Goal: Task Accomplishment & Management: Manage account settings

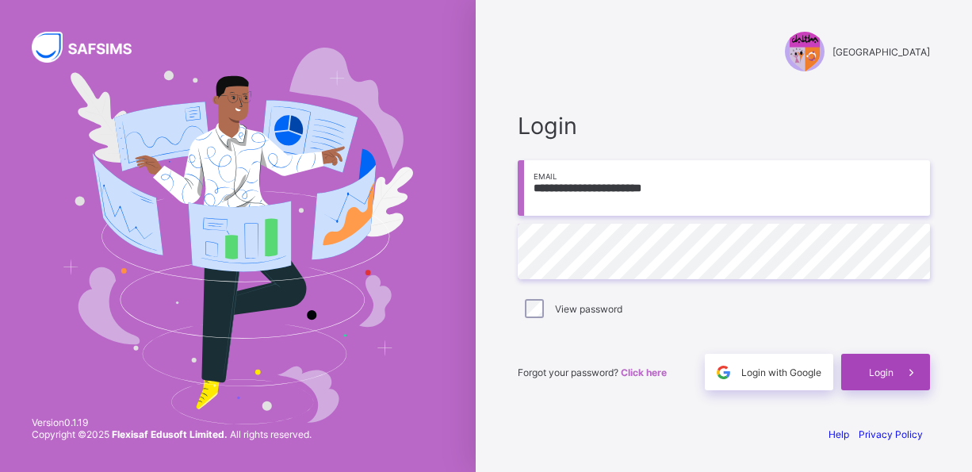
click at [886, 373] on span "Login" at bounding box center [881, 372] width 25 height 12
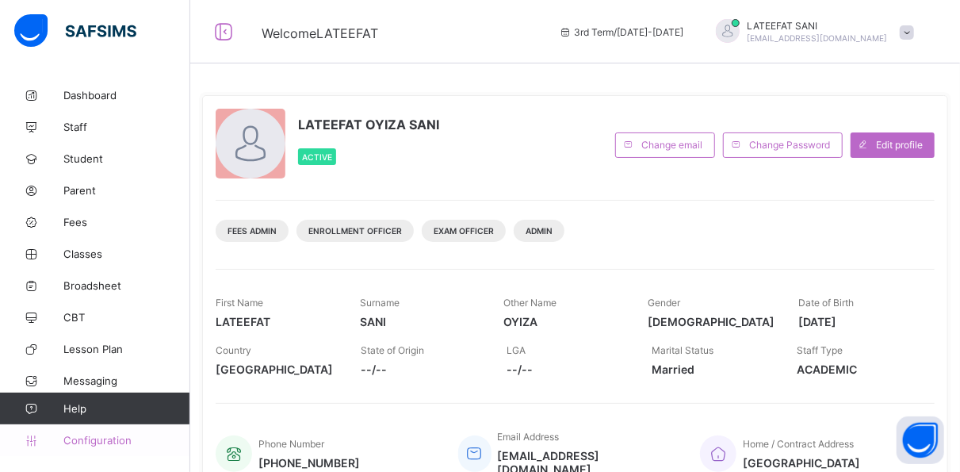
click at [117, 441] on span "Configuration" at bounding box center [126, 440] width 126 height 13
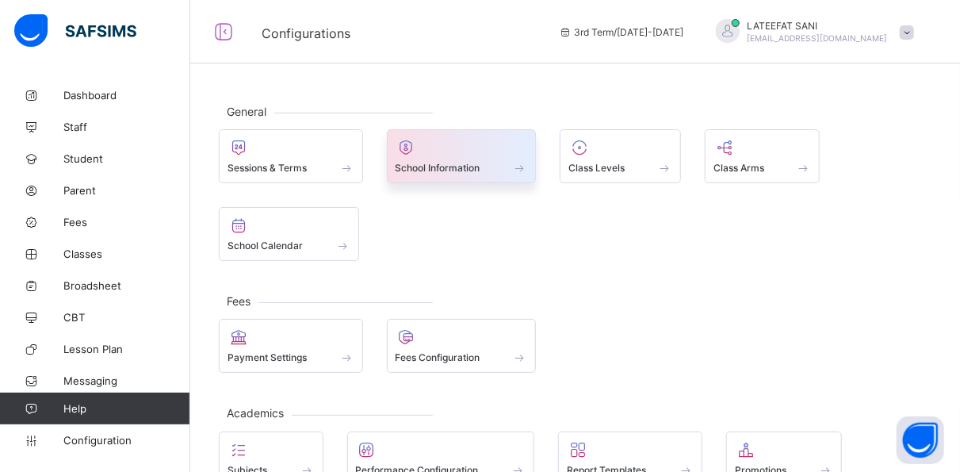
click at [494, 147] on div at bounding box center [461, 147] width 132 height 19
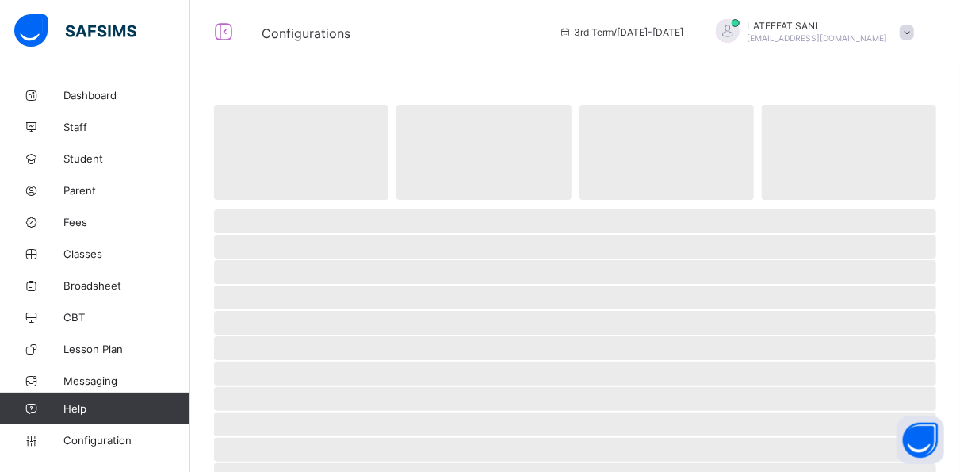
select select "**"
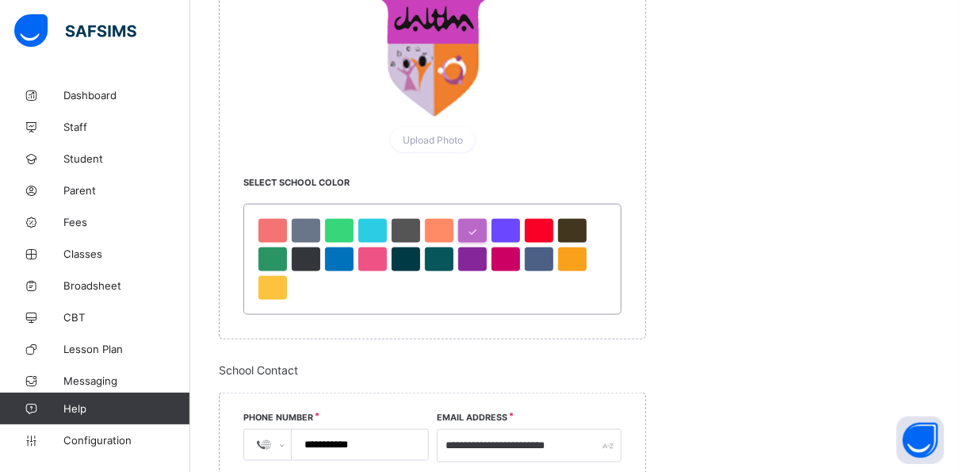
scroll to position [892, 0]
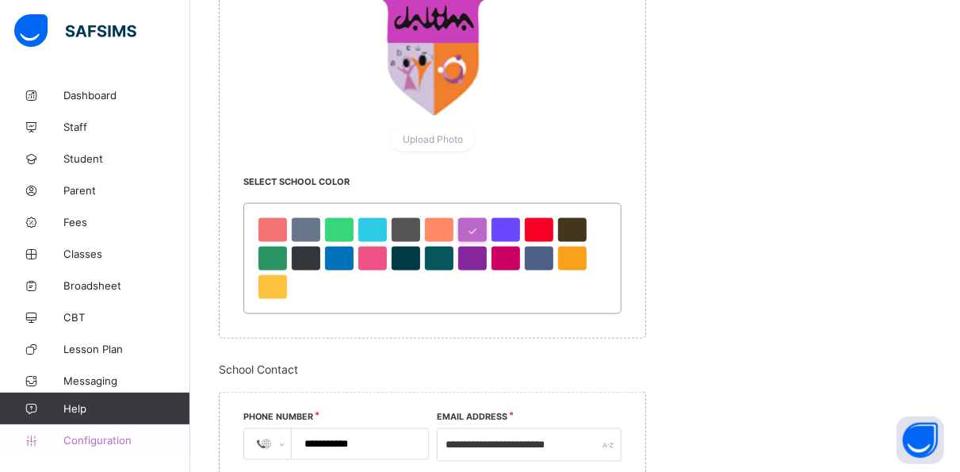
click at [87, 441] on span "Configuration" at bounding box center [126, 440] width 126 height 13
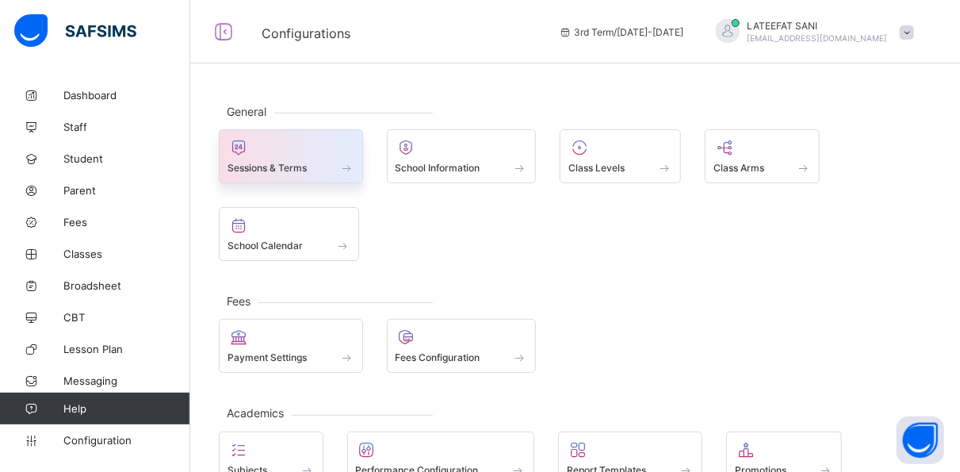
click at [323, 149] on div at bounding box center [290, 147] width 127 height 19
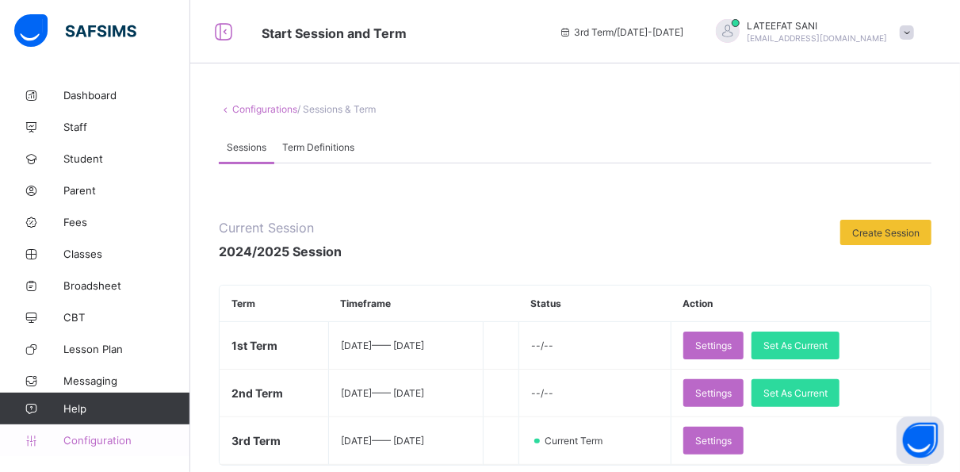
click at [112, 436] on span "Configuration" at bounding box center [126, 440] width 126 height 13
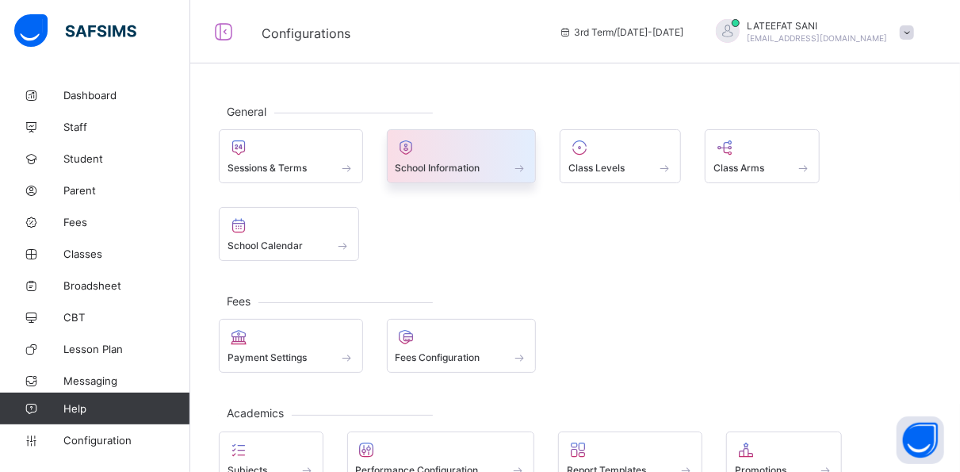
click at [487, 149] on div at bounding box center [461, 147] width 132 height 19
select select "**"
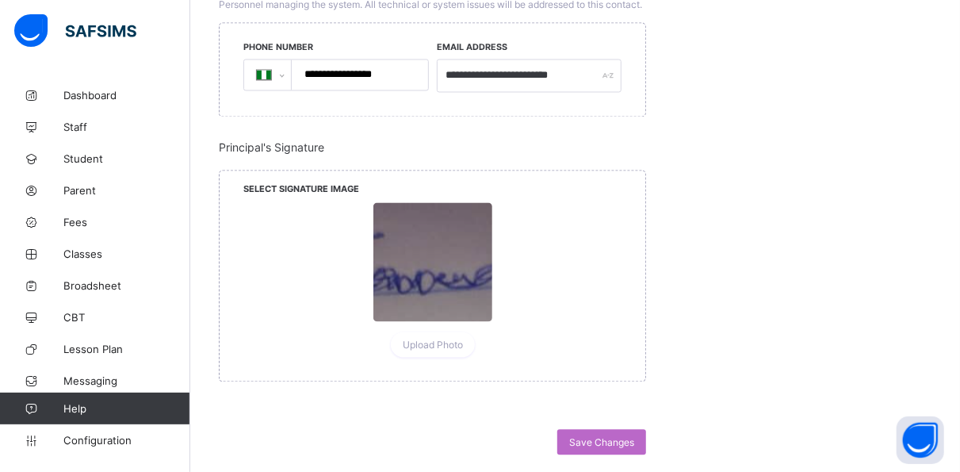
scroll to position [1587, 0]
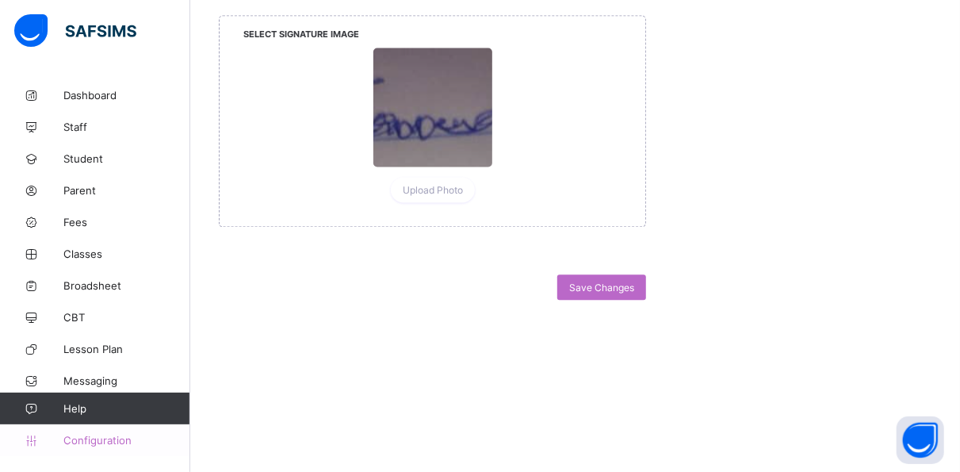
click at [105, 430] on link "Configuration" at bounding box center [94, 440] width 189 height 32
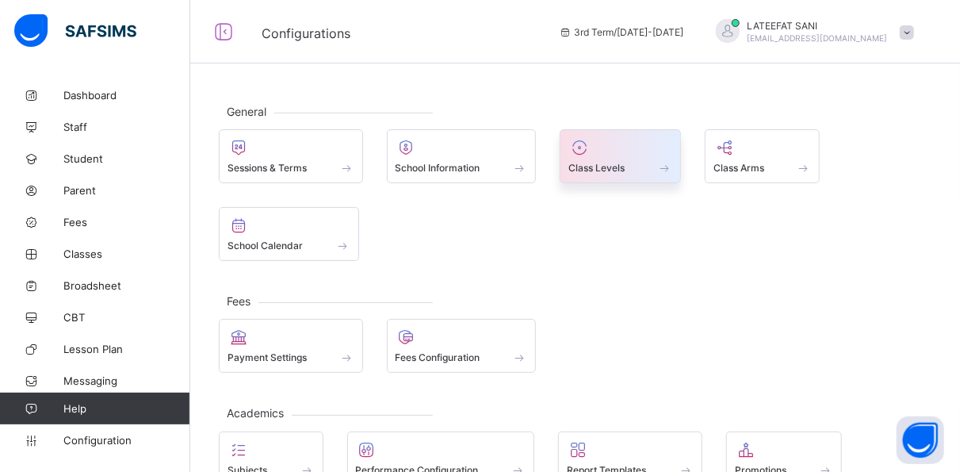
click at [640, 166] on div "Class Levels" at bounding box center [620, 167] width 104 height 13
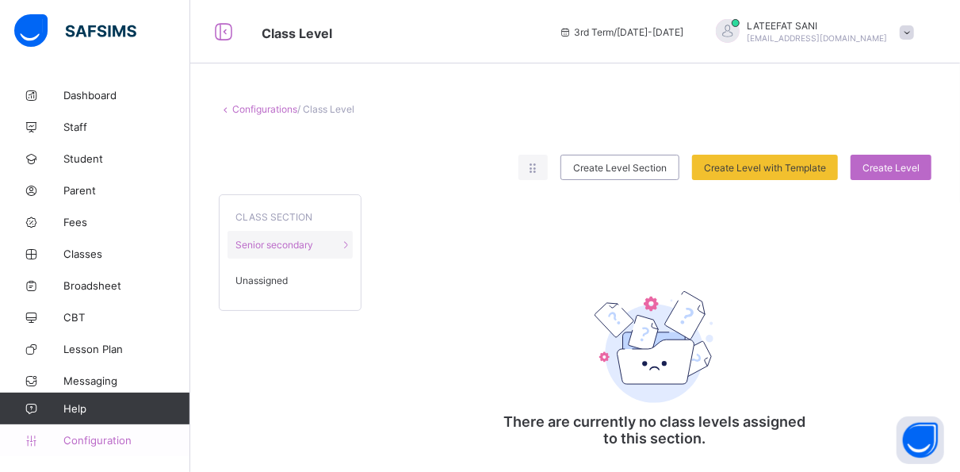
click at [119, 439] on span "Configuration" at bounding box center [126, 440] width 126 height 13
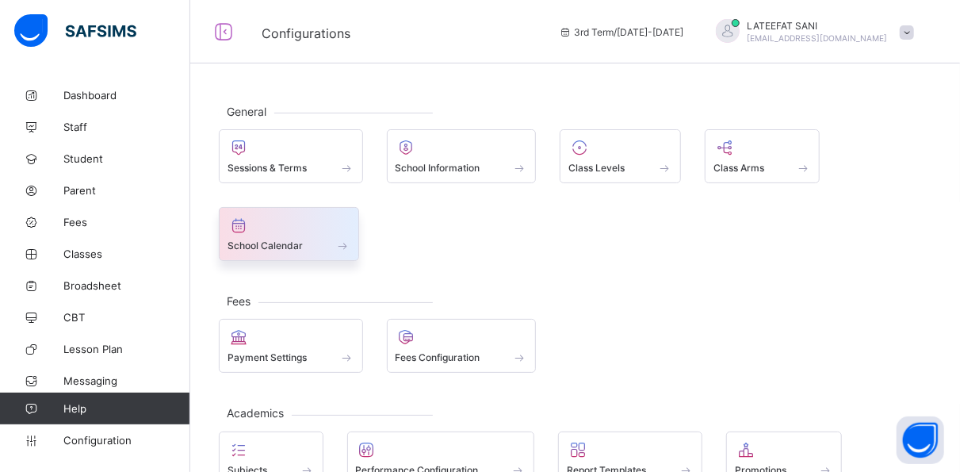
click at [289, 235] on span at bounding box center [288, 237] width 123 height 4
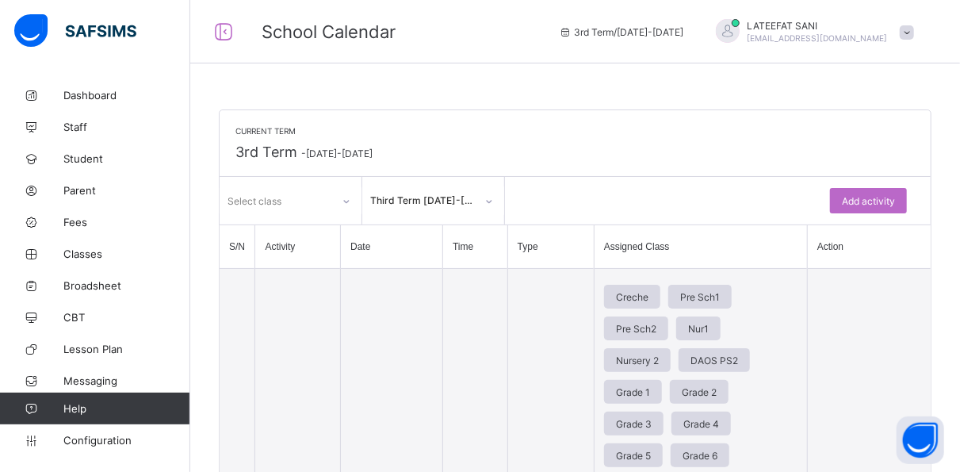
scroll to position [26, 0]
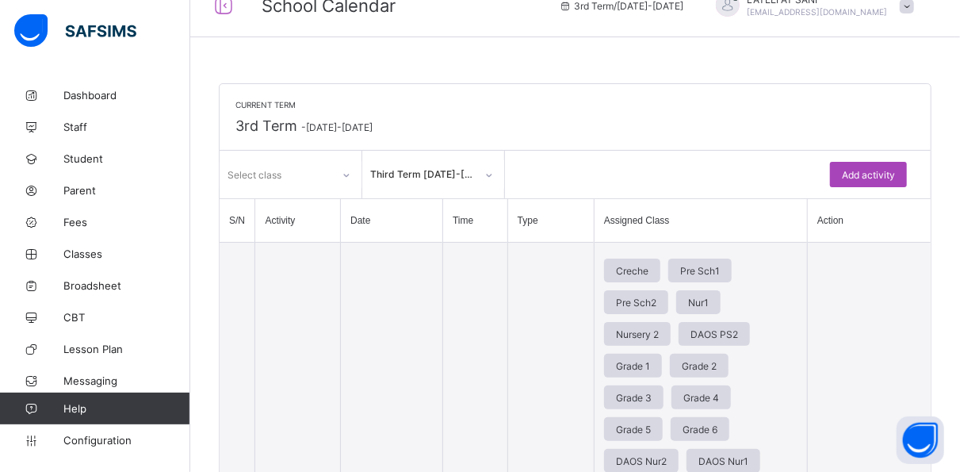
click at [870, 171] on span "Add activity" at bounding box center [868, 175] width 53 height 12
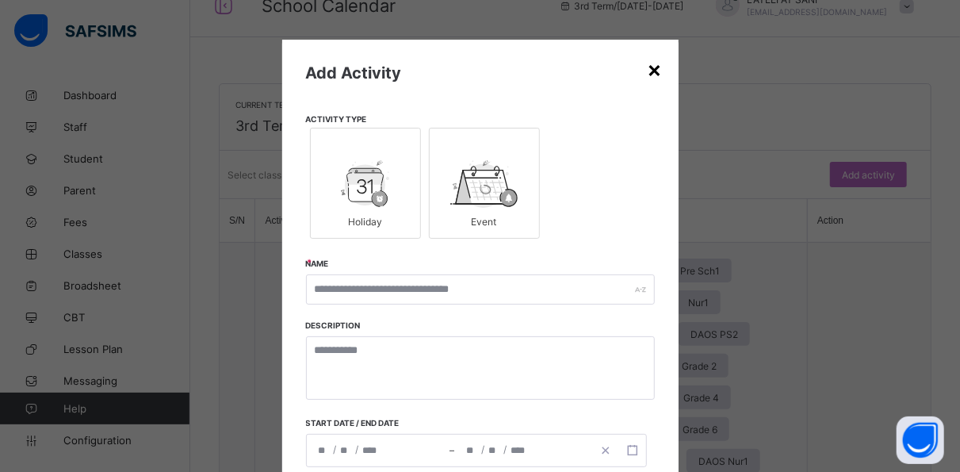
click at [652, 71] on div "×" at bounding box center [655, 68] width 15 height 27
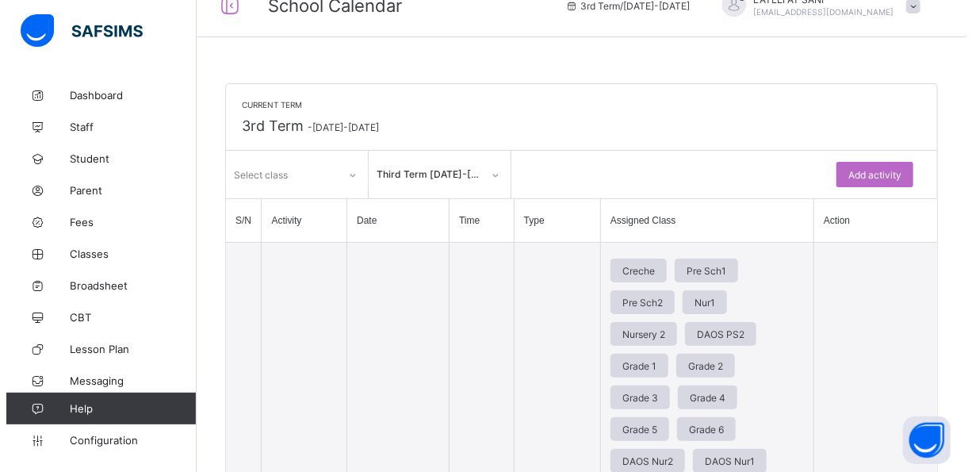
scroll to position [0, 0]
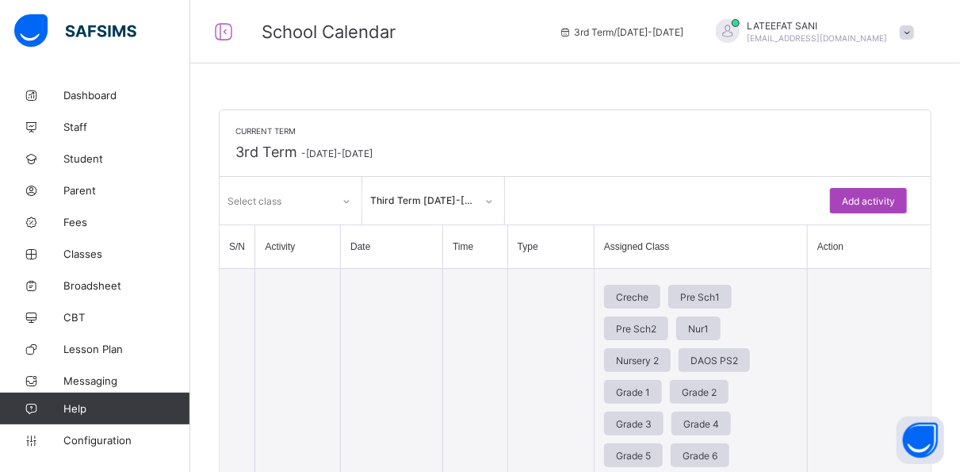
click at [888, 200] on span "Add activity" at bounding box center [868, 201] width 53 height 12
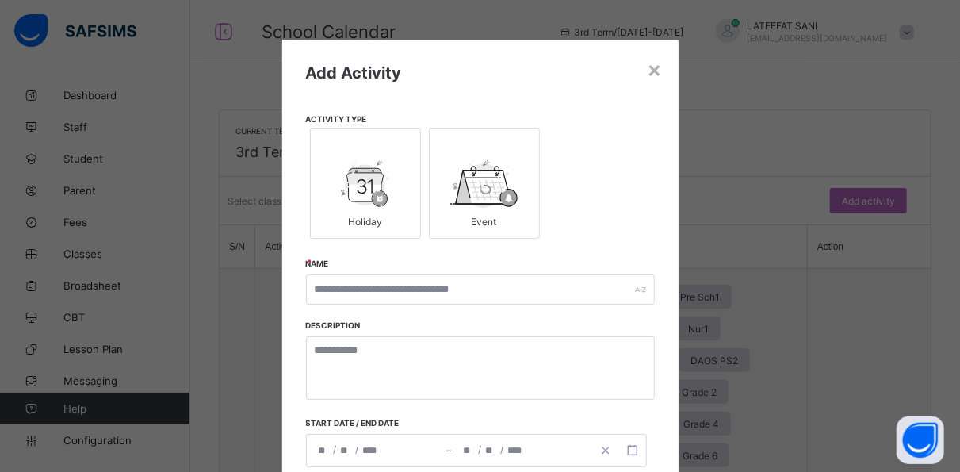
click at [384, 151] on div at bounding box center [366, 148] width 94 height 24
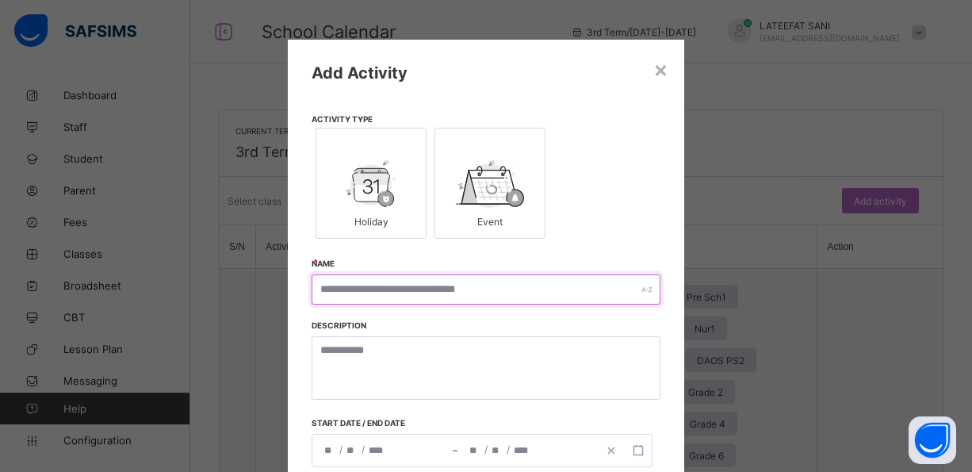
click at [443, 291] on input "text" at bounding box center [485, 289] width 349 height 30
type input "*"
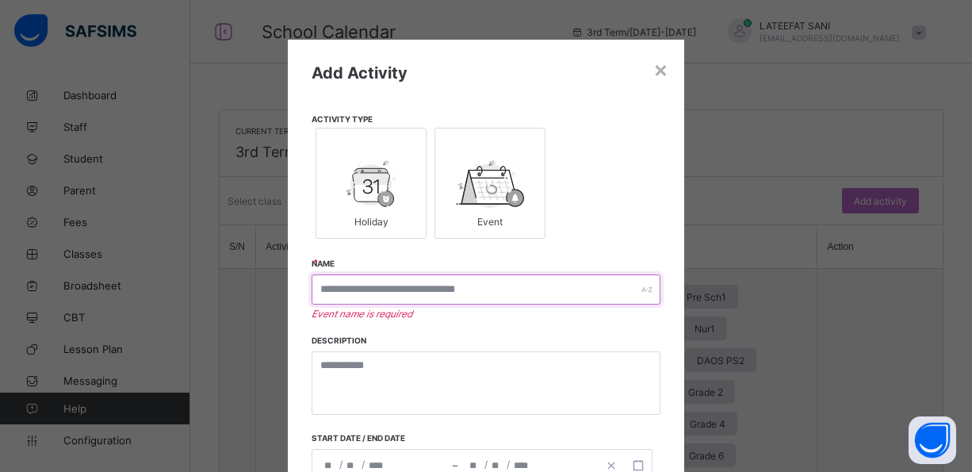
click at [385, 288] on input "text" at bounding box center [485, 289] width 349 height 30
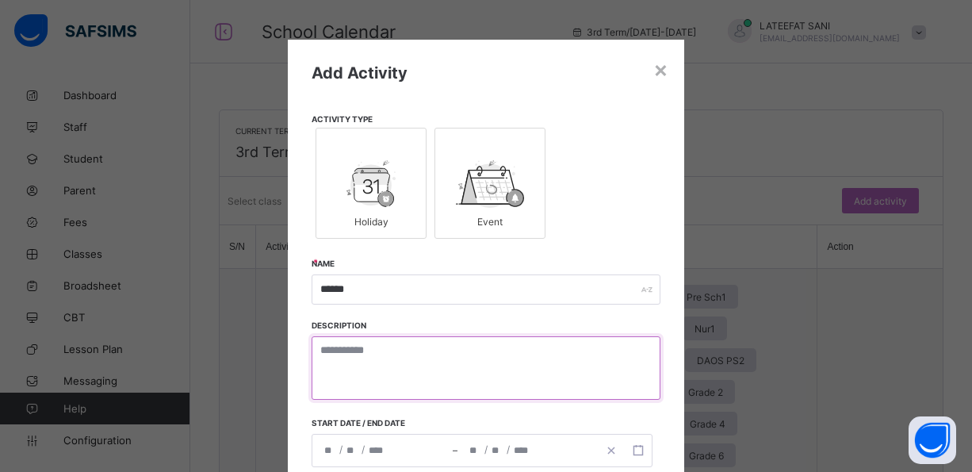
click at [396, 345] on textarea at bounding box center [485, 367] width 349 height 63
click at [359, 352] on textarea at bounding box center [485, 367] width 349 height 63
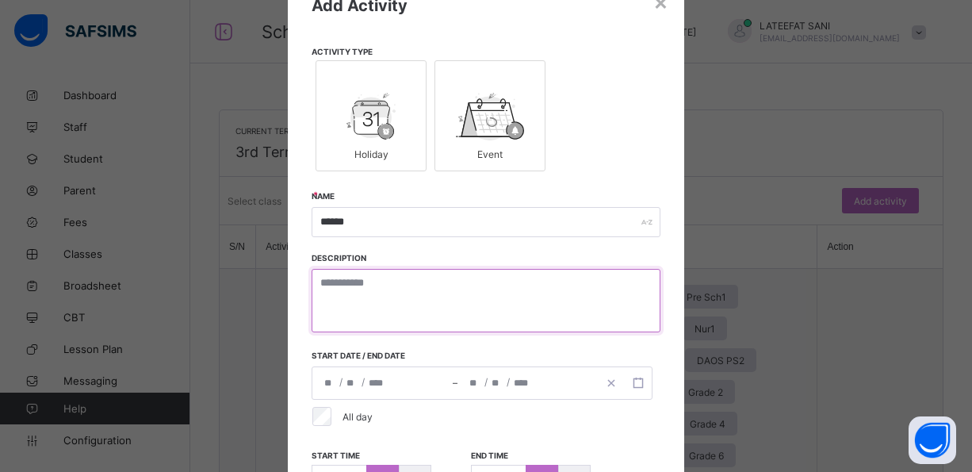
scroll to position [68, 0]
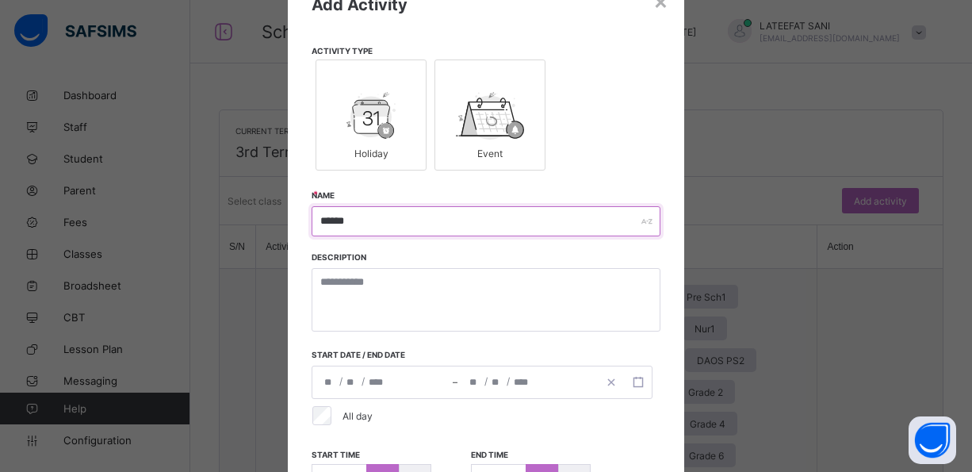
click at [381, 219] on input "******" at bounding box center [485, 221] width 349 height 30
type input "*"
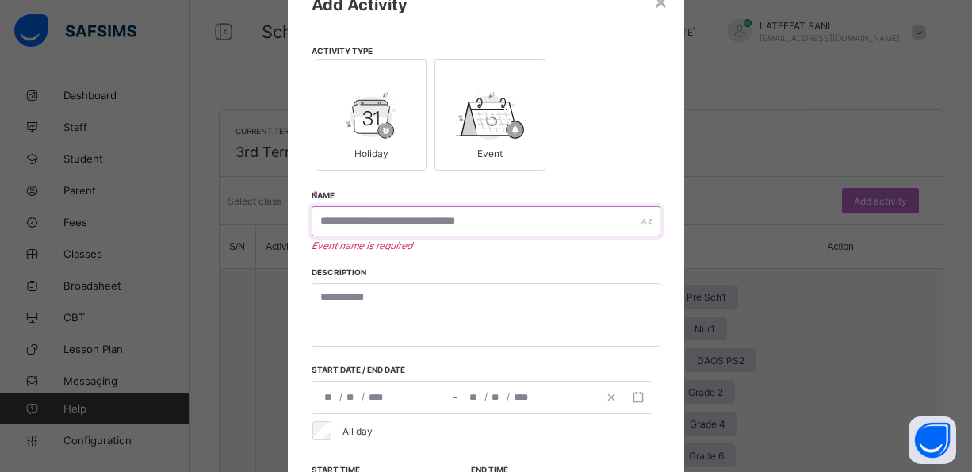
click at [375, 222] on input "text" at bounding box center [485, 221] width 349 height 30
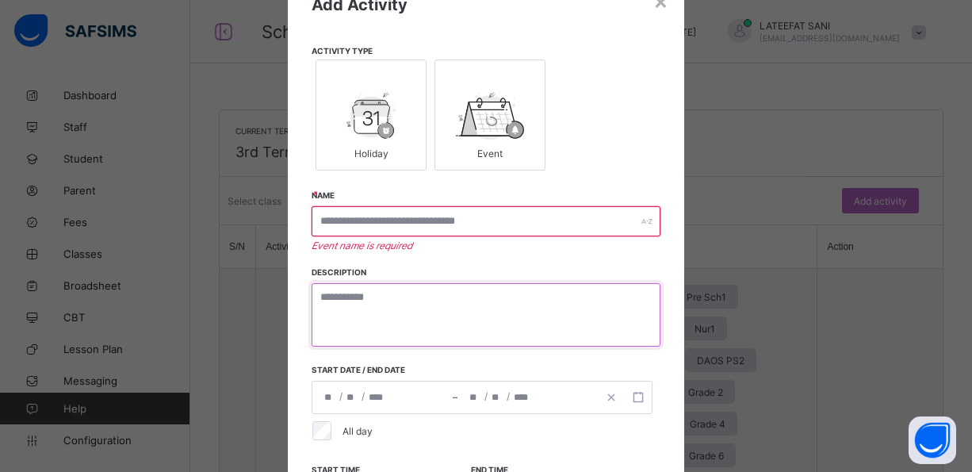
click at [357, 296] on textarea at bounding box center [485, 314] width 349 height 63
type textarea "******"
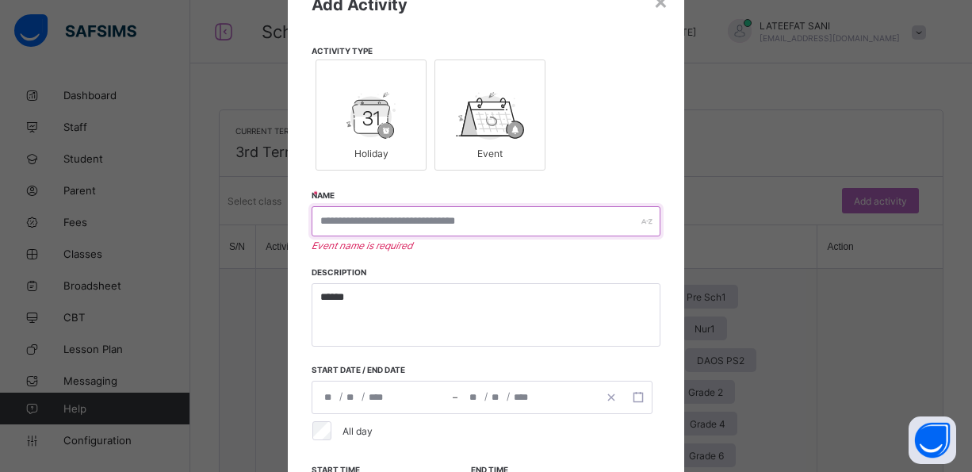
click at [365, 224] on input "text" at bounding box center [485, 221] width 349 height 30
click at [366, 223] on input "text" at bounding box center [485, 221] width 349 height 30
click at [378, 223] on input "text" at bounding box center [485, 221] width 349 height 30
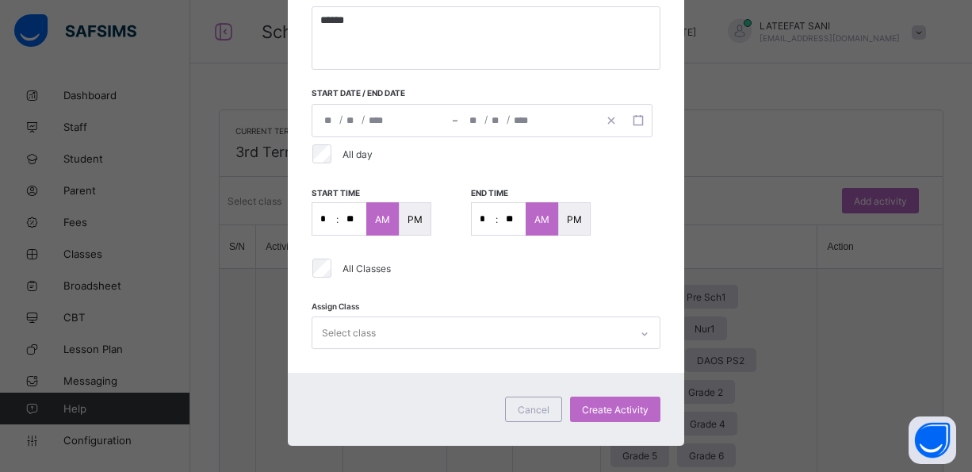
scroll to position [341, 0]
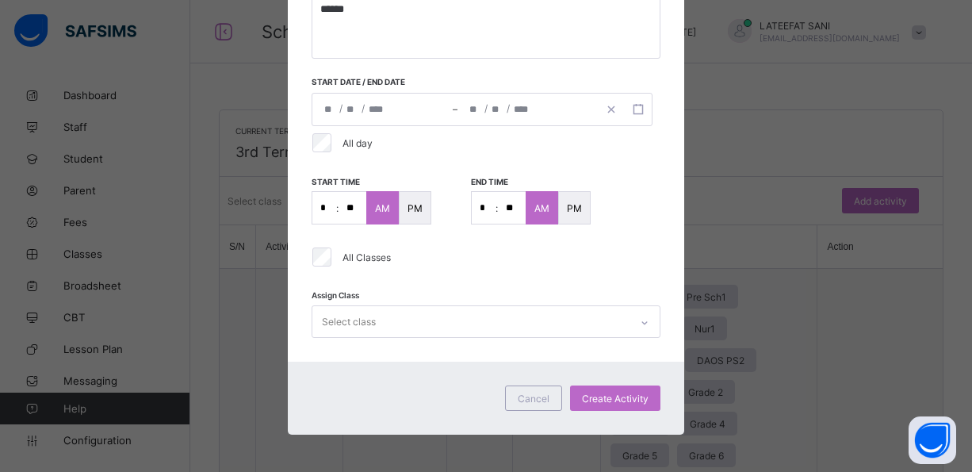
click at [339, 103] on span "/" at bounding box center [340, 107] width 3 height 13
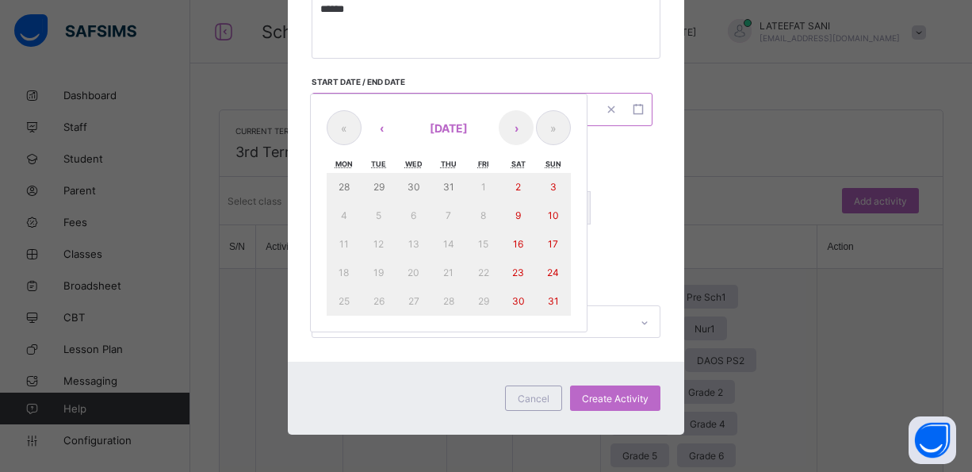
click at [369, 105] on div "/ / – / / « ‹ August 2025 › » Mon Tue Wed Thu Fri Sat Sun 28 29 30 31 1 2 3 4 5…" at bounding box center [481, 109] width 341 height 33
click at [477, 33] on textarea "******" at bounding box center [485, 26] width 349 height 63
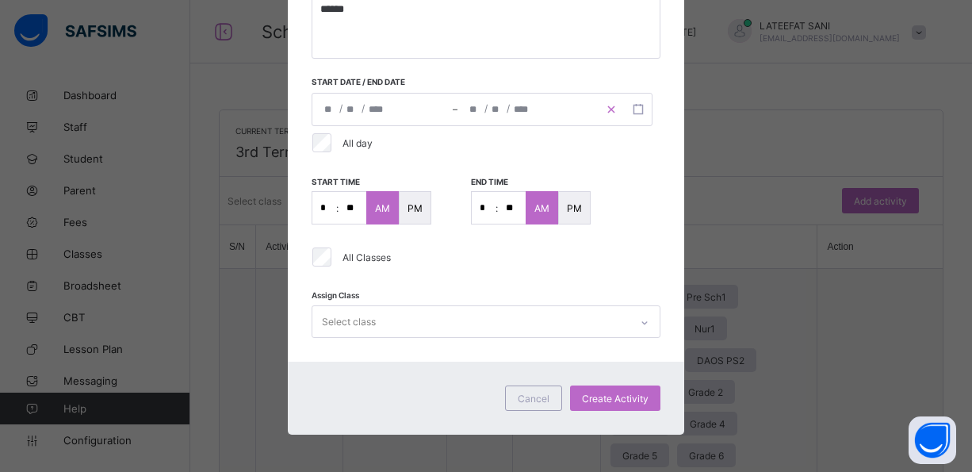
click at [609, 106] on icon "button" at bounding box center [611, 109] width 11 height 11
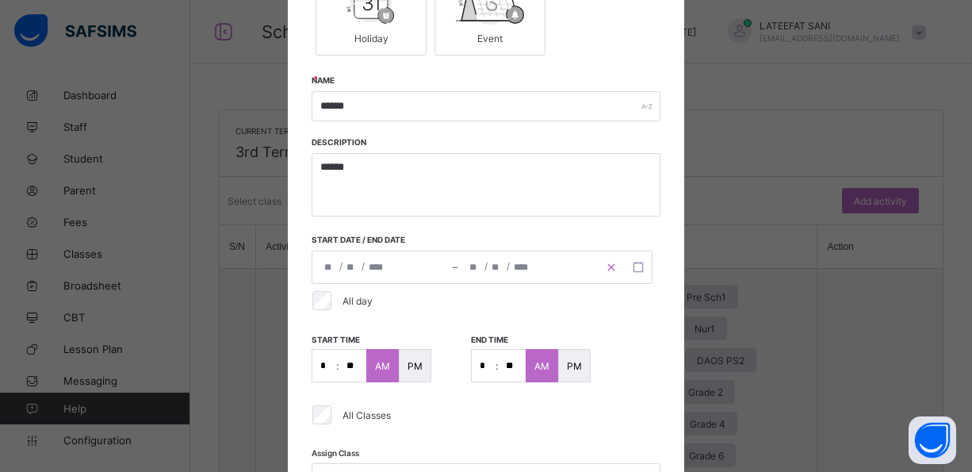
scroll to position [184, 0]
click at [338, 262] on div "/ /" at bounding box center [382, 266] width 140 height 32
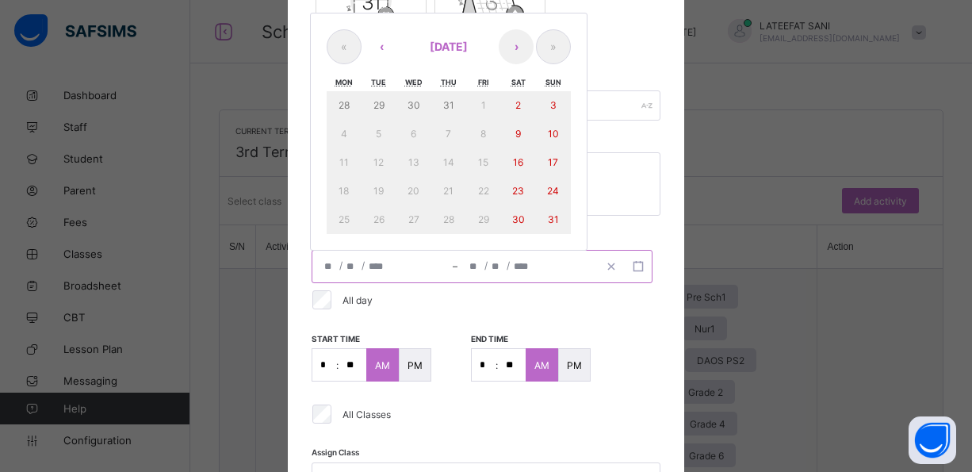
click at [511, 190] on div "« ‹ August 2025 › » Mon Tue Wed Thu Fri Sat Sun 28 29 30 31 1 2 3 4 5 6 7 8 9 1…" at bounding box center [448, 132] width 277 height 239
click at [544, 227] on div "28 29 30 31 1 2 3 4 5 6 7 8 9 10 11 12 13 14 15 16 17 18 19 20 21 22 23 24 25 2…" at bounding box center [449, 162] width 244 height 143
click at [381, 193] on div "28 29 30 31 1 2 3 4 5 6 7 8 9 10 11 12 13 14 15 16 17 18 19 20 21 22 23 24 25 2…" at bounding box center [449, 162] width 244 height 143
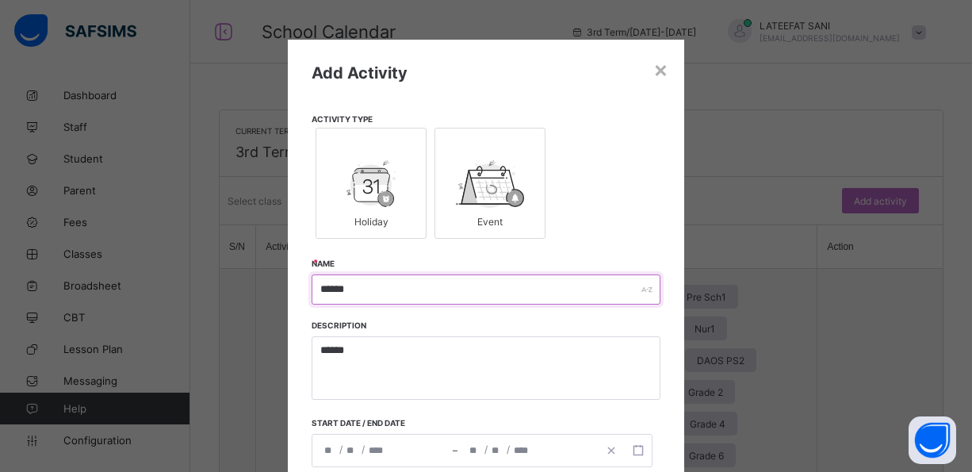
click at [421, 279] on input "******" at bounding box center [485, 289] width 349 height 30
type input "*"
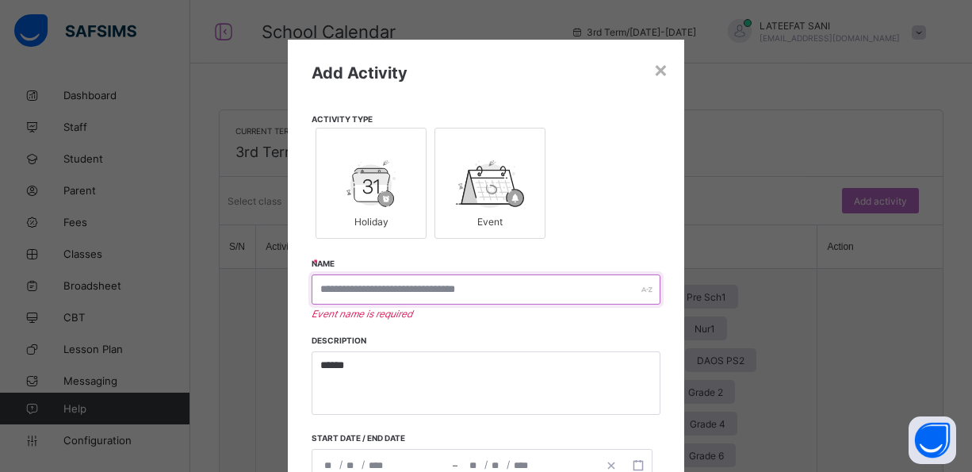
scroll to position [48, 0]
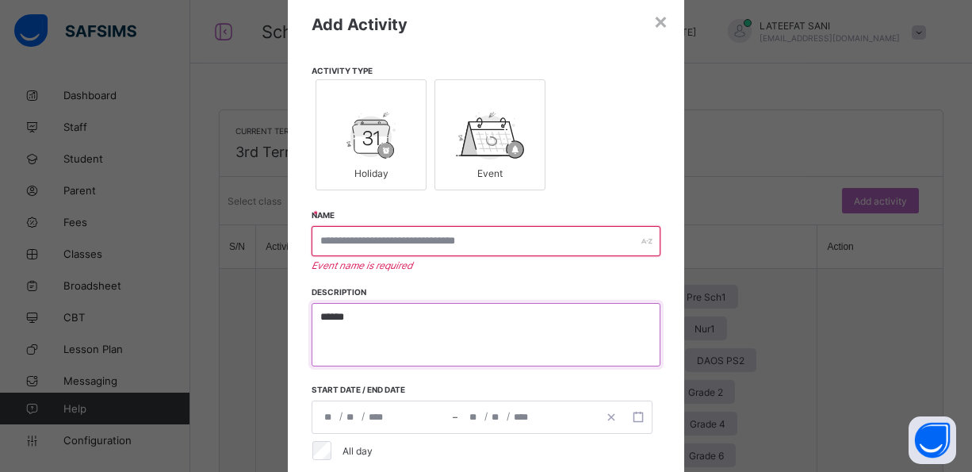
click at [395, 319] on textarea "******" at bounding box center [485, 334] width 349 height 63
type textarea "*"
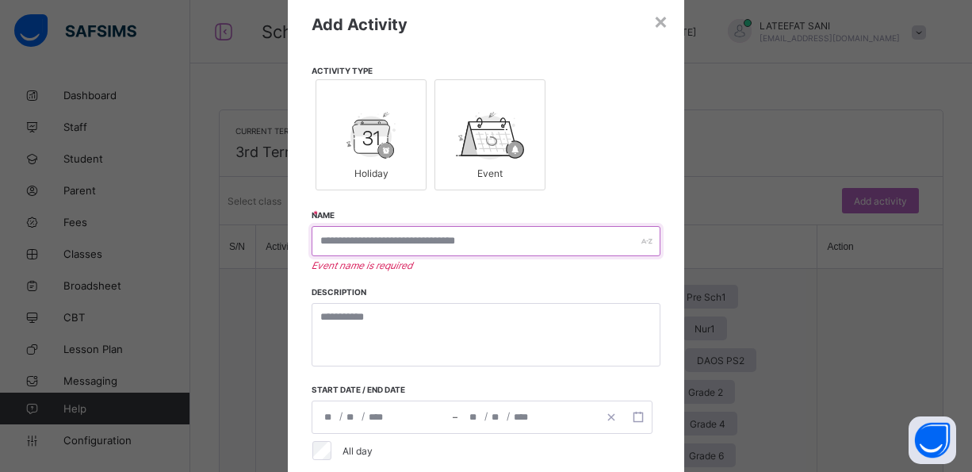
click at [440, 244] on input "text" at bounding box center [485, 241] width 349 height 30
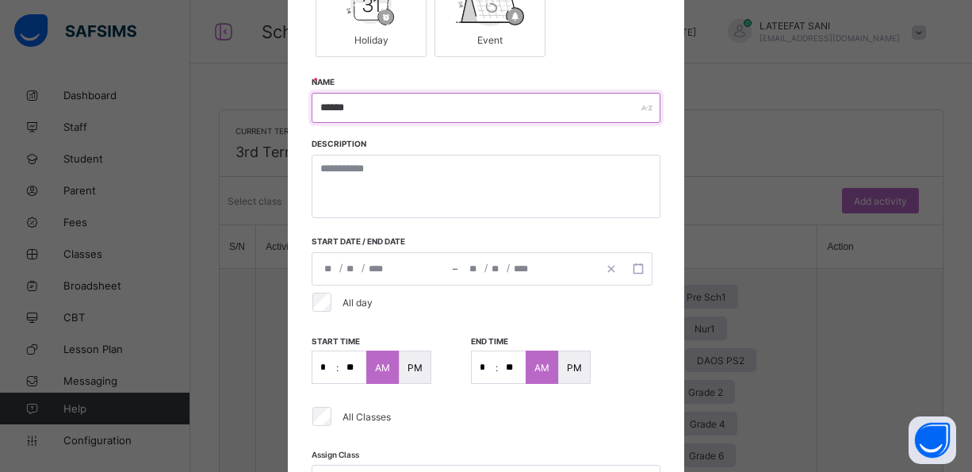
scroll to position [182, 0]
type input "******"
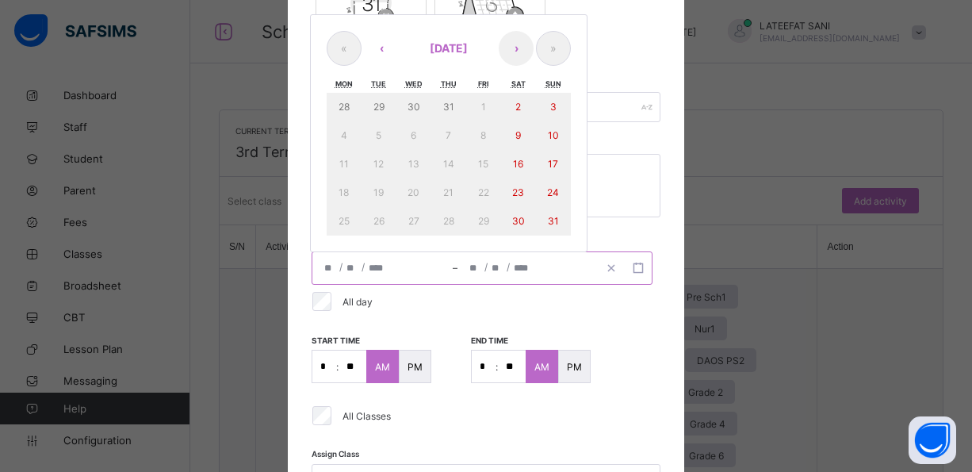
click at [346, 272] on input "number" at bounding box center [352, 268] width 13 height 32
click at [484, 273] on span "/" at bounding box center [485, 266] width 3 height 13
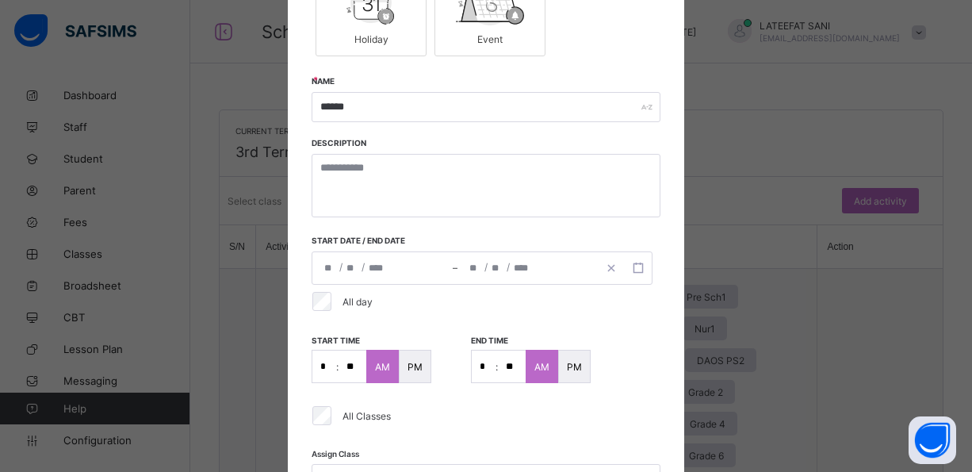
click at [633, 65] on div "Add Activity Activity Type Holiday Event Name ****** Description Start date / E…" at bounding box center [486, 188] width 396 height 663
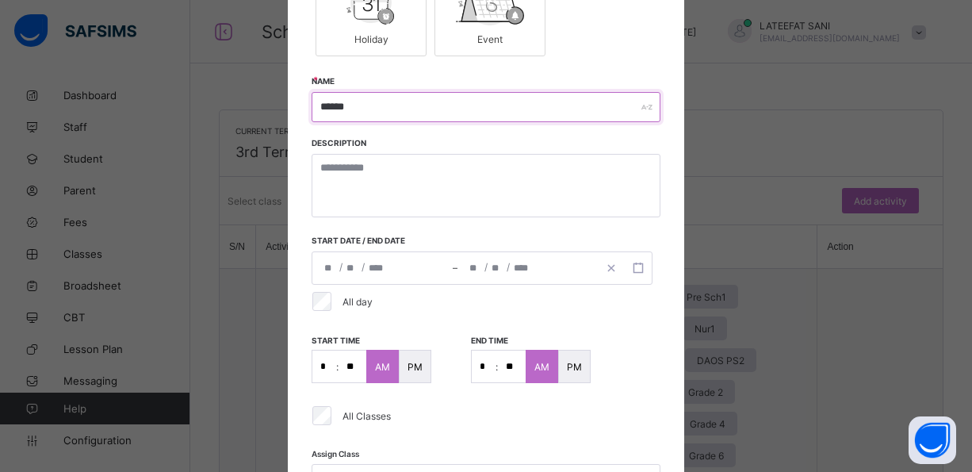
click at [566, 103] on input "******" at bounding box center [485, 107] width 349 height 30
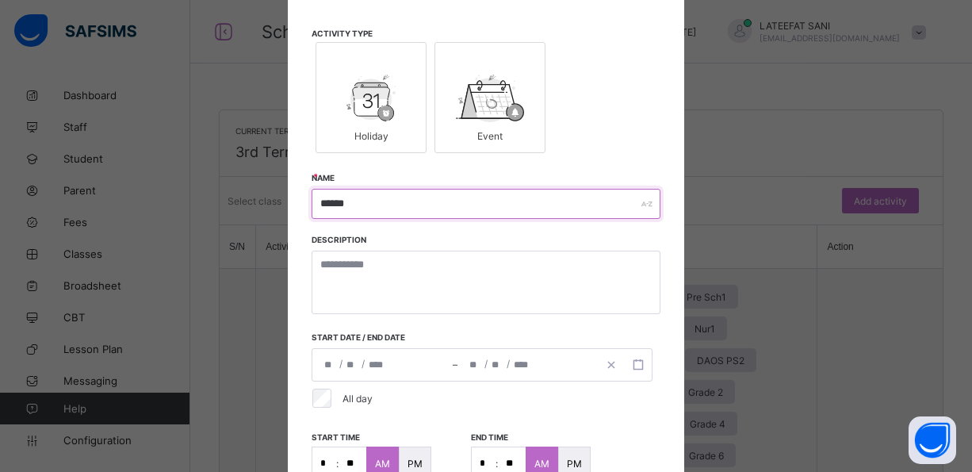
scroll to position [82, 0]
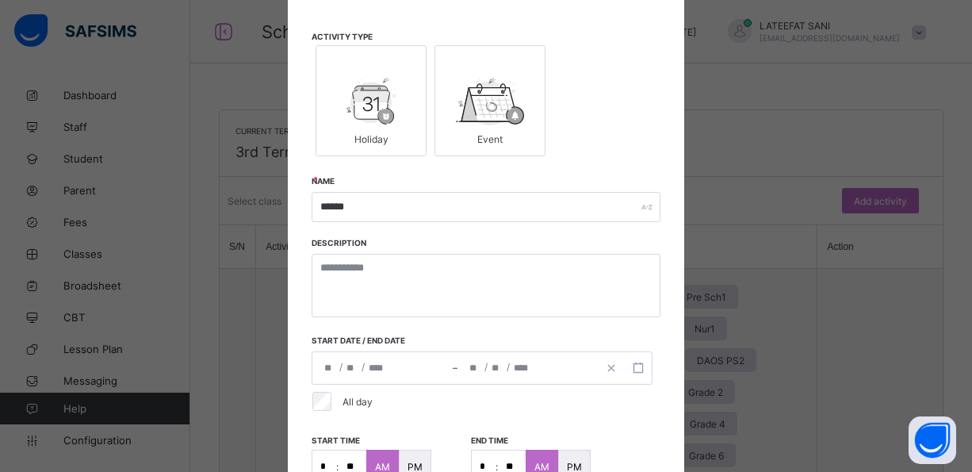
click at [713, 86] on div "× Add Activity Activity Type Holiday Event Name ****** Description Start date /…" at bounding box center [486, 236] width 972 height 472
click at [795, 147] on div "× Add Activity Activity Type Holiday Event Name ****** Description Start date /…" at bounding box center [486, 236] width 972 height 472
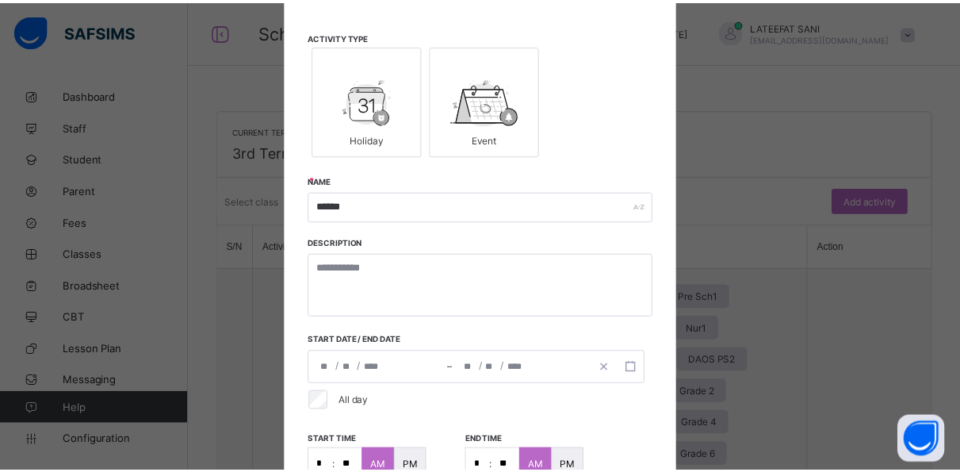
scroll to position [341, 0]
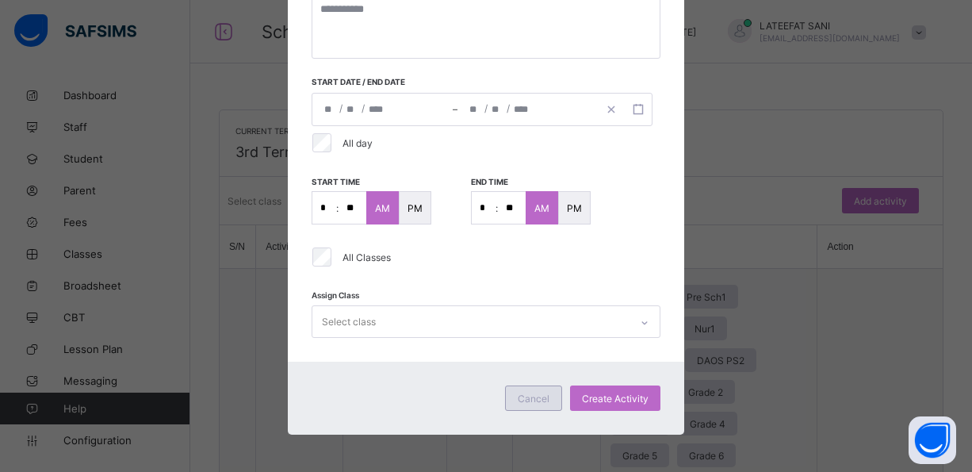
click at [524, 403] on div "Cancel" at bounding box center [533, 397] width 57 height 25
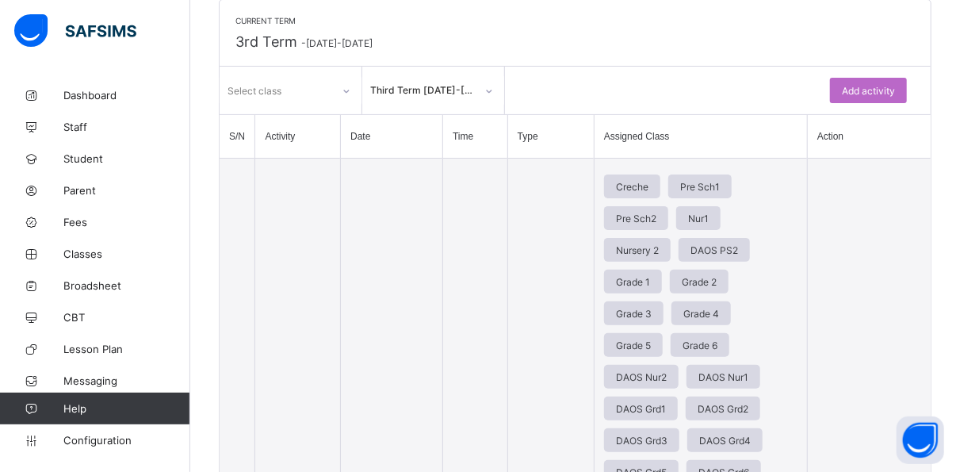
scroll to position [109, 0]
click at [867, 99] on div "Add activity" at bounding box center [868, 91] width 77 height 25
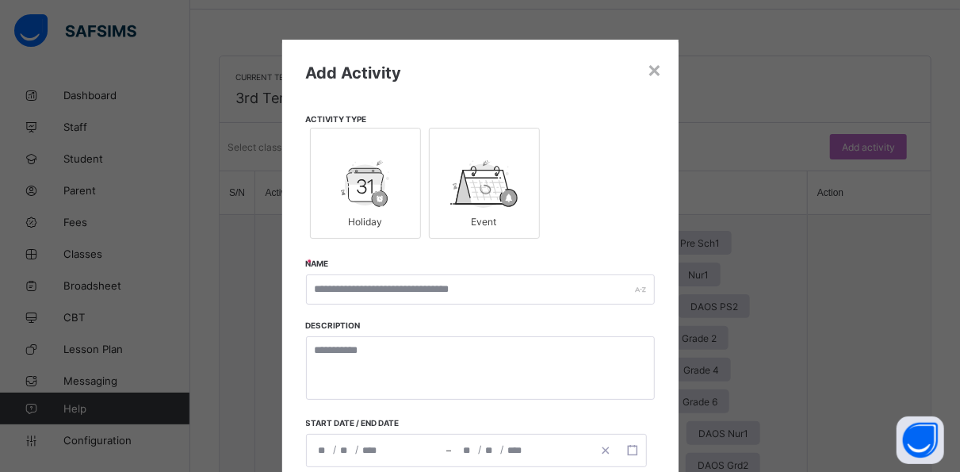
scroll to position [52, 0]
click at [651, 68] on div "×" at bounding box center [655, 68] width 15 height 27
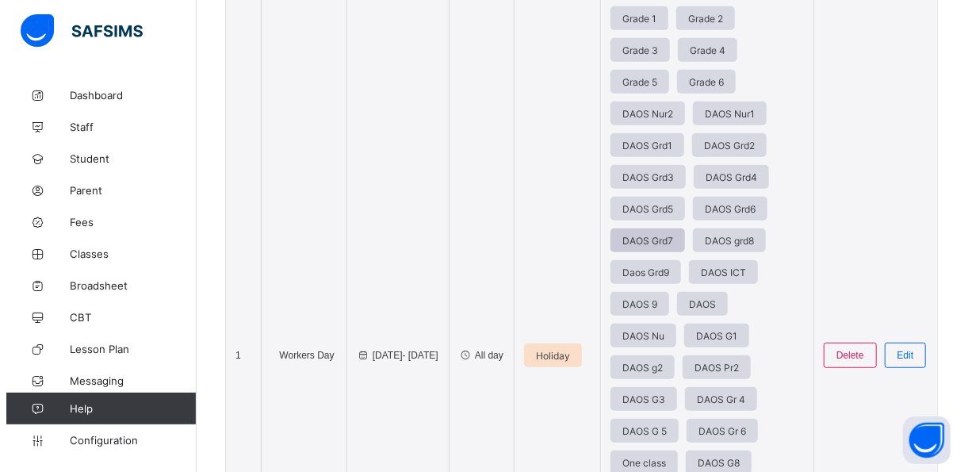
scroll to position [0, 0]
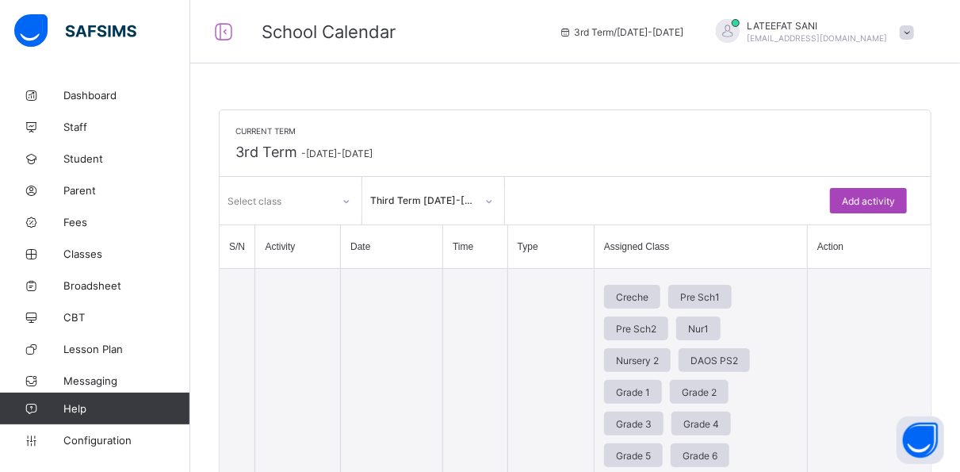
click at [892, 193] on div "Add activity" at bounding box center [868, 200] width 77 height 25
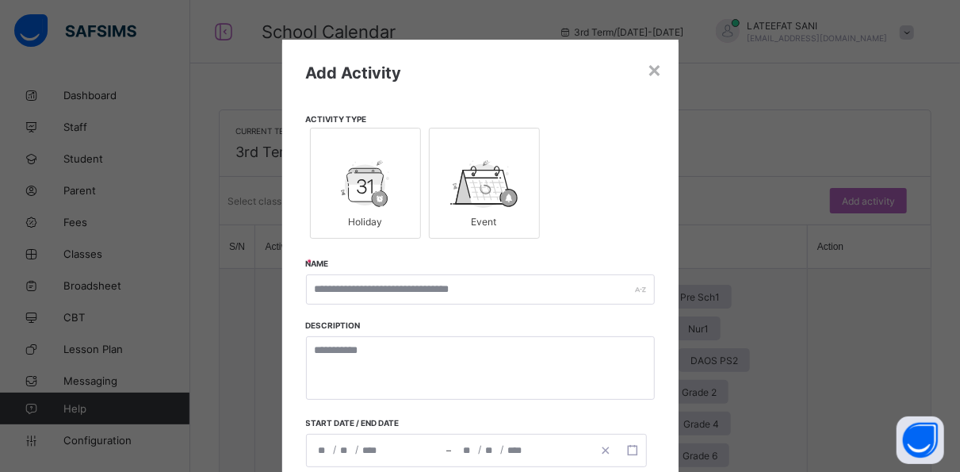
click at [399, 180] on div at bounding box center [366, 184] width 94 height 48
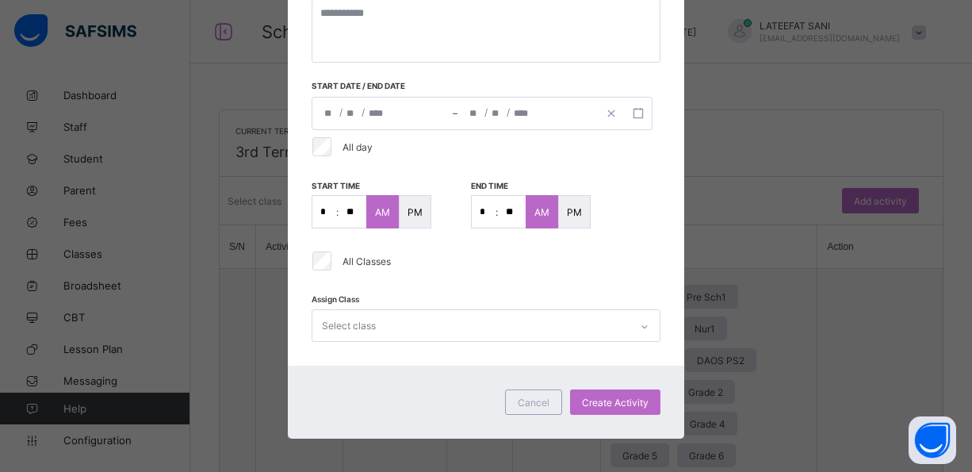
scroll to position [341, 0]
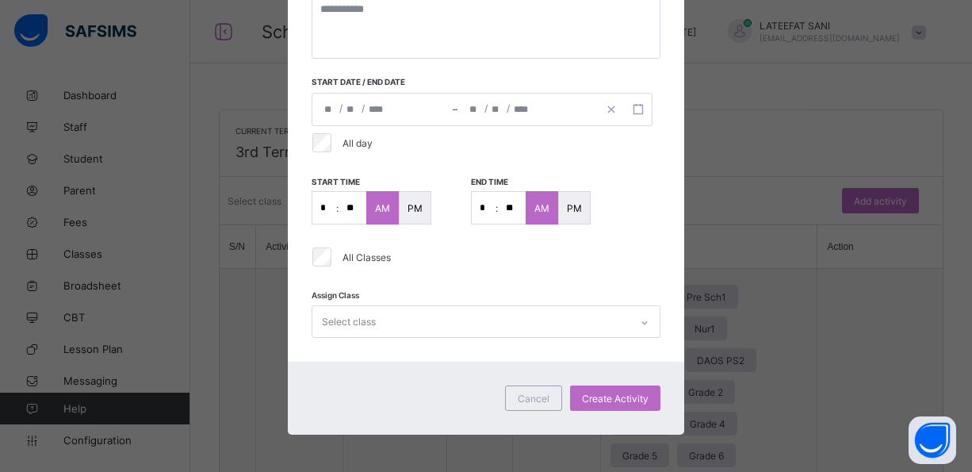
click at [361, 105] on span "/" at bounding box center [362, 107] width 3 height 13
click at [334, 128] on div "All day" at bounding box center [482, 142] width 355 height 33
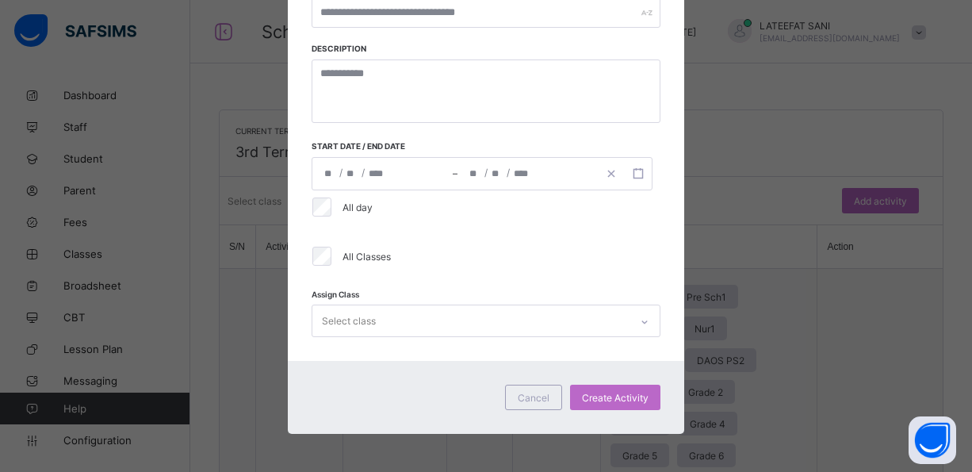
click at [369, 172] on div "/ / – / / « ‹ August 2025 › » Mon Tue Wed Thu Fri Sat Sun 28 29 30 31 1 2 3 4 5…" at bounding box center [481, 173] width 341 height 33
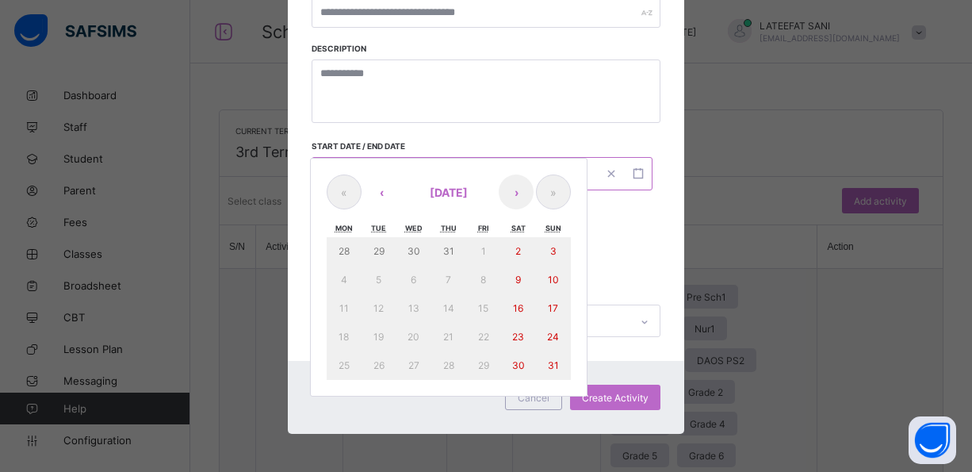
click at [552, 277] on div "28 29 30 31 1 2 3 4 5 6 7 8 9 10 11 12 13 14 15 16 17 18 19 20 21 22 23 24 25 2…" at bounding box center [449, 308] width 244 height 143
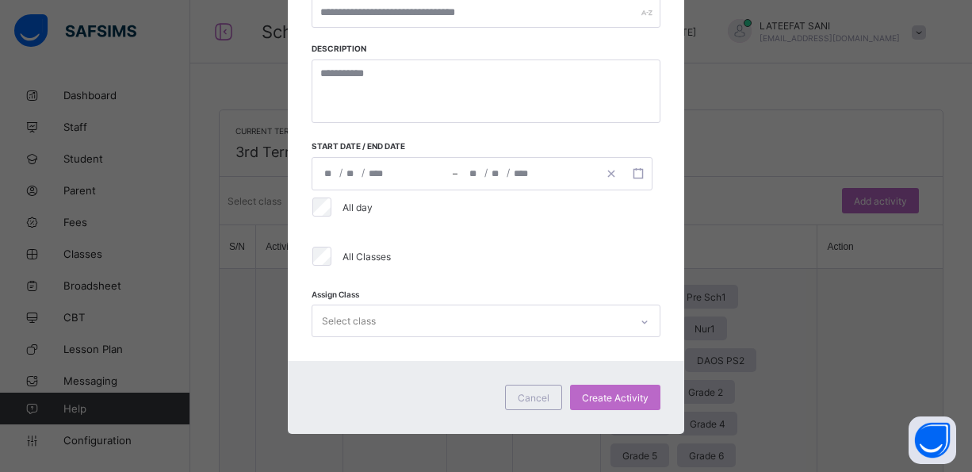
click at [633, 252] on div "All Classes" at bounding box center [482, 255] width 347 height 19
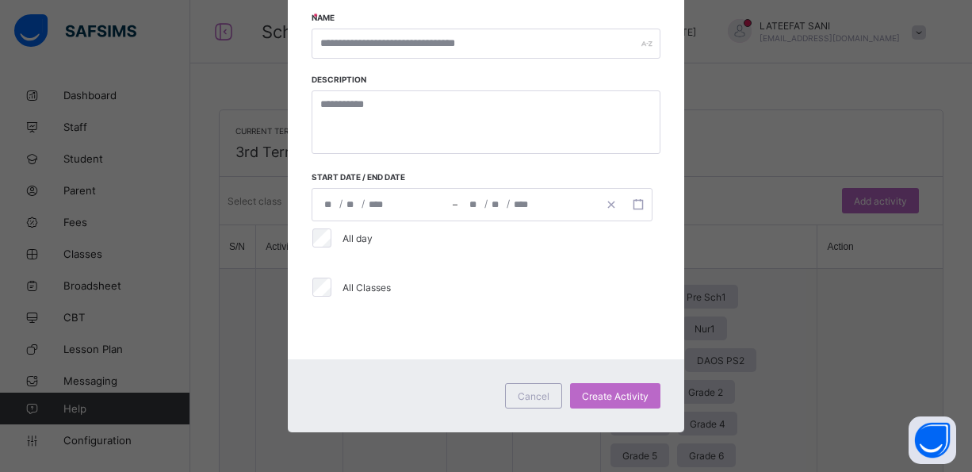
click at [355, 206] on div "/ /" at bounding box center [382, 205] width 140 height 32
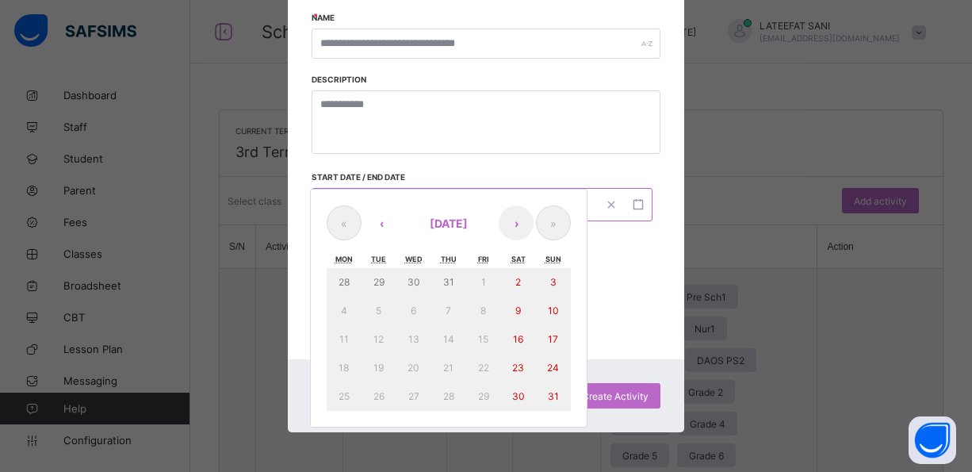
click at [481, 308] on div "28 29 30 31 1 2 3 4 5 6 7 8 9 10 11 12 13 14 15 16 17 18 19 20 21 22 23 24 25 2…" at bounding box center [449, 339] width 244 height 143
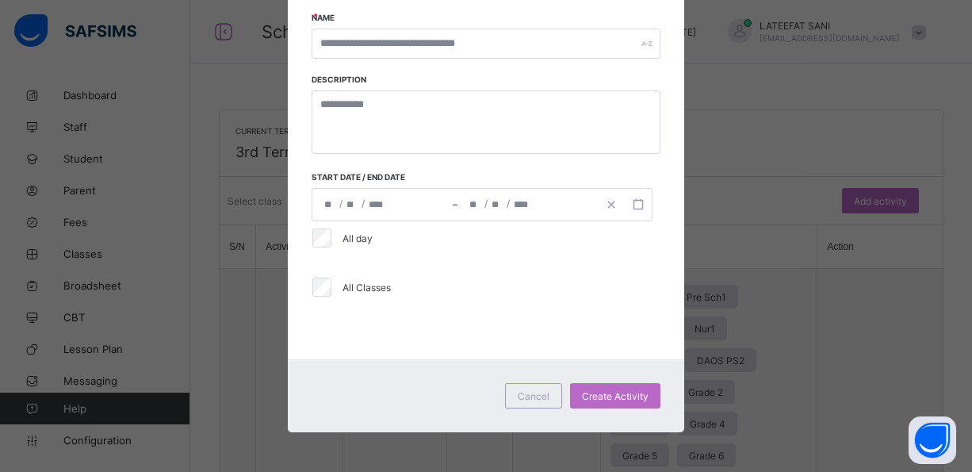
click at [622, 277] on div "All Classes" at bounding box center [482, 286] width 347 height 19
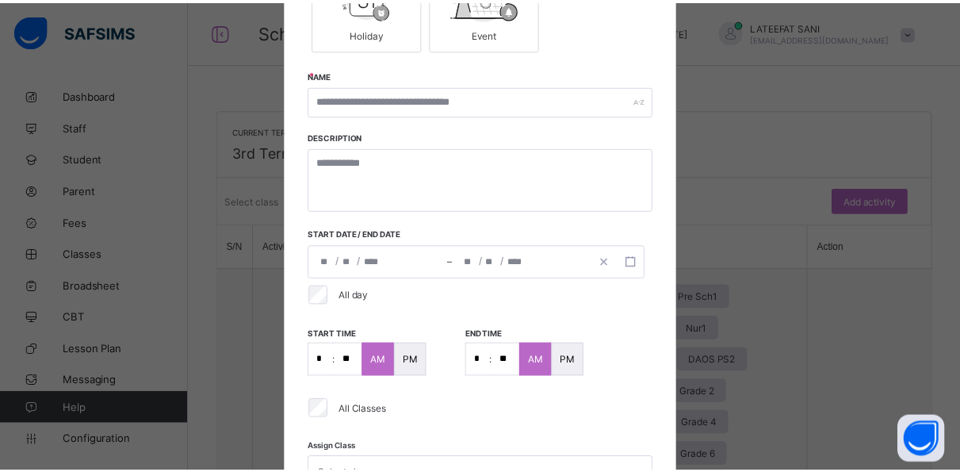
scroll to position [341, 0]
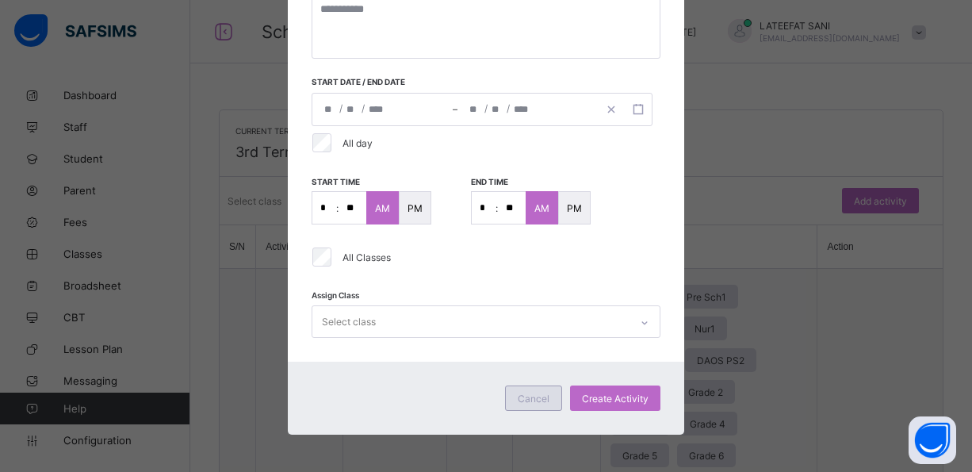
click at [518, 395] on span "Cancel" at bounding box center [534, 398] width 32 height 12
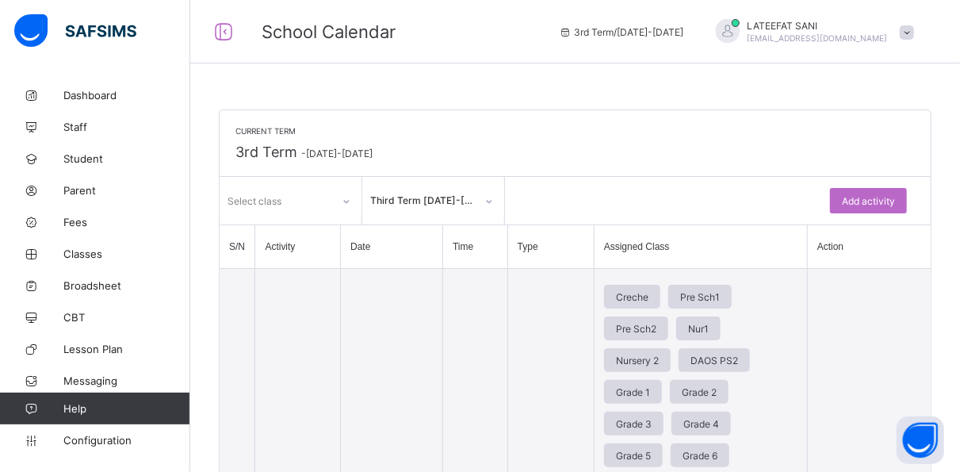
scroll to position [0, 0]
click at [117, 436] on span "Configuration" at bounding box center [126, 440] width 126 height 13
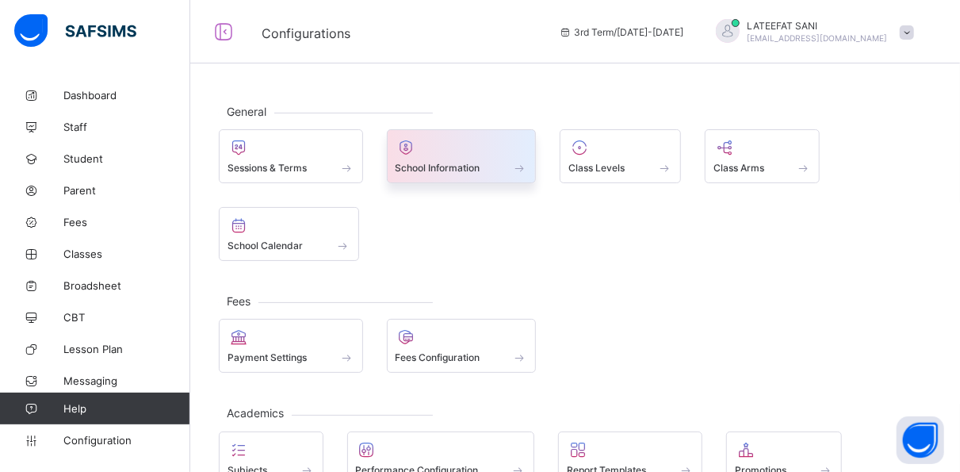
click at [479, 151] on div at bounding box center [461, 147] width 132 height 19
select select "**"
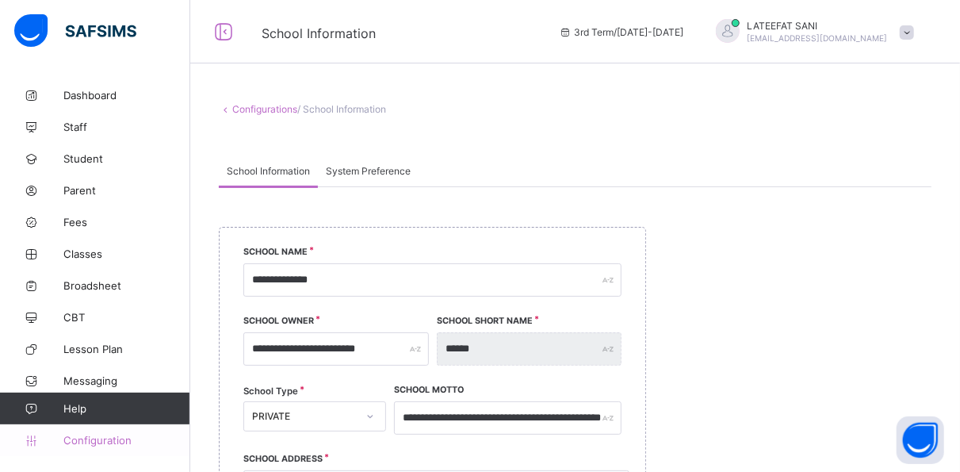
click at [101, 435] on span "Configuration" at bounding box center [126, 440] width 126 height 13
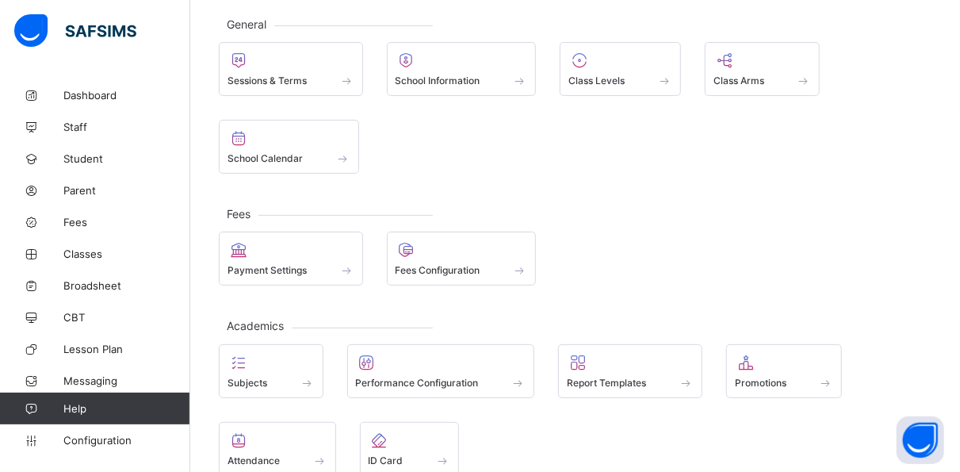
scroll to position [94, 0]
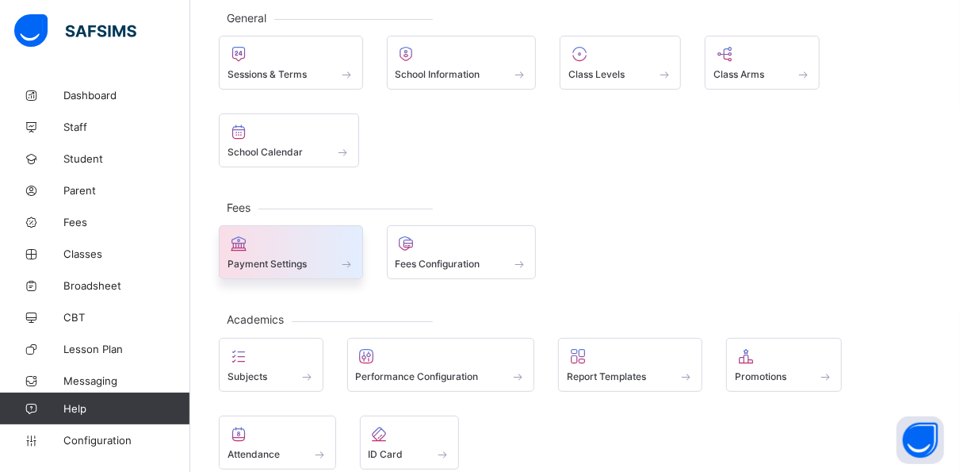
click at [335, 238] on div at bounding box center [290, 243] width 127 height 19
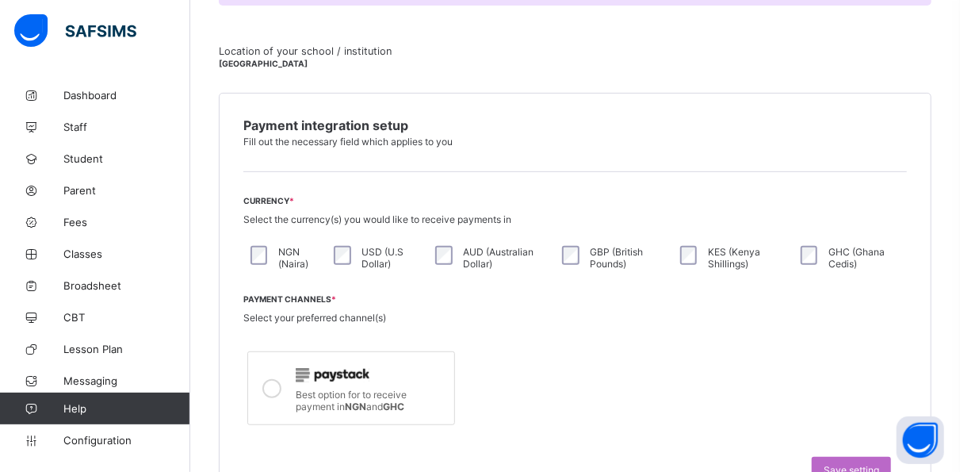
scroll to position [302, 0]
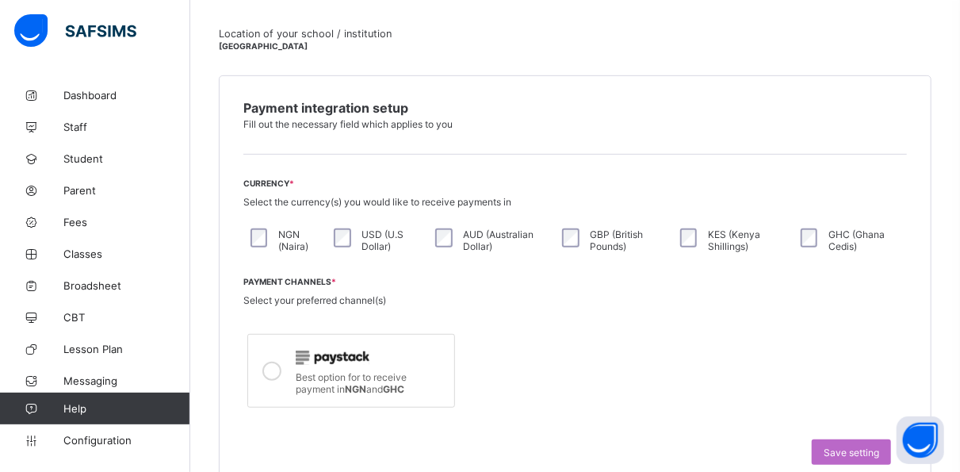
click at [109, 434] on span "Configuration" at bounding box center [126, 440] width 126 height 13
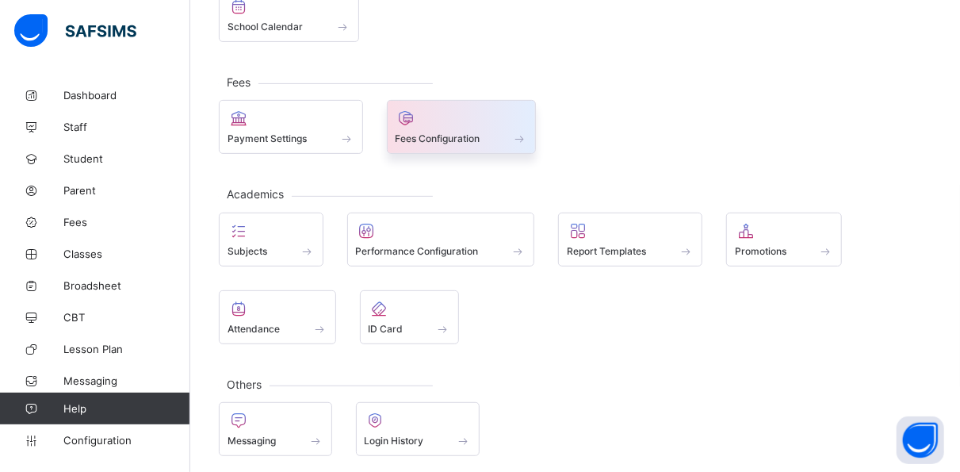
click at [505, 119] on div at bounding box center [461, 118] width 132 height 19
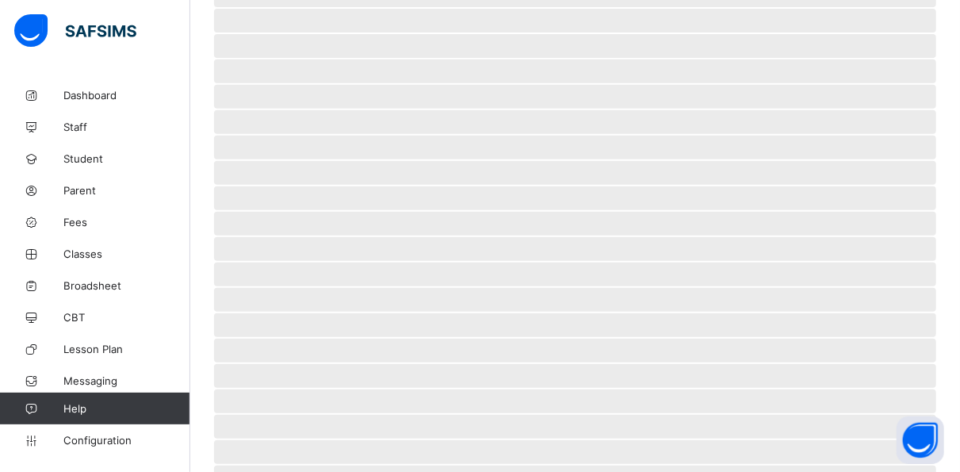
click at [505, 119] on span "‌" at bounding box center [575, 122] width 722 height 24
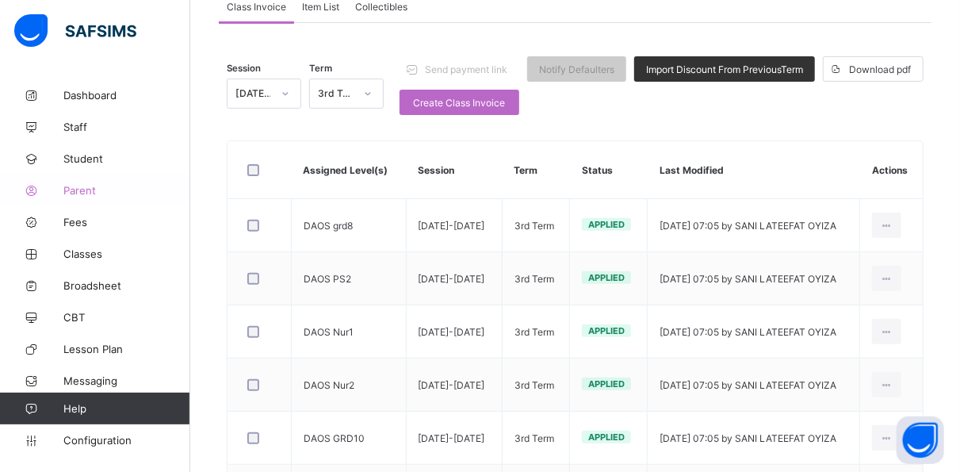
scroll to position [302, 0]
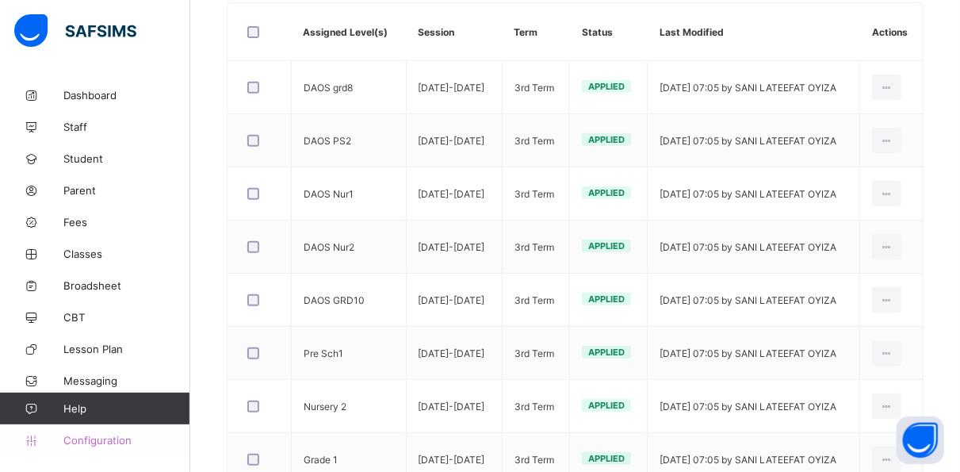
click at [113, 438] on span "Configuration" at bounding box center [126, 440] width 126 height 13
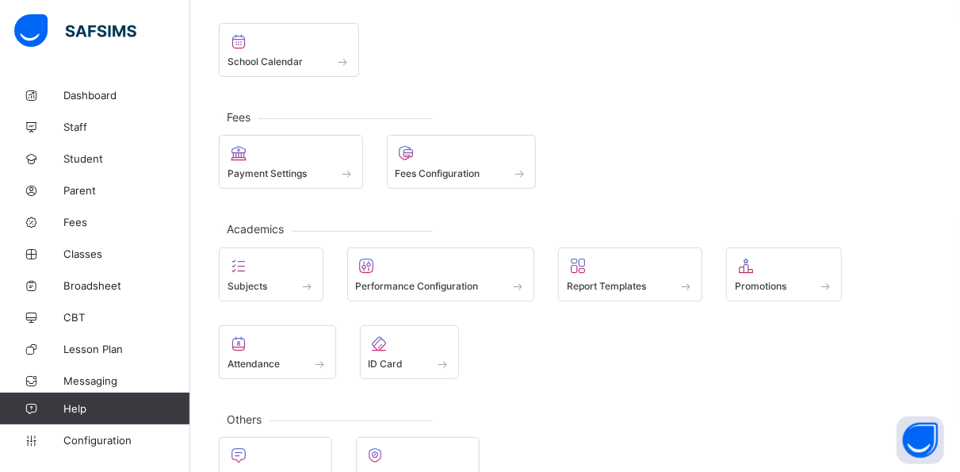
scroll to position [169, 0]
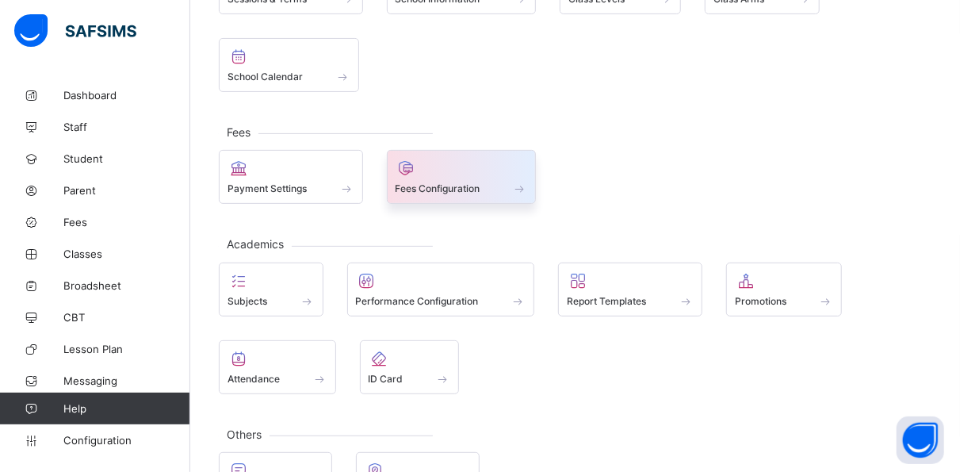
click at [486, 168] on div at bounding box center [461, 168] width 132 height 19
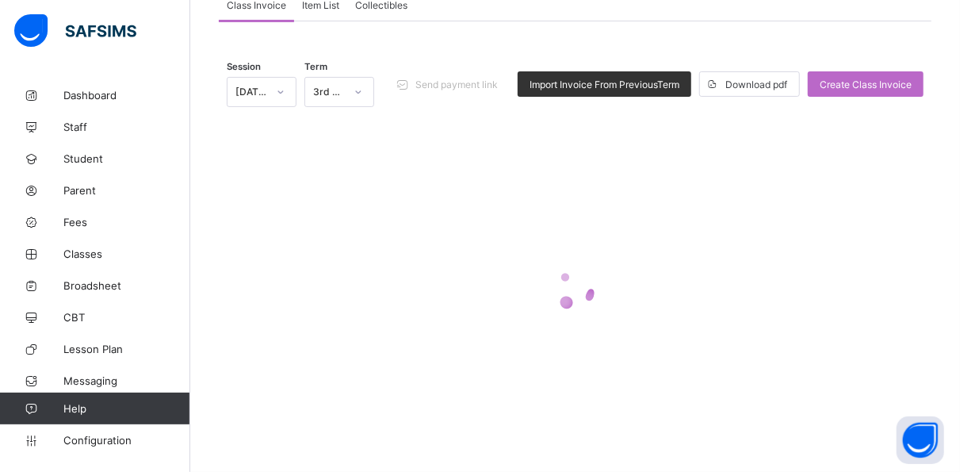
scroll to position [164, 0]
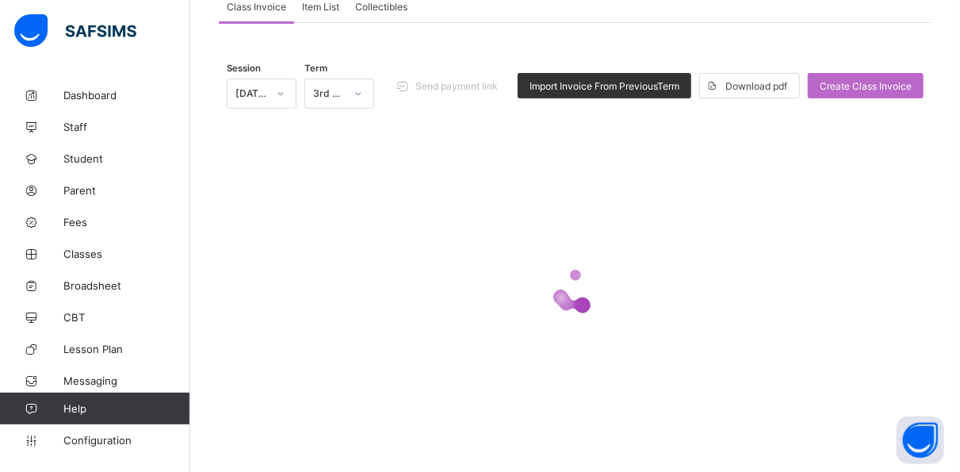
click at [486, 168] on div at bounding box center [575, 290] width 697 height 301
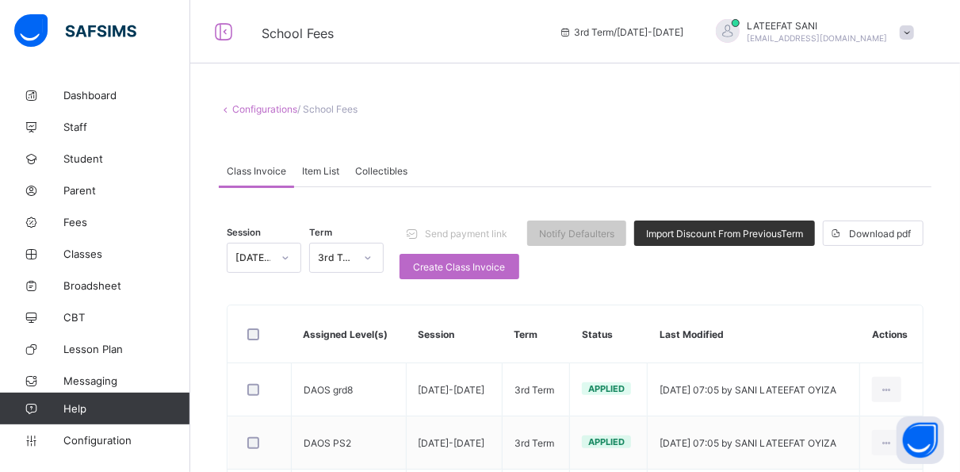
click at [346, 113] on span "/ School Fees" at bounding box center [327, 109] width 60 height 12
drag, startPoint x: 346, startPoint y: 113, endPoint x: 281, endPoint y: 115, distance: 65.0
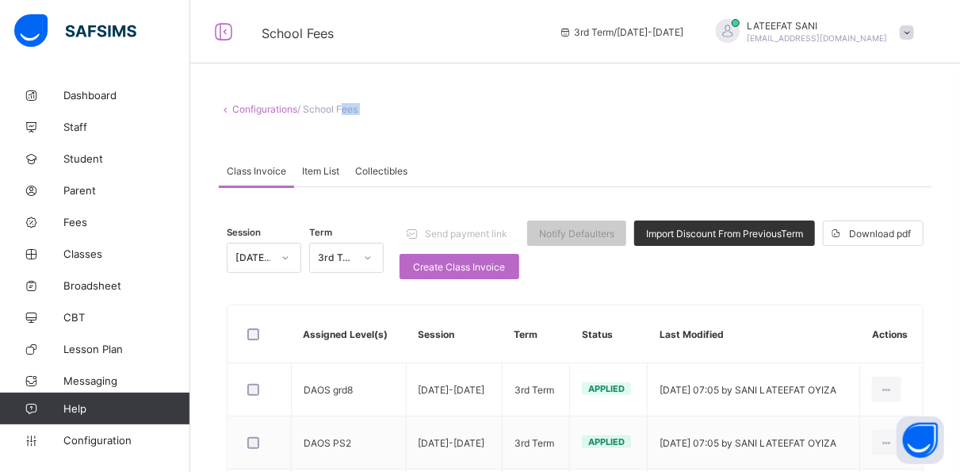
click at [313, 165] on span "Item List" at bounding box center [320, 171] width 37 height 12
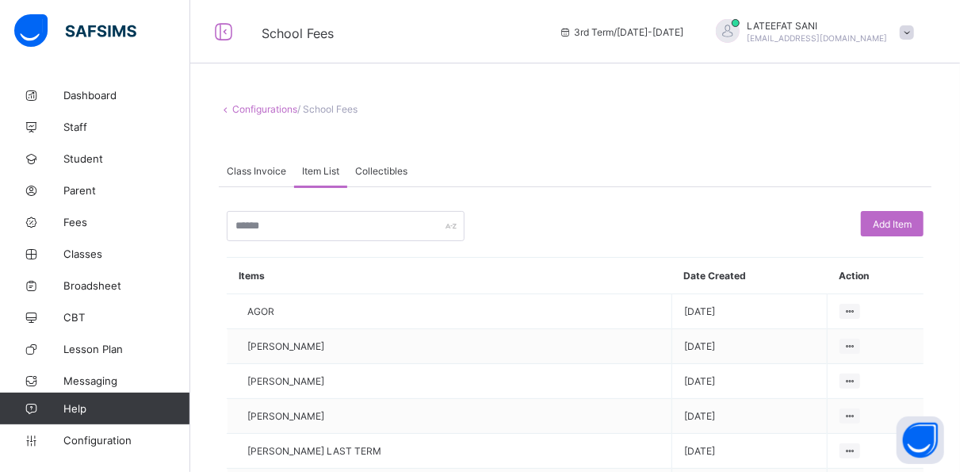
click at [378, 165] on span "Collectibles" at bounding box center [381, 171] width 52 height 12
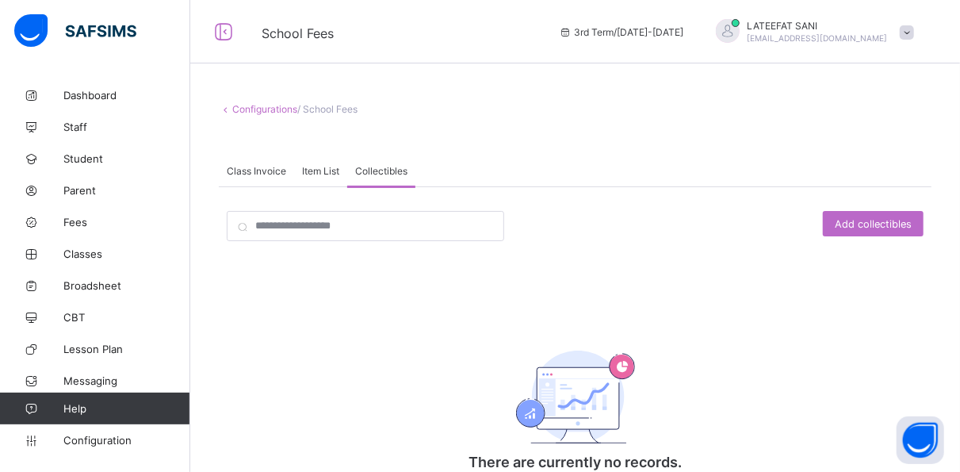
click at [262, 170] on span "Class Invoice" at bounding box center [256, 171] width 59 height 12
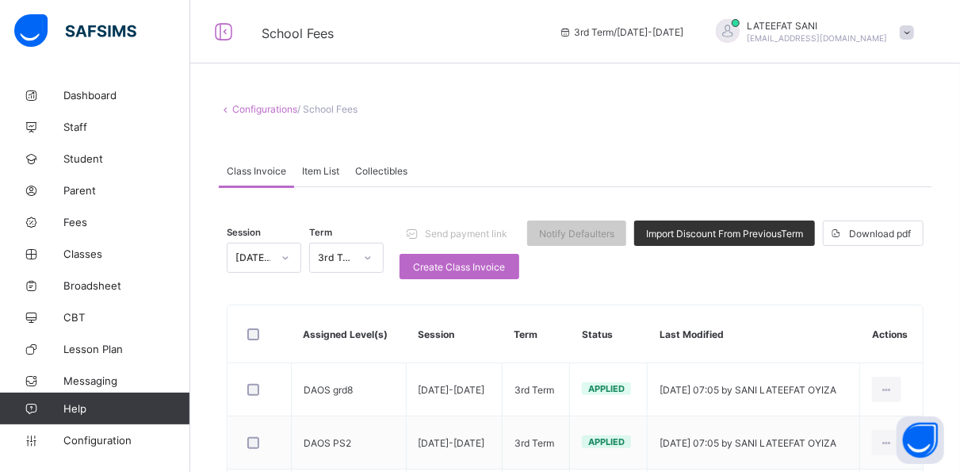
click at [276, 178] on div "Class Invoice" at bounding box center [256, 171] width 75 height 32
click at [326, 173] on span "Item List" at bounding box center [320, 171] width 37 height 12
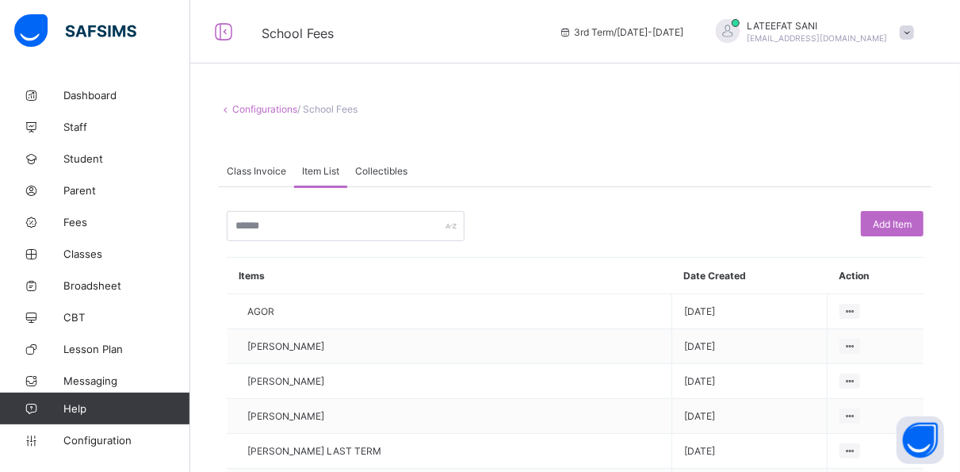
click at [269, 170] on span "Class Invoice" at bounding box center [256, 171] width 59 height 12
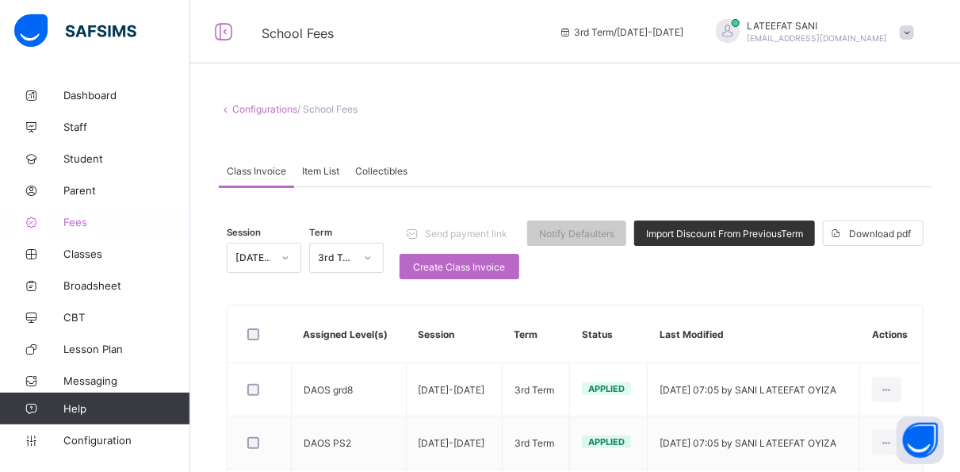
click at [101, 219] on span "Fees" at bounding box center [126, 222] width 127 height 13
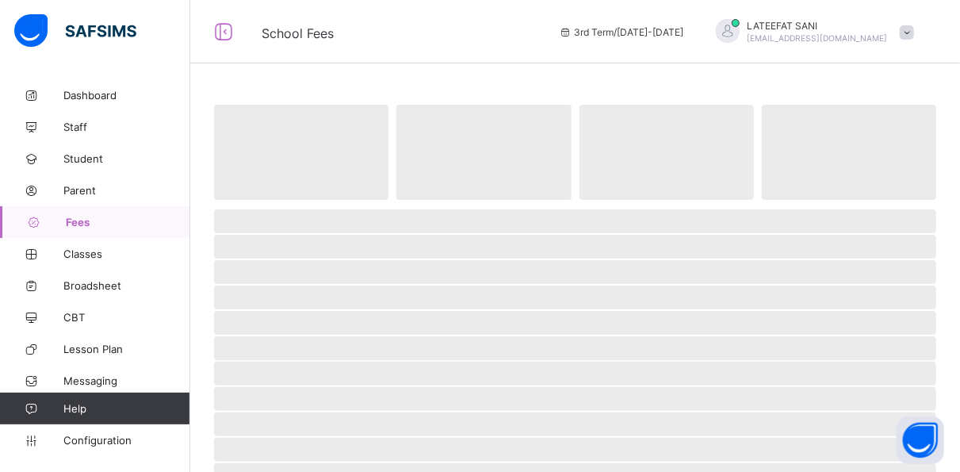
click at [101, 219] on span "Fees" at bounding box center [128, 222] width 124 height 13
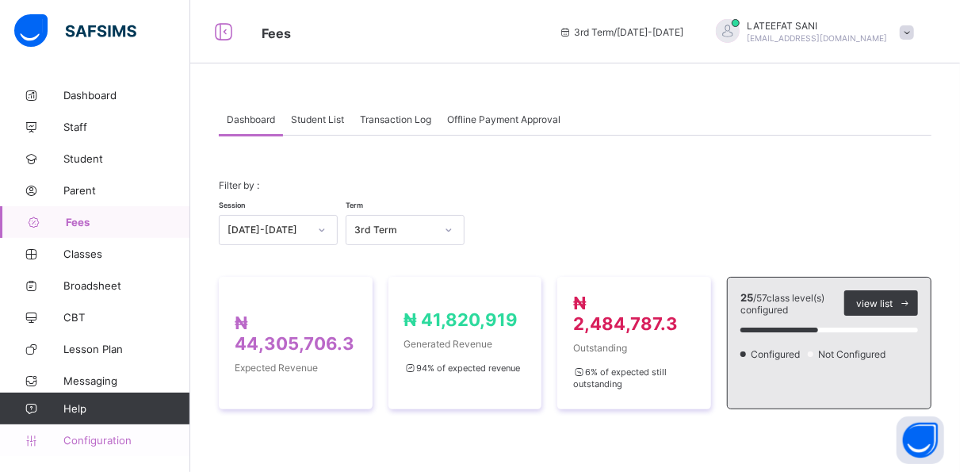
click at [90, 445] on span "Configuration" at bounding box center [126, 440] width 126 height 13
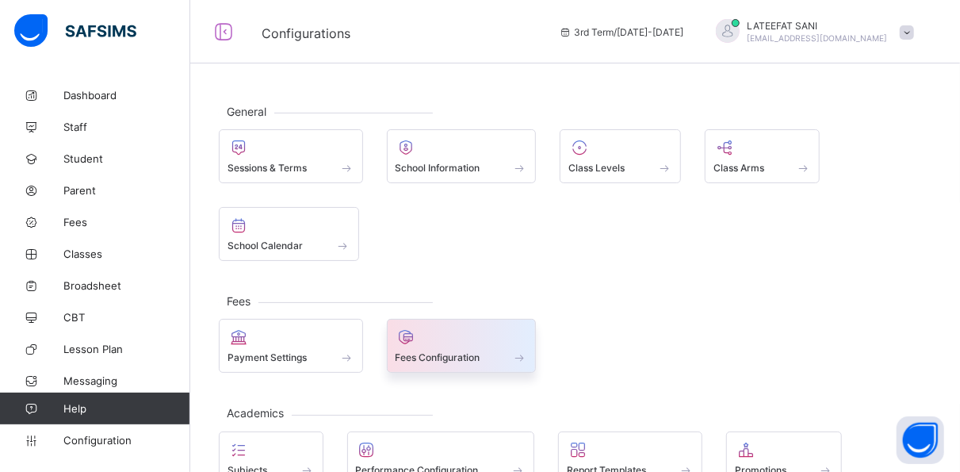
click at [459, 337] on div at bounding box center [461, 336] width 132 height 19
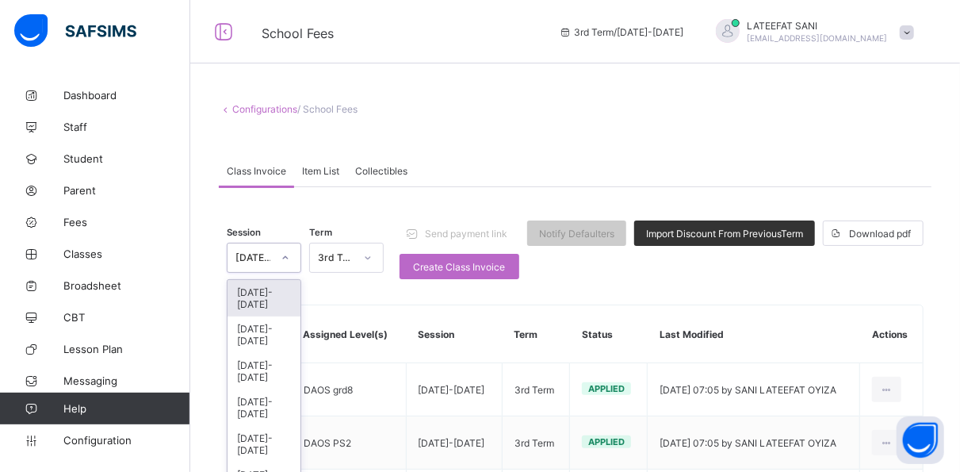
click at [290, 254] on icon at bounding box center [286, 258] width 10 height 16
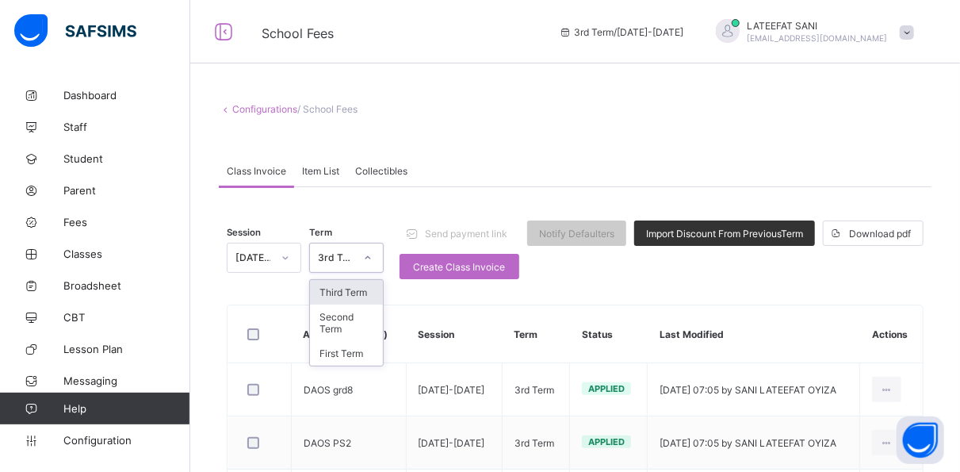
click at [373, 255] on icon at bounding box center [368, 258] width 10 height 16
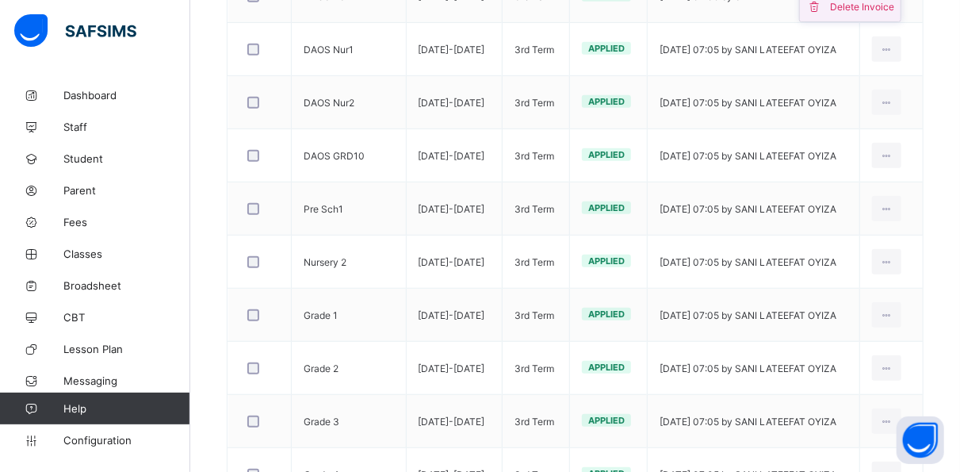
scroll to position [499, 0]
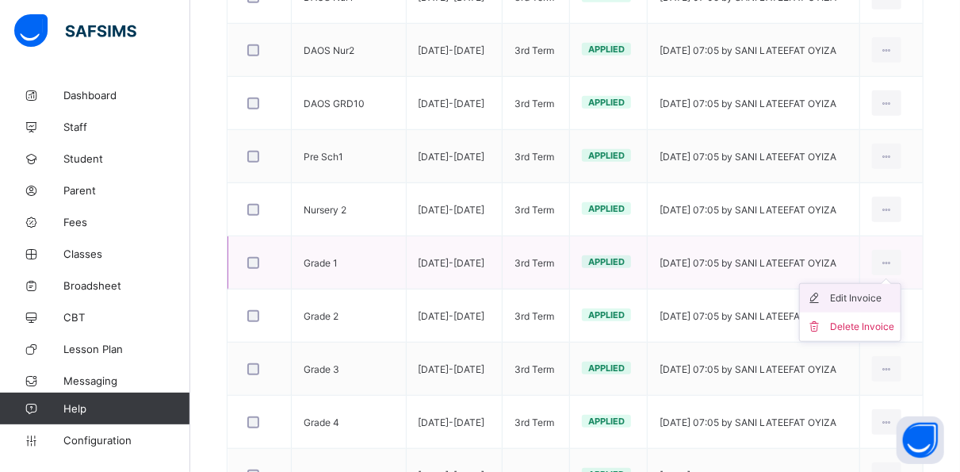
click at [876, 294] on div "Edit Invoice" at bounding box center [862, 298] width 64 height 16
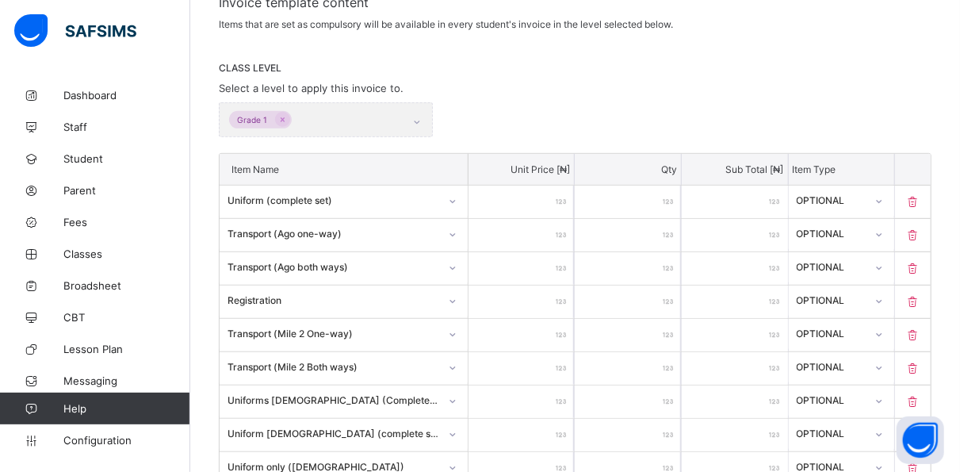
scroll to position [256, 0]
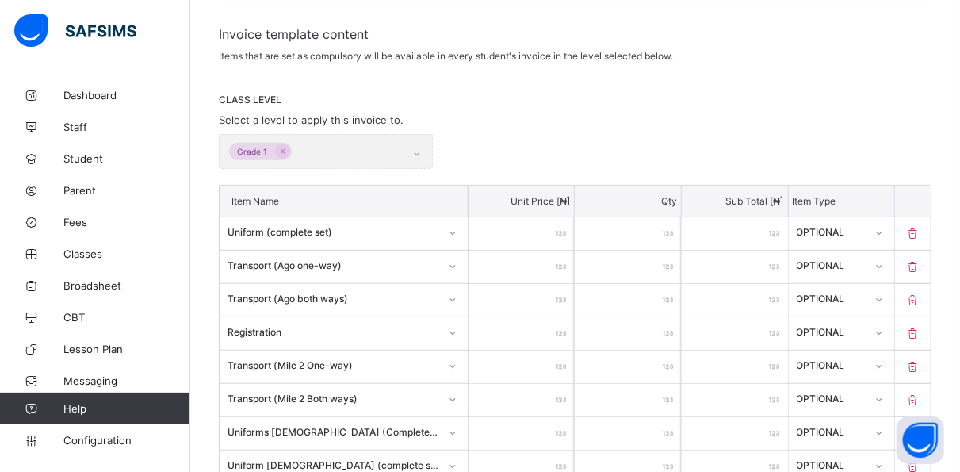
click at [921, 230] on icon at bounding box center [913, 233] width 16 height 13
type input "*****"
type input "******"
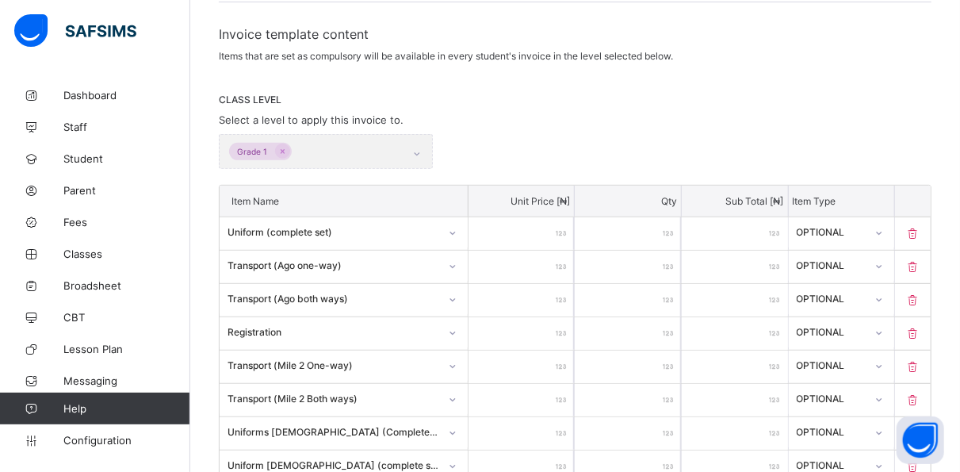
type input "*****"
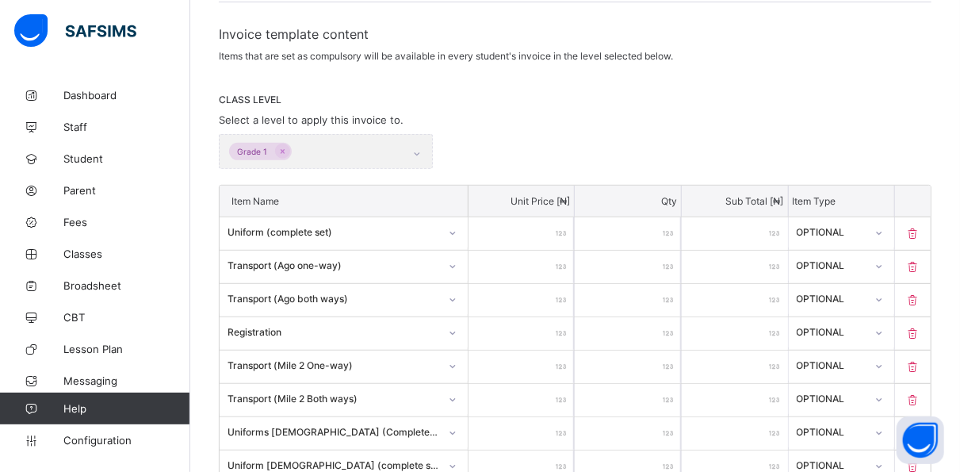
type input "*****"
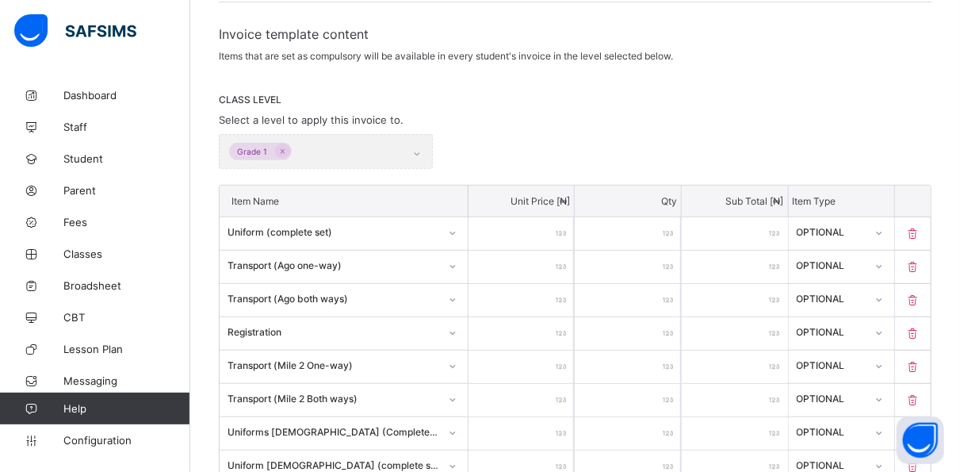
type input "*****"
type input "******"
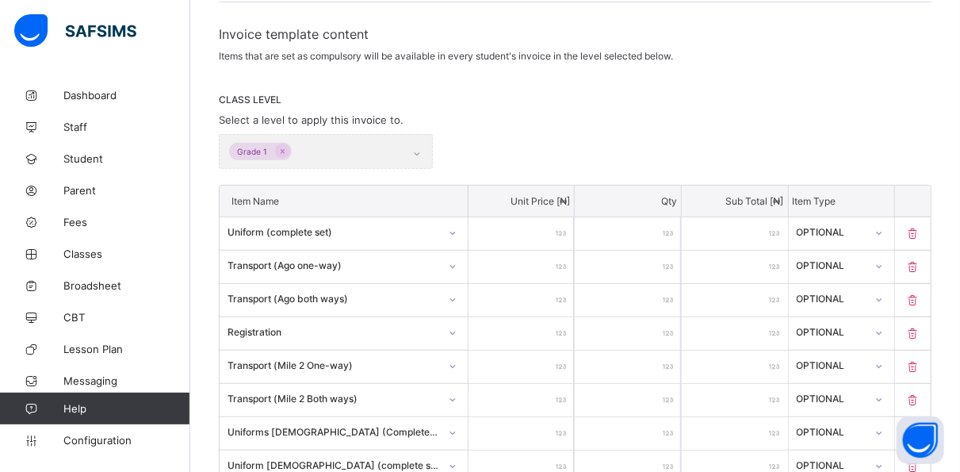
type input "******"
type input "*****"
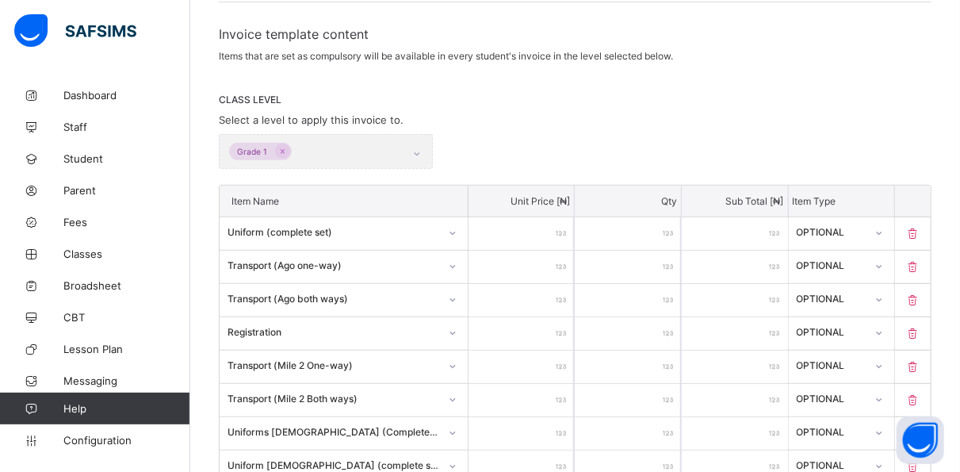
type input "*****"
type input "****"
type input "*****"
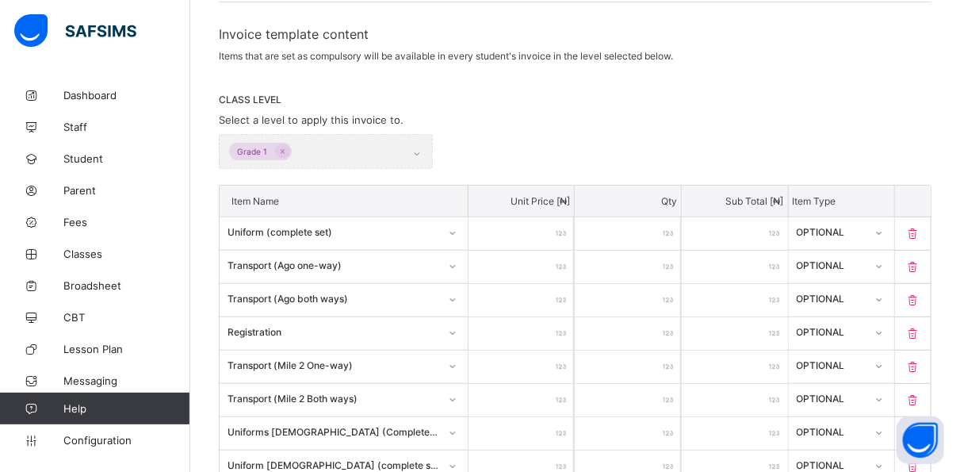
type input "*****"
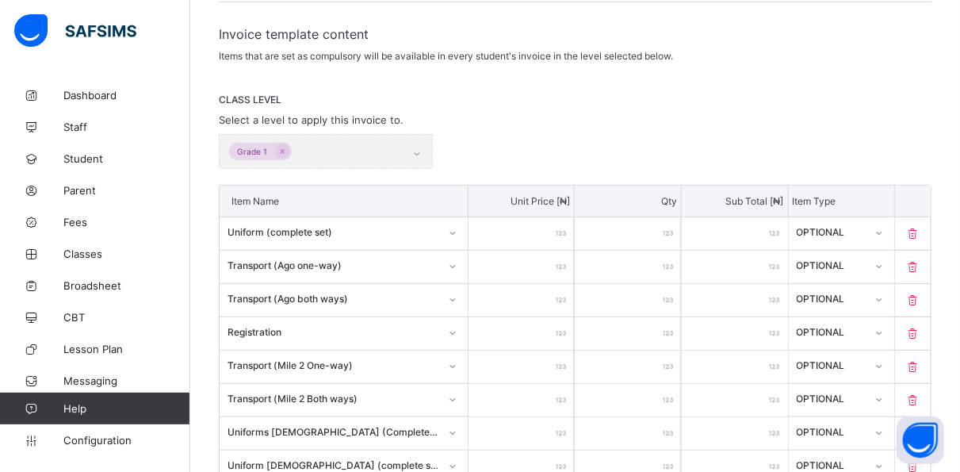
type input "*****"
type input "****"
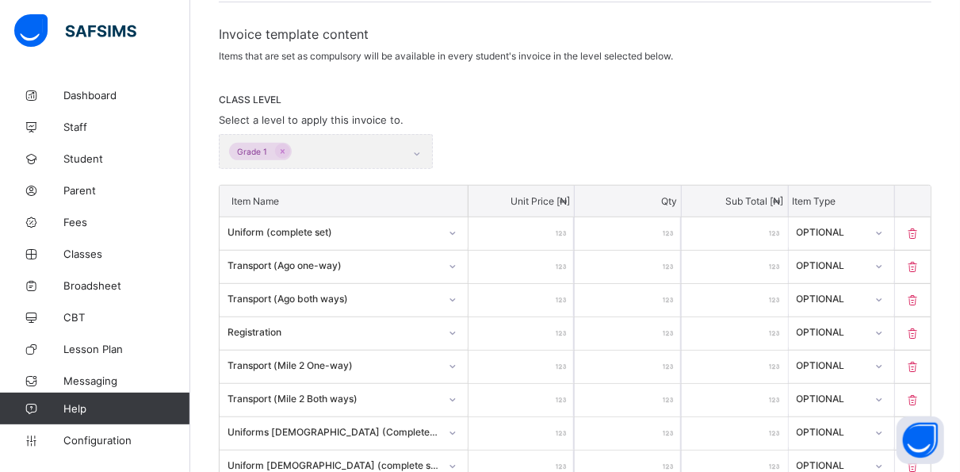
type input "****"
type input "***"
type input "******"
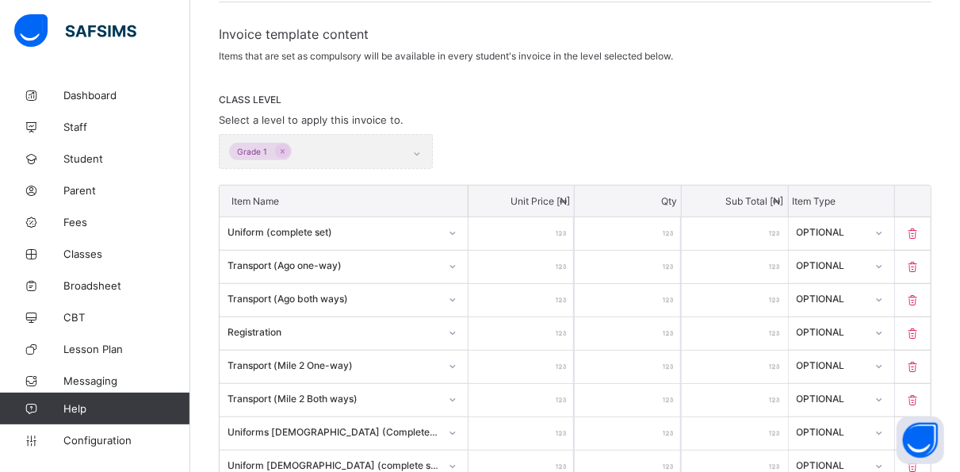
type input "******"
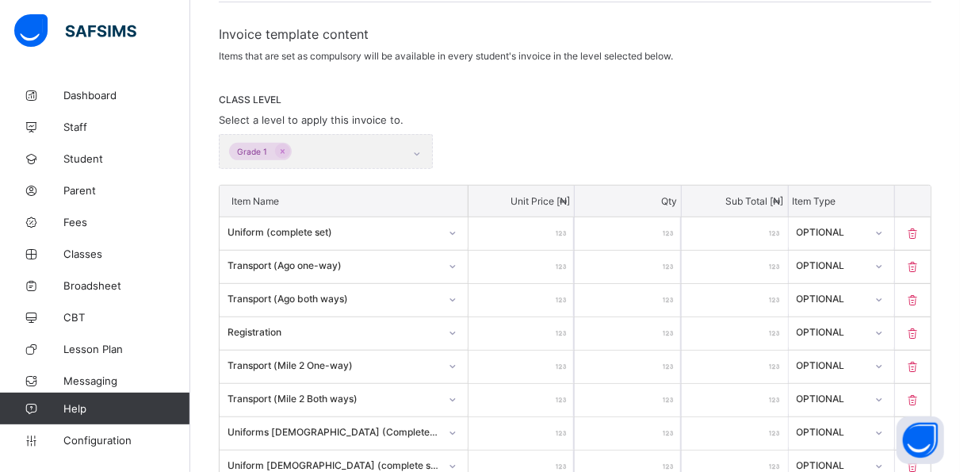
type input "******"
type input "*****"
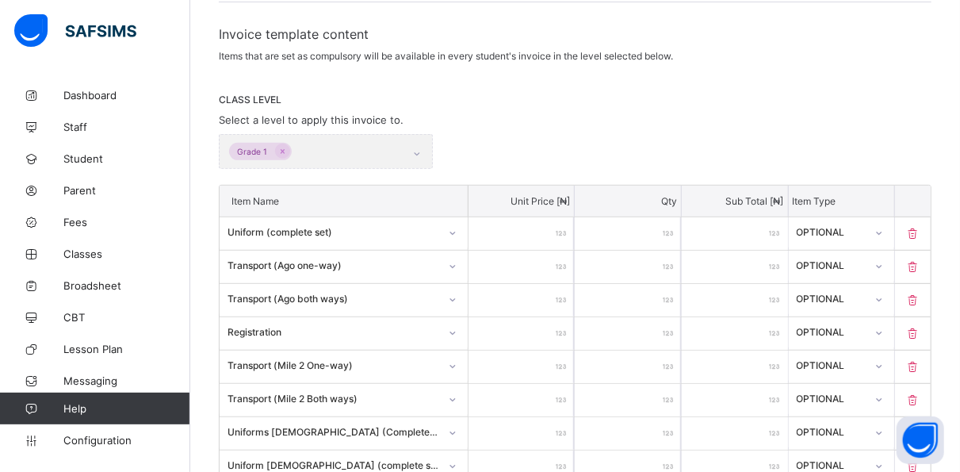
type input "****"
type input "*****"
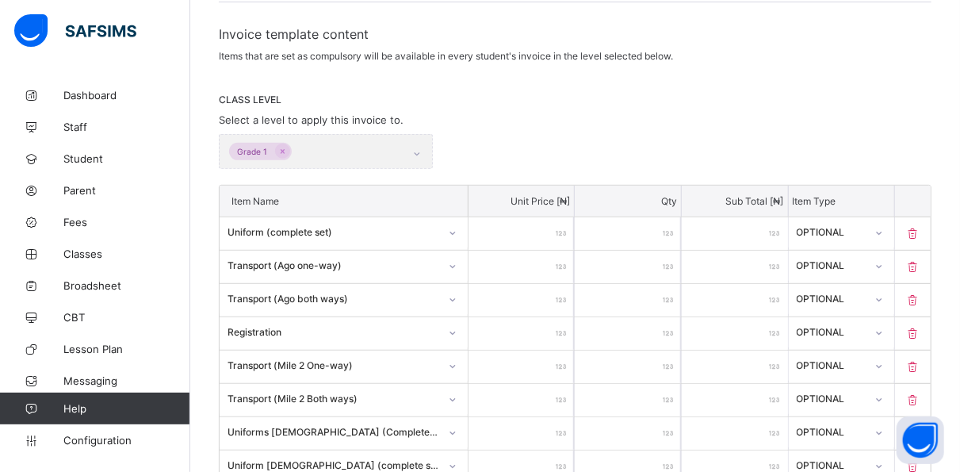
type input "*****"
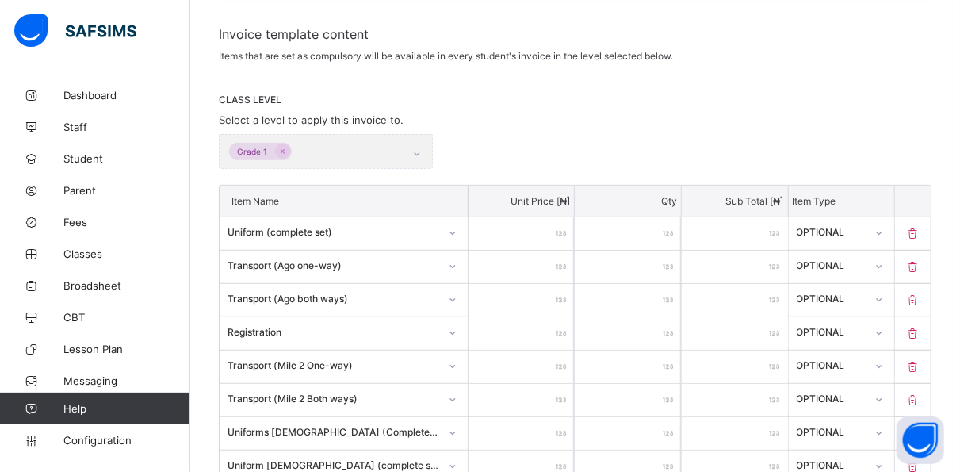
type input "******"
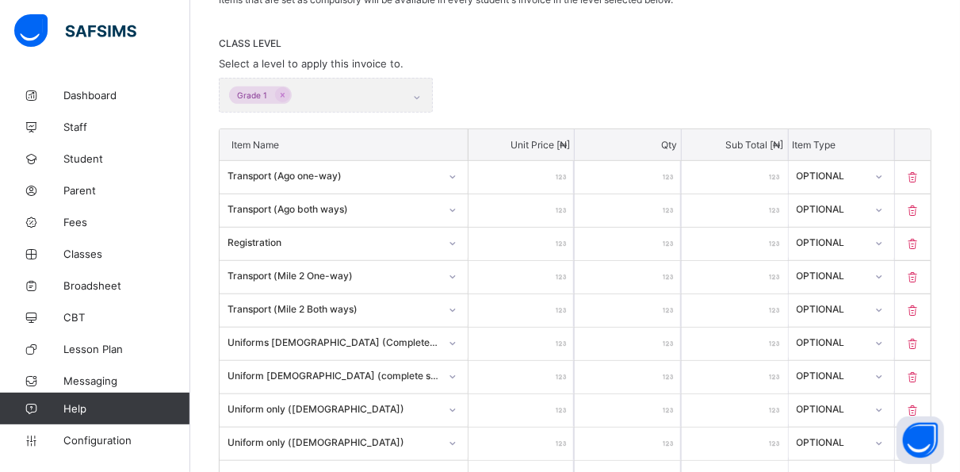
scroll to position [313, 0]
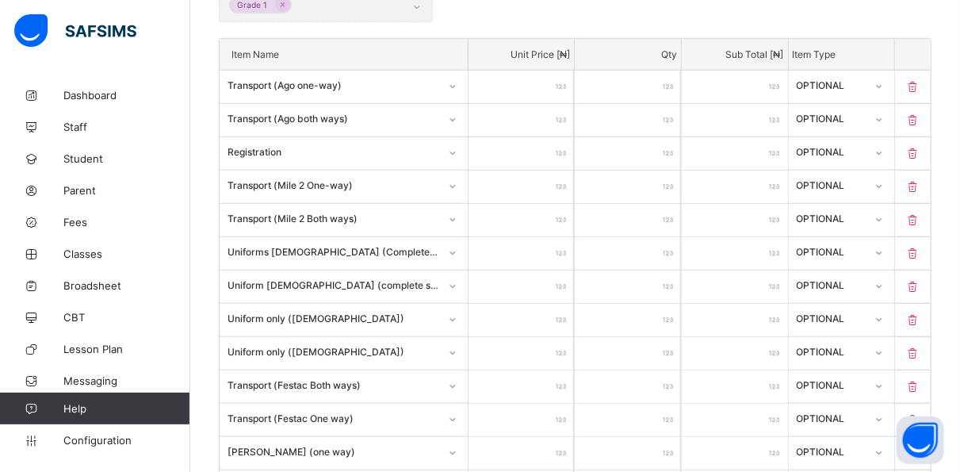
click at [358, 334] on div "Uniform only (Male)" at bounding box center [344, 319] width 248 height 30
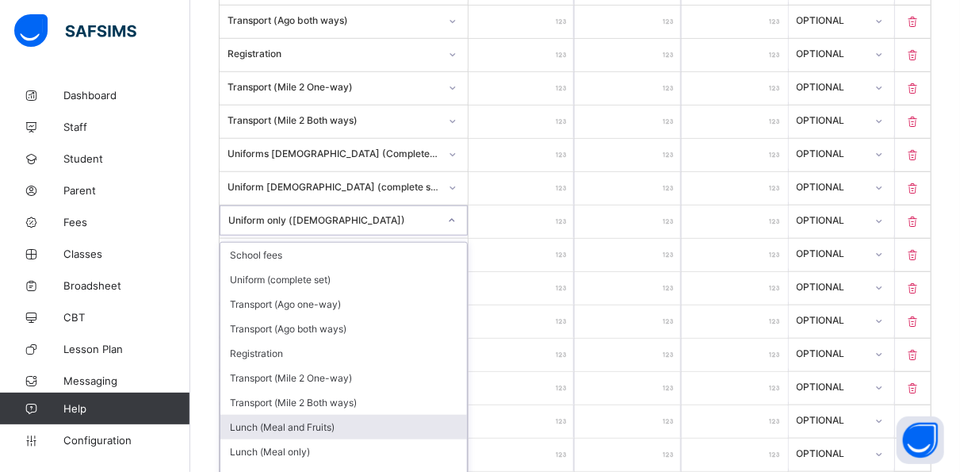
scroll to position [507, 0]
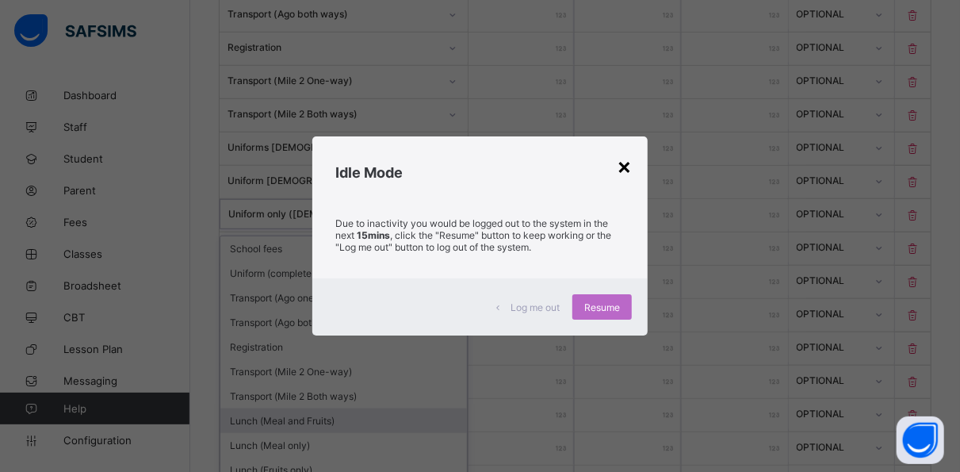
click at [623, 169] on div "×" at bounding box center [624, 165] width 15 height 27
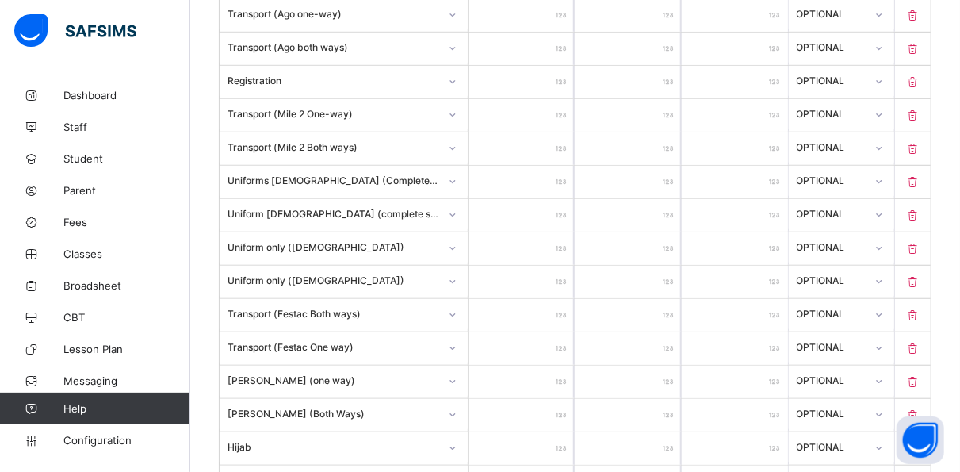
scroll to position [457, 0]
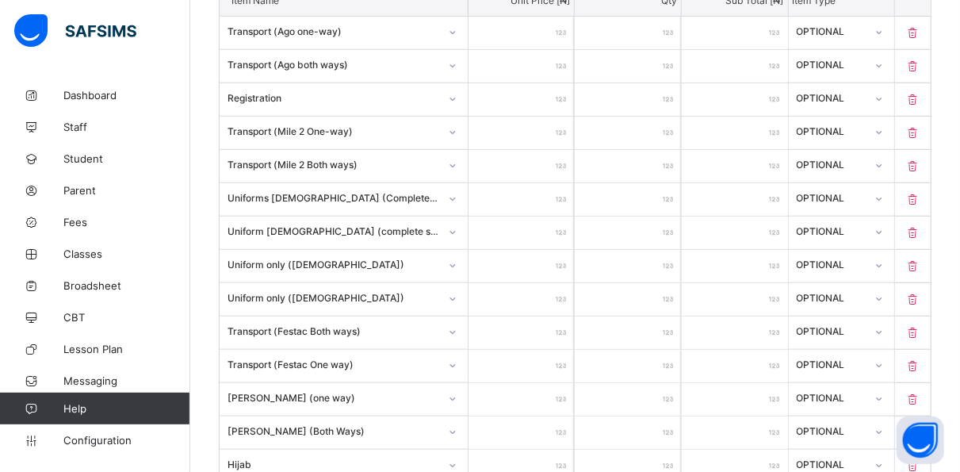
click at [562, 191] on div "*****" at bounding box center [521, 199] width 106 height 32
click at [549, 188] on input "*****" at bounding box center [521, 199] width 106 height 32
type input "****"
type input "*"
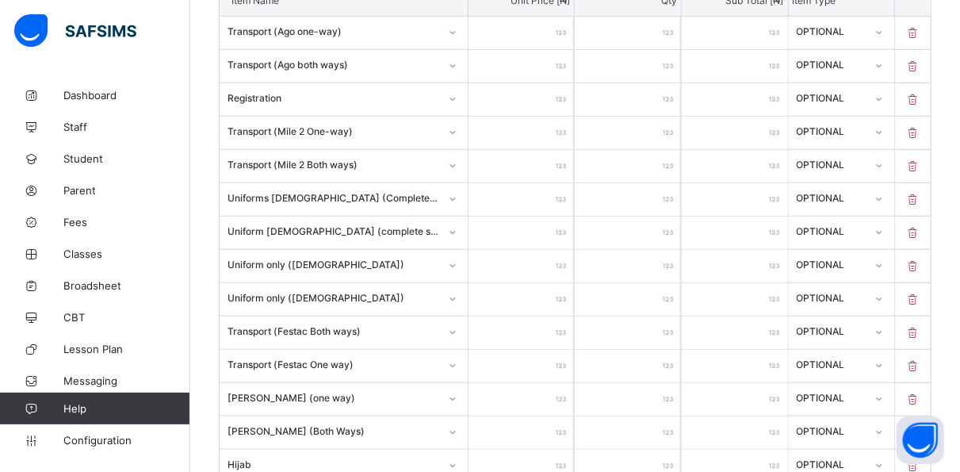
type input "*"
type input "**"
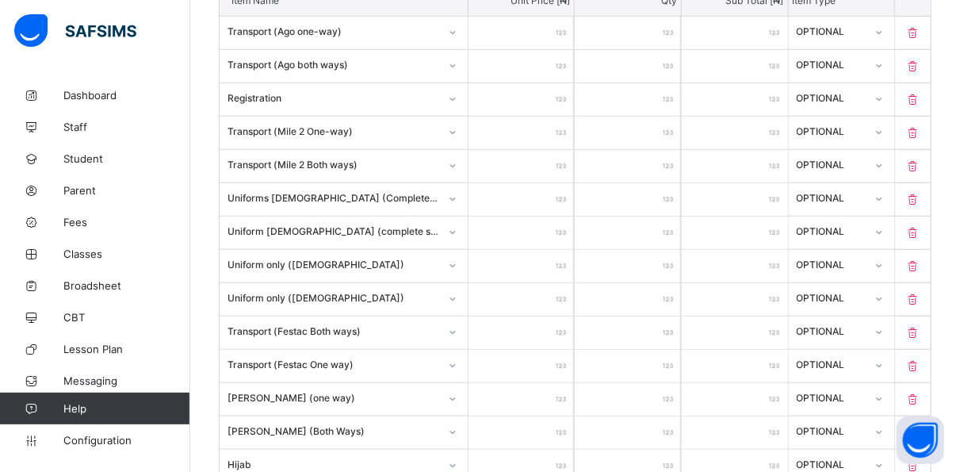
type input "*****"
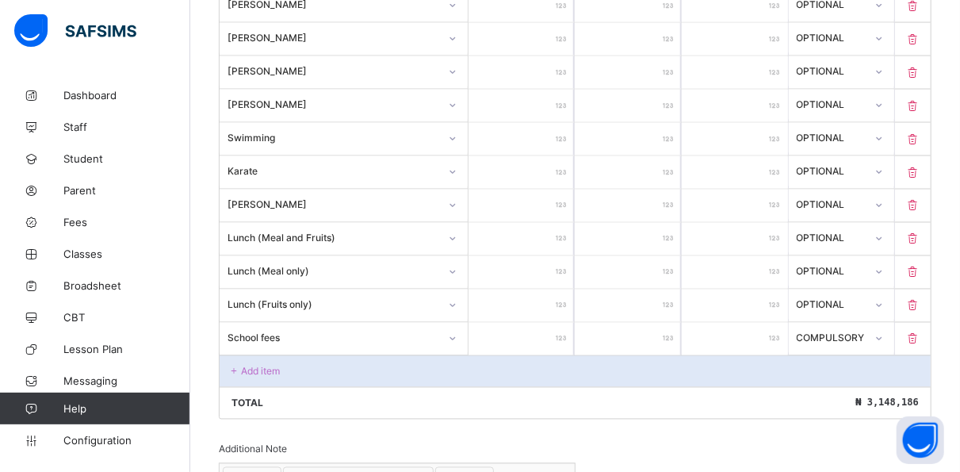
scroll to position [1267, 0]
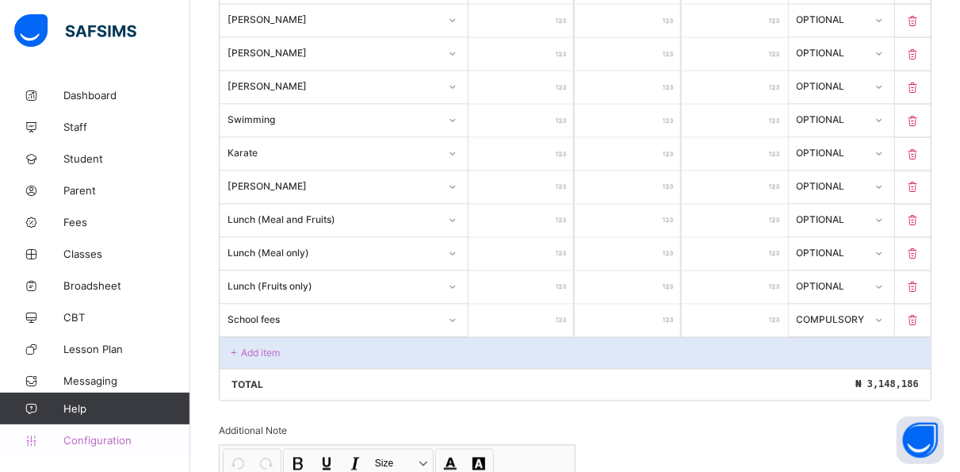
click at [50, 450] on link "Configuration" at bounding box center [94, 440] width 189 height 32
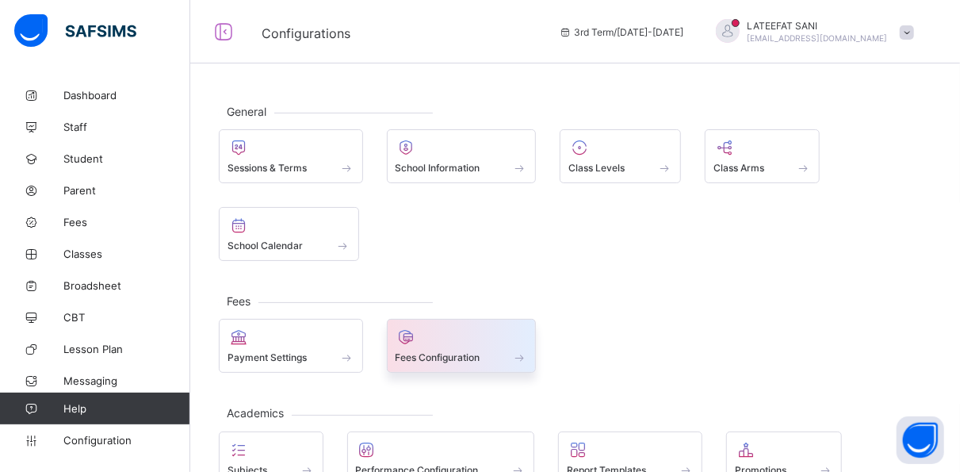
click at [459, 341] on div at bounding box center [461, 336] width 132 height 19
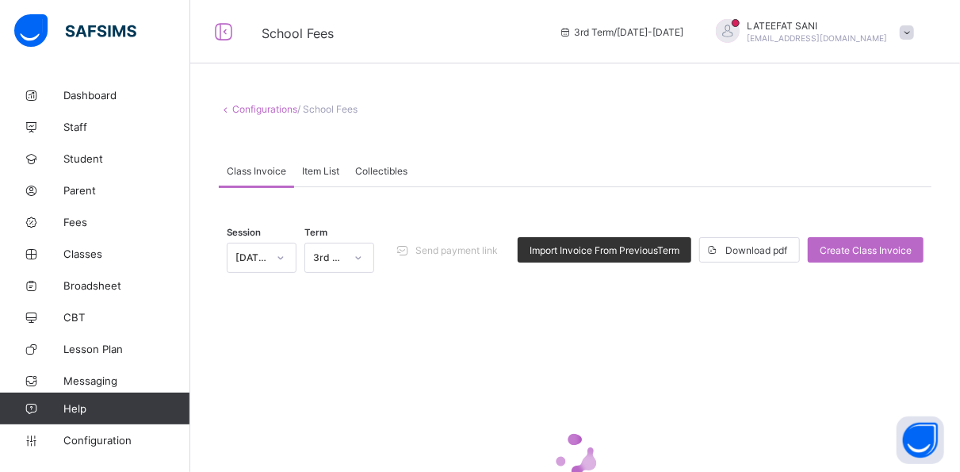
click at [459, 341] on div at bounding box center [575, 454] width 697 height 301
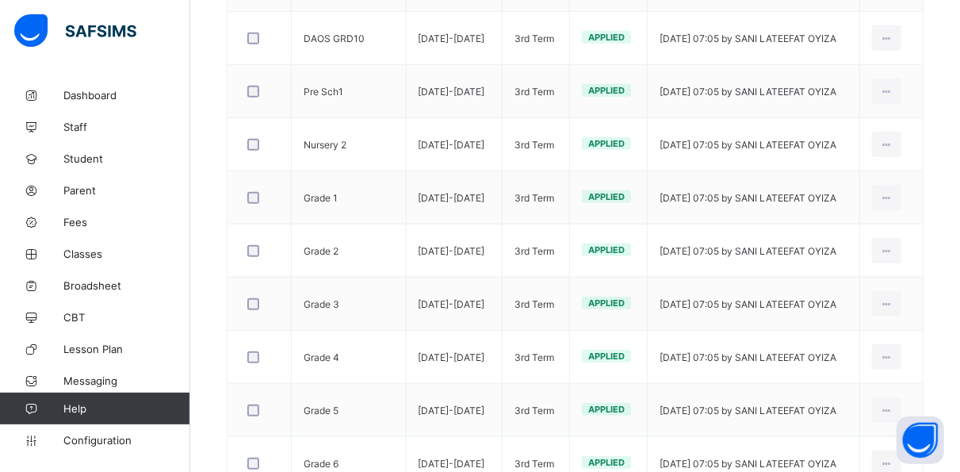
scroll to position [569, 0]
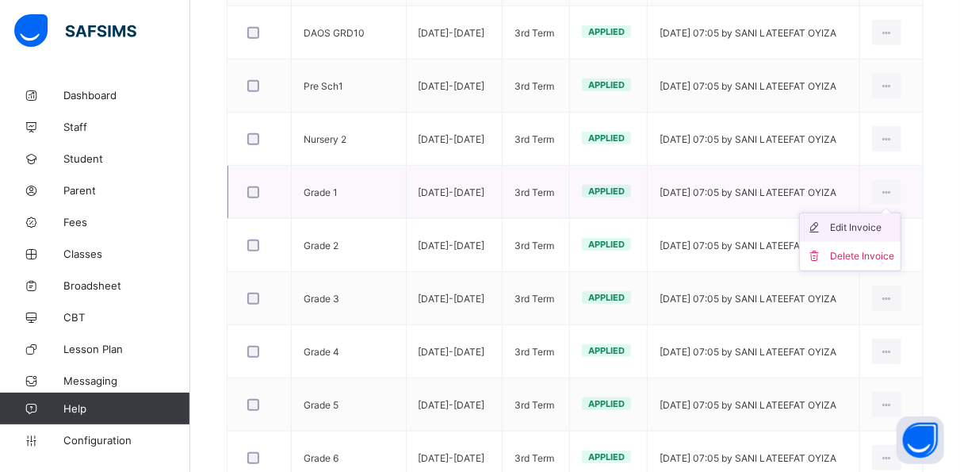
click at [882, 221] on div "Edit Invoice" at bounding box center [862, 228] width 64 height 16
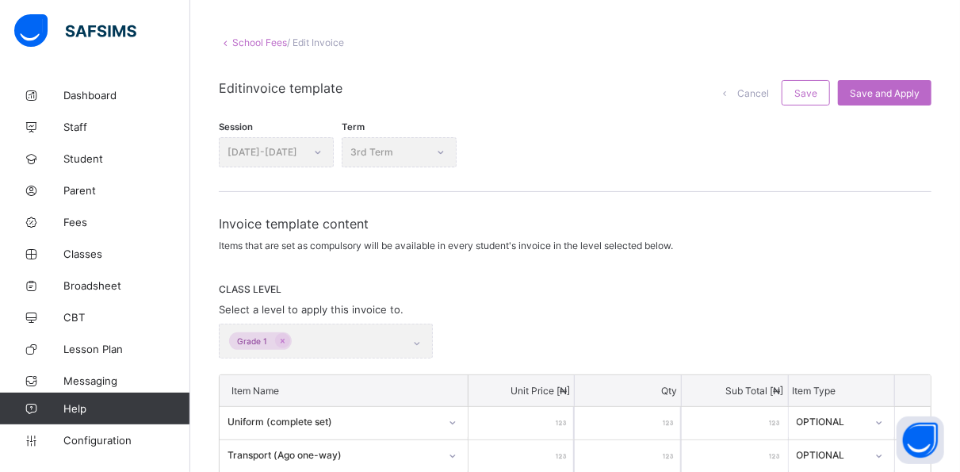
scroll to position [35, 0]
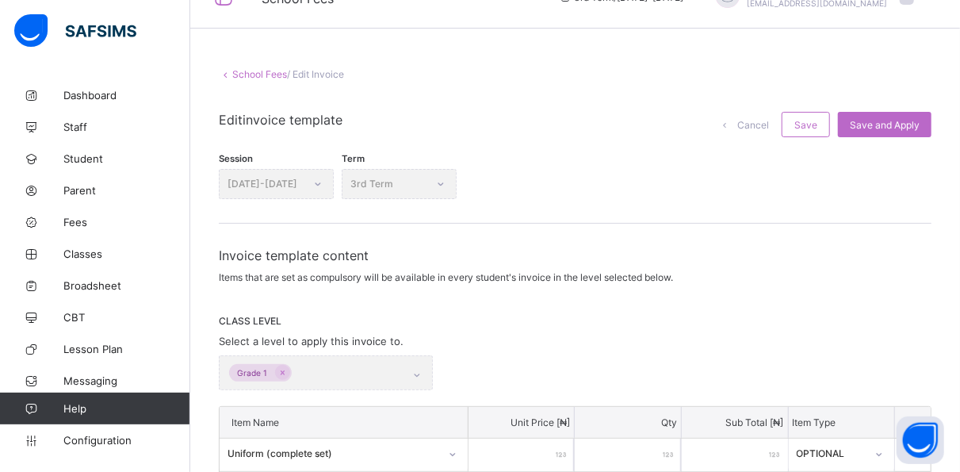
click at [117, 457] on div "Dashboard Staff Student Parent Fees Classes Broadsheet CBT Lesson Plan Messagin…" at bounding box center [95, 267] width 190 height 408
click at [120, 437] on span "Configuration" at bounding box center [126, 440] width 126 height 13
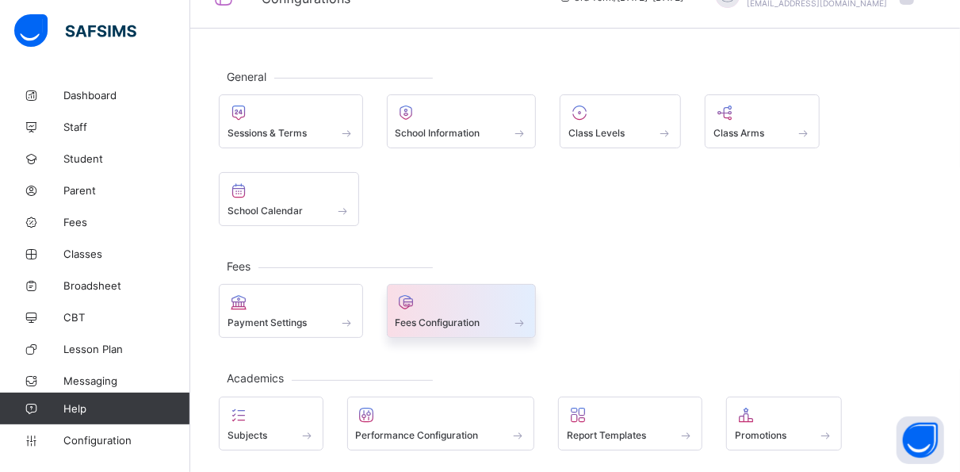
click at [454, 300] on div at bounding box center [461, 301] width 132 height 19
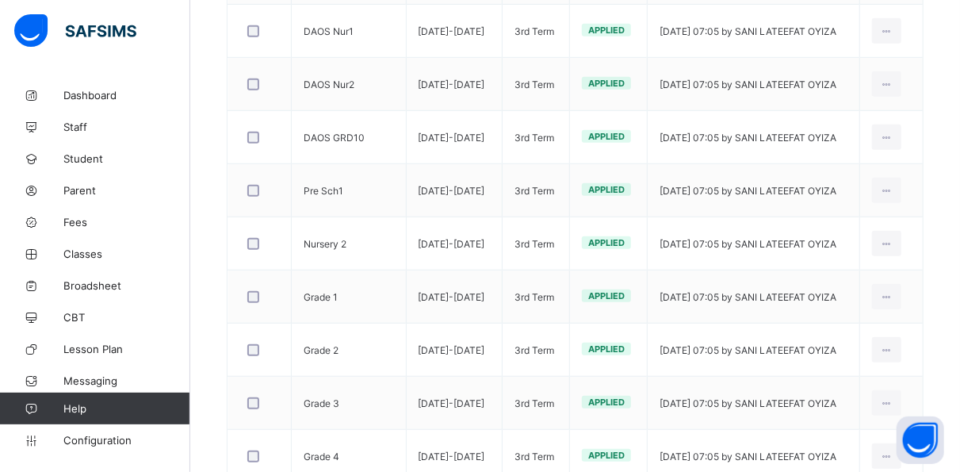
scroll to position [518, 0]
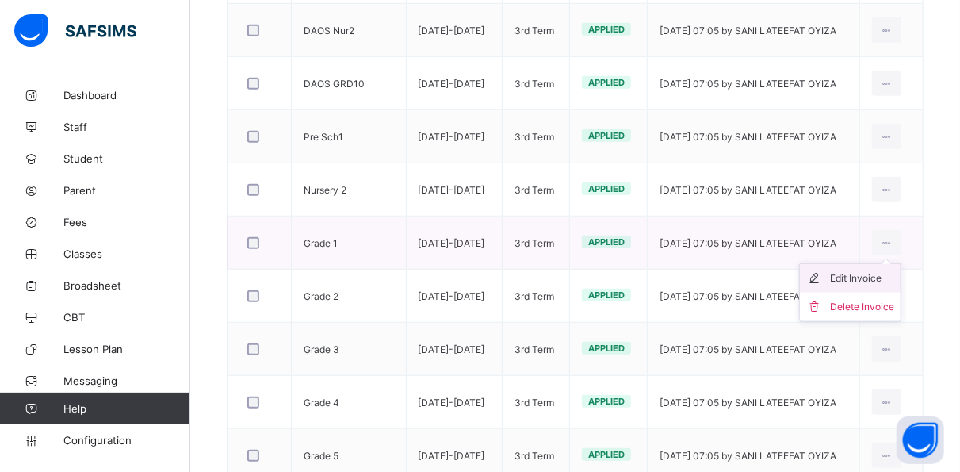
click at [887, 273] on div "Edit Invoice" at bounding box center [862, 278] width 64 height 16
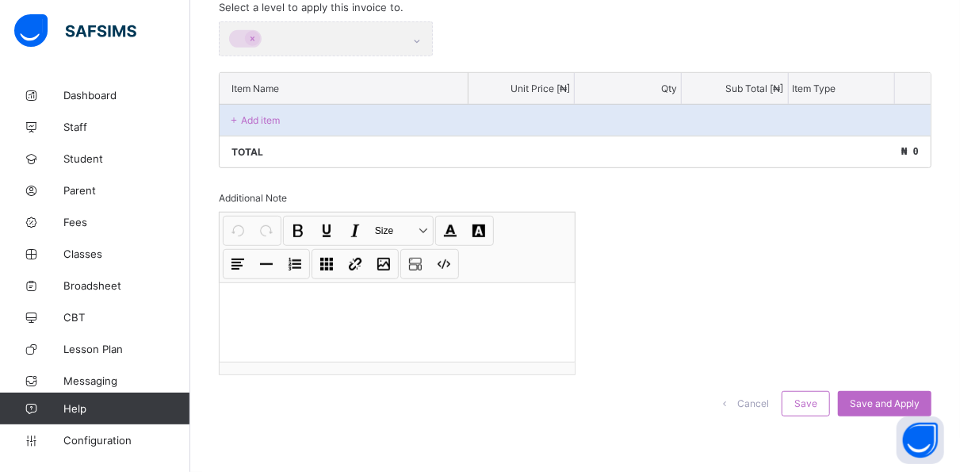
scroll to position [358, 0]
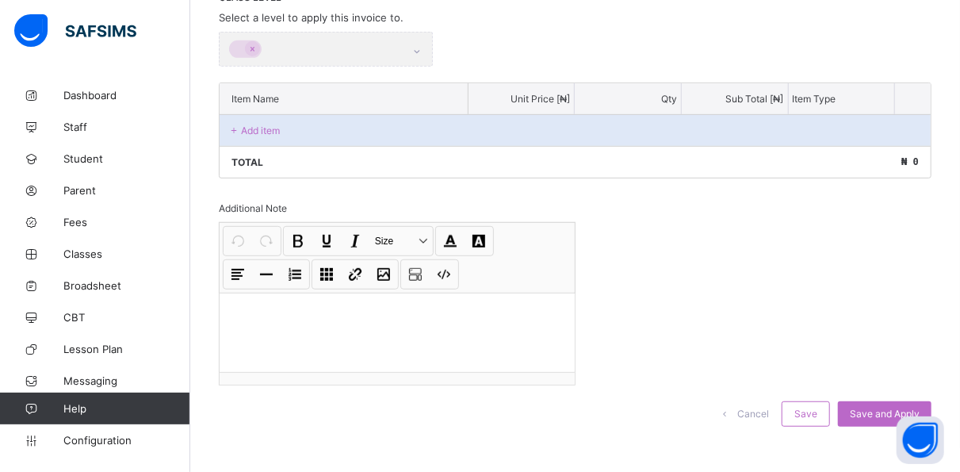
click at [887, 273] on div "Invoice template content Items that are set as compulsory will be available in …" at bounding box center [575, 183] width 713 height 518
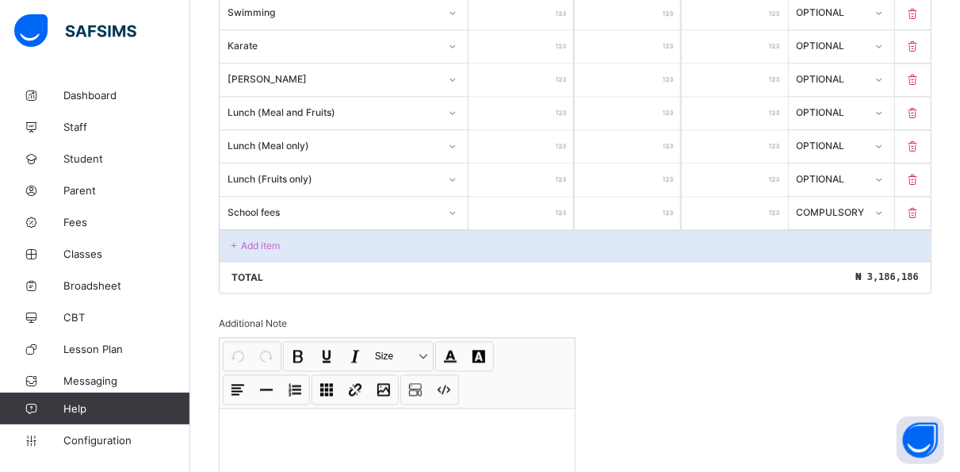
scroll to position [1338, 0]
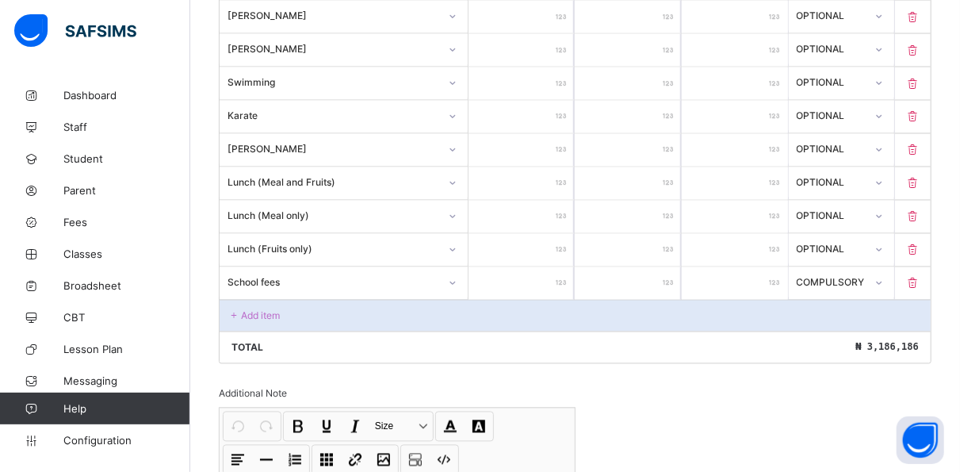
click at [285, 300] on div "Add item" at bounding box center [575, 316] width 711 height 32
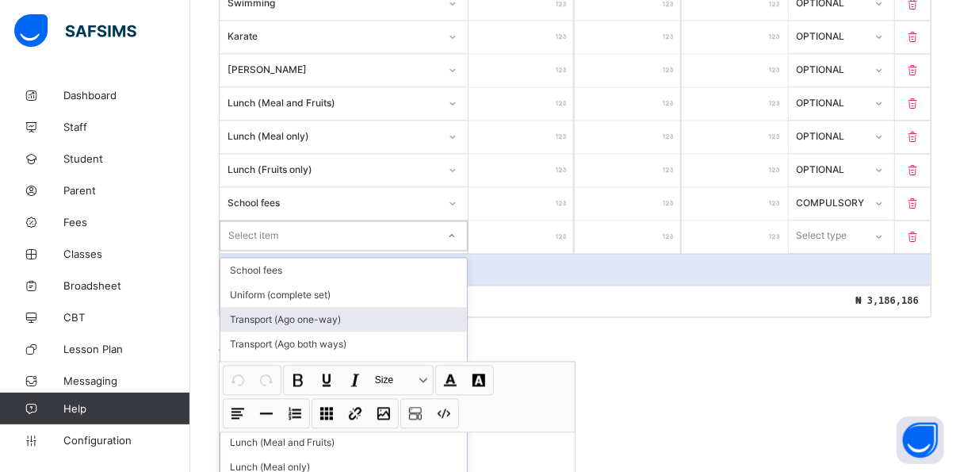
click at [301, 251] on div "option Transport (Ago one-way) focused, 3 of 73. 73 results available. Use Up a…" at bounding box center [344, 236] width 248 height 30
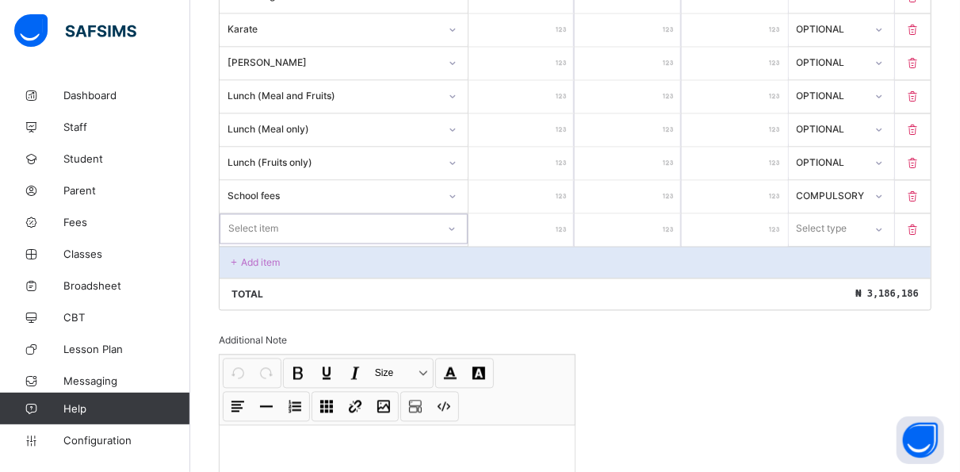
click at [315, 218] on div "Select item" at bounding box center [328, 229] width 216 height 22
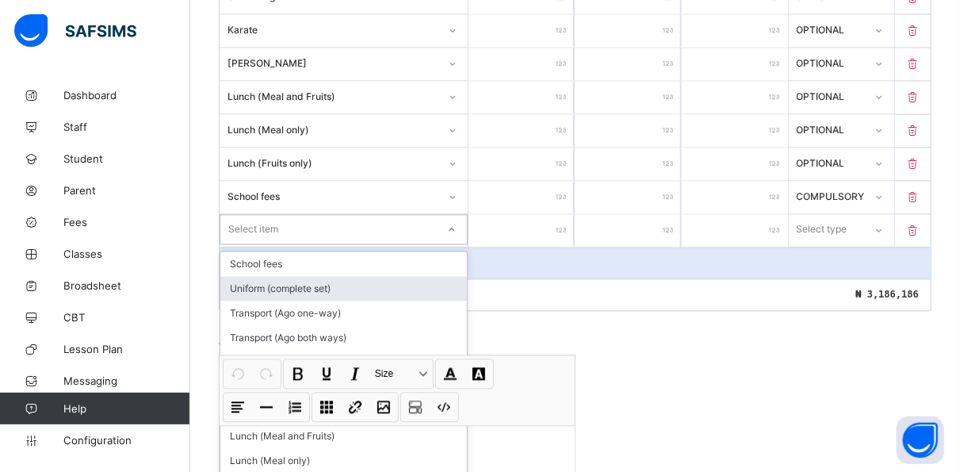
click at [337, 245] on div "option Uniform (complete set) focused, 2 of 73. 73 results available. Use Up an…" at bounding box center [344, 230] width 248 height 30
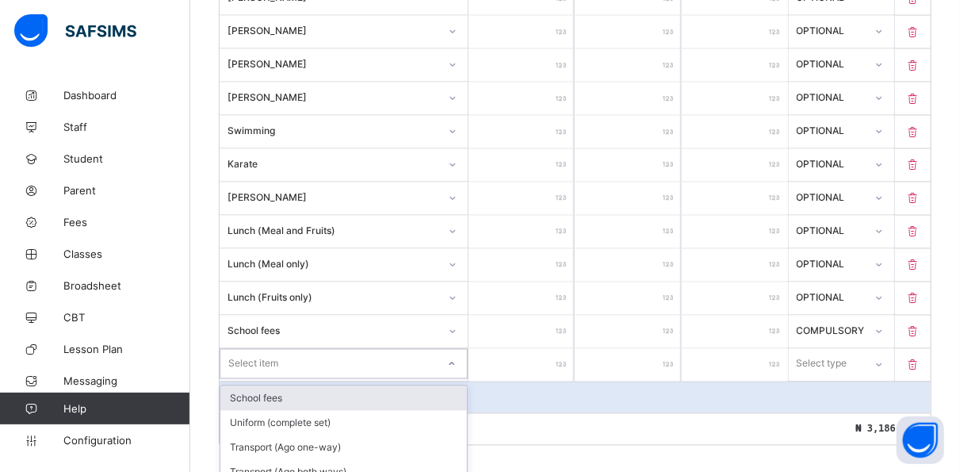
scroll to position [1290, 0]
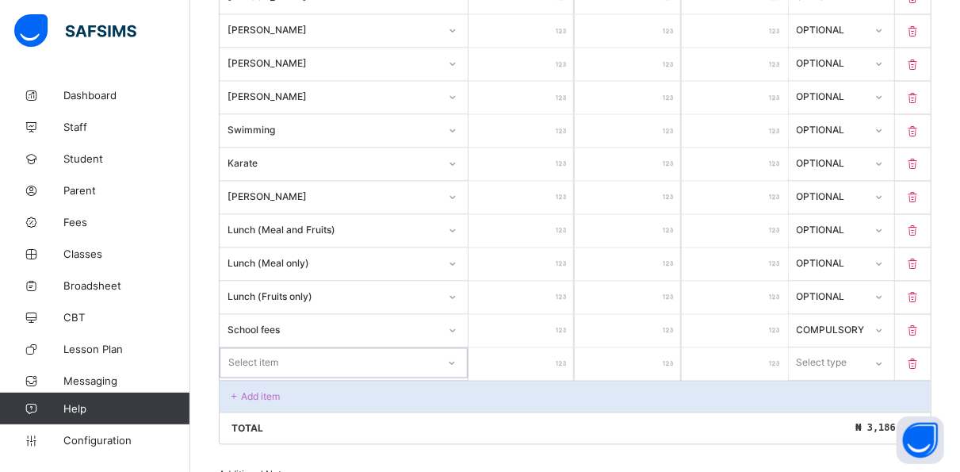
click at [269, 348] on div "Select item" at bounding box center [253, 363] width 50 height 30
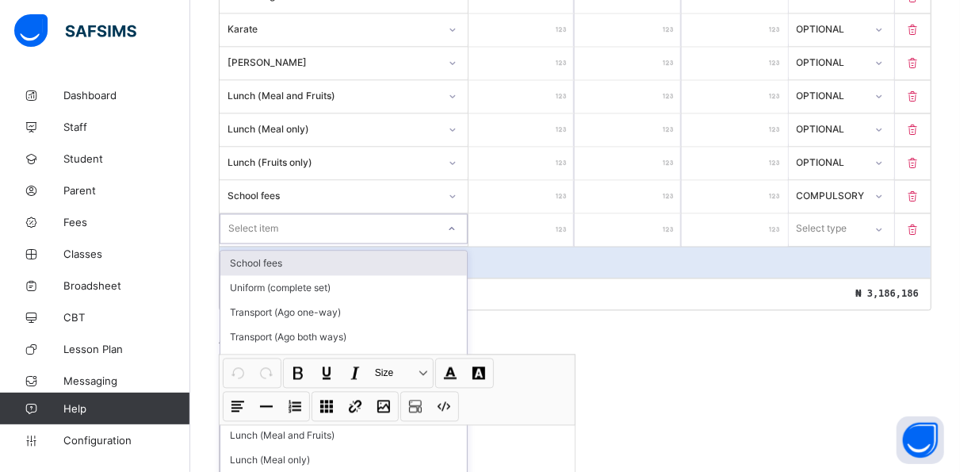
click at [291, 218] on div "Select item" at bounding box center [328, 229] width 216 height 22
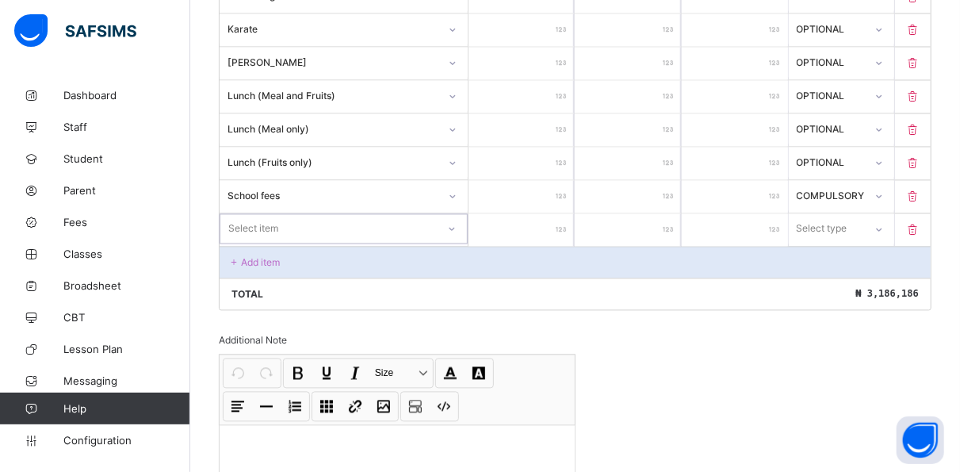
click at [291, 218] on div "Select item" at bounding box center [328, 229] width 216 height 22
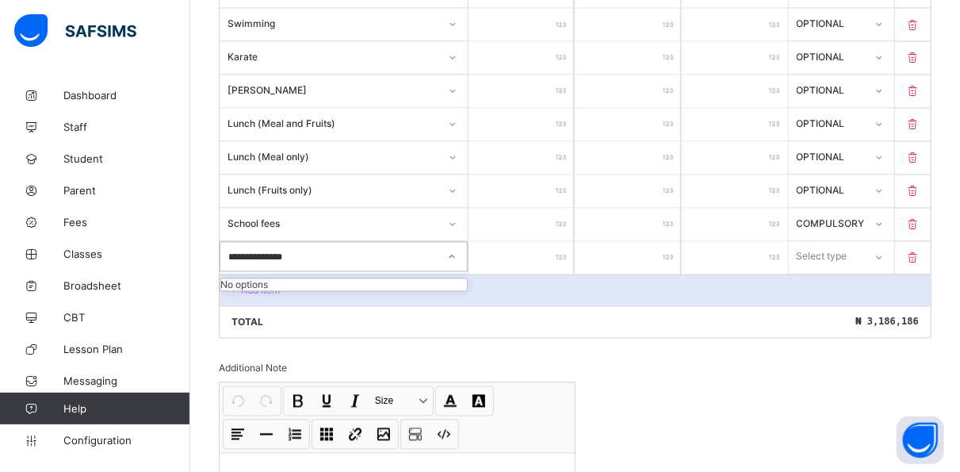
scroll to position [1416, 0]
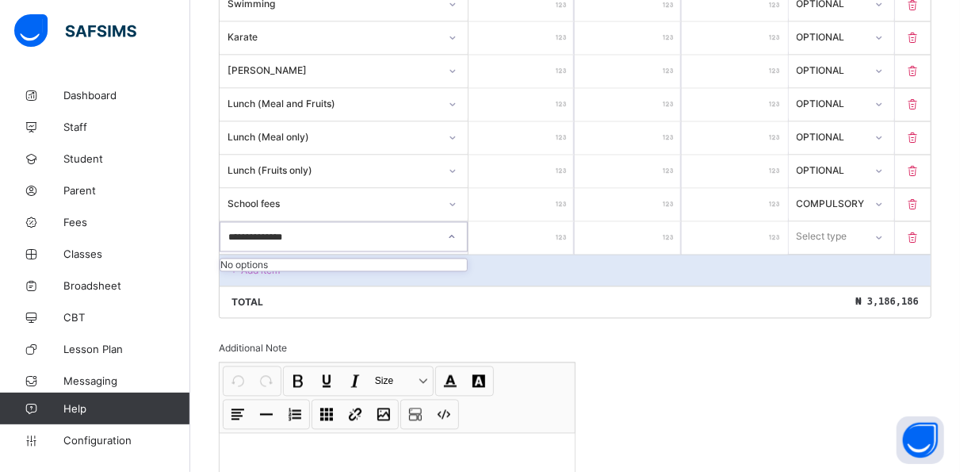
type input "**********"
click at [538, 222] on input "number" at bounding box center [521, 238] width 106 height 32
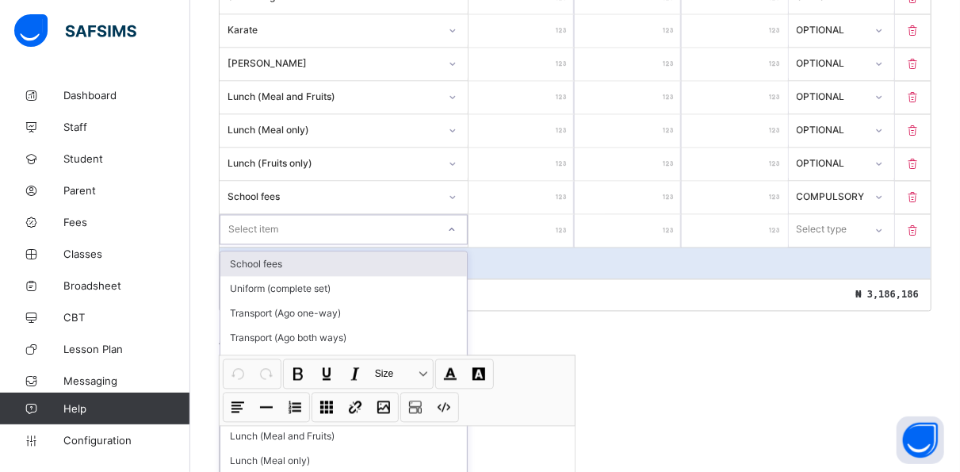
click at [392, 219] on div "Select item" at bounding box center [328, 230] width 216 height 22
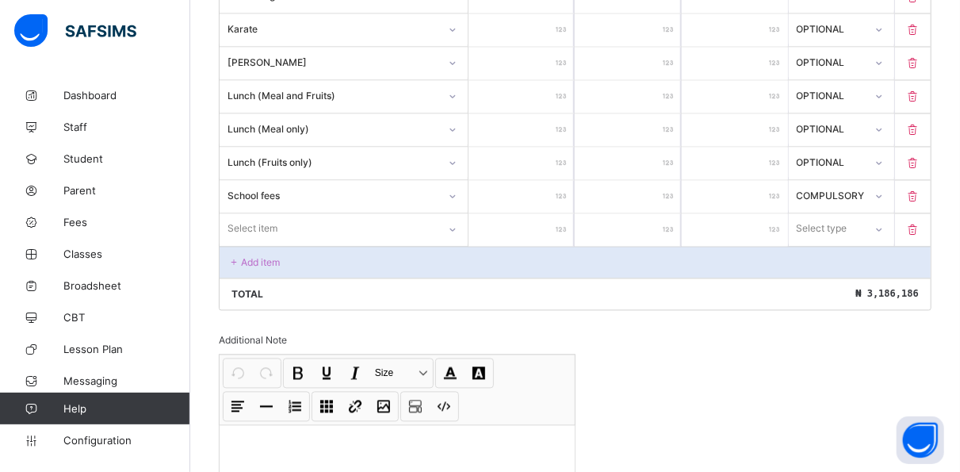
click at [504, 278] on div "Total ₦ 3,186,186" at bounding box center [575, 294] width 711 height 32
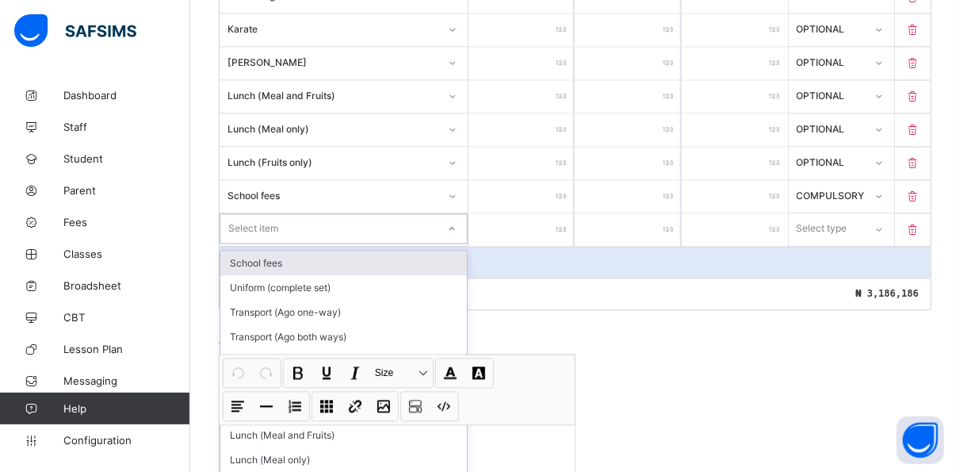
click at [457, 221] on icon at bounding box center [452, 229] width 10 height 16
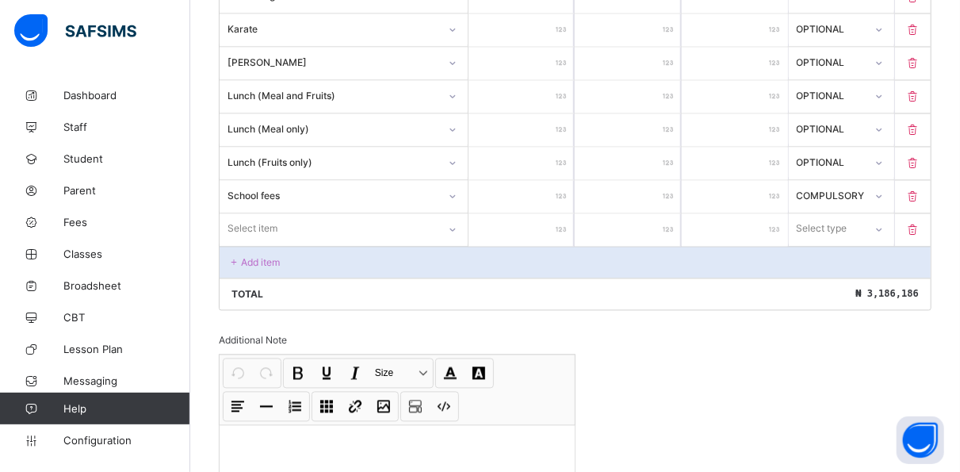
click at [500, 248] on div "Add item" at bounding box center [575, 262] width 711 height 32
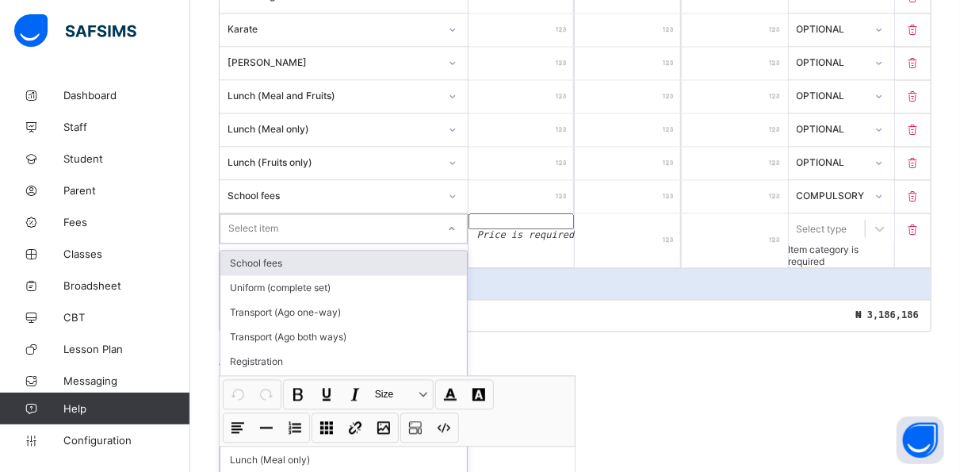
click at [460, 216] on div at bounding box center [451, 228] width 27 height 25
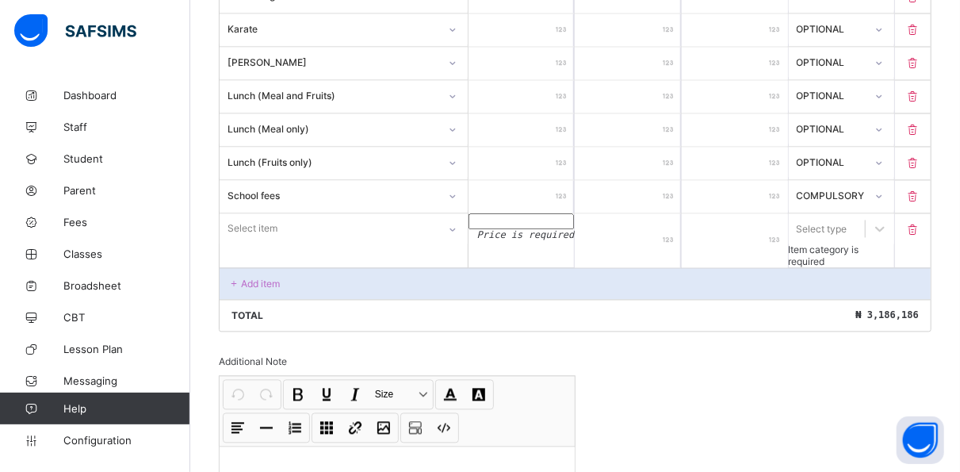
click at [542, 300] on div "Total ₦ 3,186,186" at bounding box center [575, 316] width 711 height 32
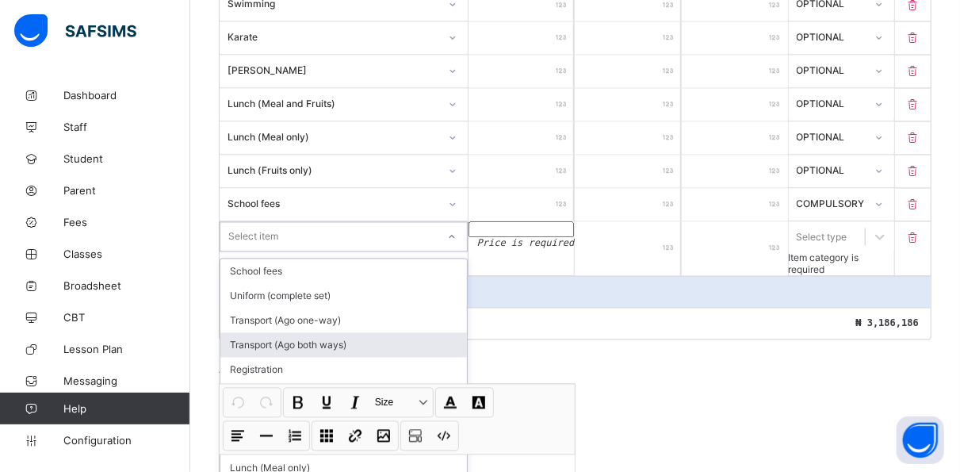
click at [341, 252] on div "option Transport (Ago both ways) focused, 4 of 73. 73 results available. Use Up…" at bounding box center [344, 237] width 248 height 30
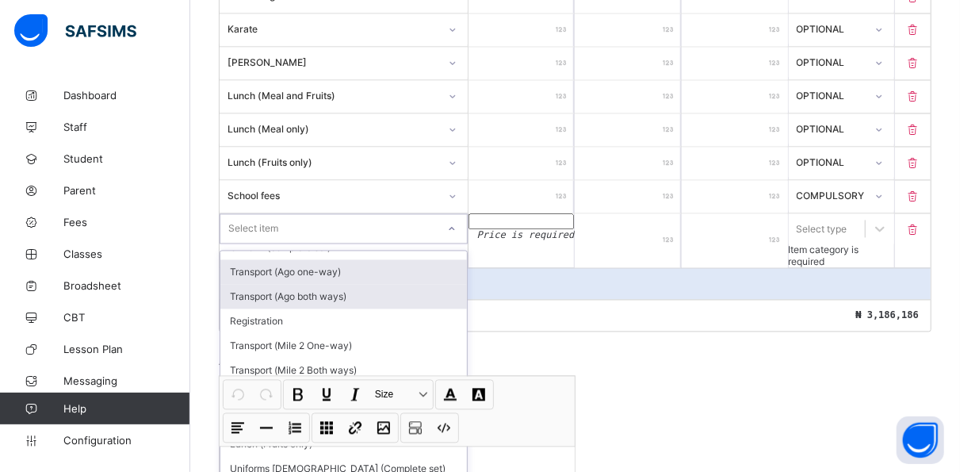
scroll to position [50, 0]
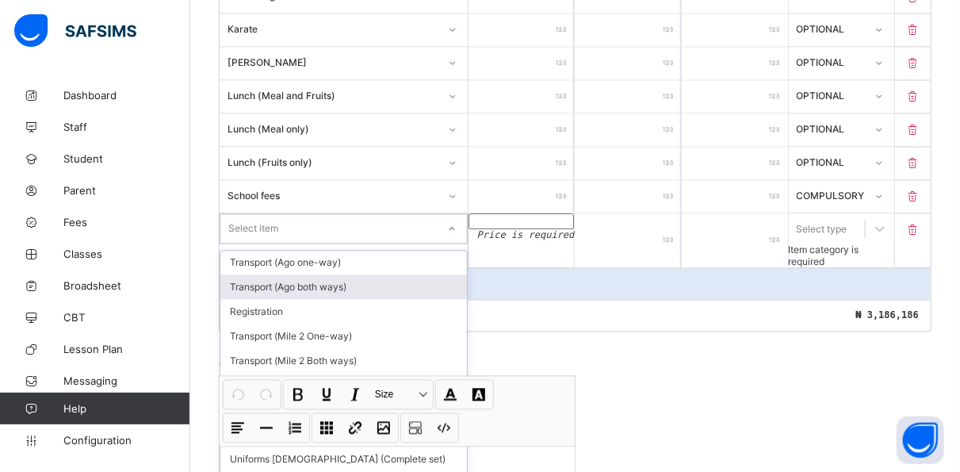
click at [376, 275] on div "Transport (Ago both ways)" at bounding box center [343, 287] width 246 height 25
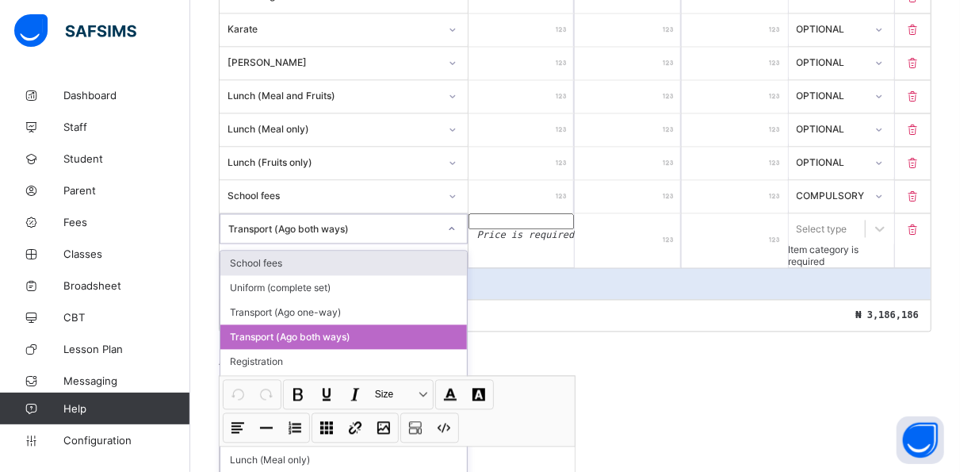
click at [455, 221] on icon at bounding box center [452, 229] width 10 height 16
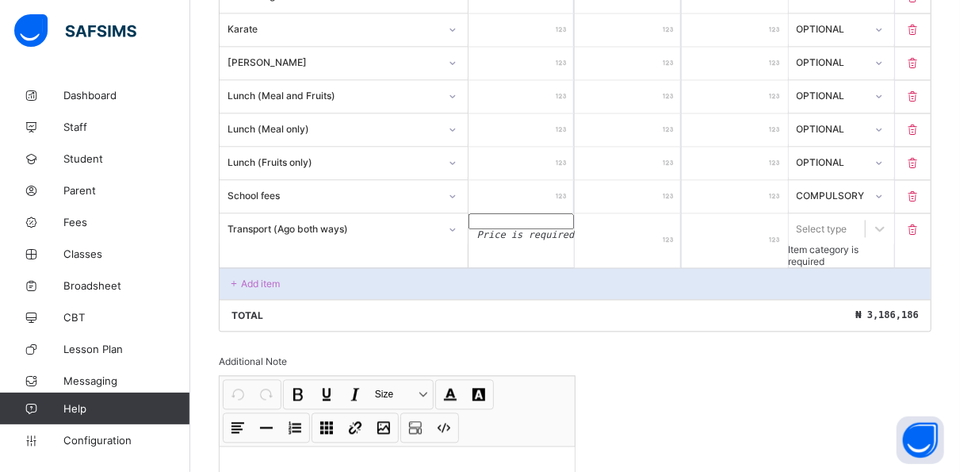
click at [522, 300] on div "Total ₦ 3,186,186" at bounding box center [575, 316] width 711 height 32
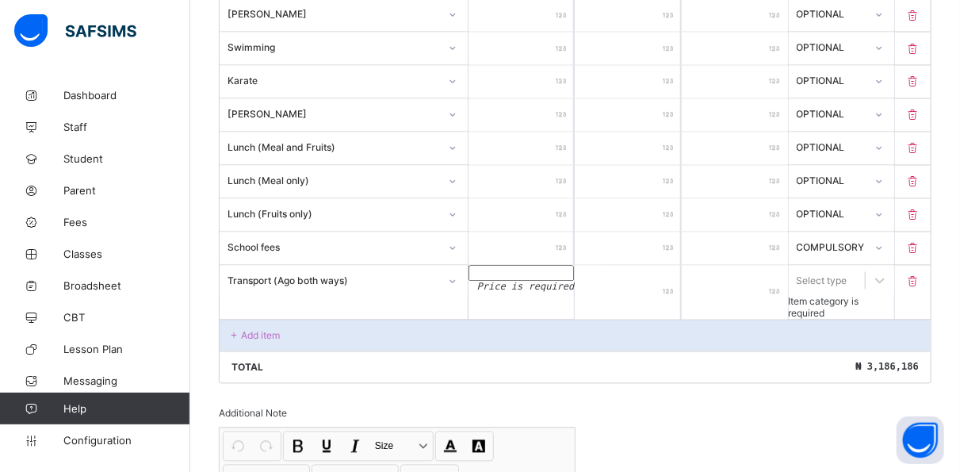
scroll to position [1370, 0]
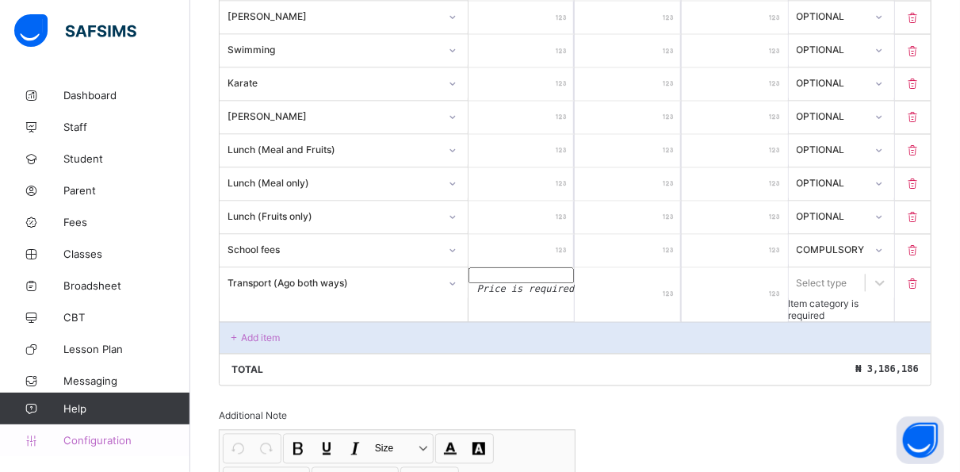
click at [127, 442] on span "Configuration" at bounding box center [126, 440] width 126 height 13
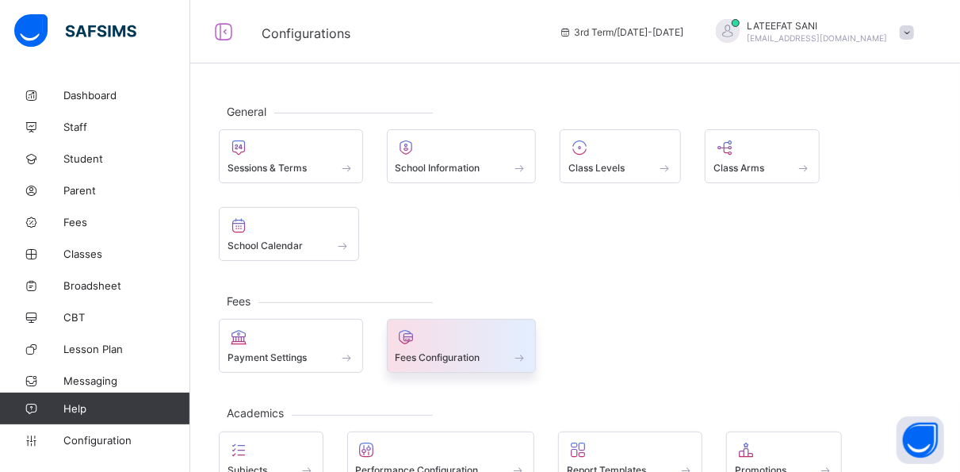
click at [431, 333] on div at bounding box center [461, 336] width 132 height 19
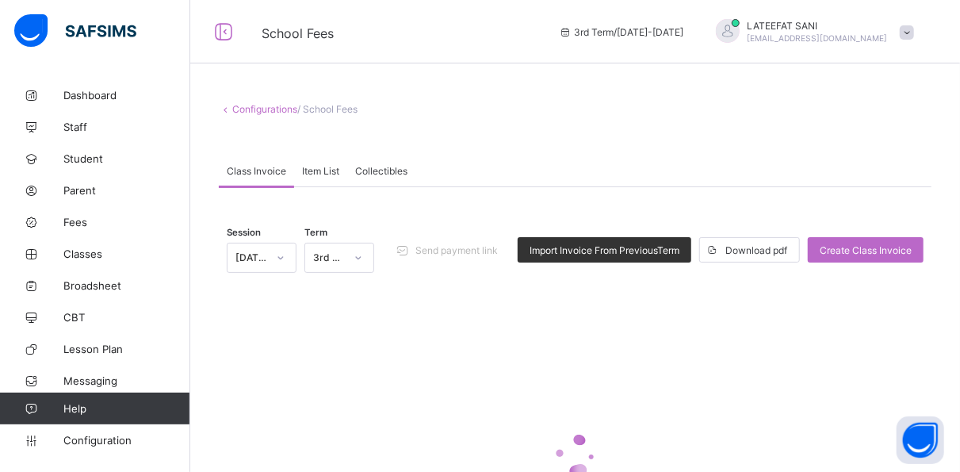
click at [431, 333] on div at bounding box center [575, 454] width 697 height 301
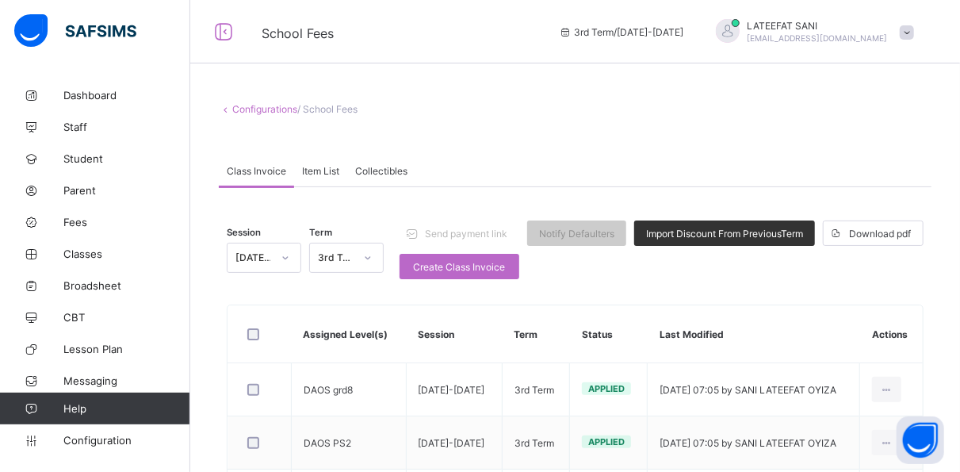
click at [334, 168] on span "Item List" at bounding box center [320, 171] width 37 height 12
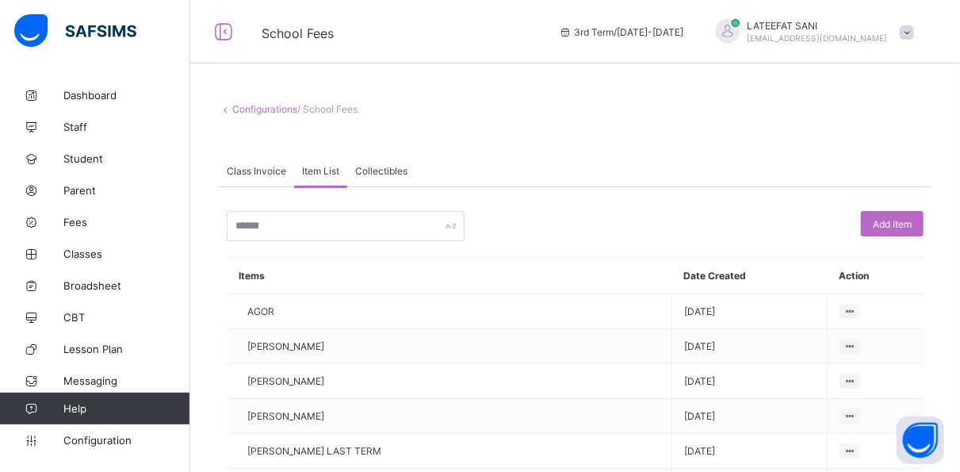
click at [273, 168] on span "Class Invoice" at bounding box center [256, 171] width 59 height 12
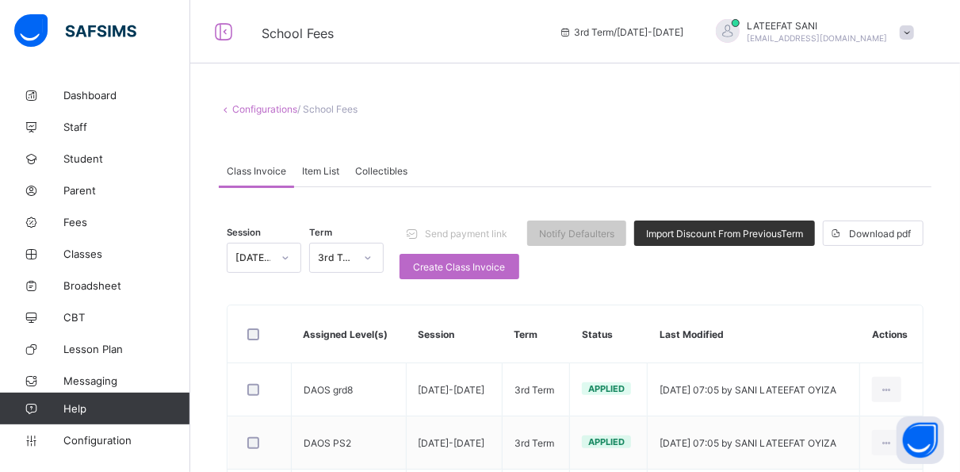
click at [331, 170] on span "Item List" at bounding box center [320, 171] width 37 height 12
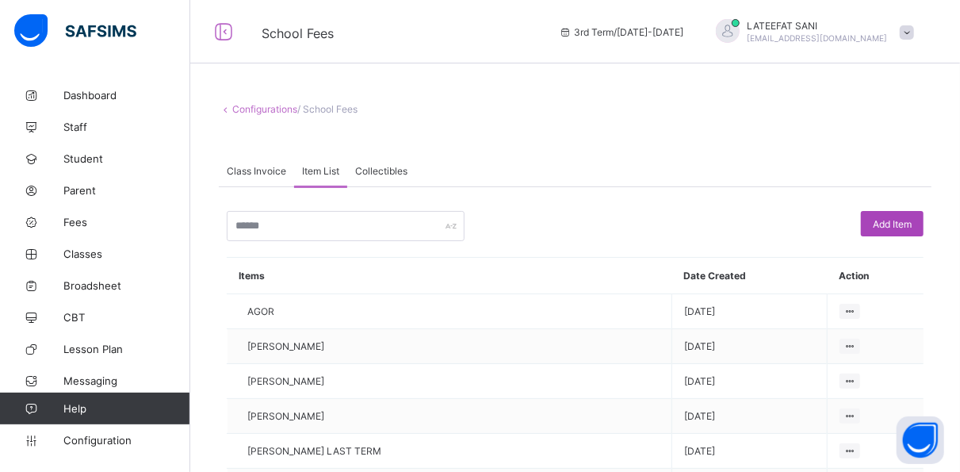
click at [907, 220] on span "Add Item" at bounding box center [892, 224] width 39 height 12
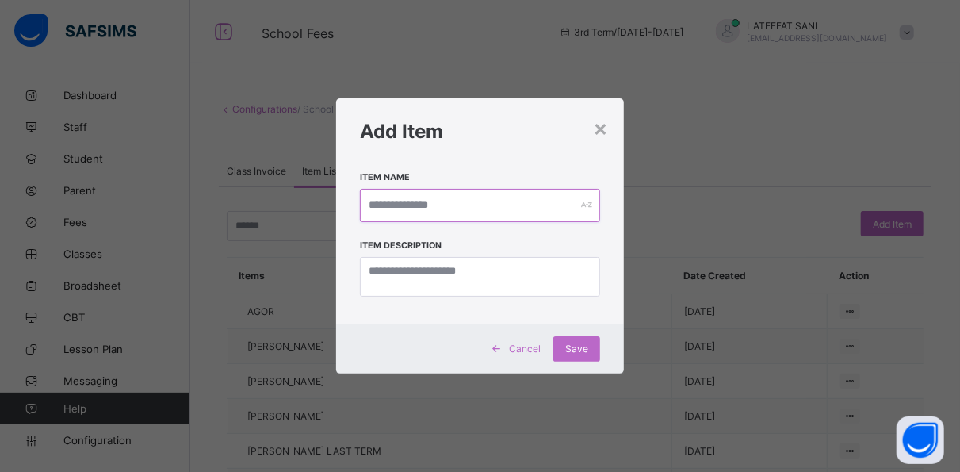
click at [427, 203] on input "text" at bounding box center [480, 205] width 240 height 33
type input "*****"
click at [402, 275] on textarea at bounding box center [486, 277] width 244 height 40
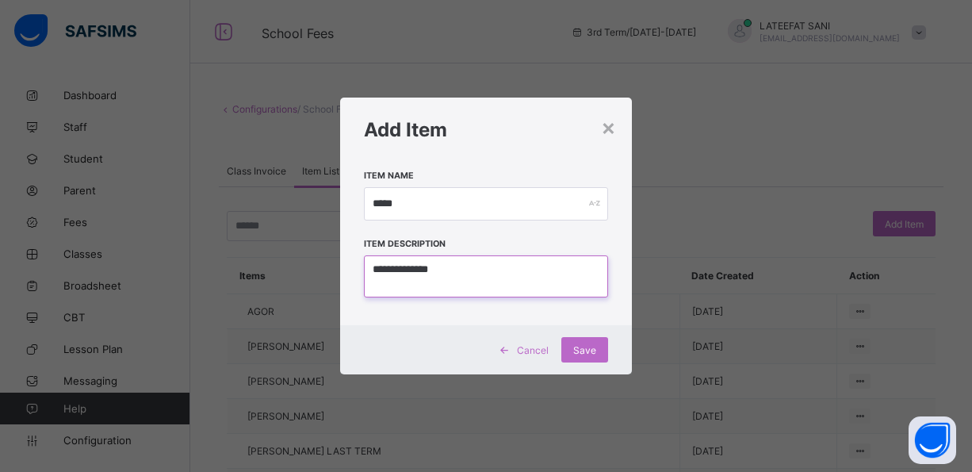
click at [498, 277] on textarea "**********" at bounding box center [486, 276] width 244 height 42
type textarea "**********"
click at [674, 190] on div "**********" at bounding box center [486, 236] width 972 height 472
click at [523, 266] on textarea "**********" at bounding box center [486, 276] width 244 height 42
click at [584, 347] on span "Save" at bounding box center [584, 350] width 23 height 12
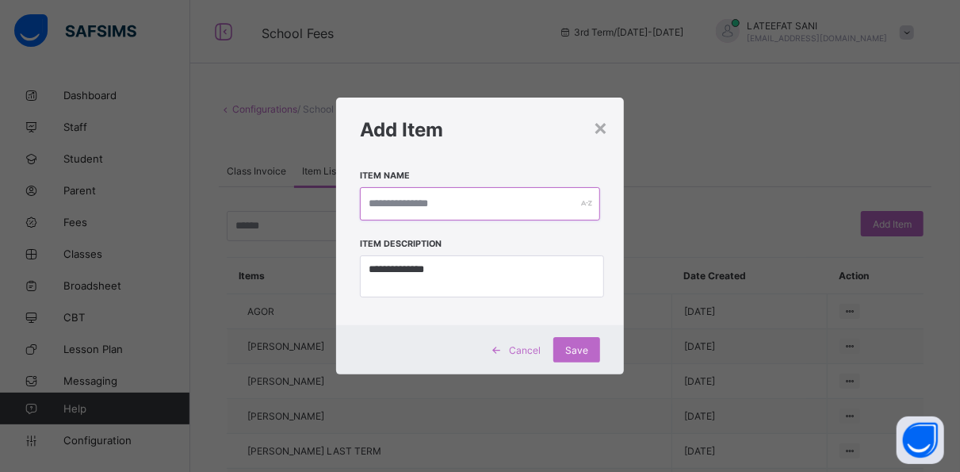
click at [464, 202] on input "text" at bounding box center [480, 203] width 240 height 33
type input "*"
type input "**********"
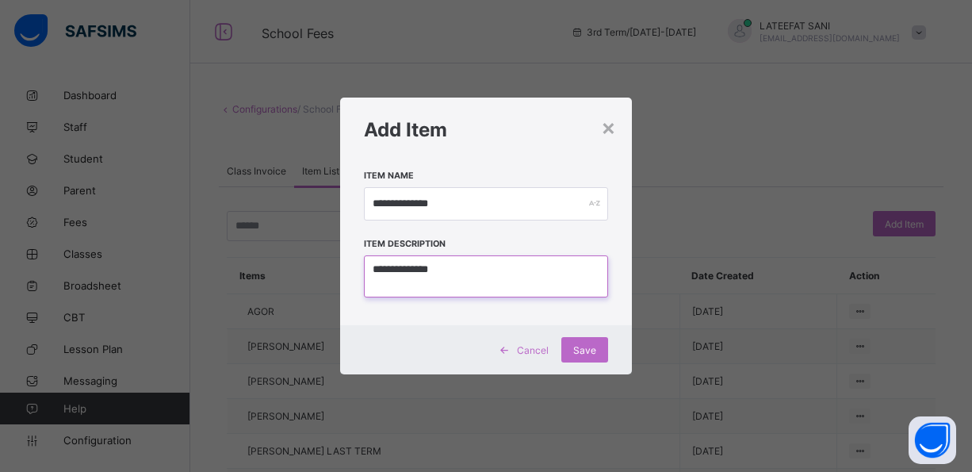
click at [422, 269] on textarea "**********" at bounding box center [486, 276] width 244 height 42
type textarea "*****"
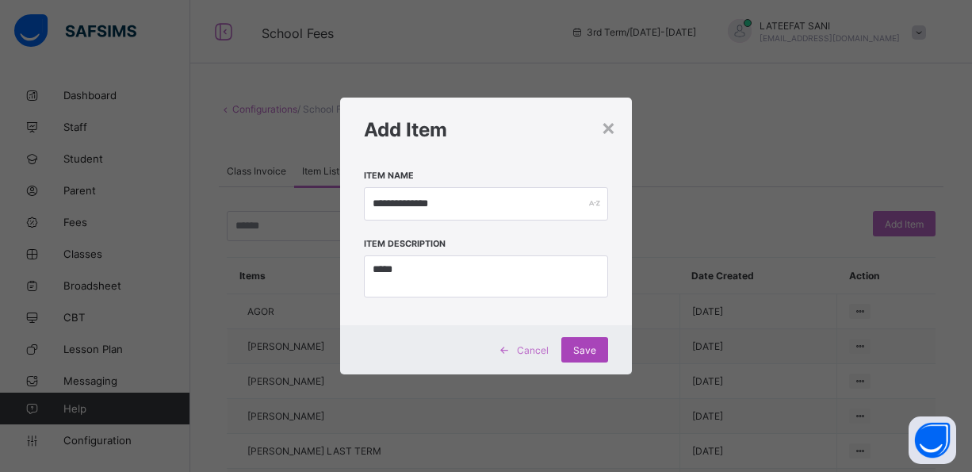
click at [583, 348] on span "Save" at bounding box center [584, 350] width 23 height 12
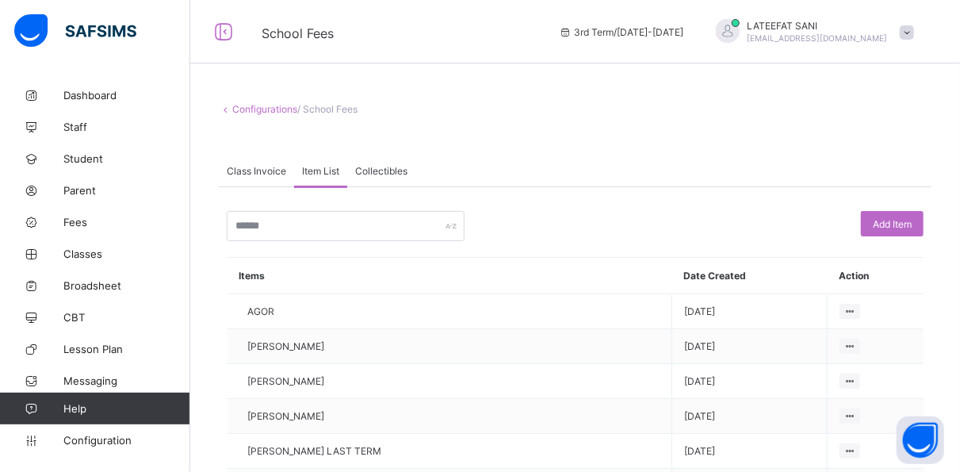
click at [256, 168] on span "Class Invoice" at bounding box center [256, 171] width 59 height 12
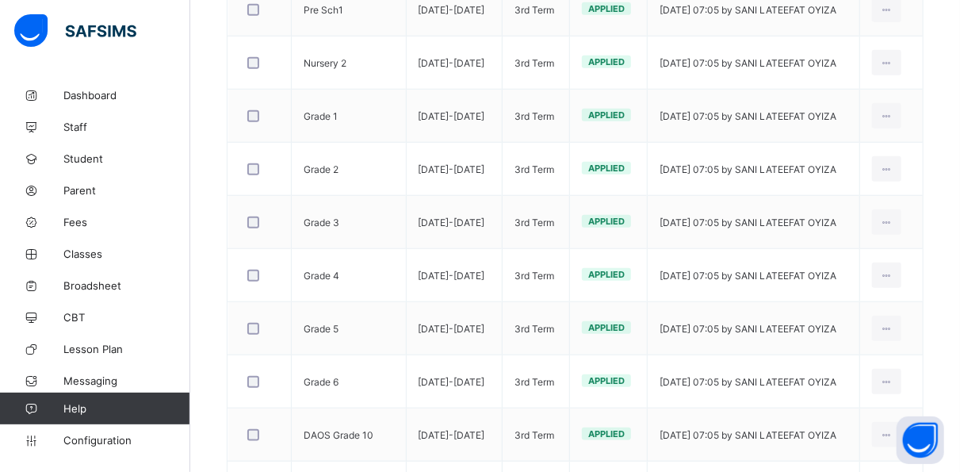
scroll to position [642, 0]
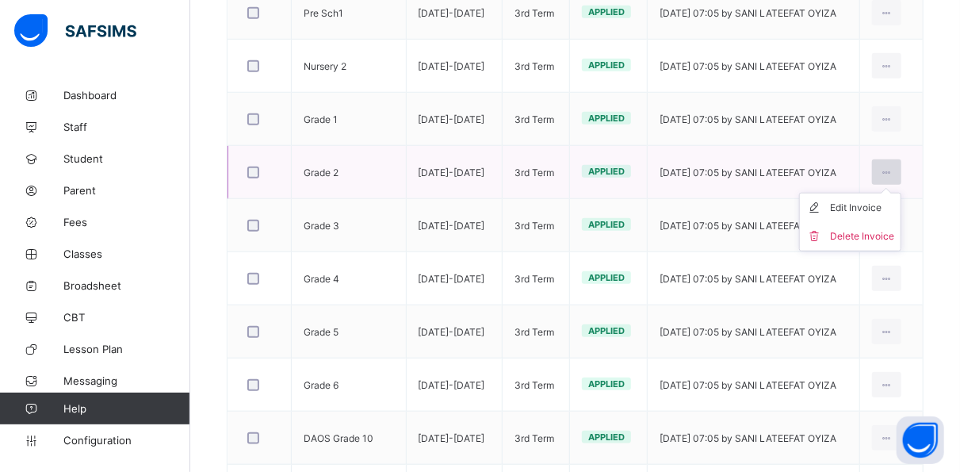
click at [893, 166] on icon at bounding box center [886, 172] width 13 height 12
click at [884, 201] on div "Edit Invoice" at bounding box center [862, 208] width 64 height 16
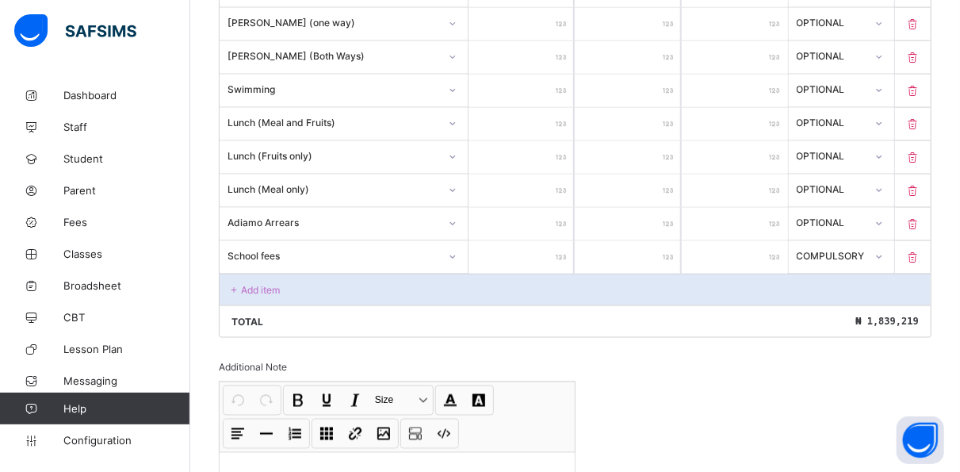
scroll to position [1096, 0]
click at [303, 275] on div "Add item" at bounding box center [575, 291] width 711 height 32
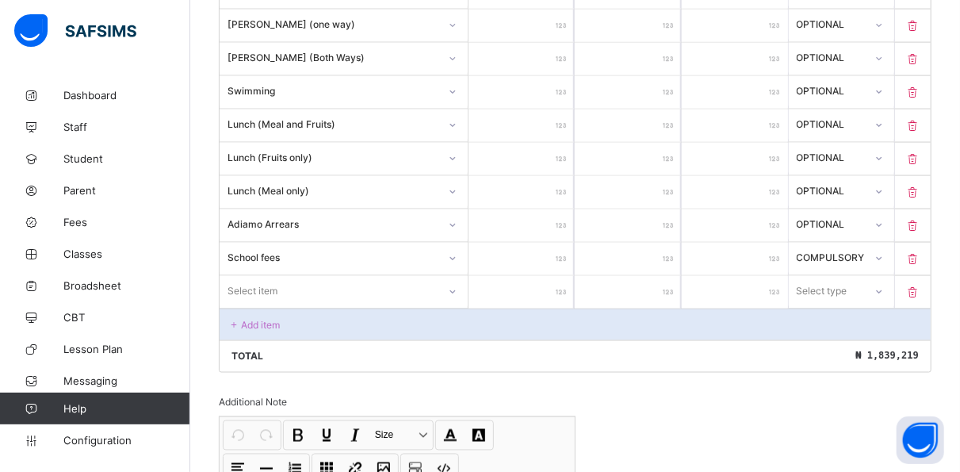
click at [327, 308] on div "Add item" at bounding box center [575, 324] width 711 height 32
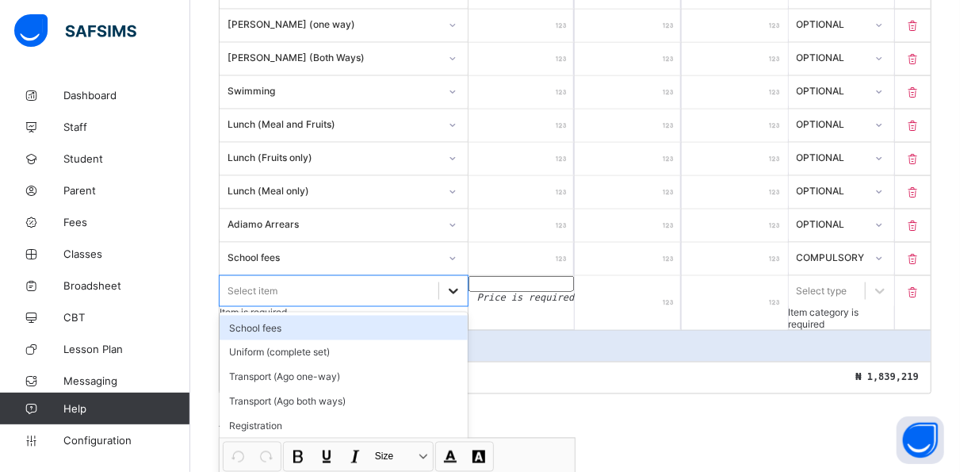
scroll to position [1162, 0]
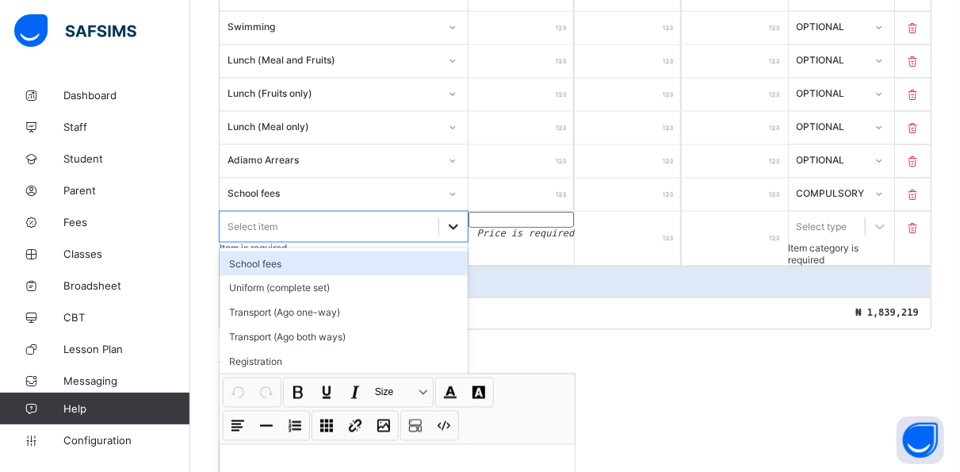
click at [459, 242] on div "option School fees focused, 1 of 74. 74 results available. Use Up and Down to c…" at bounding box center [344, 227] width 248 height 30
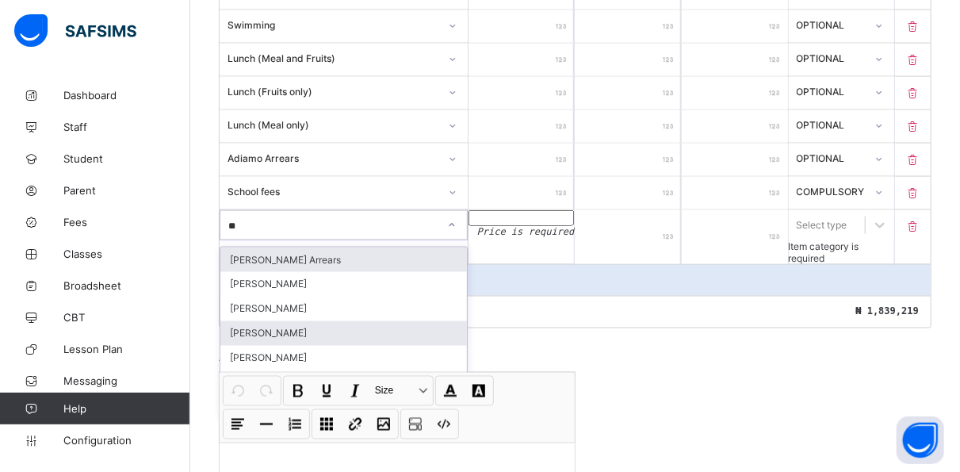
scroll to position [0, 0]
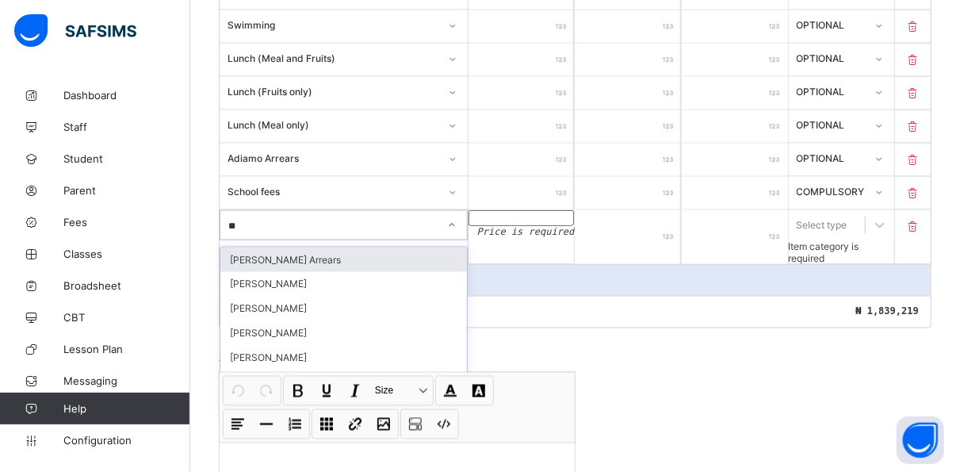
type input "*"
type input "***"
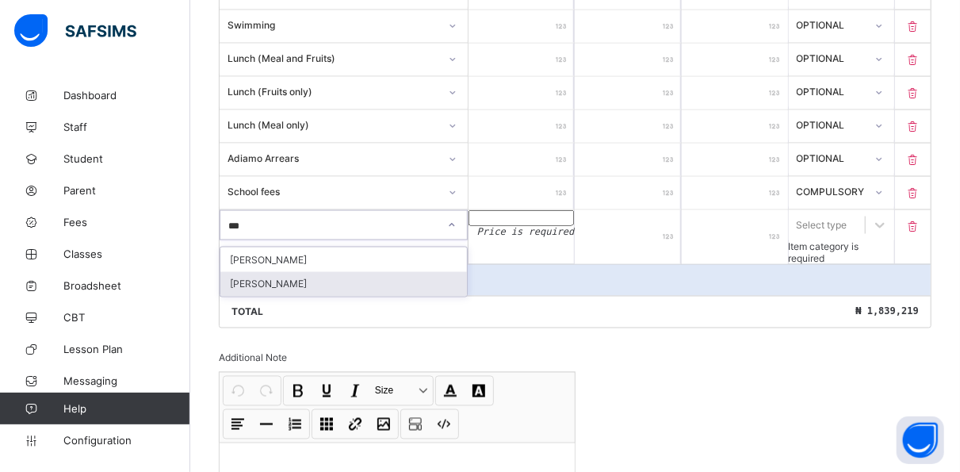
click at [327, 272] on div "Hiasha Olabode" at bounding box center [343, 284] width 246 height 25
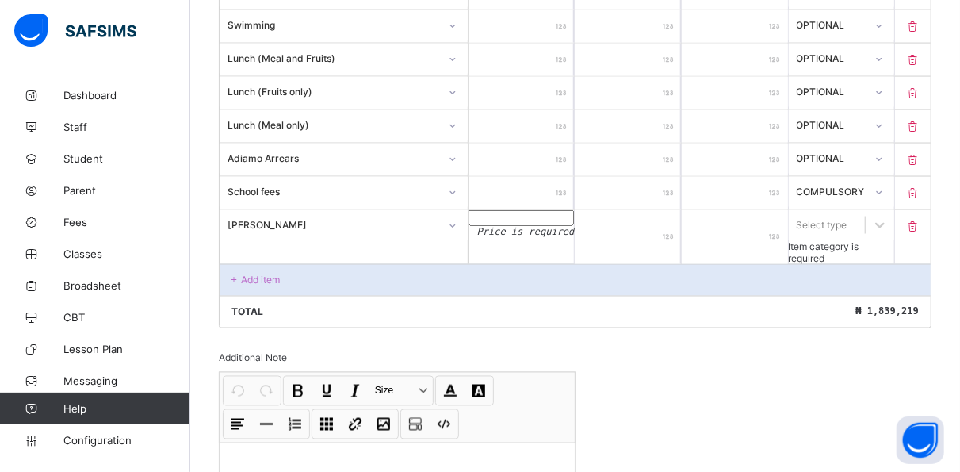
click at [506, 214] on input "number" at bounding box center [521, 218] width 106 height 16
type input "**"
type input "***"
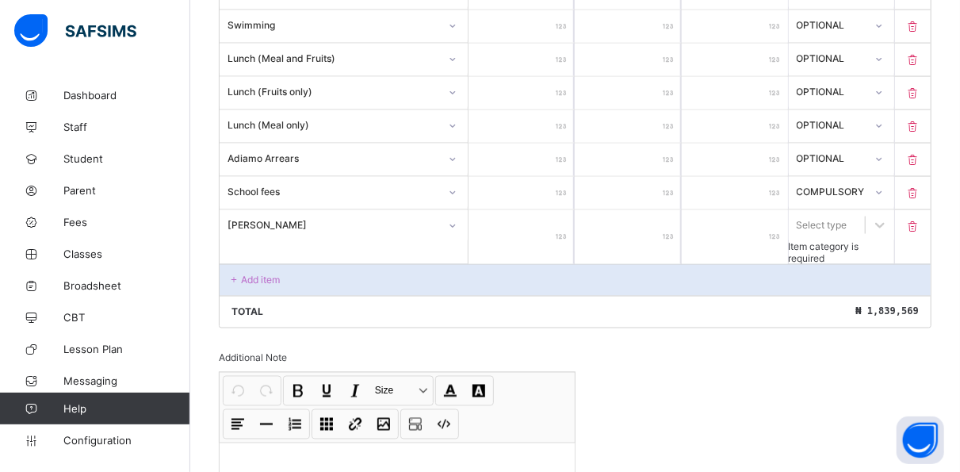
type input "****"
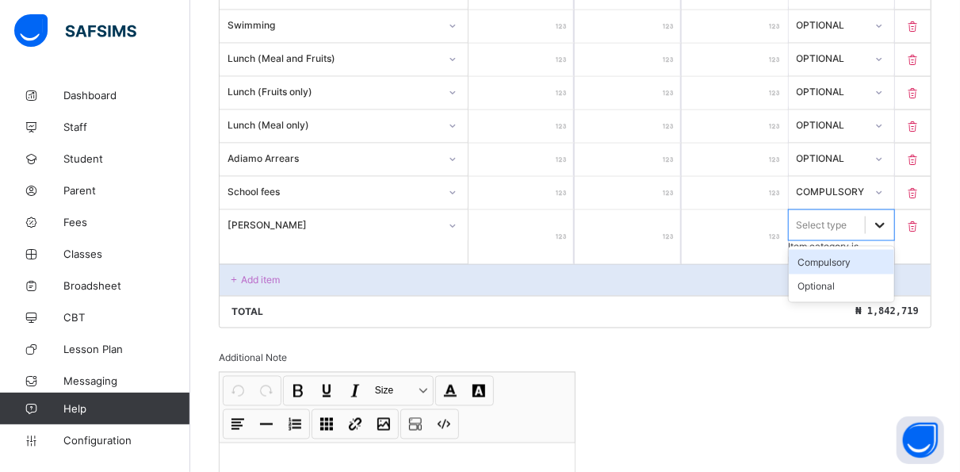
click at [888, 217] on icon at bounding box center [880, 225] width 16 height 16
click at [866, 274] on div "Optional" at bounding box center [842, 286] width 106 height 25
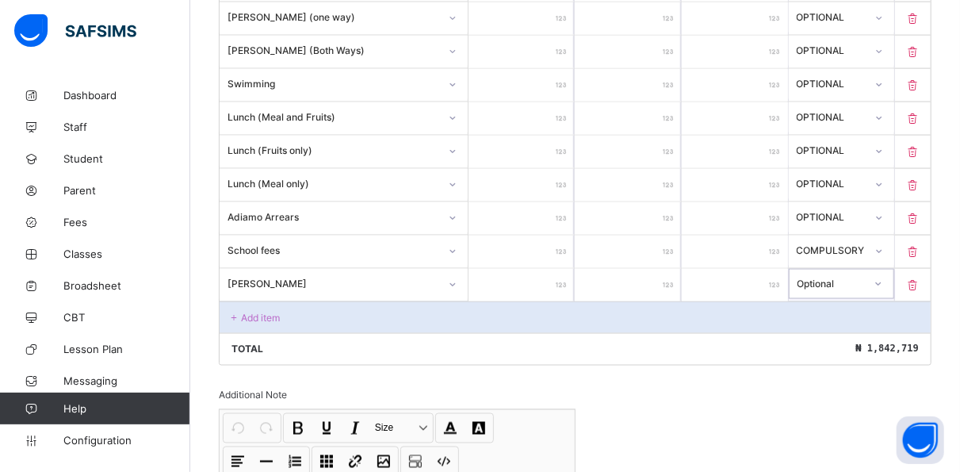
scroll to position [1095, 0]
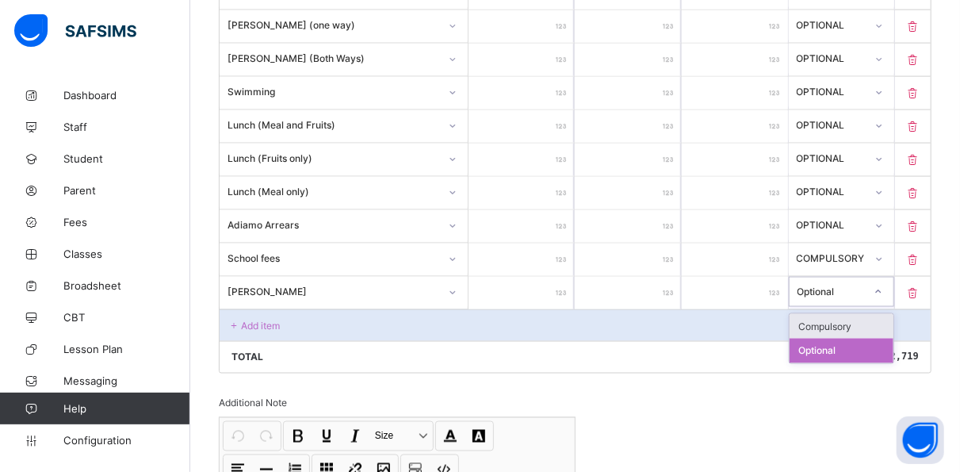
click at [883, 284] on icon at bounding box center [878, 292] width 10 height 16
click at [849, 338] on div "Optional" at bounding box center [841, 350] width 105 height 25
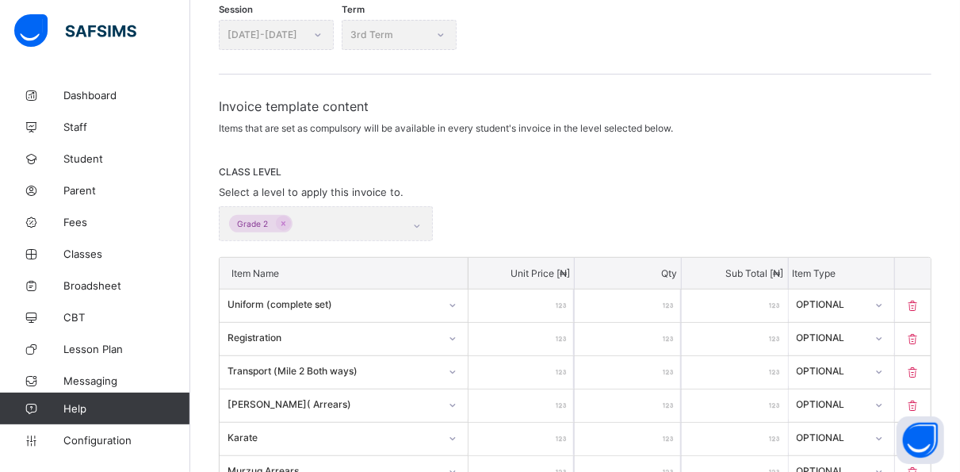
scroll to position [0, 0]
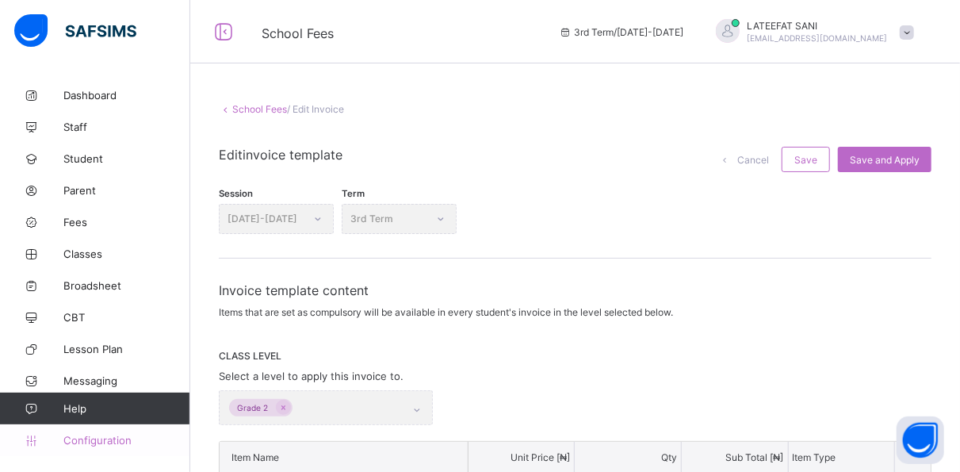
click at [98, 434] on span "Configuration" at bounding box center [126, 440] width 126 height 13
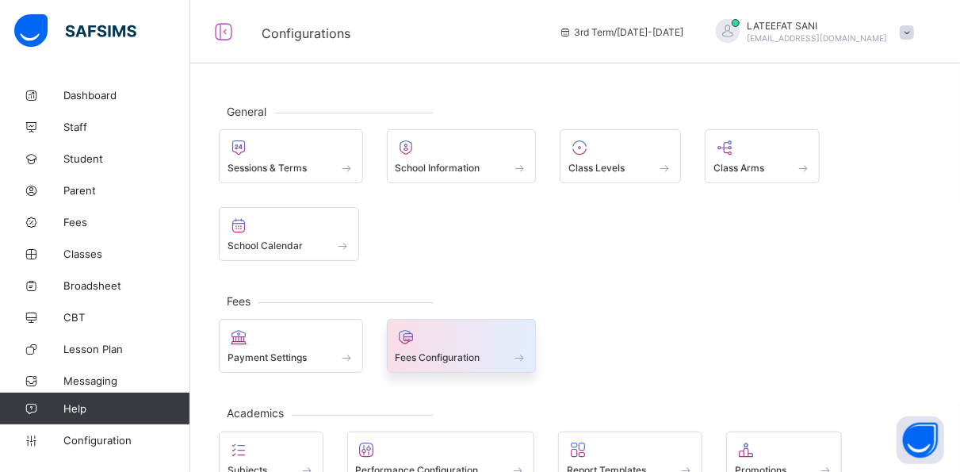
click at [443, 335] on div at bounding box center [461, 336] width 132 height 19
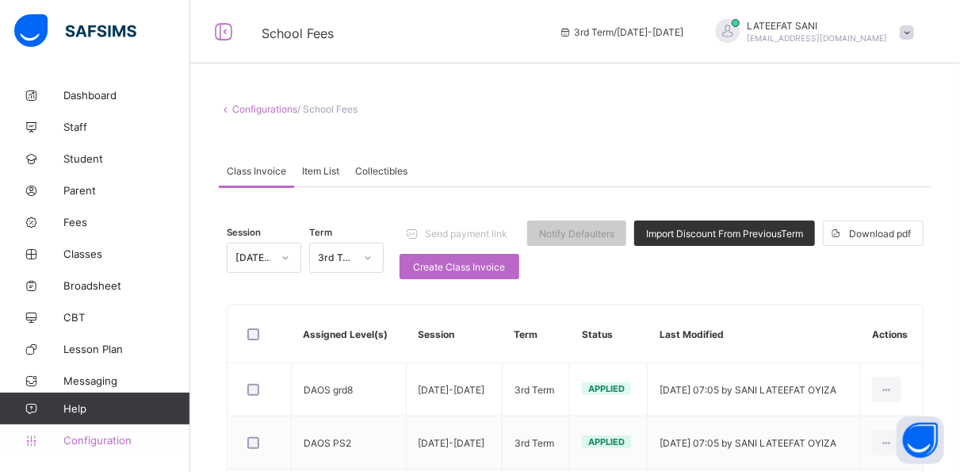
click at [128, 430] on link "Configuration" at bounding box center [94, 440] width 189 height 32
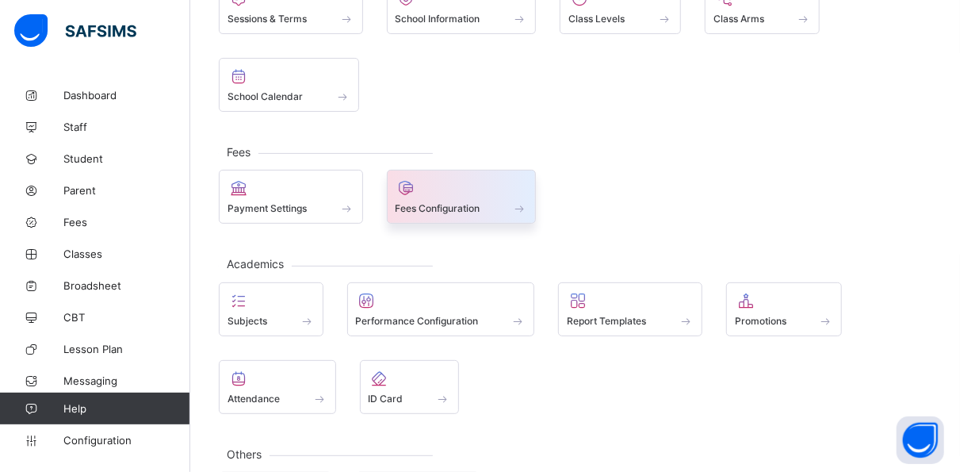
scroll to position [149, 0]
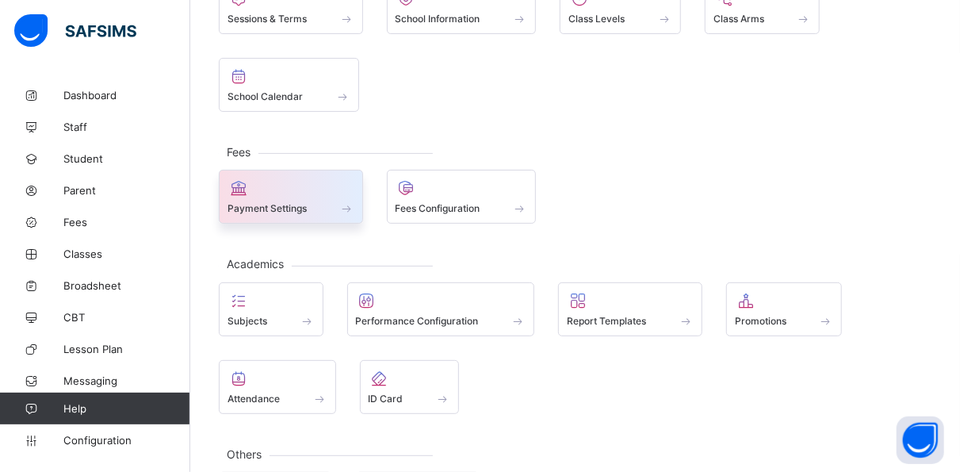
click at [334, 170] on div "Payment Settings" at bounding box center [291, 197] width 144 height 54
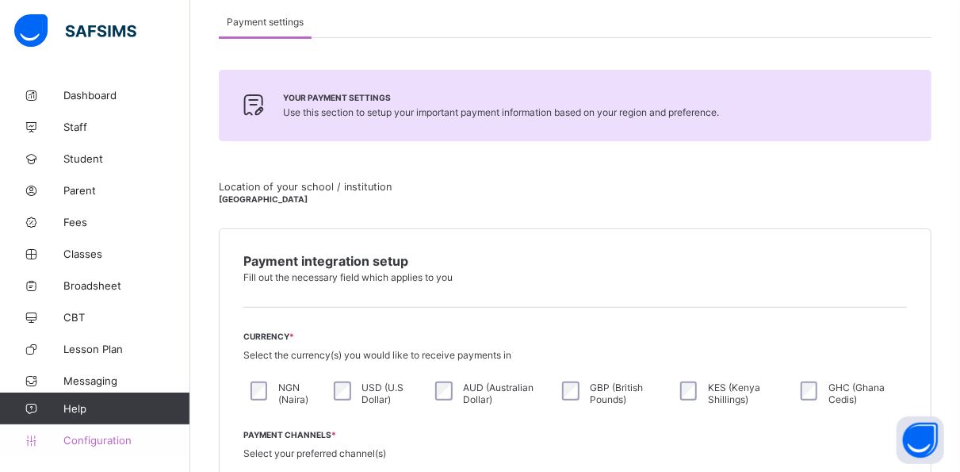
click at [103, 441] on span "Configuration" at bounding box center [126, 440] width 126 height 13
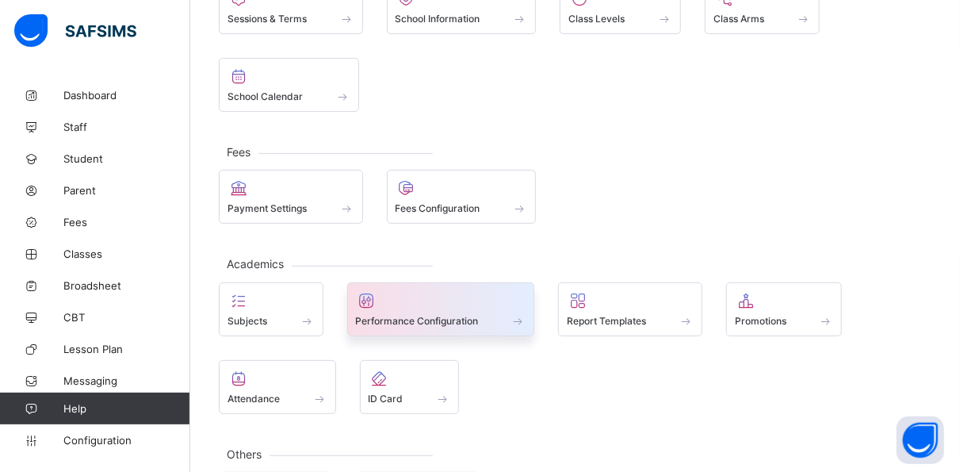
scroll to position [219, 0]
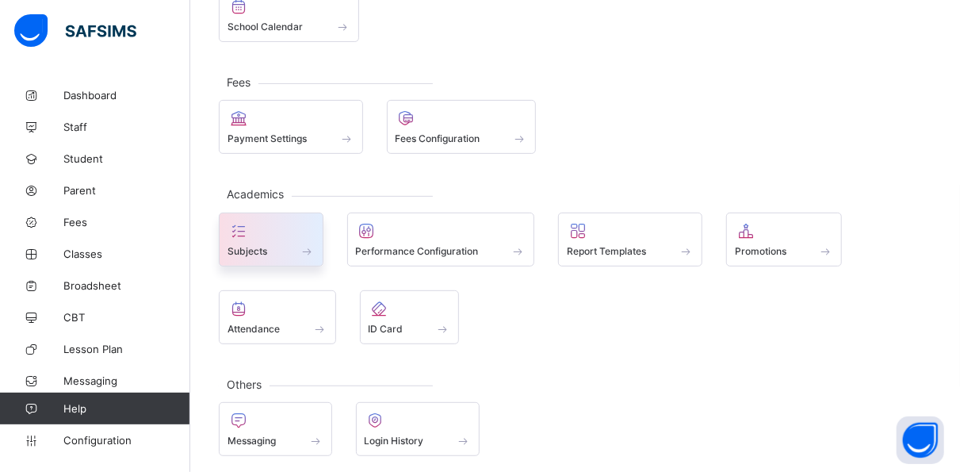
click at [281, 228] on div at bounding box center [270, 230] width 87 height 19
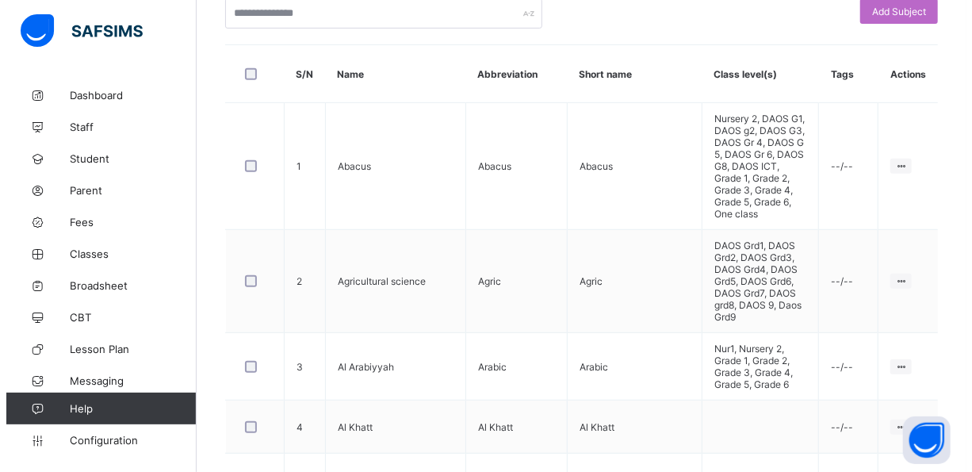
scroll to position [362, 0]
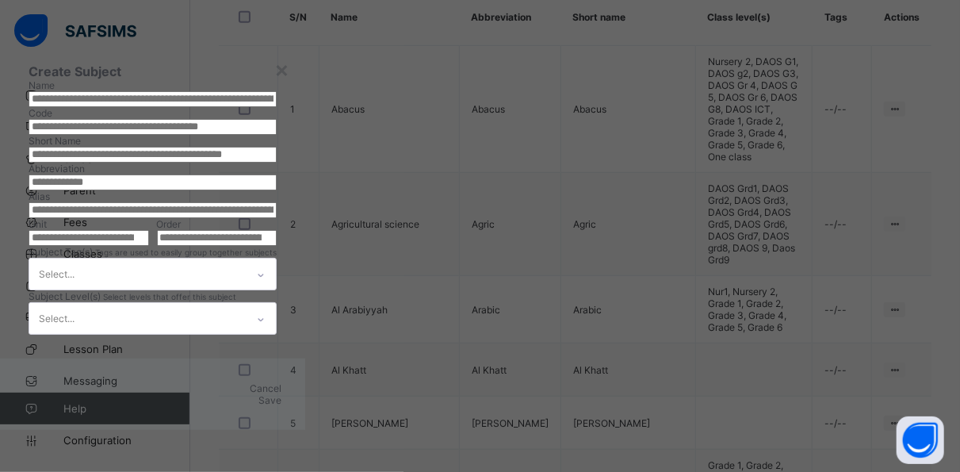
click at [277, 107] on input "text" at bounding box center [153, 99] width 248 height 16
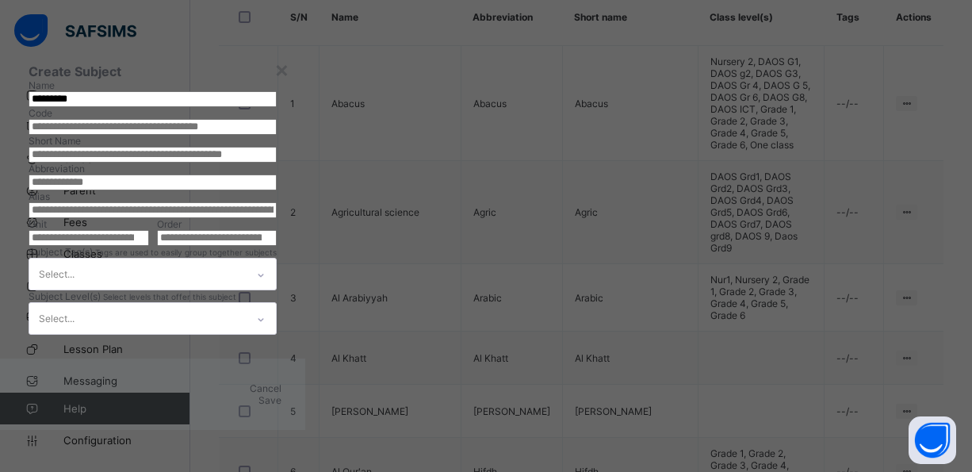
type input "*********"
click at [277, 135] on input "text" at bounding box center [153, 127] width 248 height 16
type input "***"
click at [277, 162] on input "text" at bounding box center [153, 155] width 248 height 16
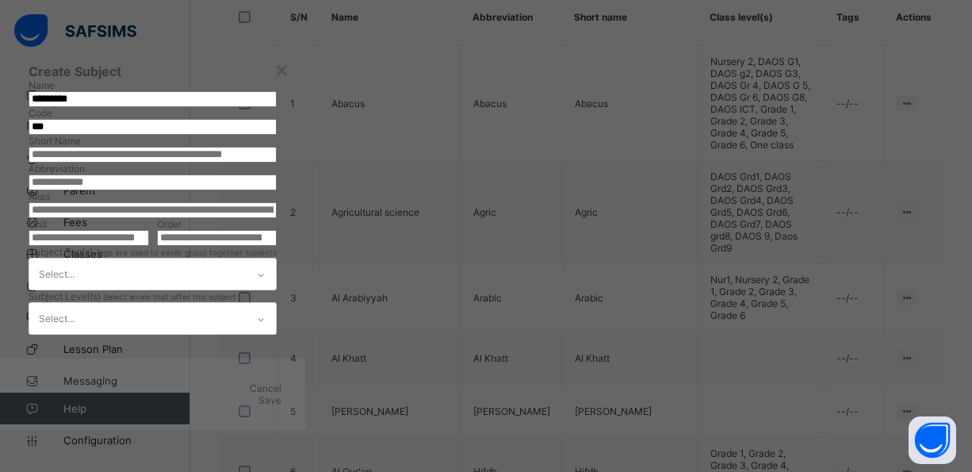
click at [277, 162] on input "text" at bounding box center [153, 155] width 248 height 16
type input "***"
click at [277, 190] on input "text" at bounding box center [153, 182] width 248 height 16
type input "***"
click at [277, 162] on input "***" at bounding box center [153, 155] width 248 height 16
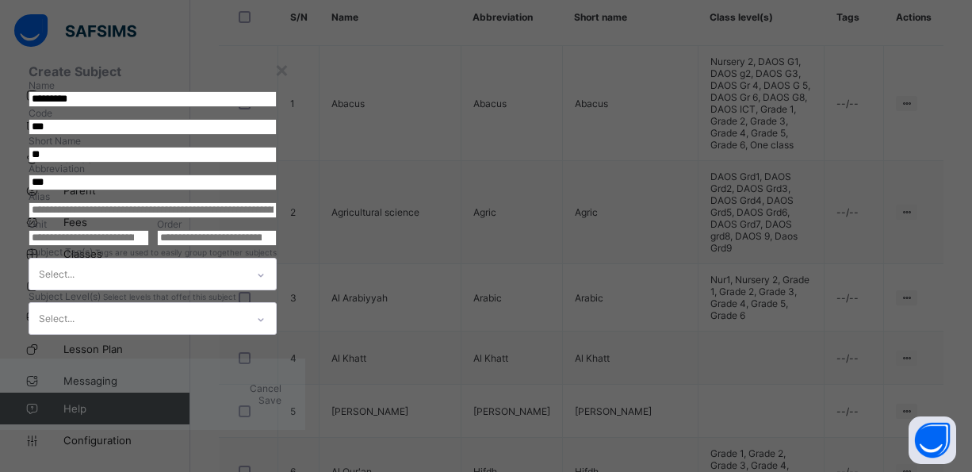
type input "*"
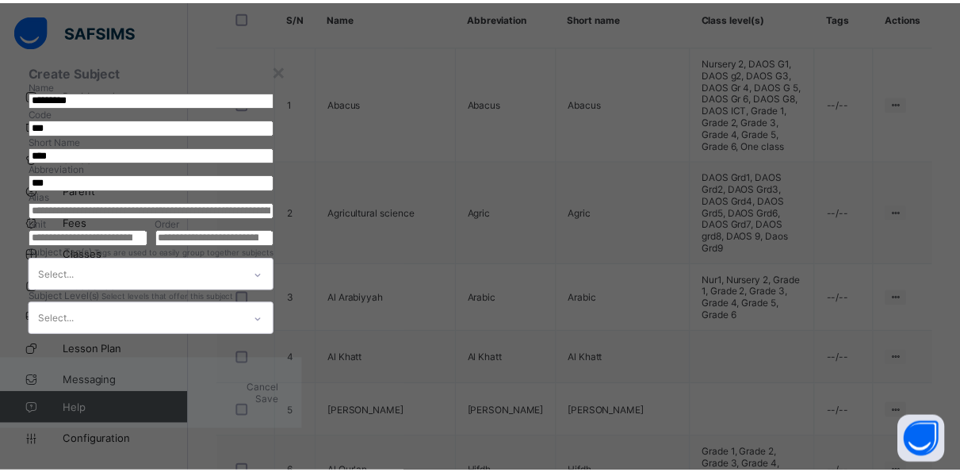
scroll to position [266, 0]
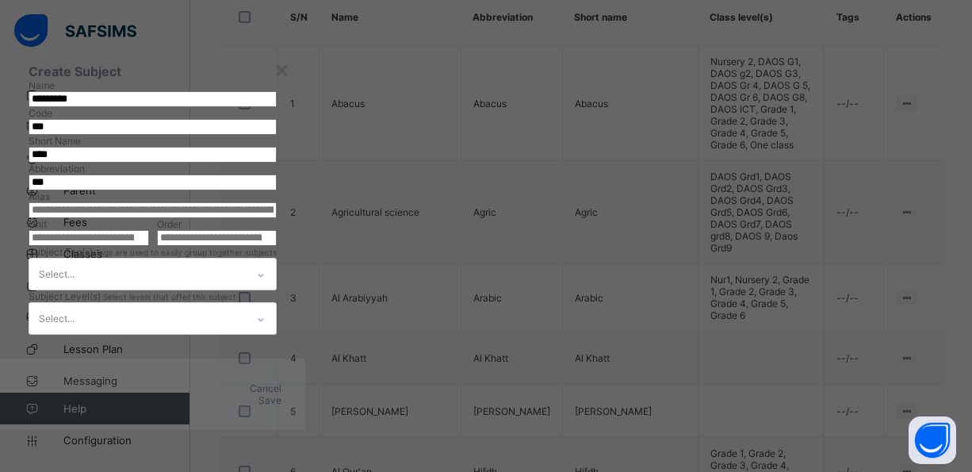
type input "****"
click at [281, 394] on span "Cancel" at bounding box center [266, 388] width 32 height 12
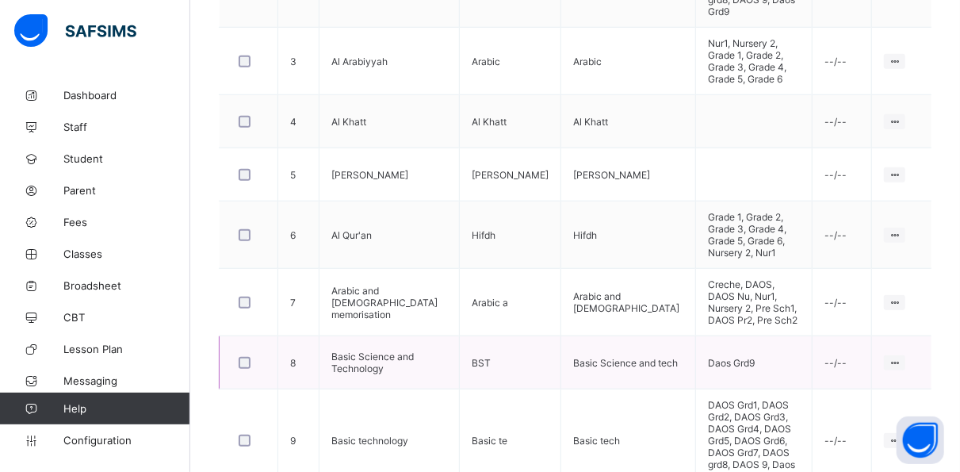
scroll to position [661, 0]
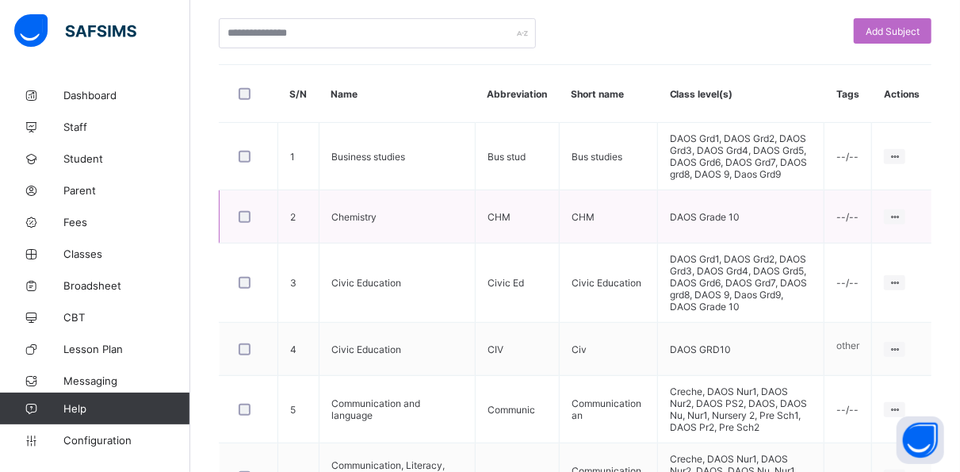
scroll to position [284, 0]
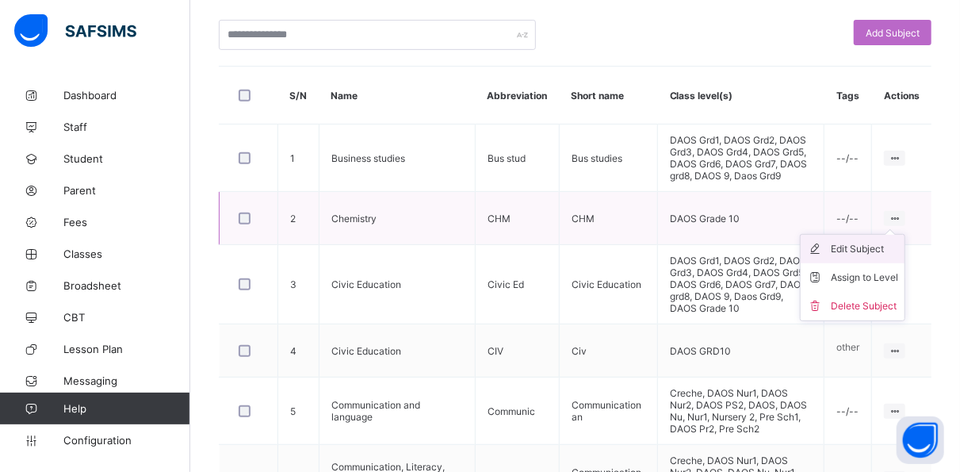
click at [891, 257] on div "Edit Subject" at bounding box center [864, 249] width 67 height 16
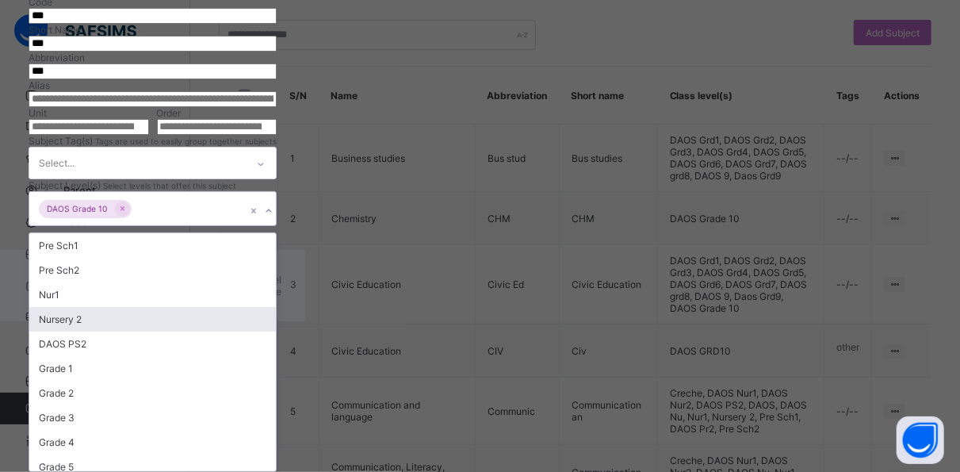
scroll to position [369, 0]
click at [277, 226] on div "option Nursery 2 focused, 4 of 25. 24 results available. Use Up and Down to cho…" at bounding box center [153, 208] width 248 height 35
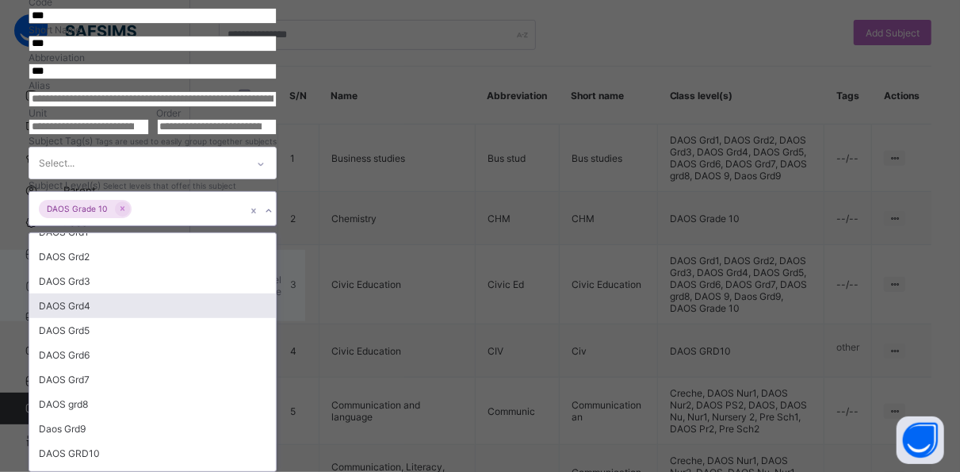
scroll to position [269, 0]
click at [797, 158] on div "× Edit Subject Name ********* Code *** Short Name *** Abbreviation *** Alias Un…" at bounding box center [480, 236] width 960 height 472
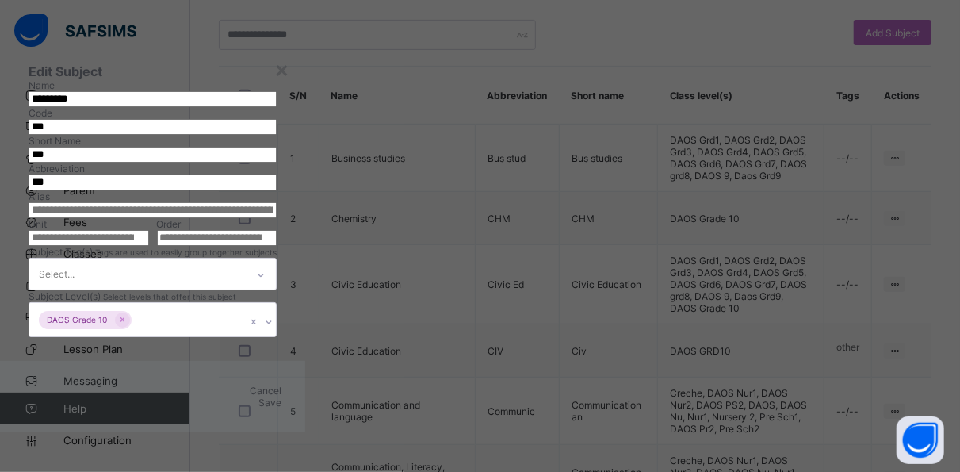
scroll to position [369, 0]
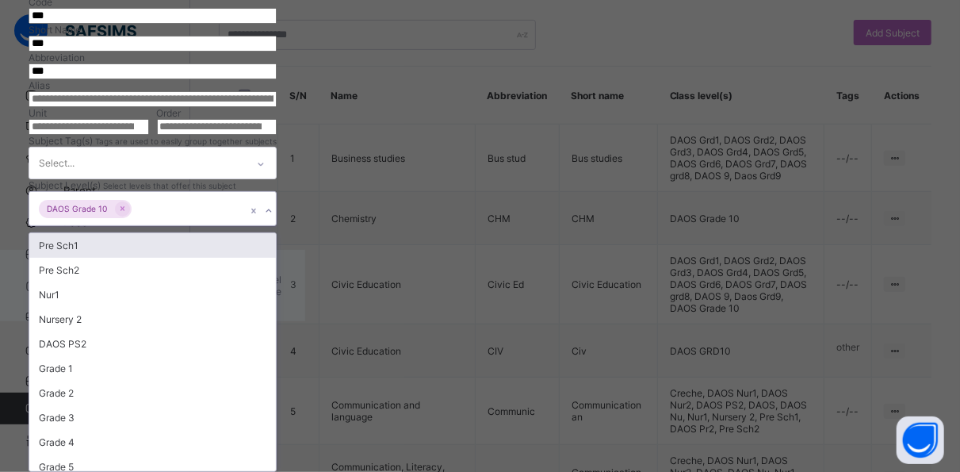
click at [277, 226] on div "option Pre Sch1 focused, 1 of 25. 24 results available. Use Up and Down to choo…" at bounding box center [153, 208] width 248 height 35
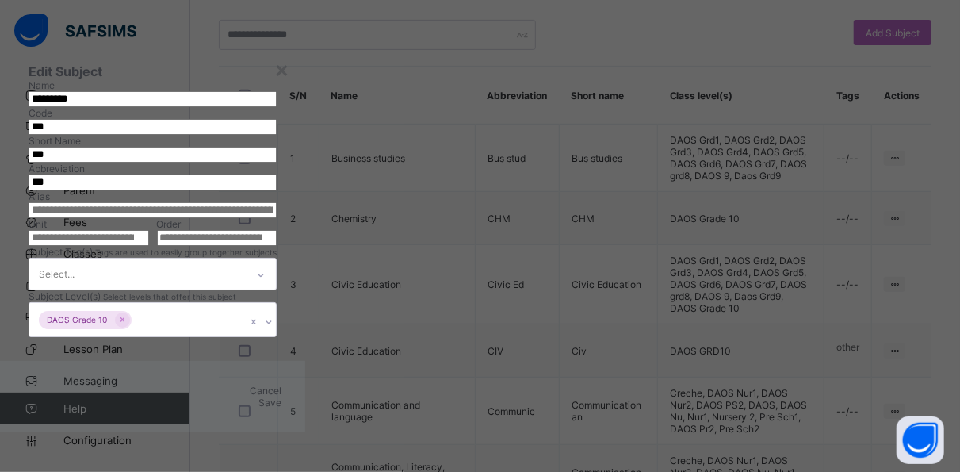
scroll to position [269, 0]
click at [787, 276] on div "× Edit Subject Name ********* Code *** Short Name *** Abbreviation *** Alias Un…" at bounding box center [480, 236] width 960 height 472
click at [289, 67] on div "×" at bounding box center [281, 68] width 15 height 27
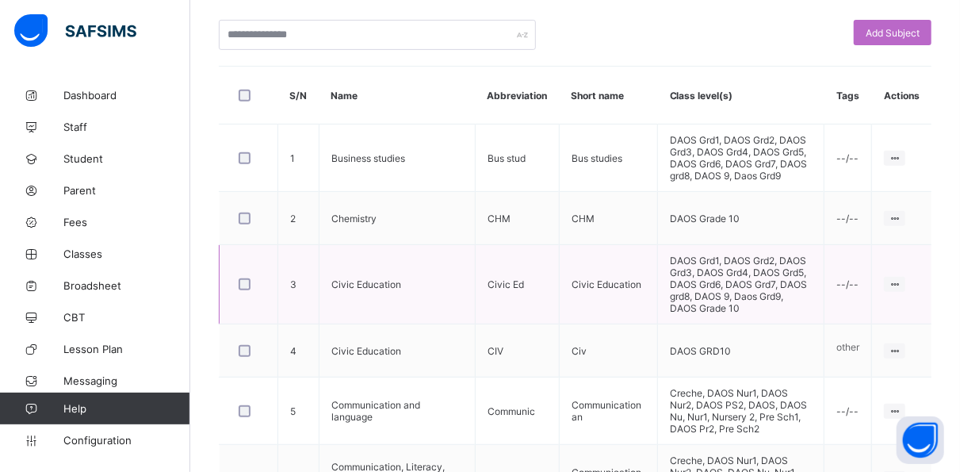
click at [674, 324] on td "DAOS Grd1, DAOS Grd2, DAOS Grd3, DAOS Grd4, DAOS Grd5, DAOS Grd6, DAOS Grd7, DA…" at bounding box center [741, 284] width 166 height 79
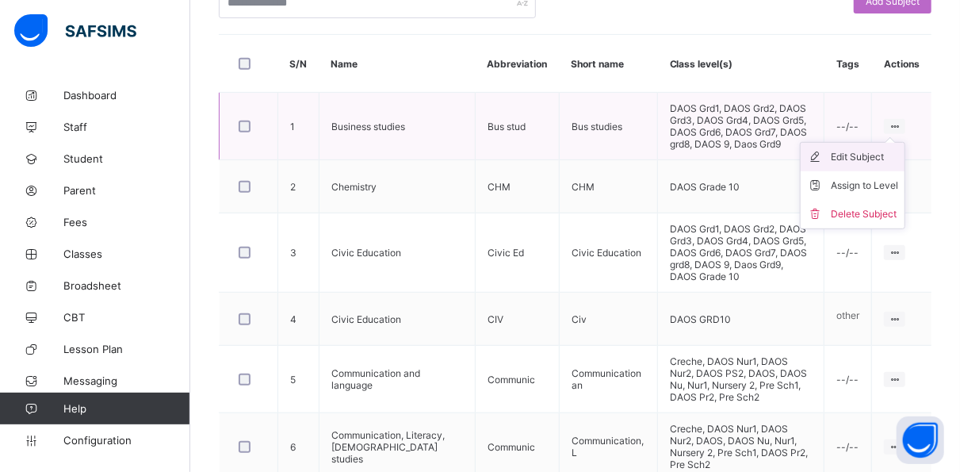
click at [896, 165] on div "Edit Subject" at bounding box center [864, 157] width 67 height 16
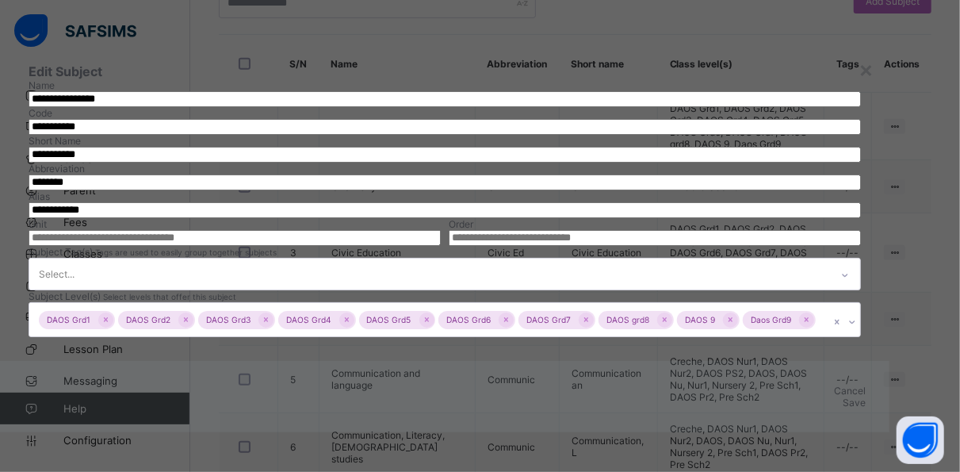
scroll to position [247, 0]
click at [349, 322] on icon at bounding box center [347, 319] width 4 height 5
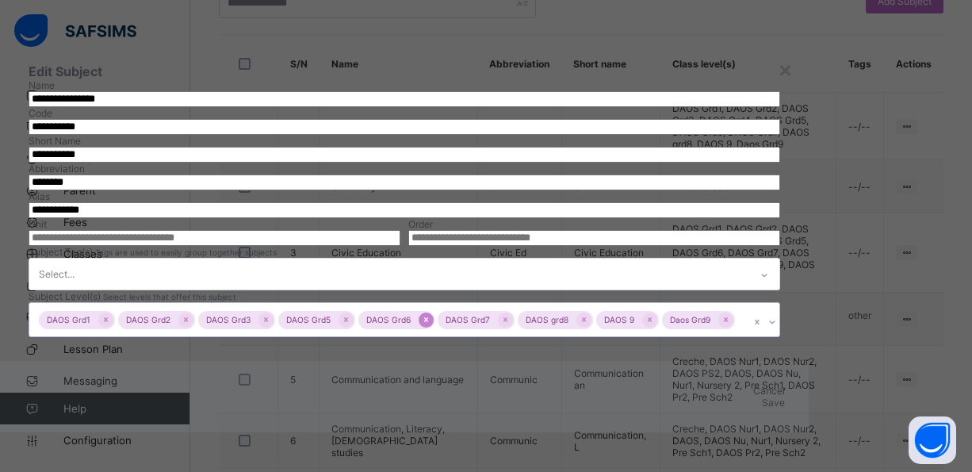
click at [430, 325] on icon at bounding box center [426, 319] width 9 height 11
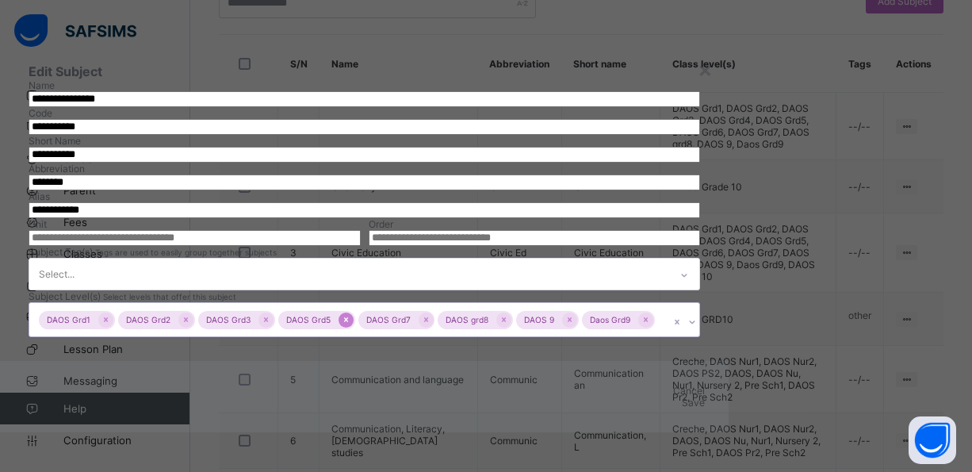
click at [350, 325] on icon at bounding box center [346, 319] width 9 height 11
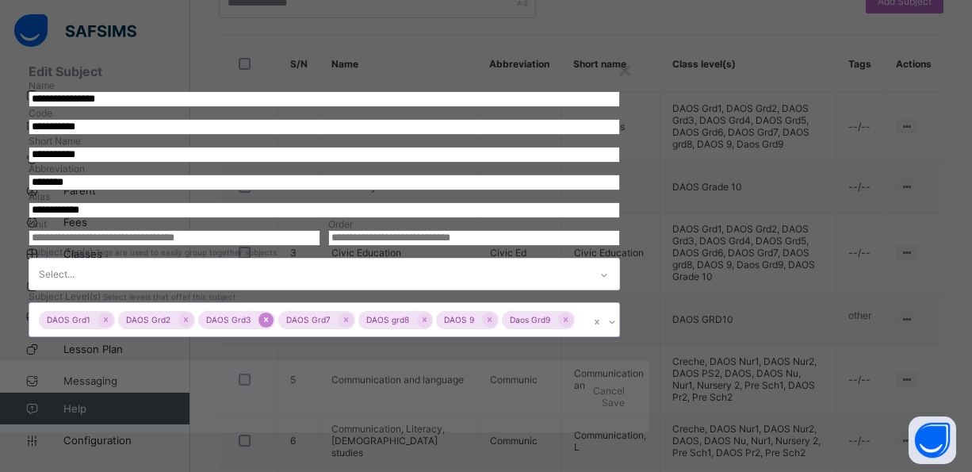
click at [270, 325] on icon at bounding box center [266, 319] width 9 height 11
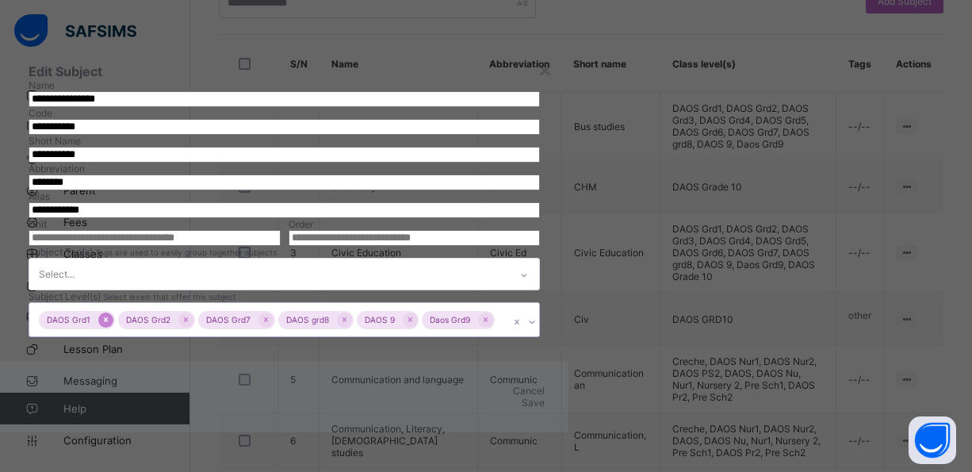
click at [108, 322] on icon at bounding box center [106, 319] width 4 height 5
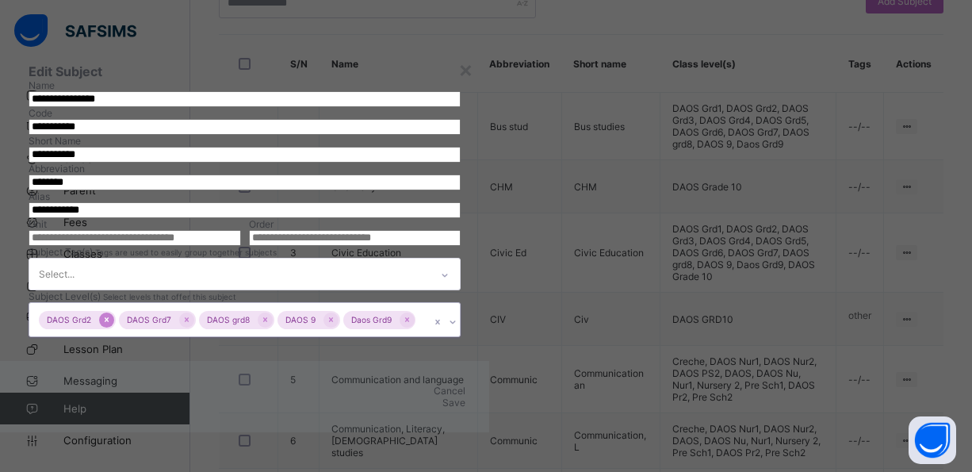
click at [111, 325] on icon at bounding box center [106, 319] width 9 height 11
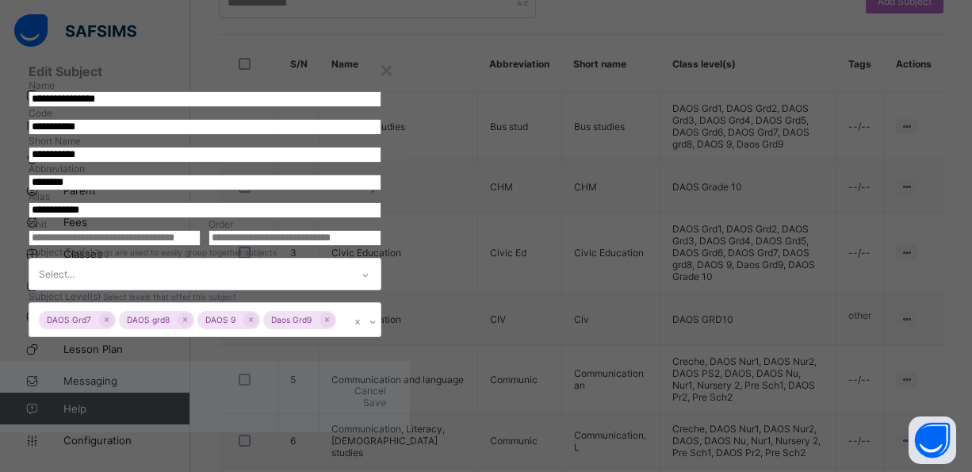
click at [386, 408] on span "Save" at bounding box center [374, 402] width 23 height 12
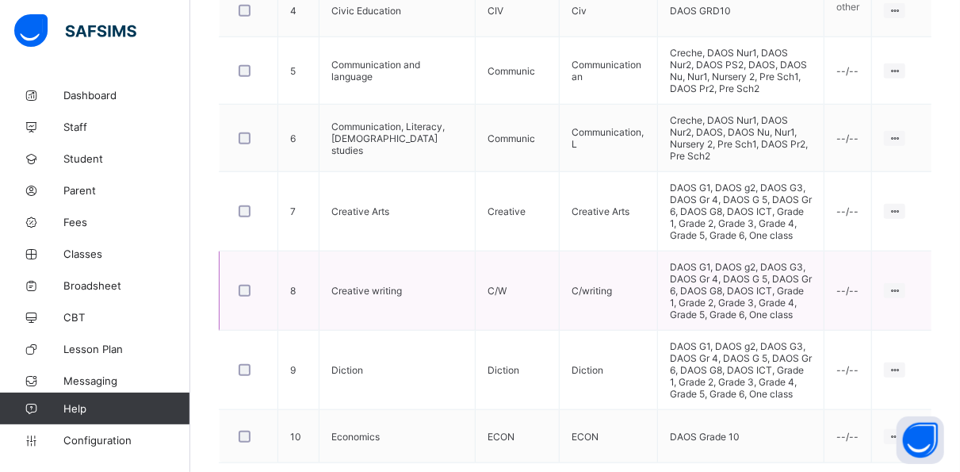
scroll to position [728, 0]
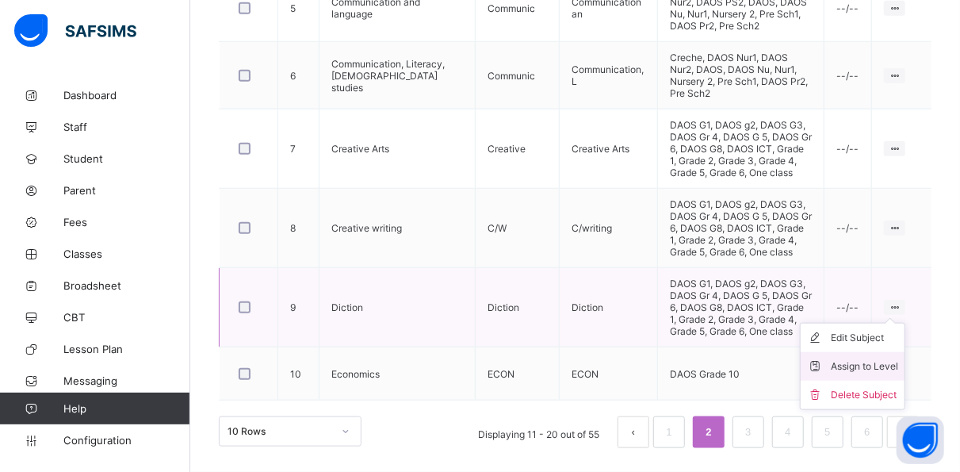
click at [884, 365] on div "Assign to Level" at bounding box center [864, 366] width 67 height 16
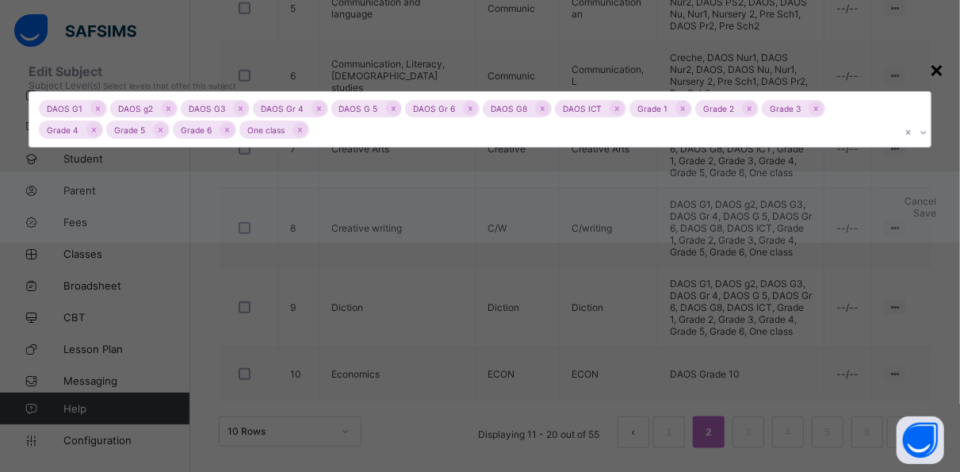
click at [929, 82] on div "×" at bounding box center [936, 68] width 15 height 27
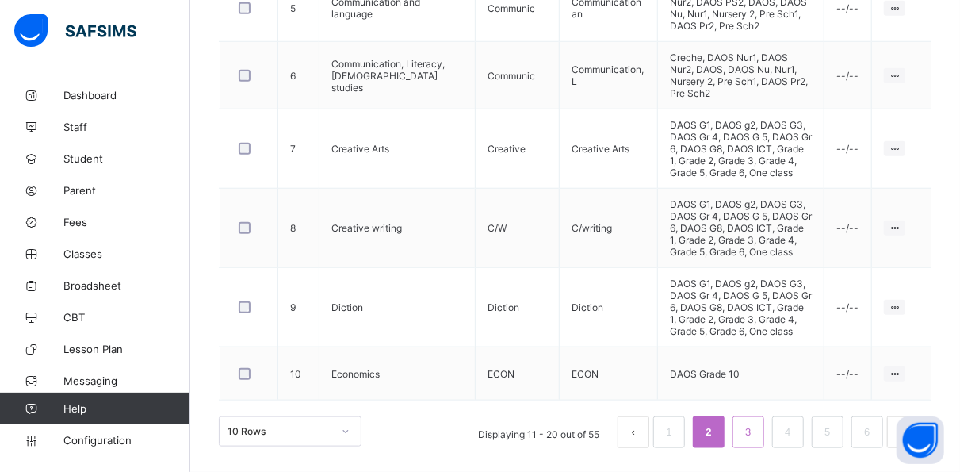
click at [764, 432] on li "3" at bounding box center [748, 432] width 32 height 32
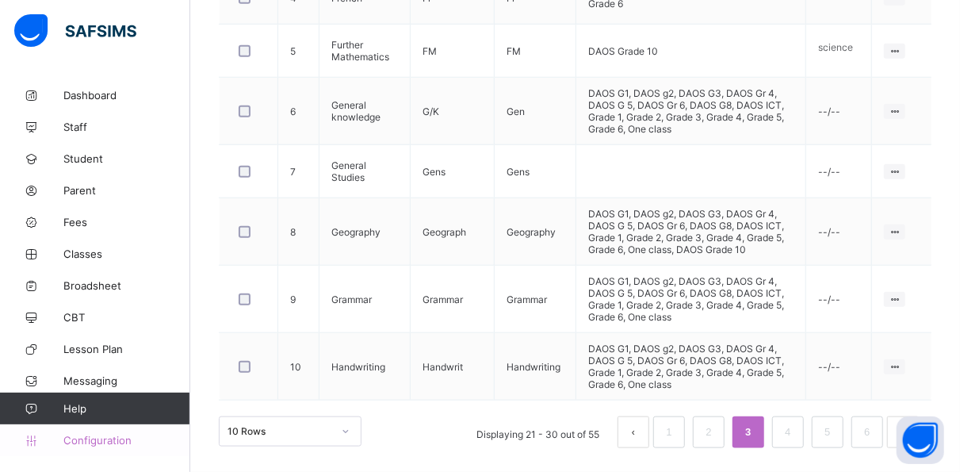
click at [88, 439] on span "Configuration" at bounding box center [126, 440] width 126 height 13
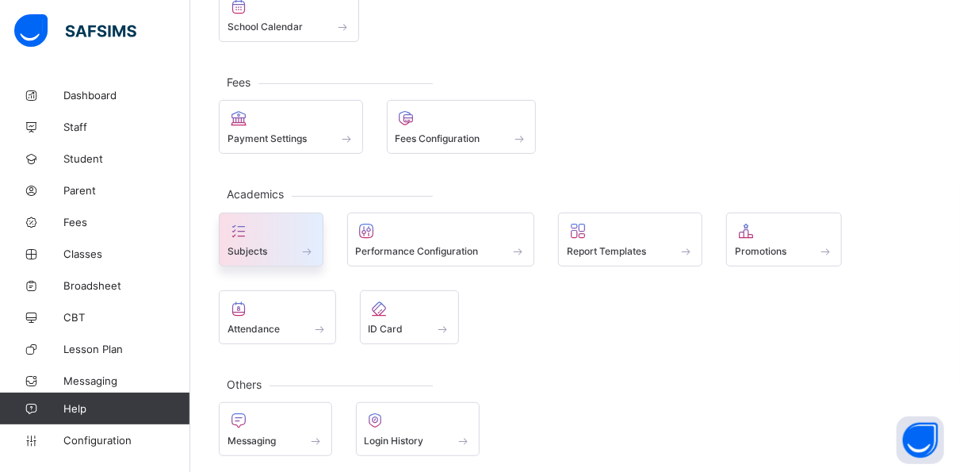
click at [292, 221] on div at bounding box center [270, 230] width 87 height 19
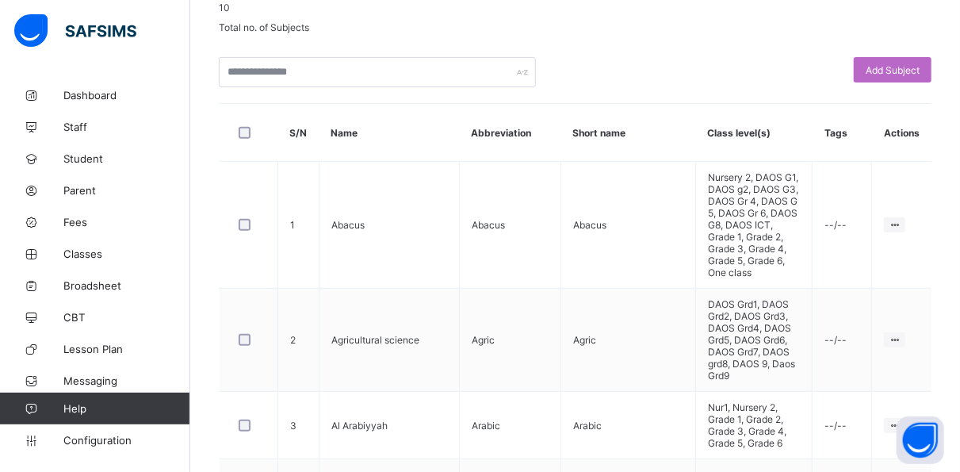
scroll to position [246, 0]
click at [120, 445] on span "Configuration" at bounding box center [126, 440] width 126 height 13
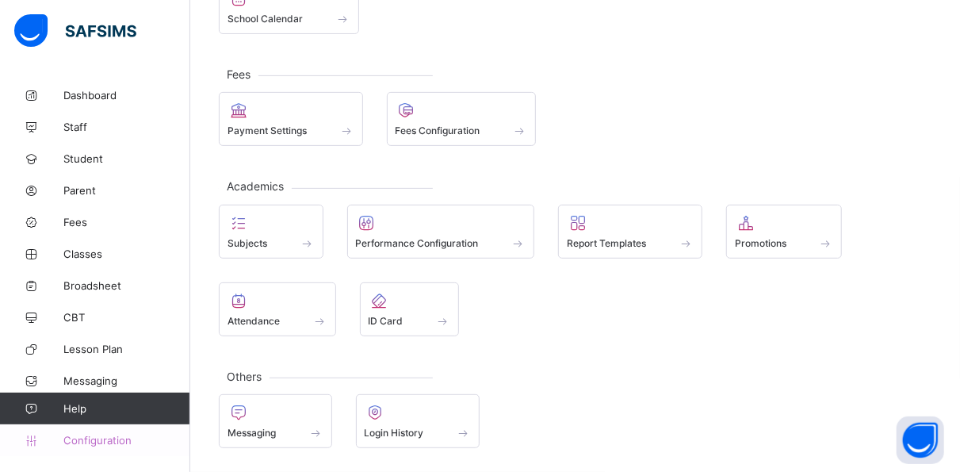
scroll to position [219, 0]
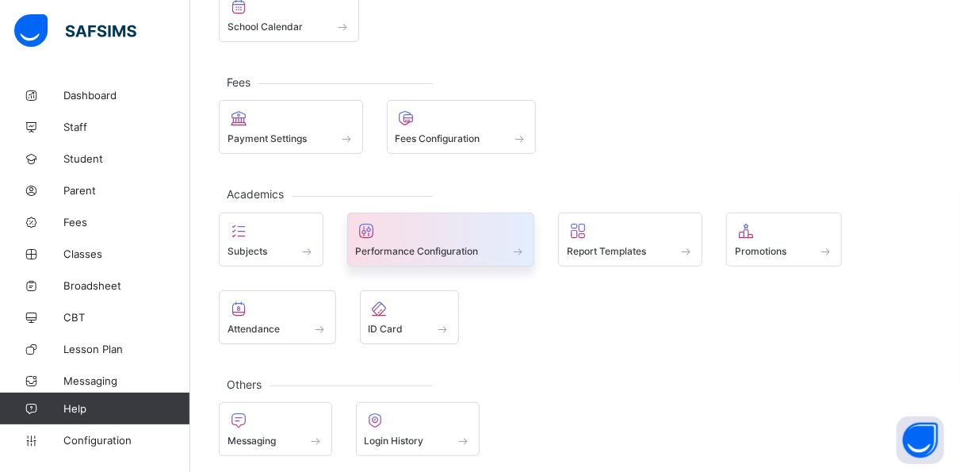
click at [410, 221] on div at bounding box center [441, 230] width 170 height 19
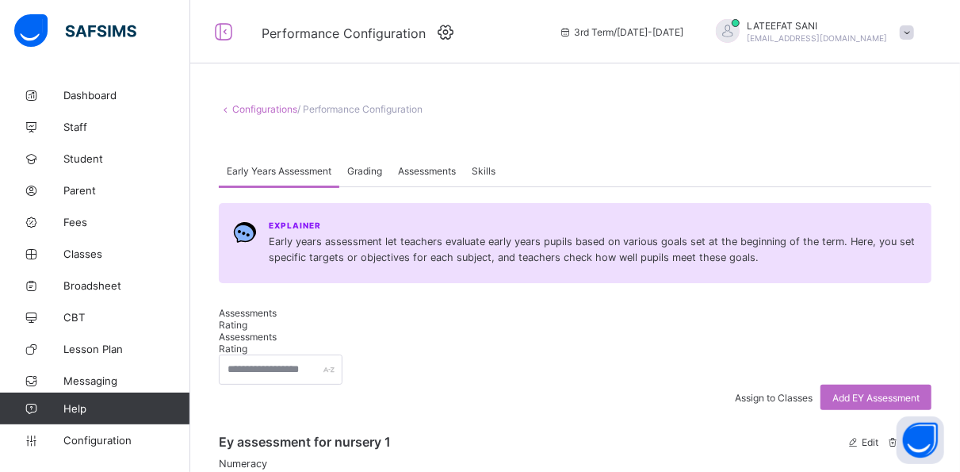
click at [365, 170] on span "Grading" at bounding box center [364, 171] width 35 height 12
click at [453, 171] on span "Assessments" at bounding box center [427, 171] width 58 height 12
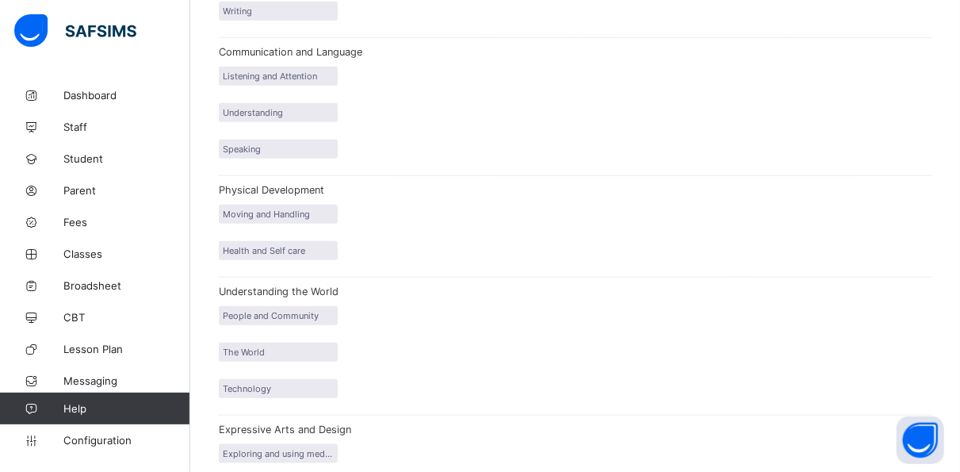
scroll to position [690, 0]
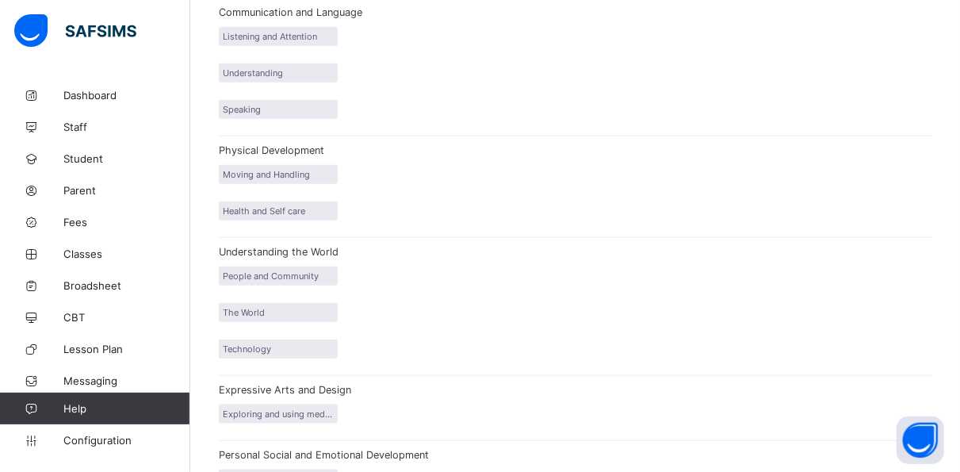
drag, startPoint x: 535, startPoint y: 415, endPoint x: 571, endPoint y: 282, distance: 137.3
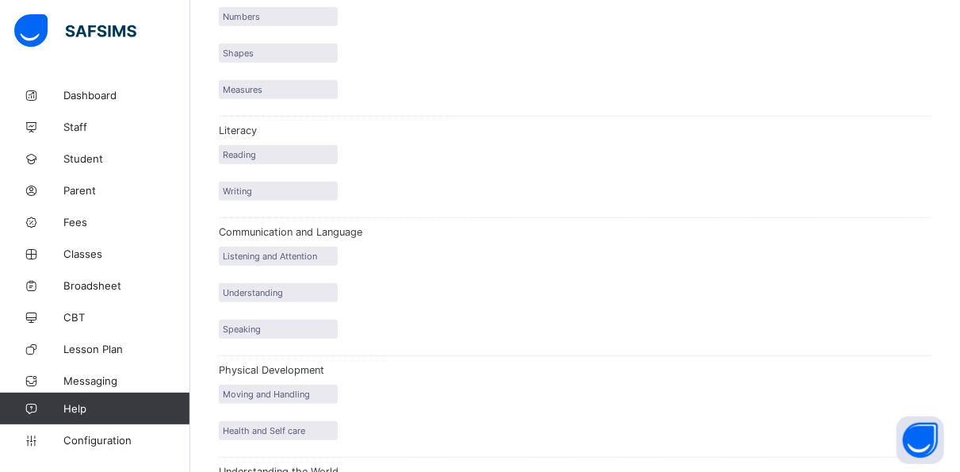
scroll to position [472, 0]
click at [132, 432] on link "Configuration" at bounding box center [94, 440] width 189 height 32
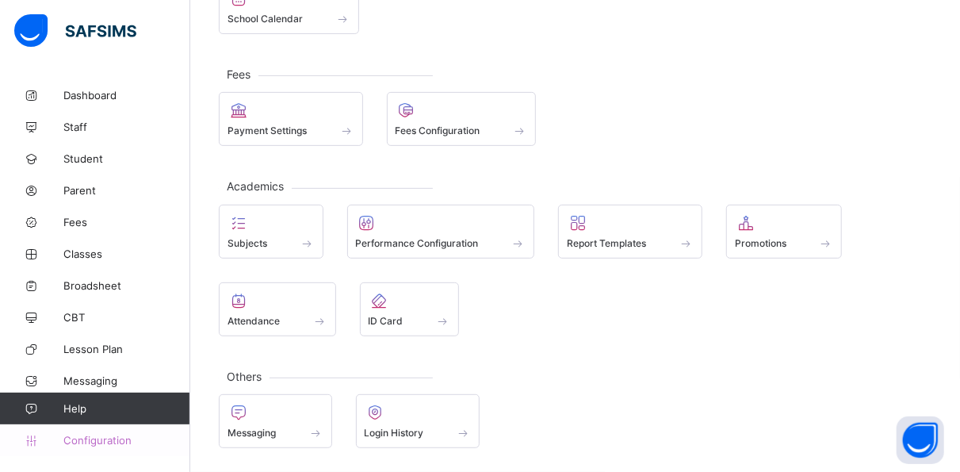
scroll to position [219, 0]
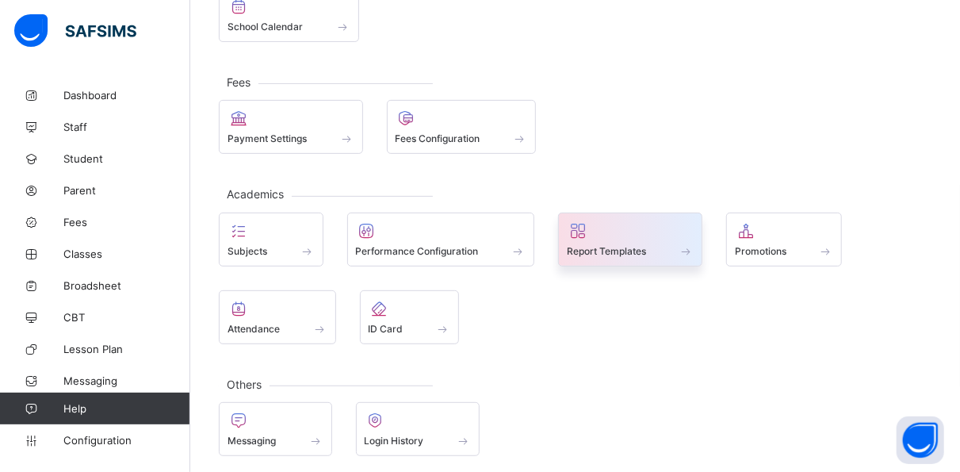
click at [644, 240] on span at bounding box center [630, 242] width 127 height 4
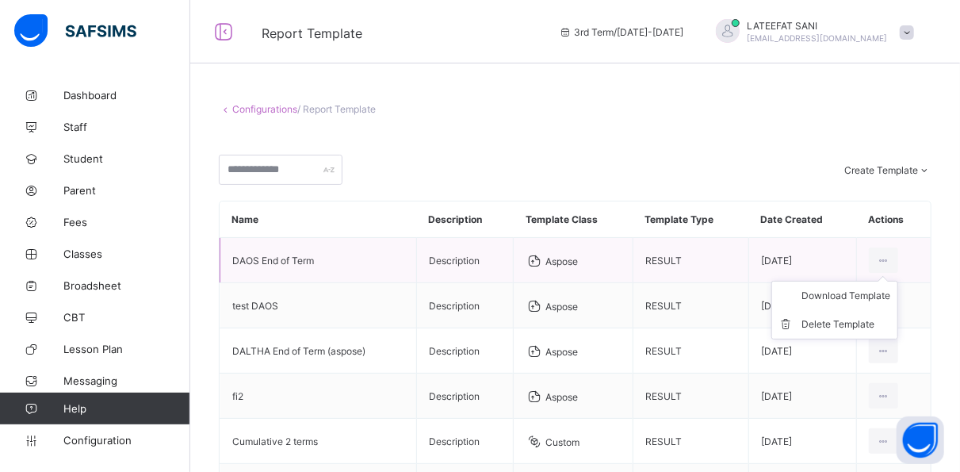
click at [898, 281] on ul "Download Template Delete Template" at bounding box center [834, 310] width 127 height 59
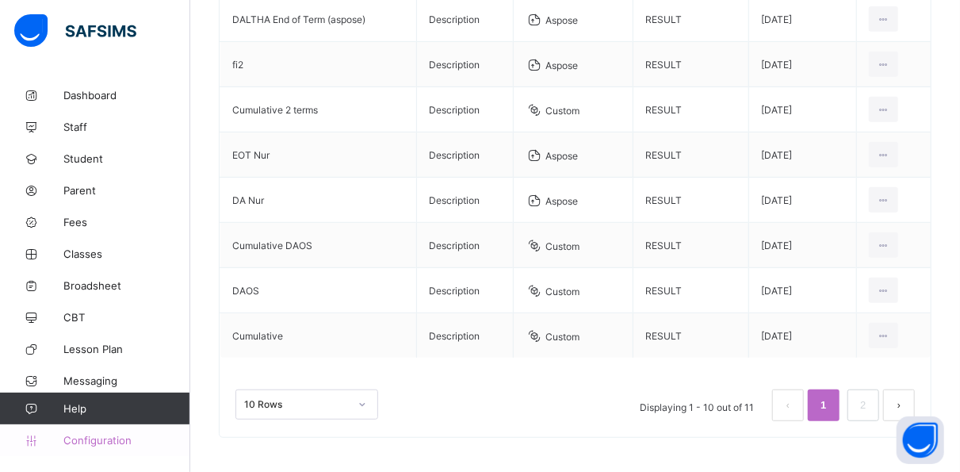
click at [94, 437] on span "Configuration" at bounding box center [126, 440] width 126 height 13
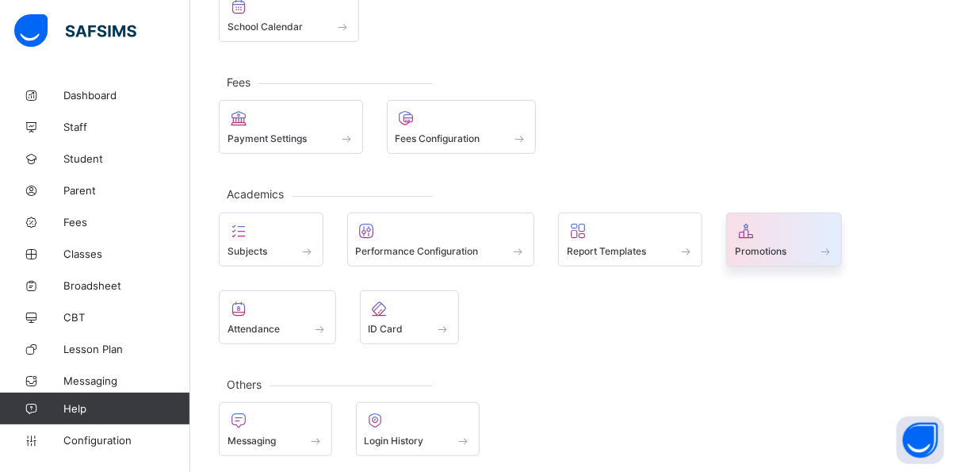
click at [789, 227] on div at bounding box center [784, 230] width 99 height 19
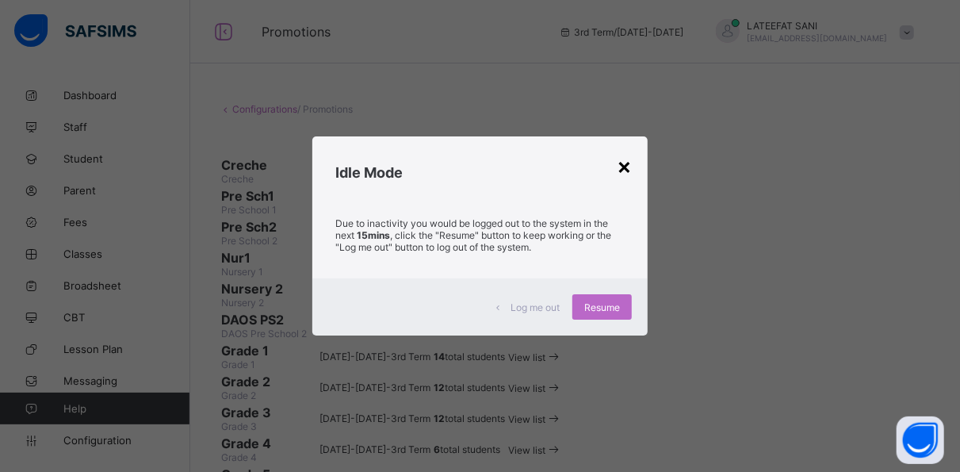
click at [621, 155] on div "×" at bounding box center [624, 165] width 15 height 27
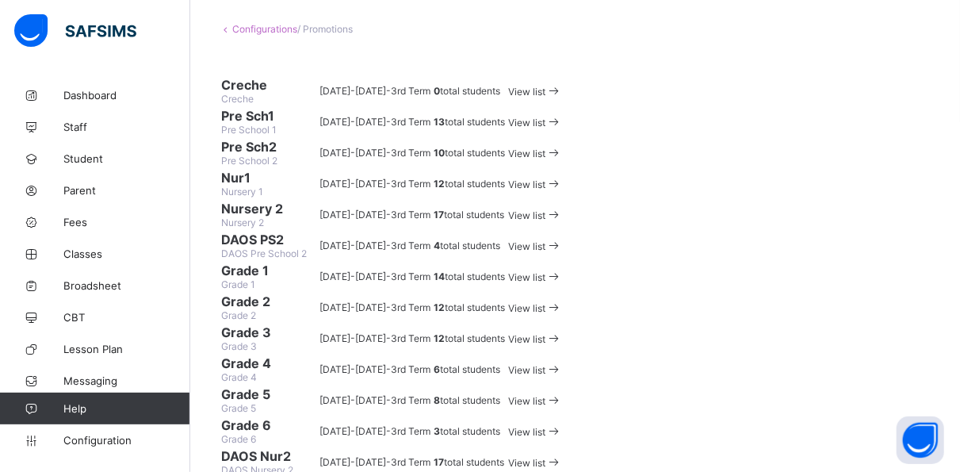
scroll to position [81, 0]
click at [97, 434] on span "Configuration" at bounding box center [126, 440] width 126 height 13
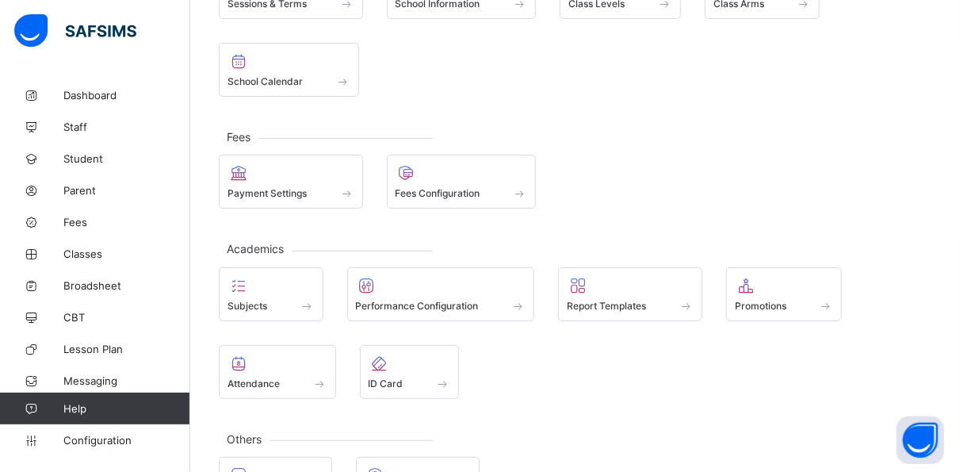
scroll to position [202, 0]
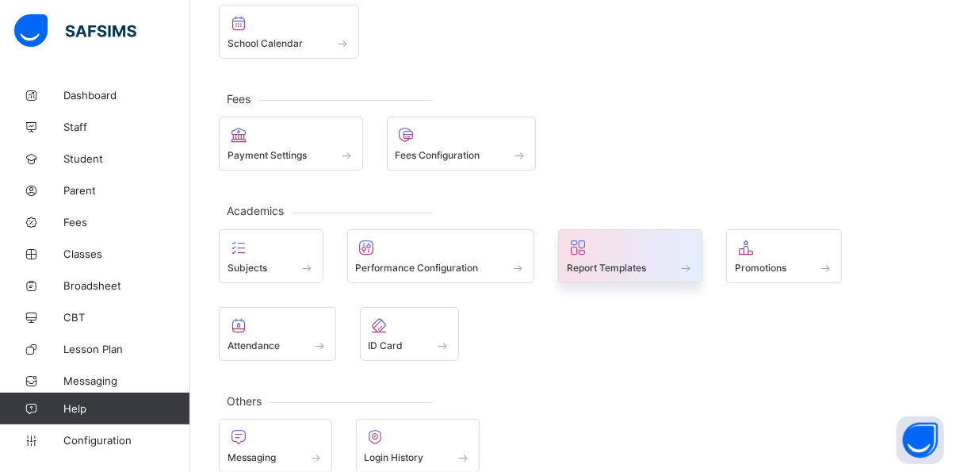
click at [659, 261] on div "Report Templates" at bounding box center [630, 267] width 127 height 13
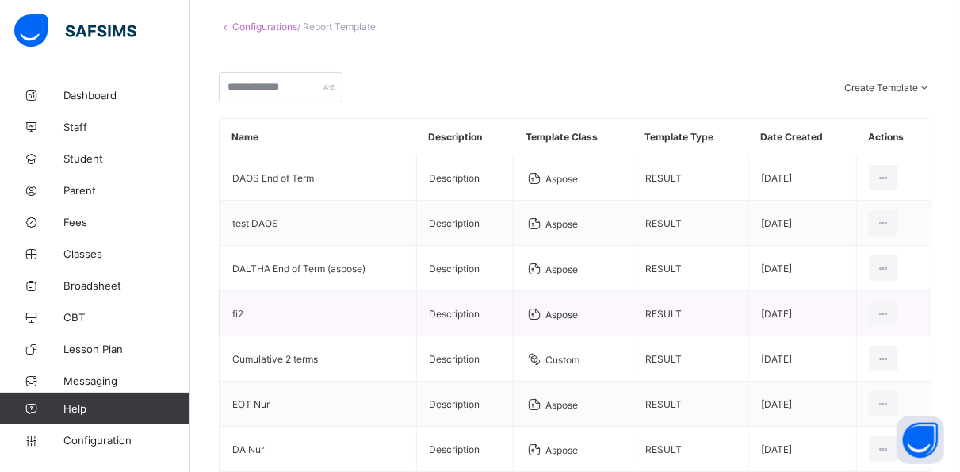
scroll to position [91, 0]
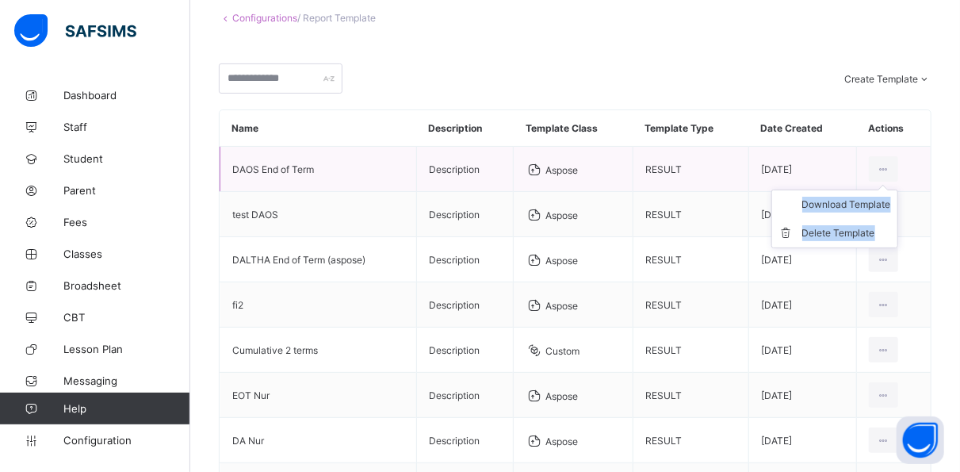
drag, startPoint x: 900, startPoint y: 162, endPoint x: 898, endPoint y: 182, distance: 20.7
click at [898, 181] on div "Download Template Delete Template" at bounding box center [883, 168] width 29 height 25
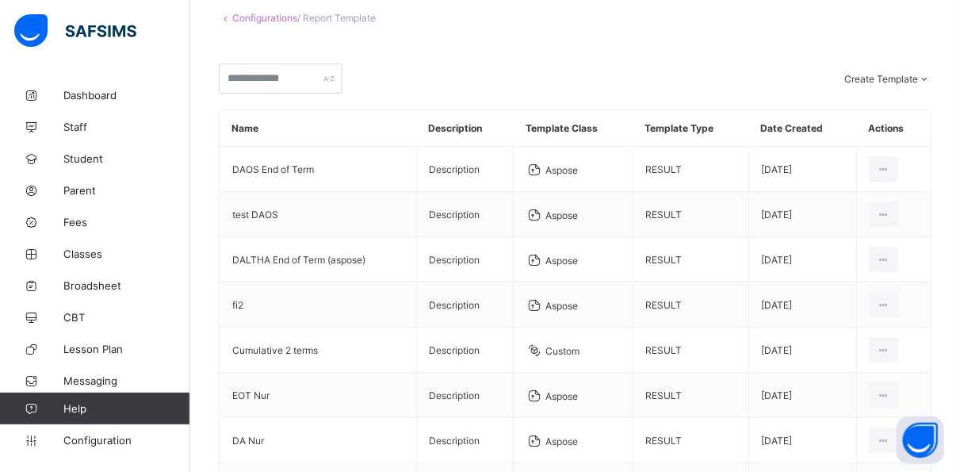
click at [718, 82] on div "Create Template Custom builder Upload aspose template" at bounding box center [575, 78] width 713 height 30
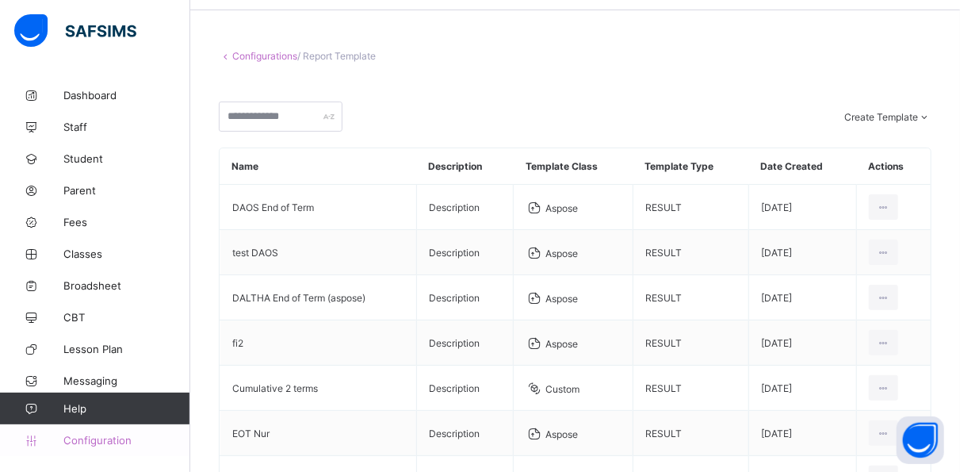
click at [109, 439] on span "Configuration" at bounding box center [126, 440] width 126 height 13
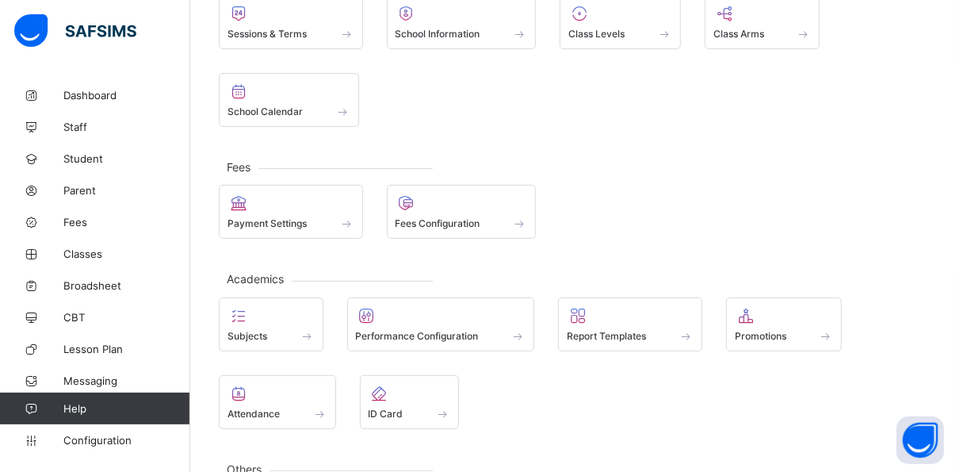
scroll to position [132, 0]
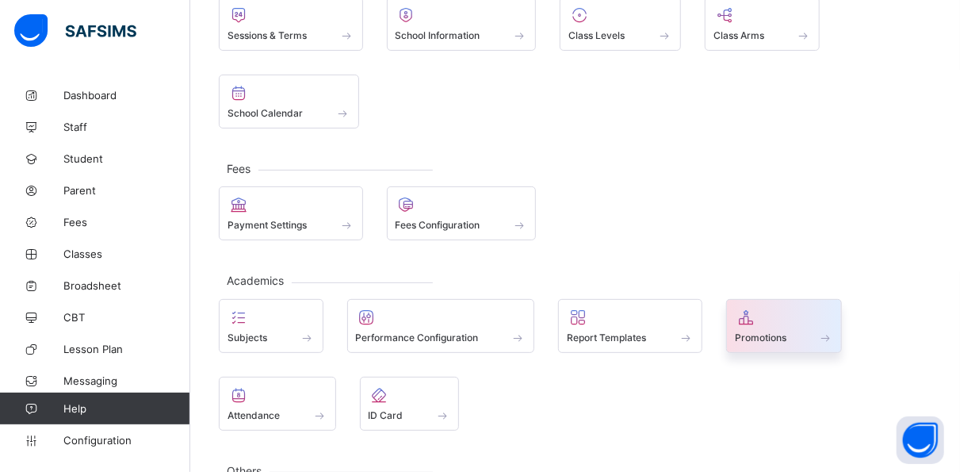
click at [743, 312] on icon at bounding box center [746, 317] width 22 height 19
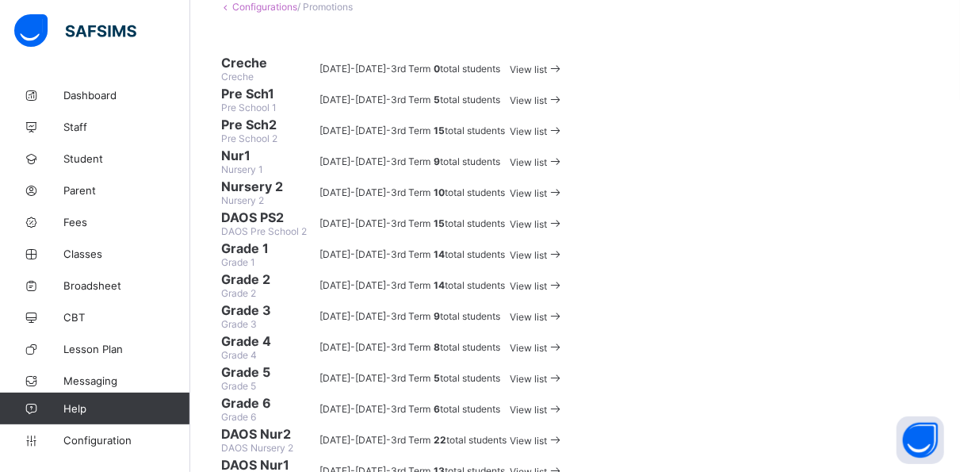
scroll to position [147, 0]
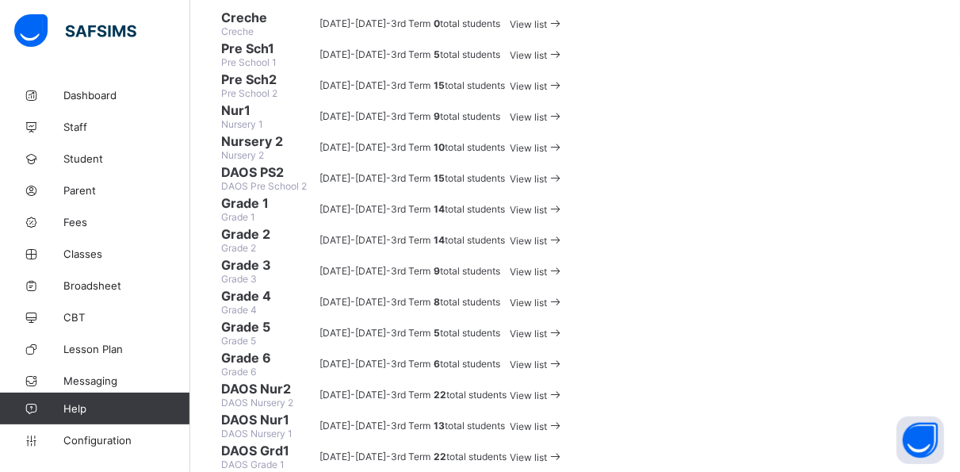
click at [547, 92] on span "View list" at bounding box center [528, 86] width 37 height 12
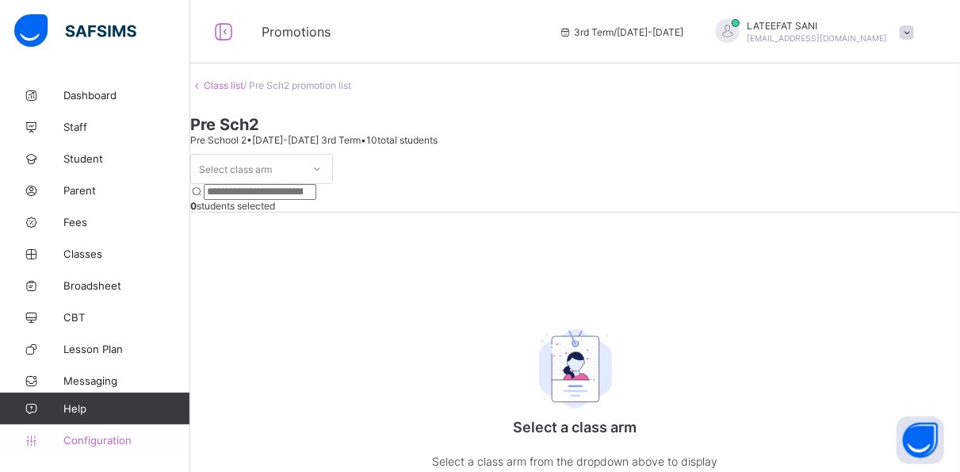
click at [104, 431] on link "Configuration" at bounding box center [94, 440] width 189 height 32
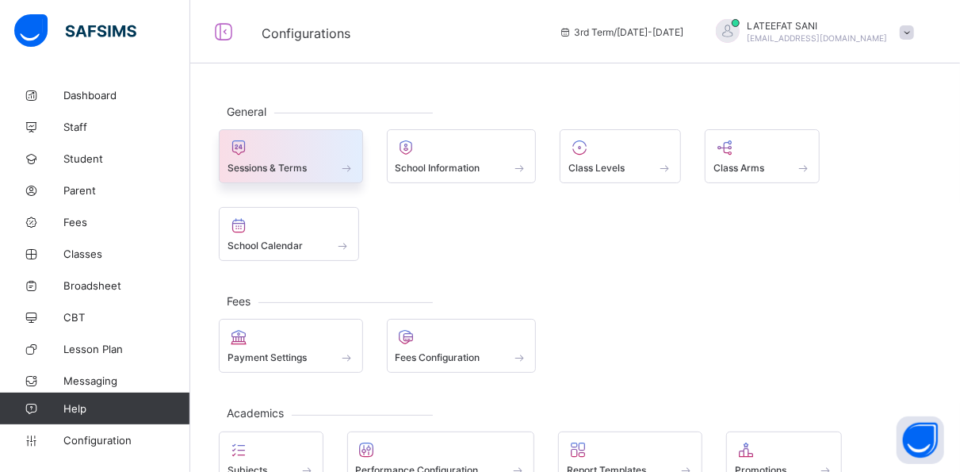
click at [319, 147] on div at bounding box center [290, 147] width 127 height 19
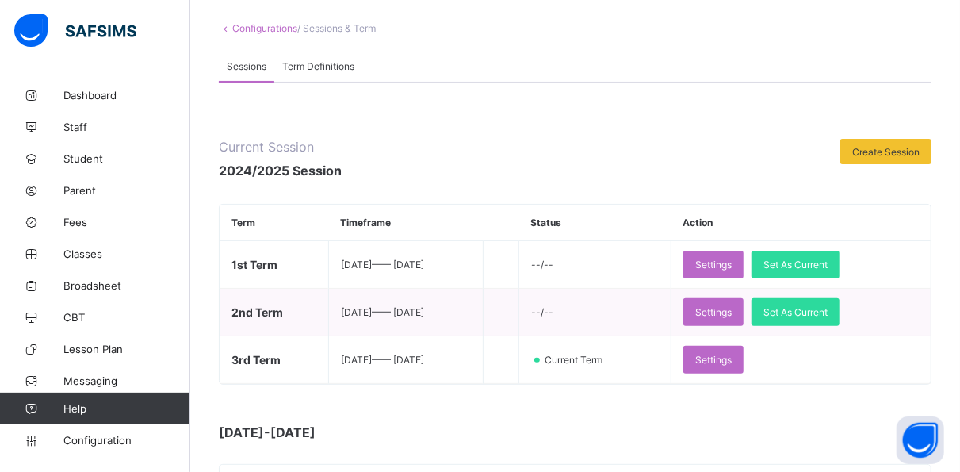
scroll to position [82, 0]
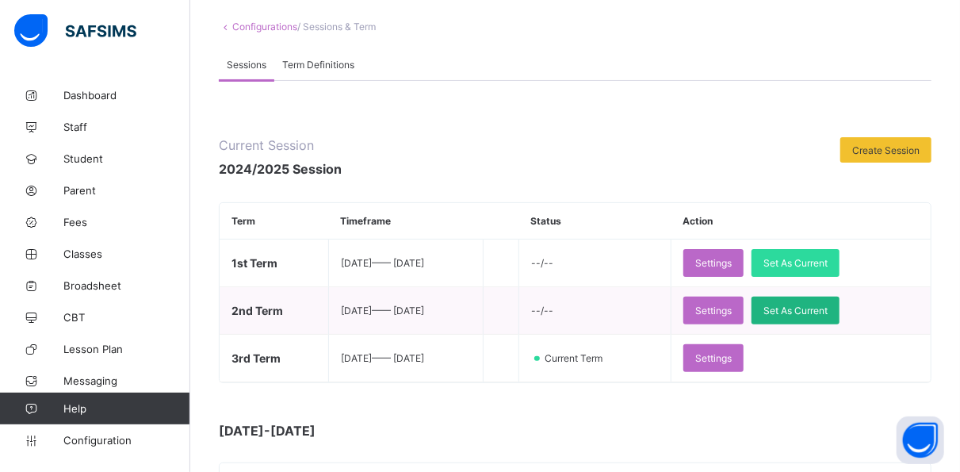
click at [819, 315] on div "Set As Current" at bounding box center [795, 310] width 88 height 28
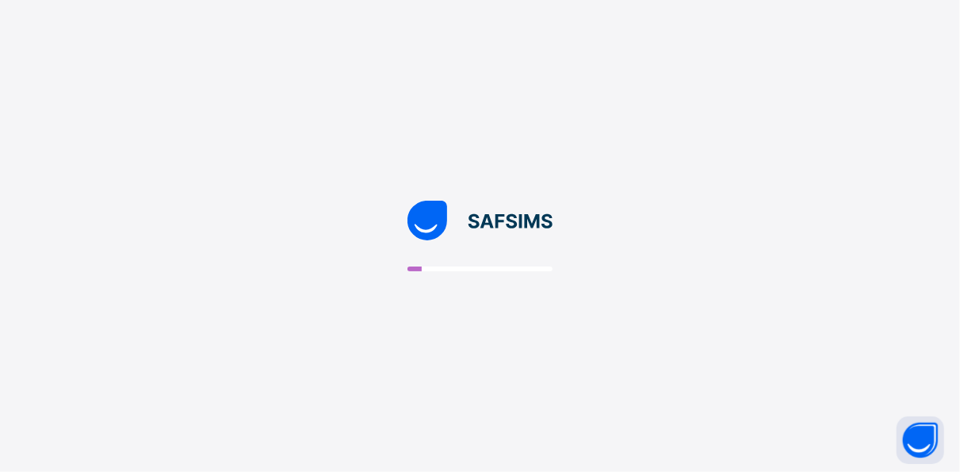
scroll to position [0, 0]
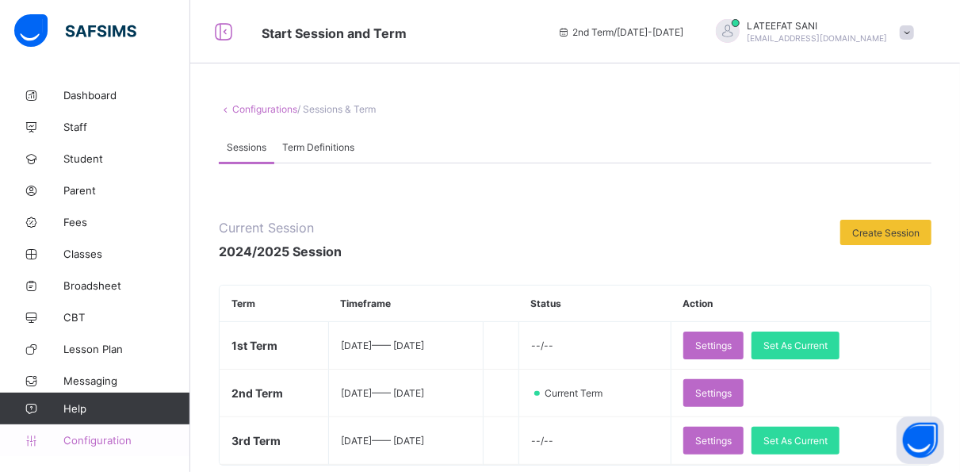
click at [110, 441] on span "Configuration" at bounding box center [126, 440] width 126 height 13
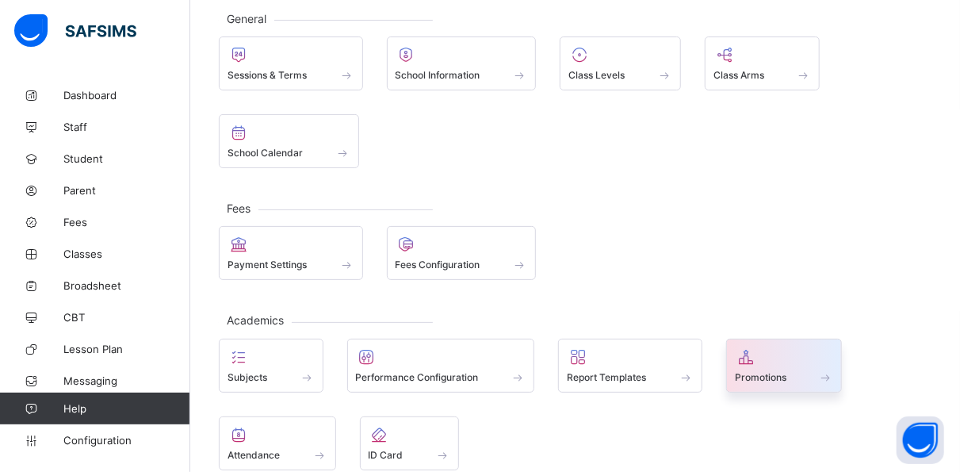
scroll to position [101, 0]
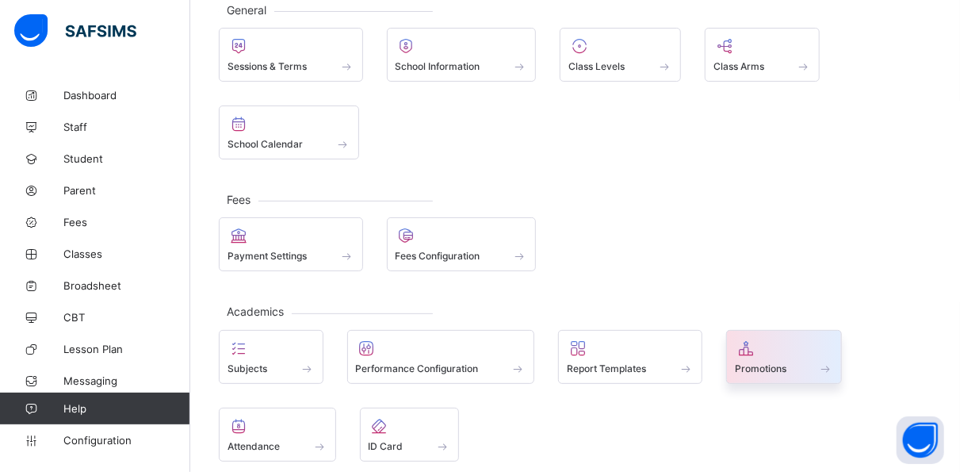
click at [782, 341] on div at bounding box center [784, 347] width 99 height 19
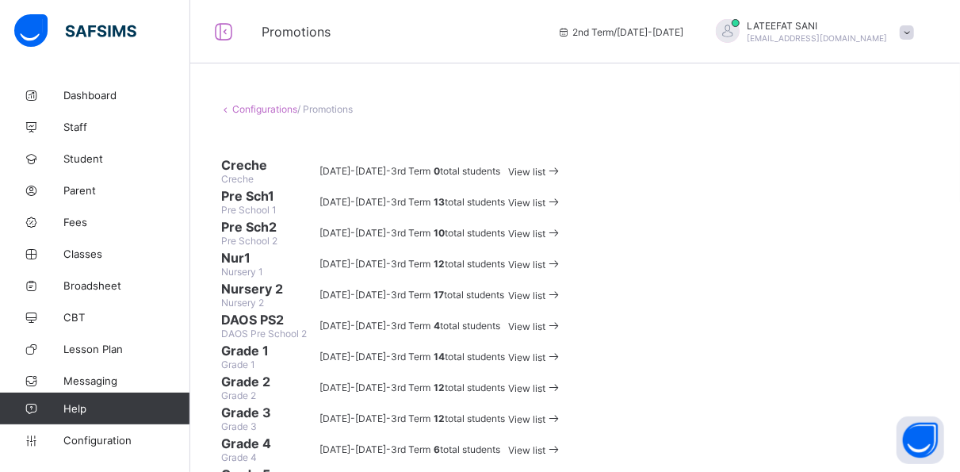
click at [545, 239] on span "View list" at bounding box center [526, 233] width 37 height 12
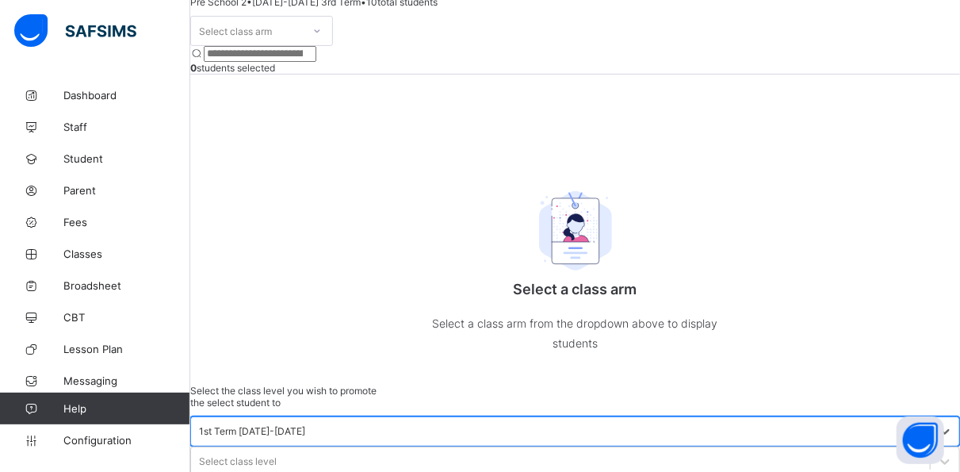
scroll to position [138, 0]
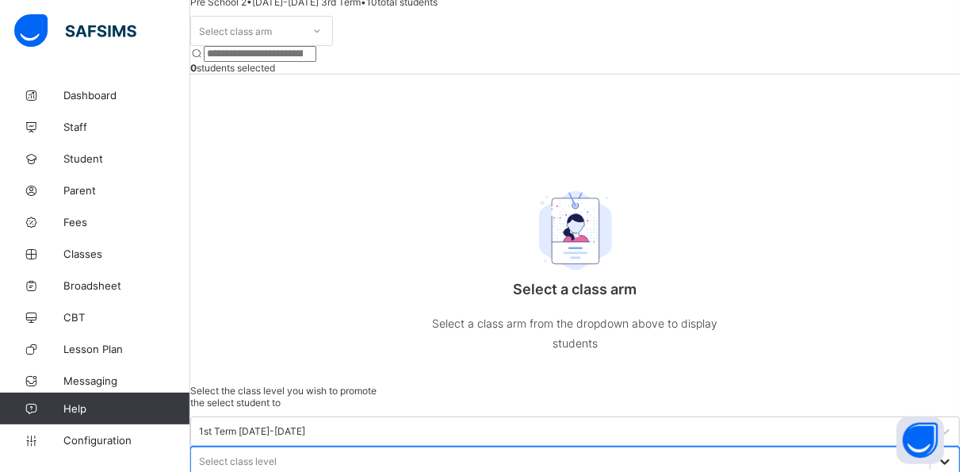
click at [937, 453] on icon at bounding box center [945, 461] width 16 height 16
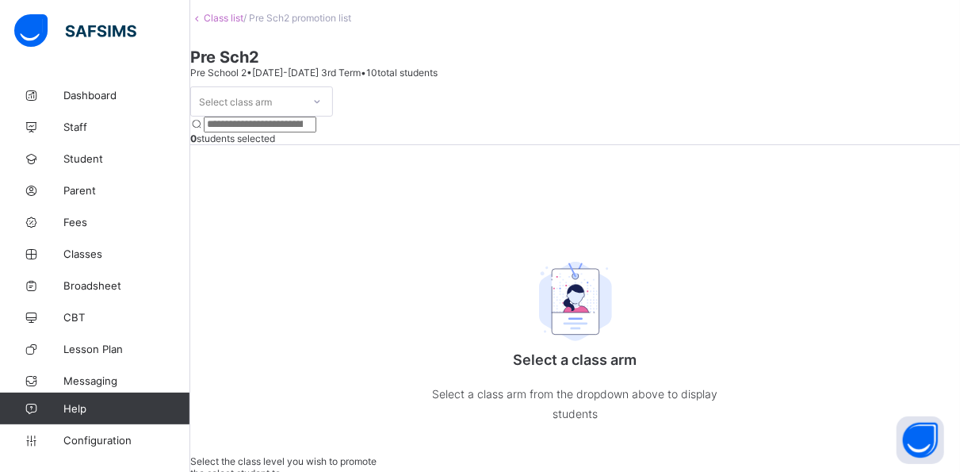
scroll to position [52, 0]
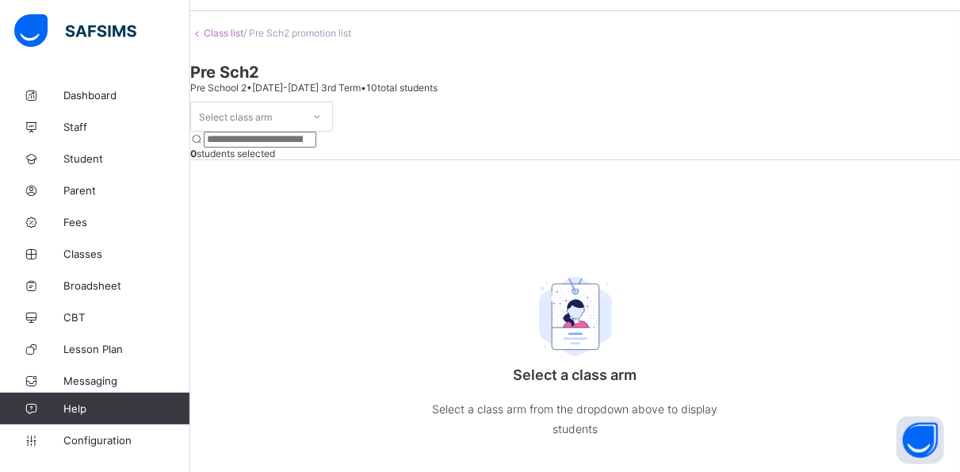
click at [659, 298] on div "Select class arm 0 students selected Select a class arm Select a class arm from…" at bounding box center [575, 285] width 770 height 369
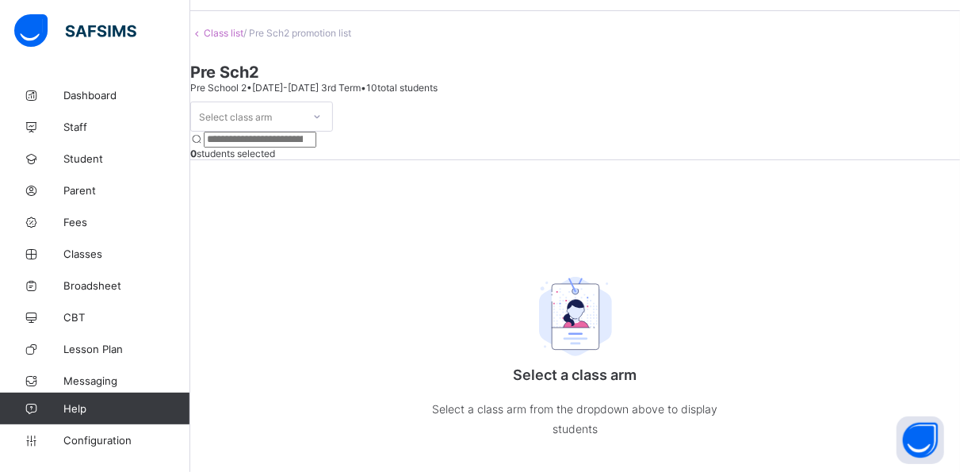
click at [659, 298] on div "Select class arm 0 students selected Select a class arm Select a class arm from…" at bounding box center [575, 285] width 770 height 369
click at [655, 276] on div "Select class arm 0 students selected Select a class arm Select a class arm from…" at bounding box center [575, 285] width 770 height 369
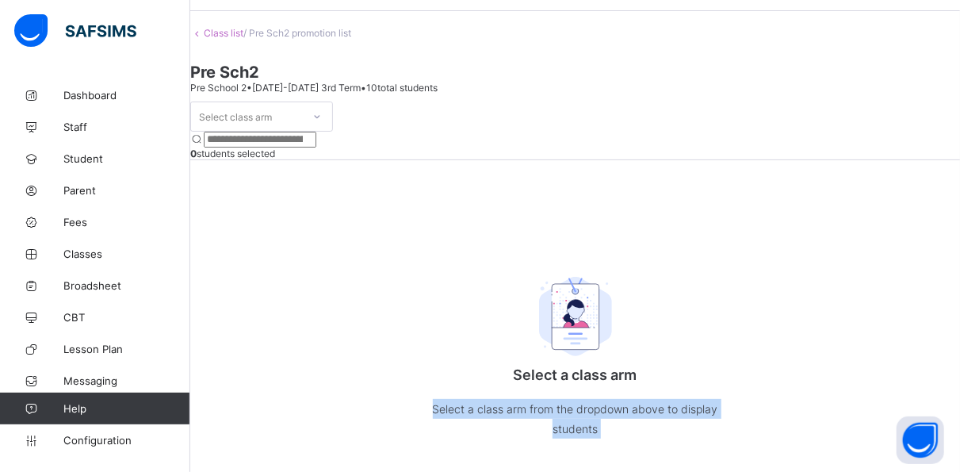
click at [655, 276] on div "Select class arm 0 students selected Select a class arm Select a class arm from…" at bounding box center [575, 285] width 770 height 369
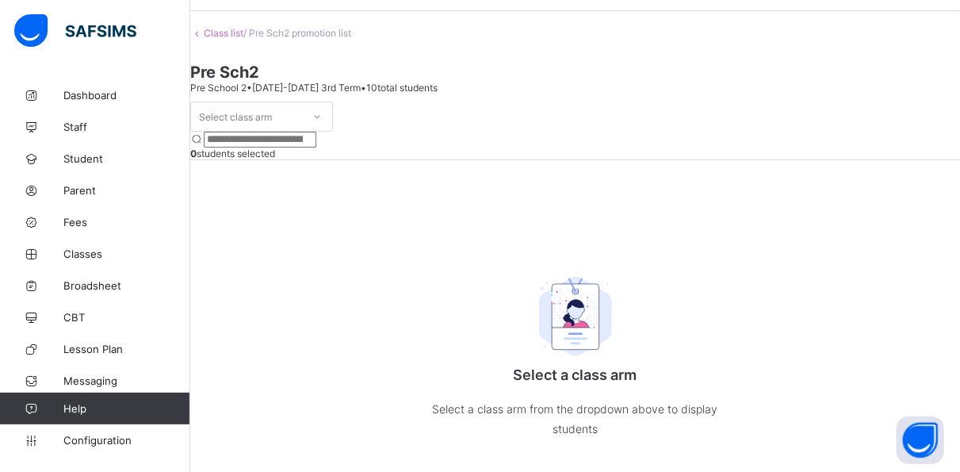
click at [649, 218] on div "Select class arm 0 students selected Select a class arm Select a class arm from…" at bounding box center [575, 285] width 770 height 369
click at [747, 82] on span "Pre Sch2" at bounding box center [575, 72] width 770 height 19
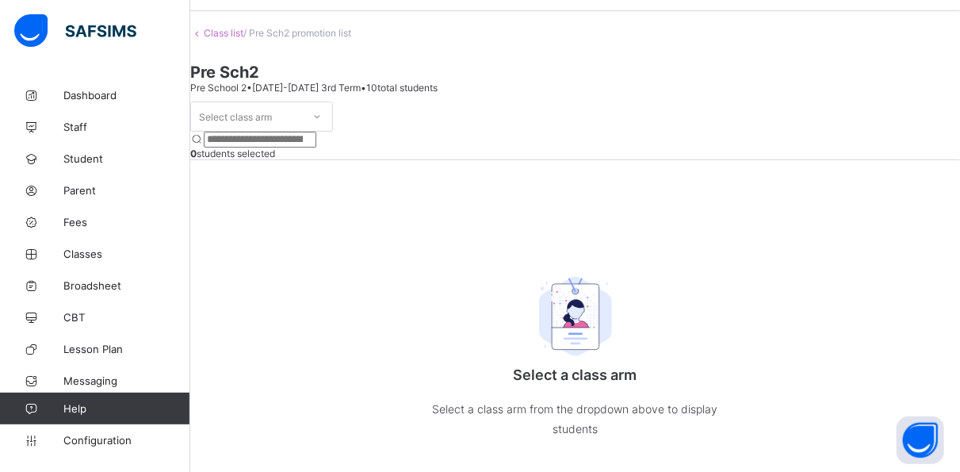
scroll to position [0, 0]
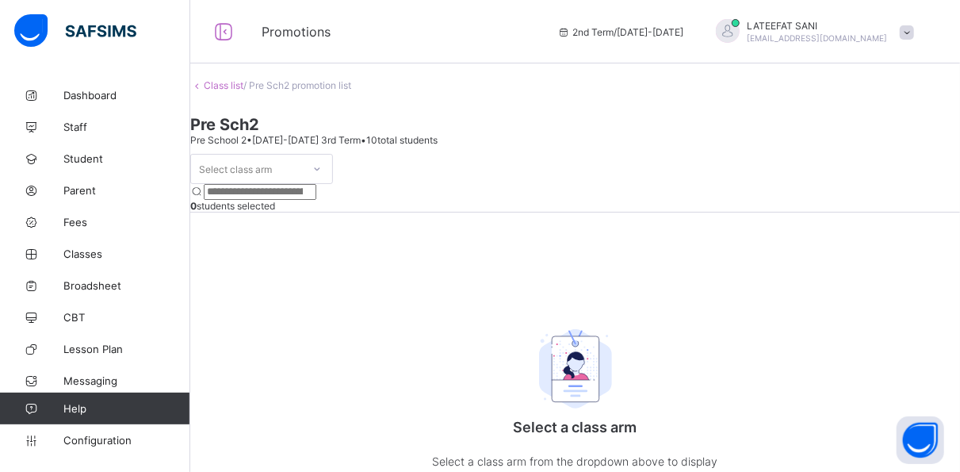
click at [109, 434] on span "Configuration" at bounding box center [126, 440] width 126 height 13
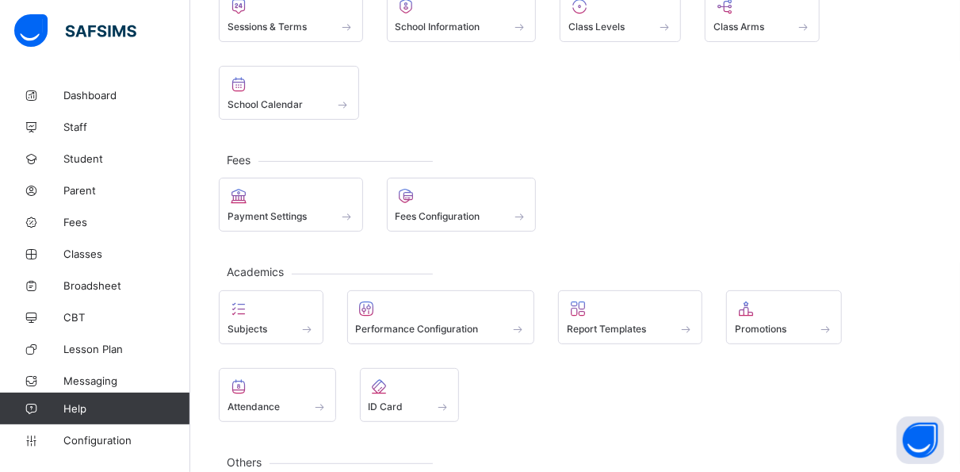
scroll to position [219, 0]
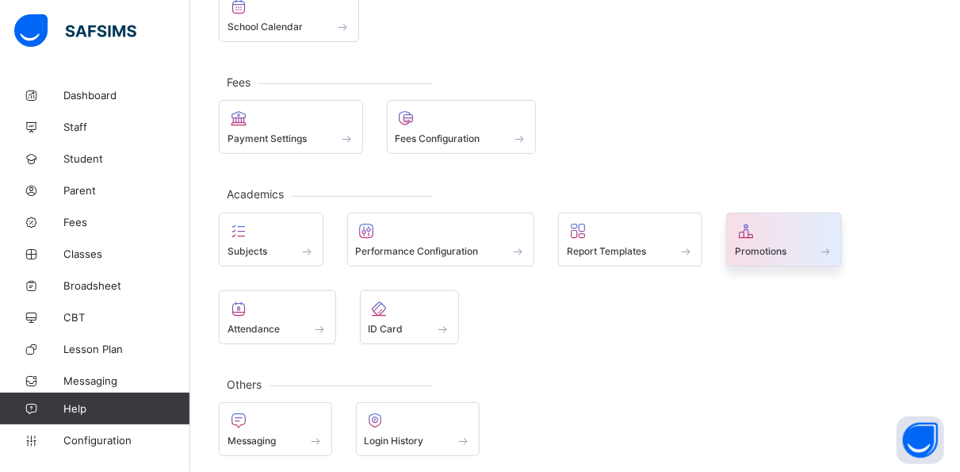
click at [757, 245] on span "Promotions" at bounding box center [761, 251] width 52 height 12
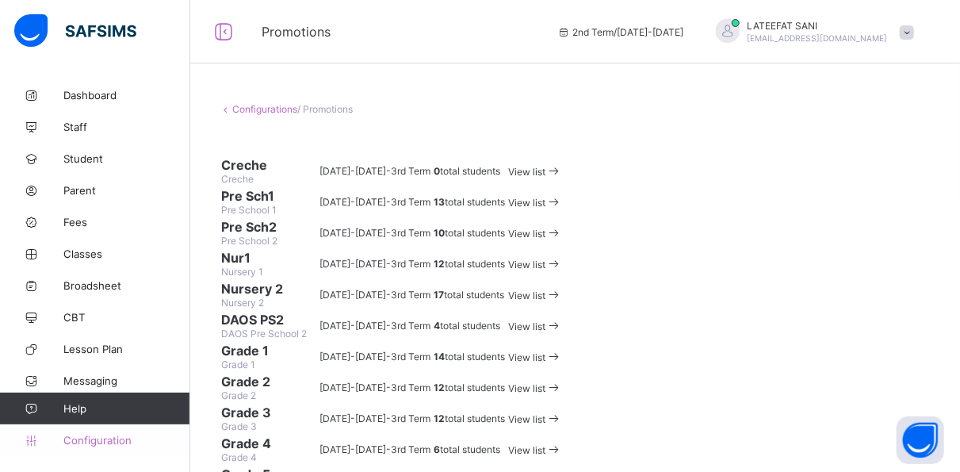
click at [91, 439] on span "Configuration" at bounding box center [126, 440] width 126 height 13
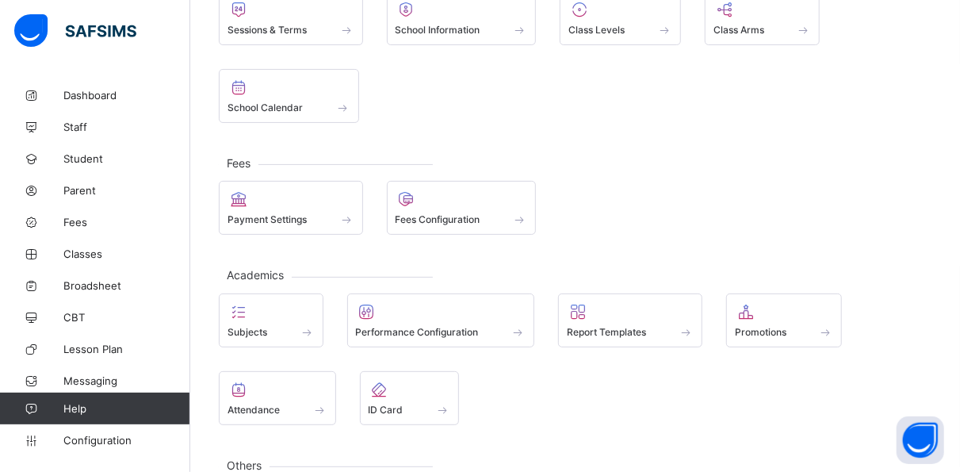
scroll to position [219, 0]
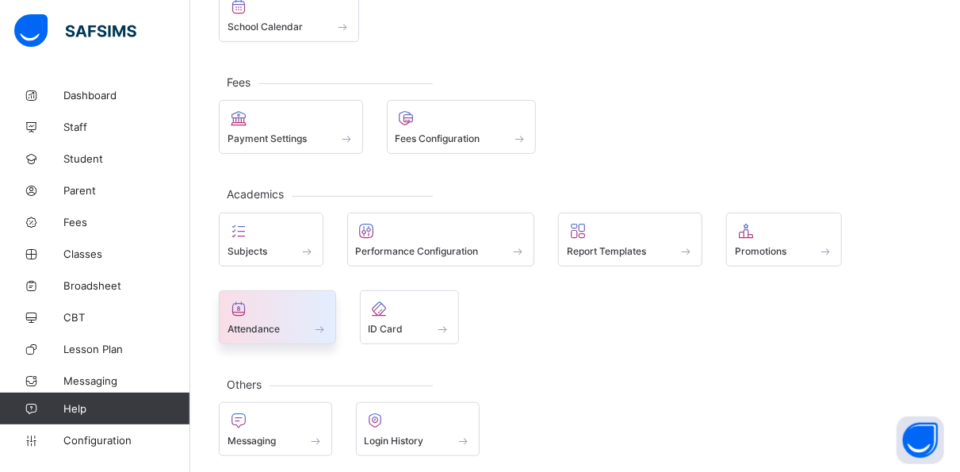
click at [292, 322] on div "Attendance" at bounding box center [277, 328] width 100 height 13
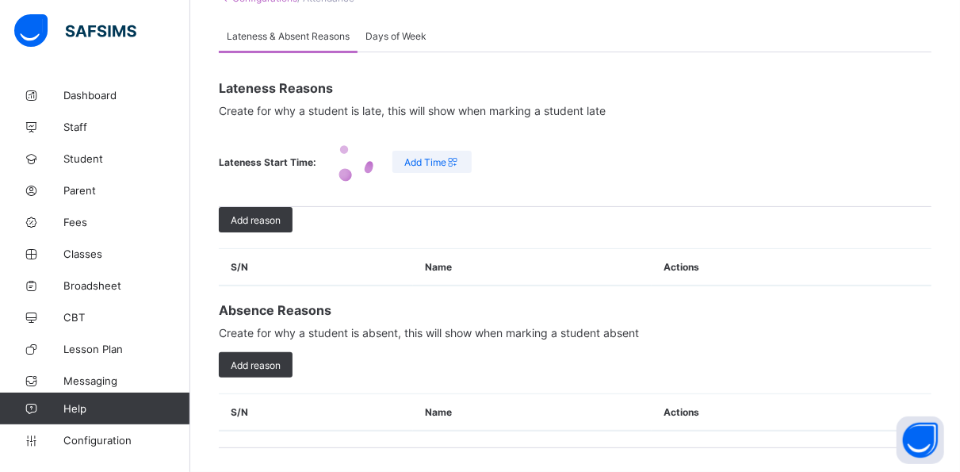
scroll to position [63, 0]
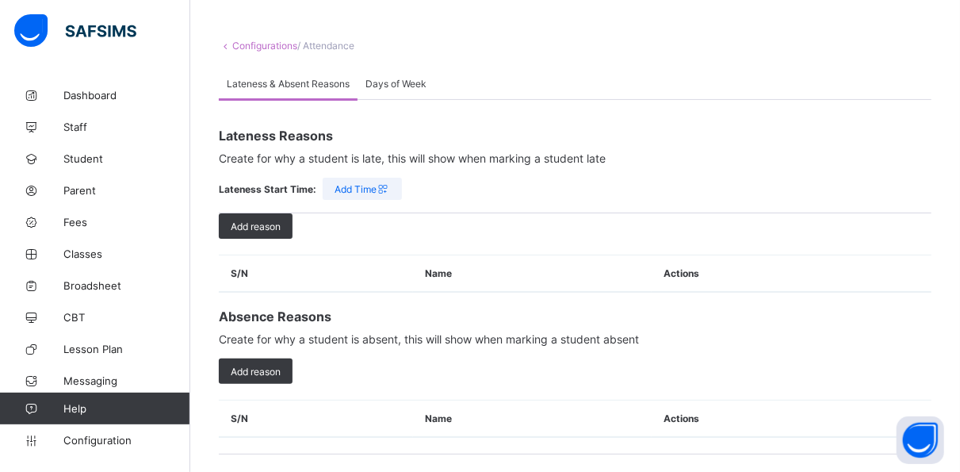
click at [403, 78] on span "Days of Week" at bounding box center [395, 84] width 61 height 12
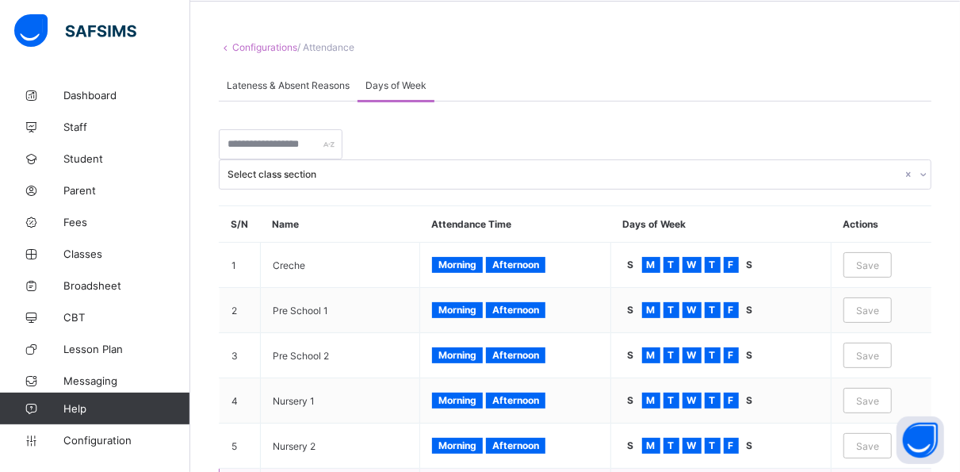
scroll to position [62, 0]
click at [923, 253] on td "Save" at bounding box center [881, 265] width 101 height 45
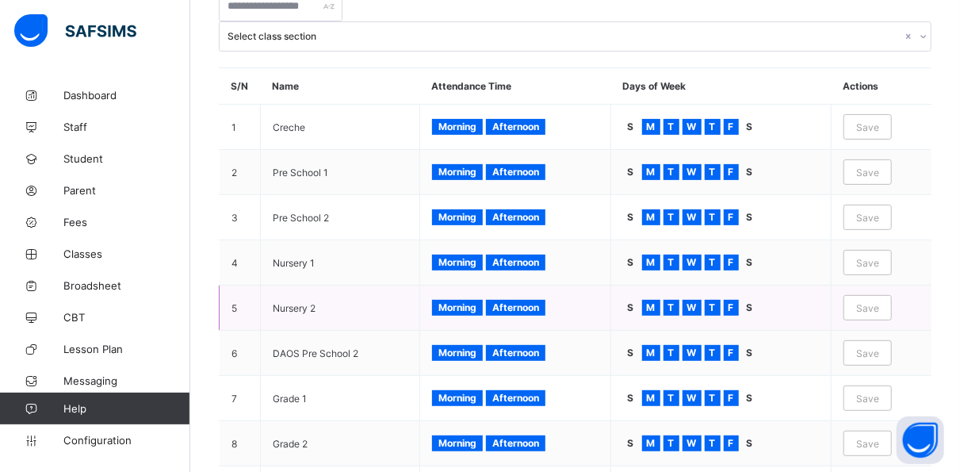
scroll to position [0, 0]
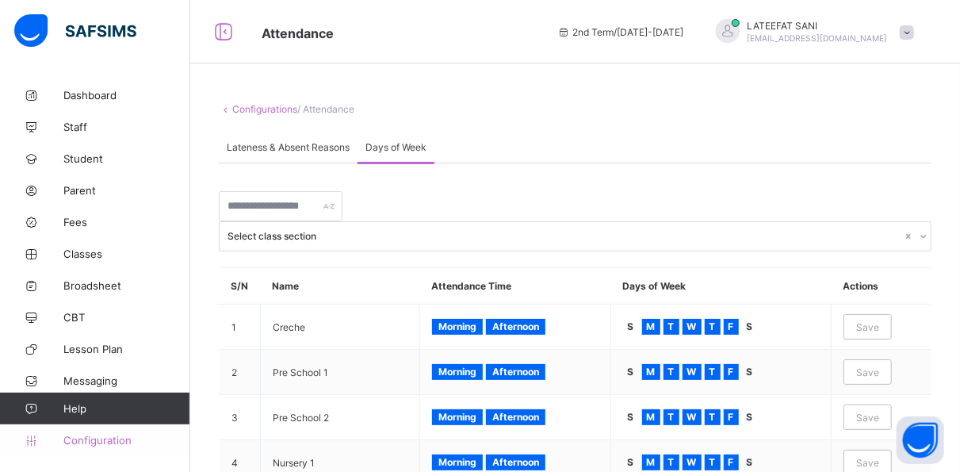
click at [124, 434] on span "Configuration" at bounding box center [126, 440] width 126 height 13
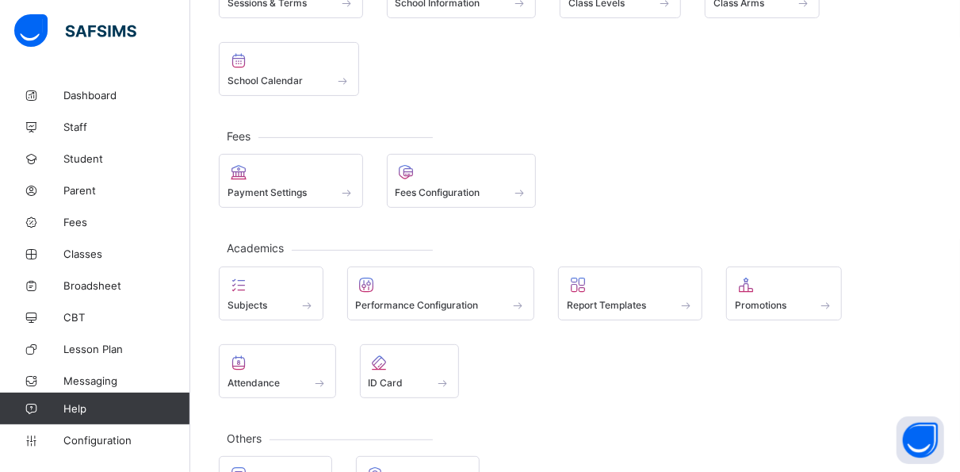
scroll to position [219, 0]
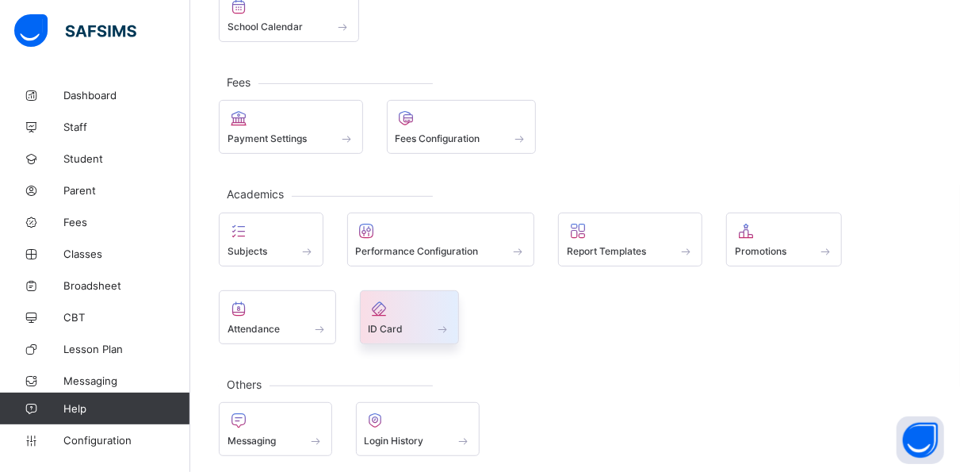
click at [436, 302] on div at bounding box center [410, 308] width 82 height 19
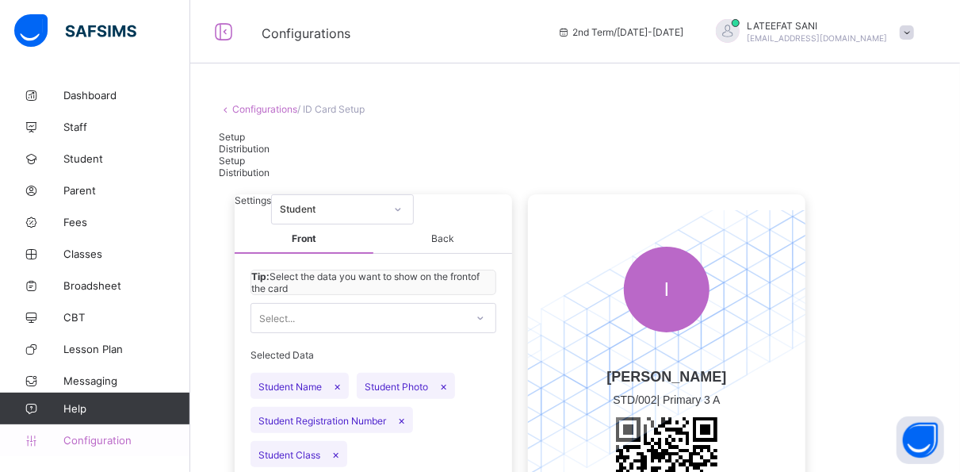
click at [110, 442] on span "Configuration" at bounding box center [126, 440] width 126 height 13
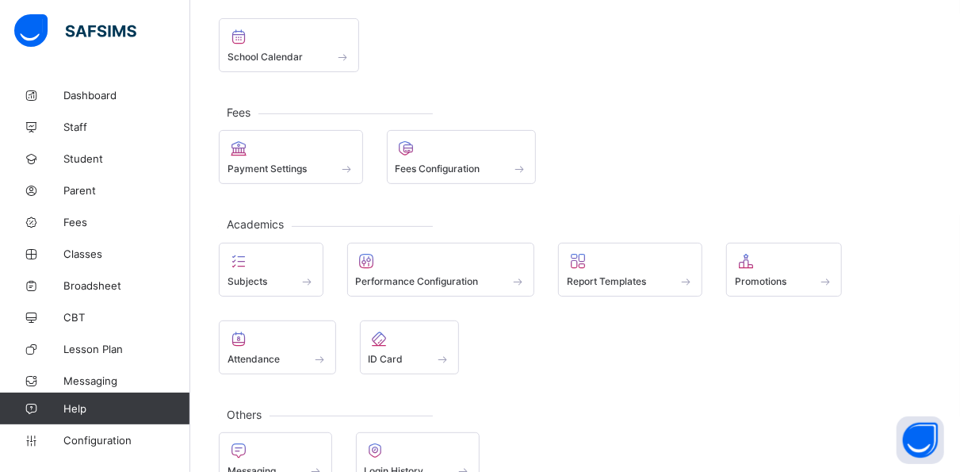
scroll to position [219, 0]
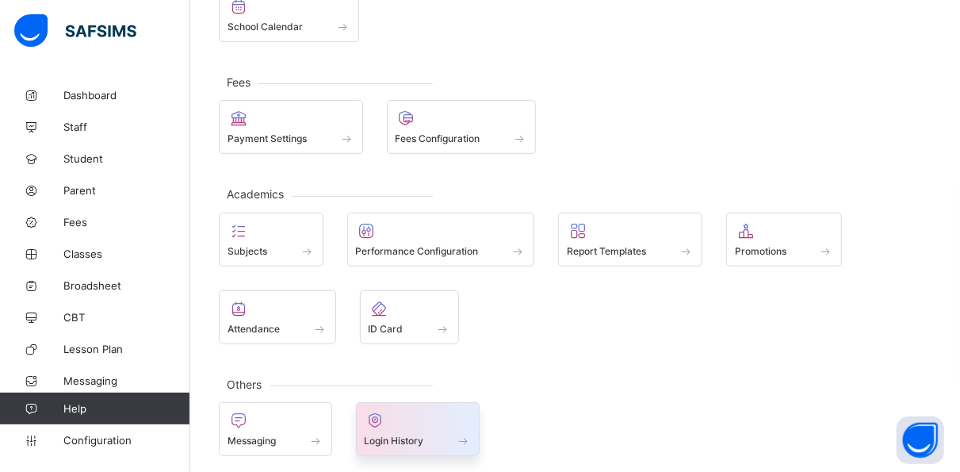
click at [447, 415] on div at bounding box center [418, 420] width 107 height 19
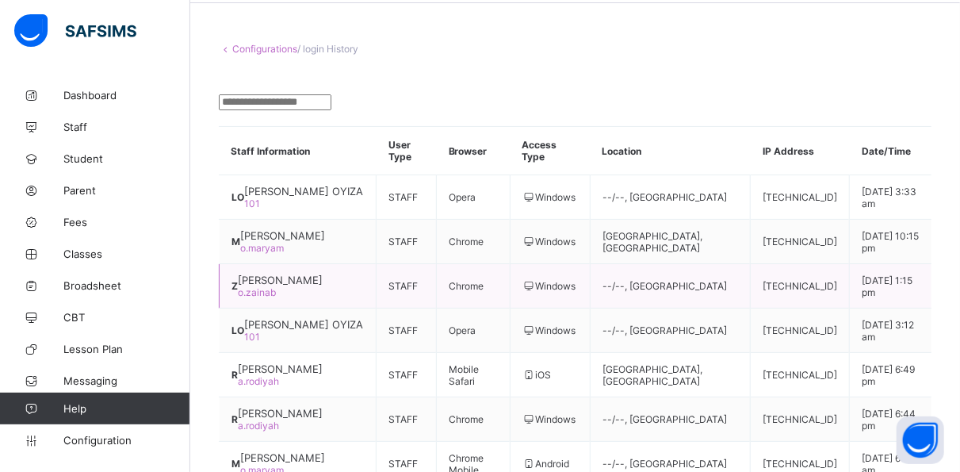
scroll to position [59, 0]
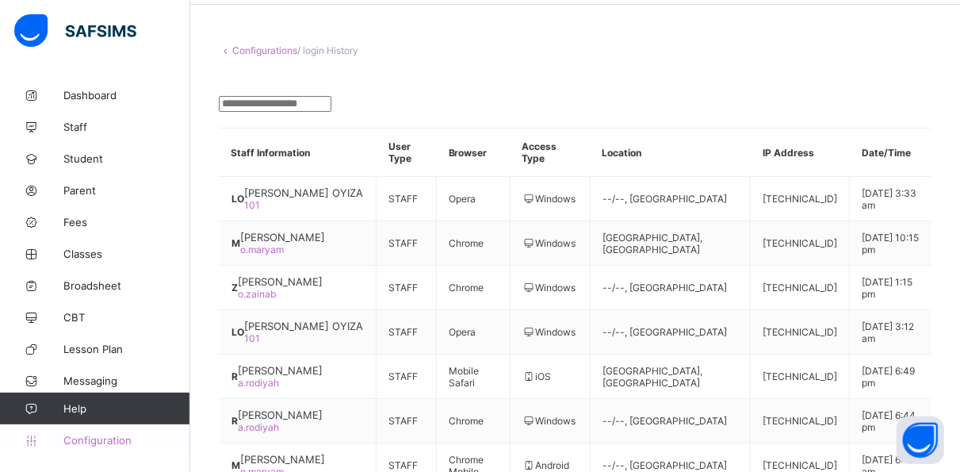
click at [120, 448] on link "Configuration" at bounding box center [94, 440] width 189 height 32
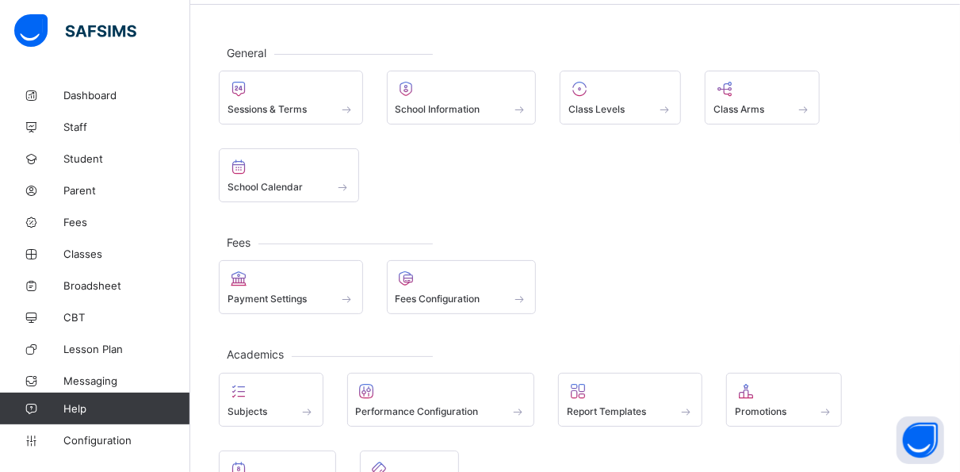
scroll to position [219, 0]
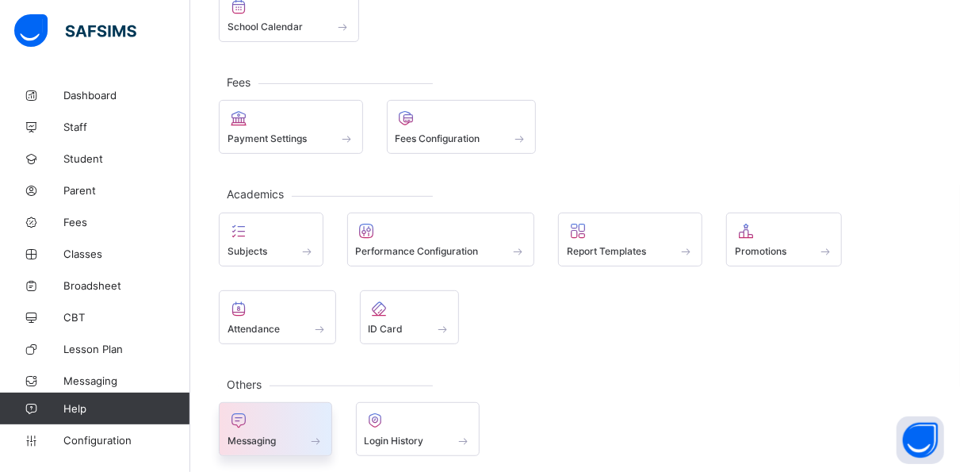
click at [309, 411] on div at bounding box center [275, 420] width 96 height 19
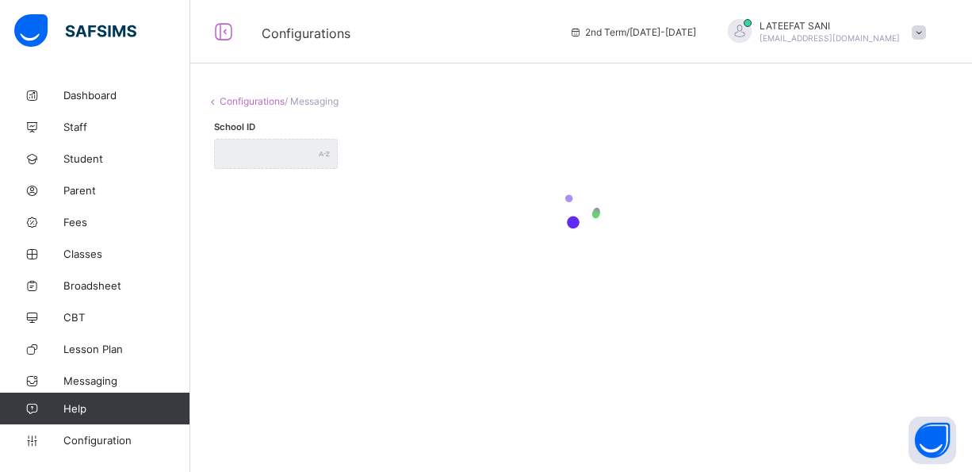
type input "**********"
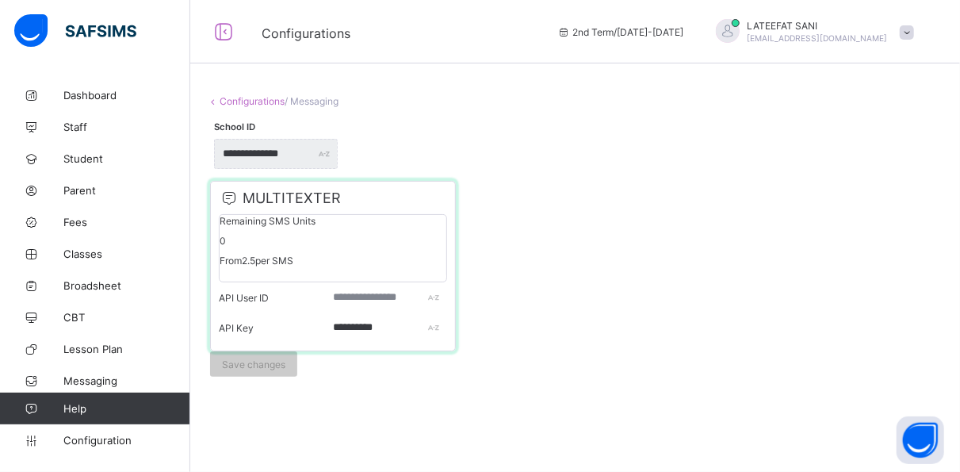
scroll to position [6, 0]
click at [115, 285] on span "Broadsheet" at bounding box center [126, 285] width 127 height 13
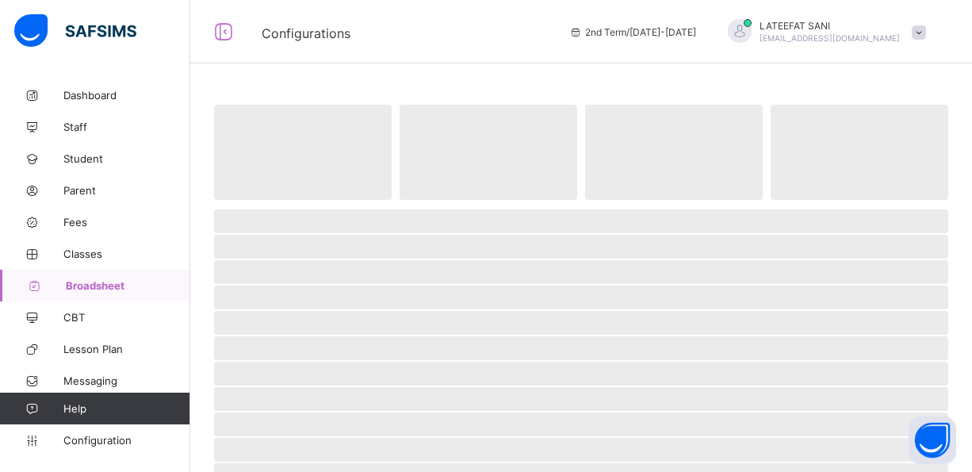
click at [115, 285] on span "Broadsheet" at bounding box center [128, 285] width 124 height 13
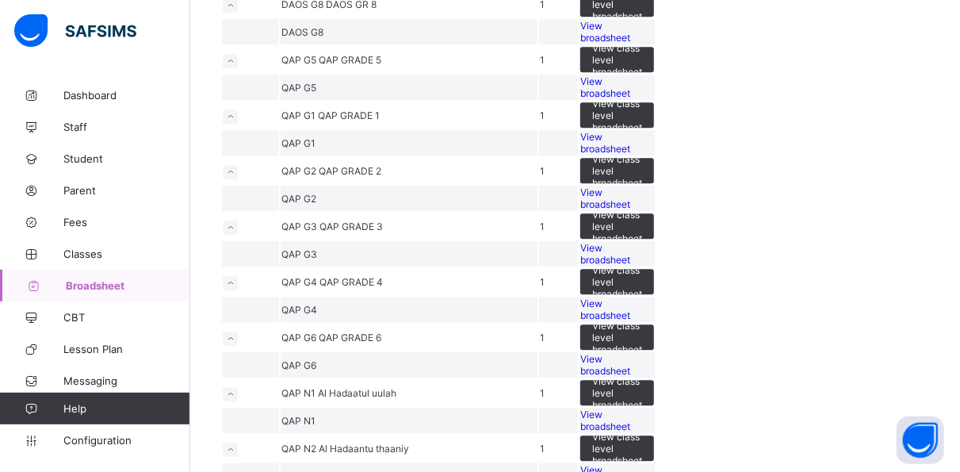
scroll to position [2026, 0]
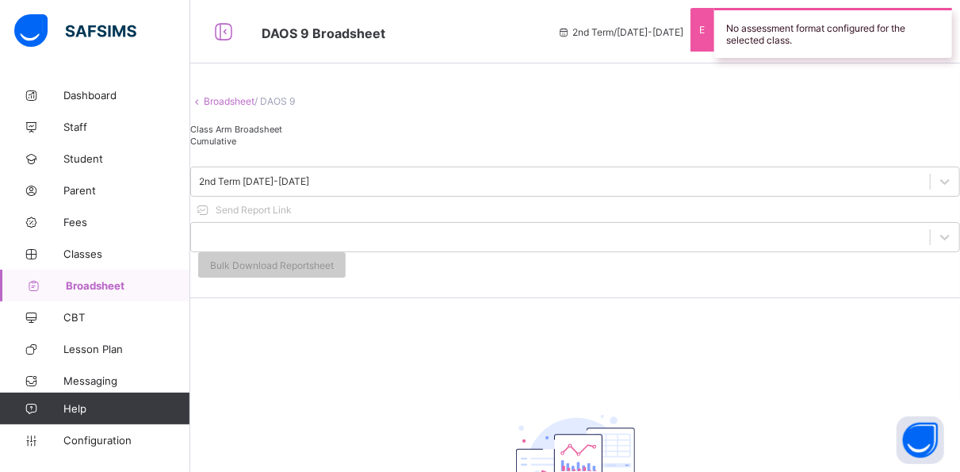
click at [120, 281] on span "Broadsheet" at bounding box center [128, 285] width 124 height 13
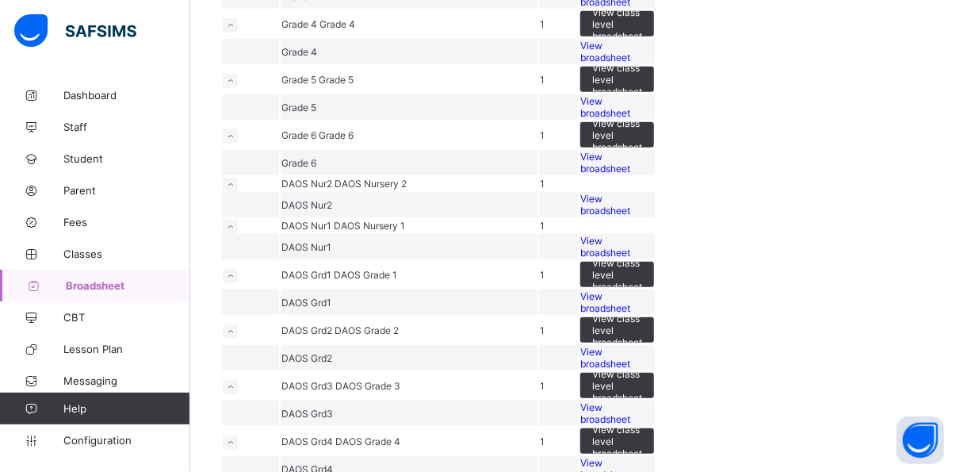
scroll to position [597, 0]
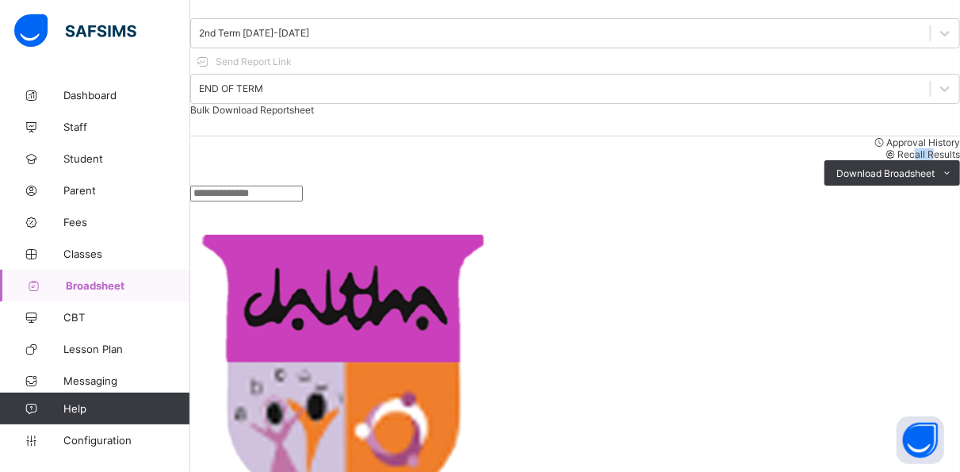
drag, startPoint x: 774, startPoint y: 162, endPoint x: 754, endPoint y: 159, distance: 20.8
click at [754, 159] on div "Recall Results" at bounding box center [575, 154] width 770 height 12
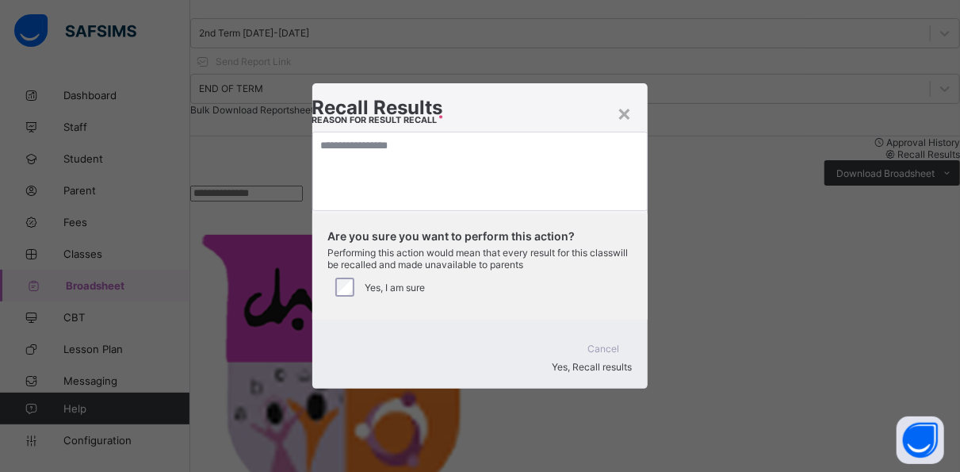
click at [754, 159] on div "× Recall Results Reason for result recall Are you sure you want to perform this…" at bounding box center [480, 236] width 960 height 472
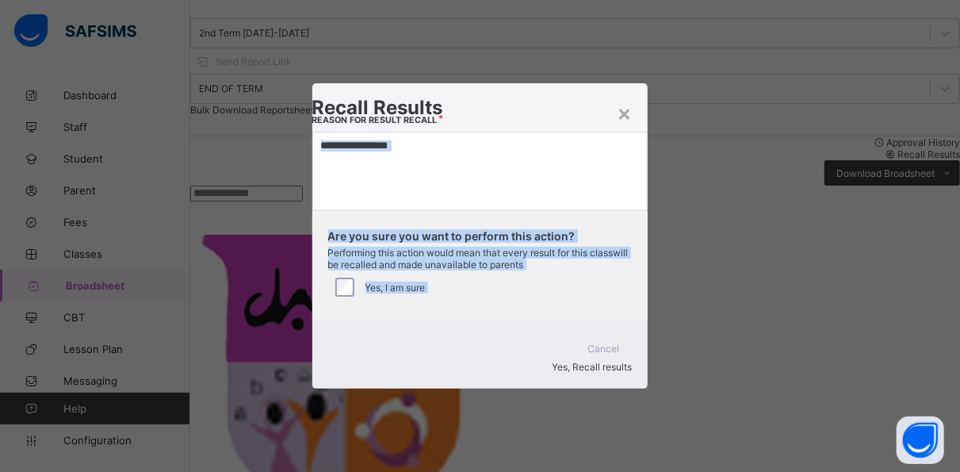
drag, startPoint x: 754, startPoint y: 159, endPoint x: 715, endPoint y: 318, distance: 164.0
click at [715, 318] on div "× Recall Results Reason for result recall Are you sure you want to perform this…" at bounding box center [480, 236] width 960 height 472
click at [743, 197] on div "× Recall Results Reason for result recall Are you sure you want to perform this…" at bounding box center [480, 236] width 960 height 472
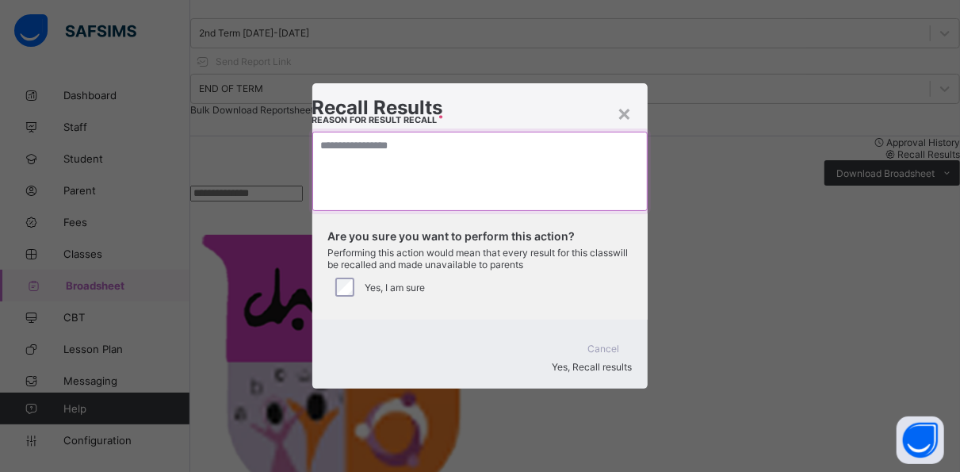
click at [397, 174] on textarea at bounding box center [480, 171] width 336 height 79
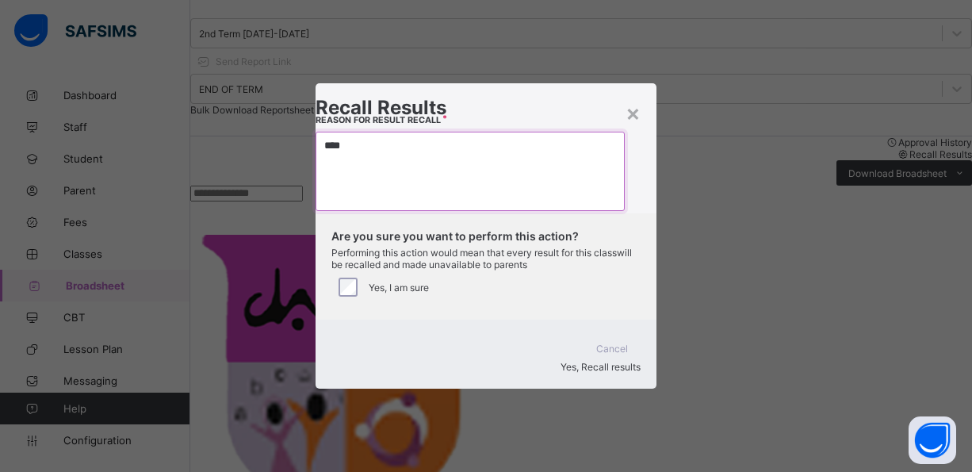
type textarea "****"
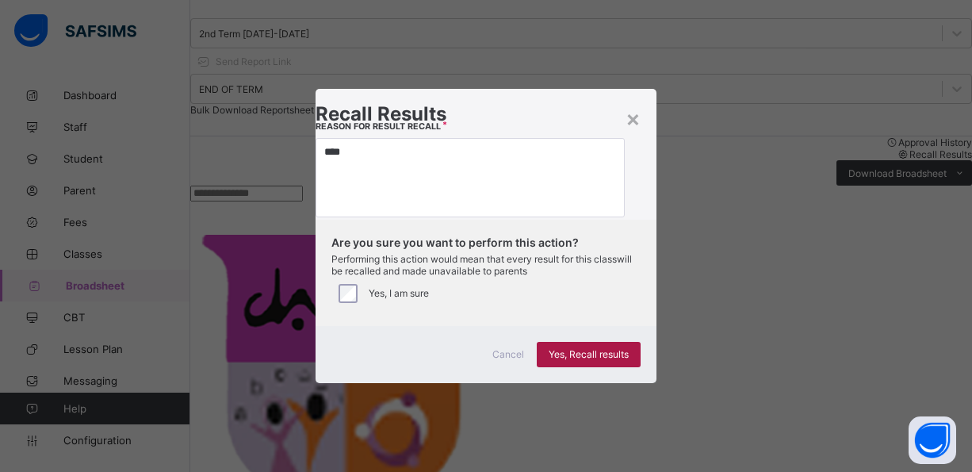
click at [617, 360] on span "Yes, Recall results" at bounding box center [588, 354] width 80 height 12
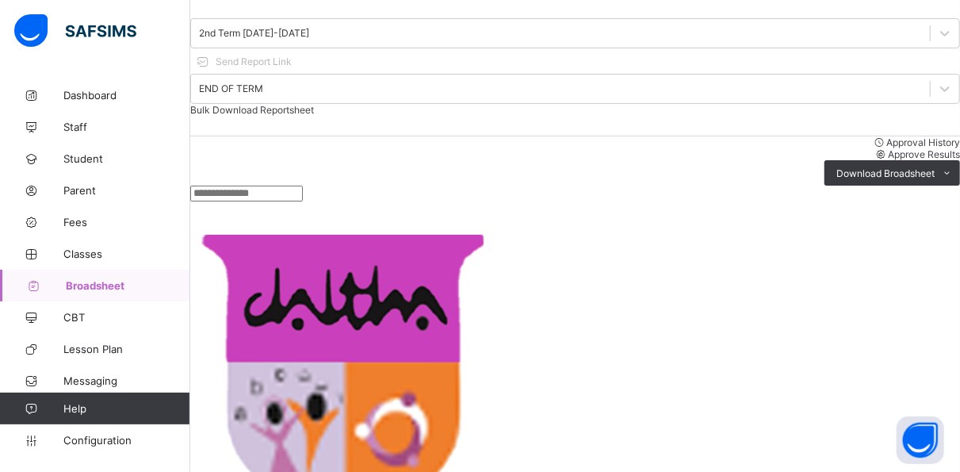
click at [762, 148] on div "Approve Results" at bounding box center [575, 154] width 770 height 12
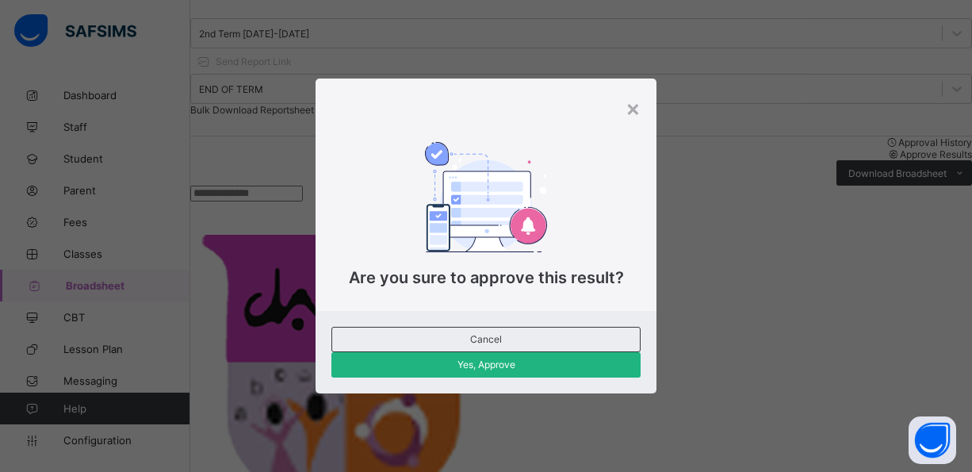
click at [530, 358] on span "Yes, Approve" at bounding box center [485, 364] width 285 height 12
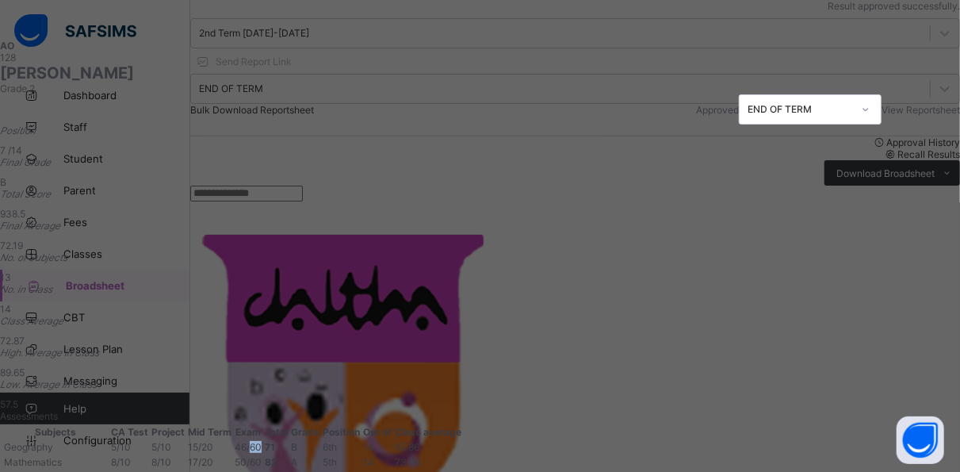
click at [262, 440] on td "46 / 60" at bounding box center [248, 446] width 29 height 13
click at [651, 263] on div "Position 7 /14 Final Grade B Total Score 938.5 Final Average 72.19 No. of Subje…" at bounding box center [480, 266] width 960 height 285
click at [881, 104] on span "View Reportsheet" at bounding box center [920, 110] width 78 height 12
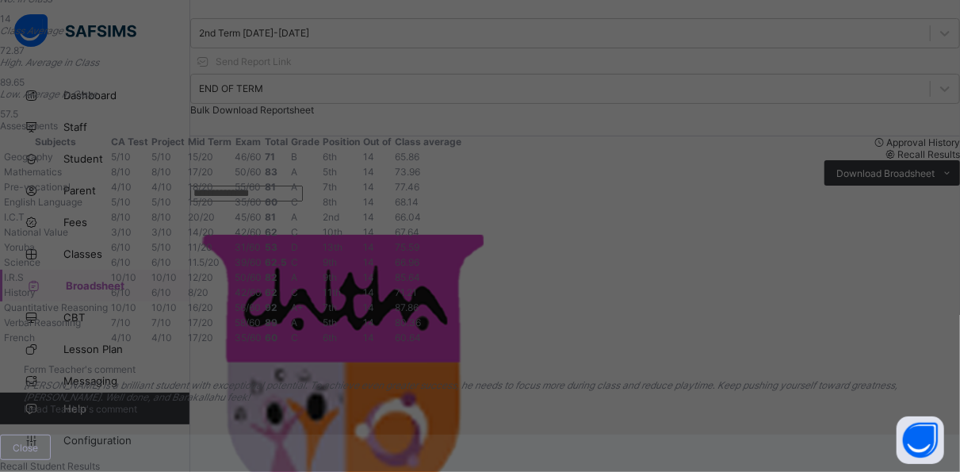
scroll to position [533, 0]
click at [51, 434] on div "Close" at bounding box center [25, 446] width 51 height 25
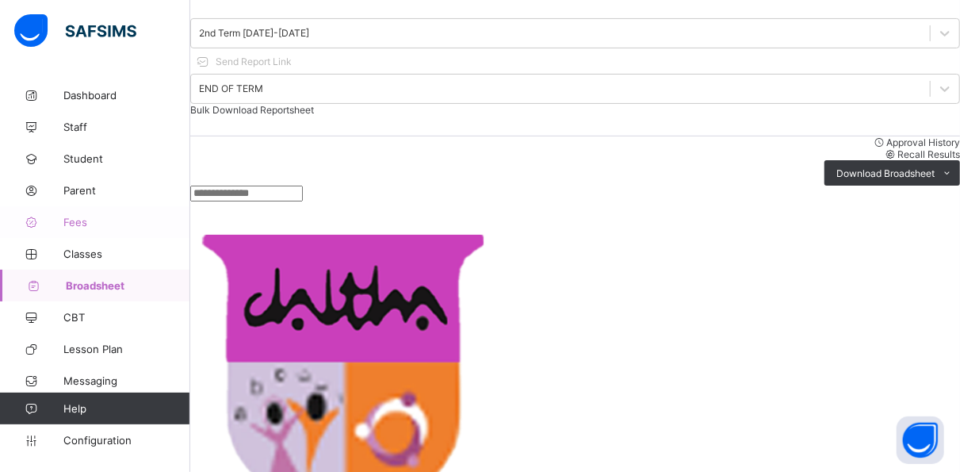
click at [82, 225] on span "Fees" at bounding box center [126, 222] width 127 height 13
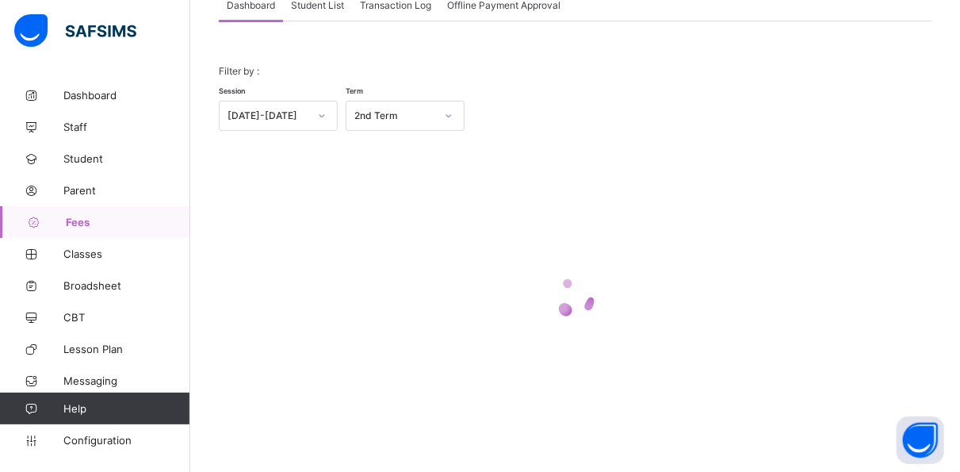
scroll to position [113, 0]
click at [435, 213] on div at bounding box center [575, 298] width 713 height 301
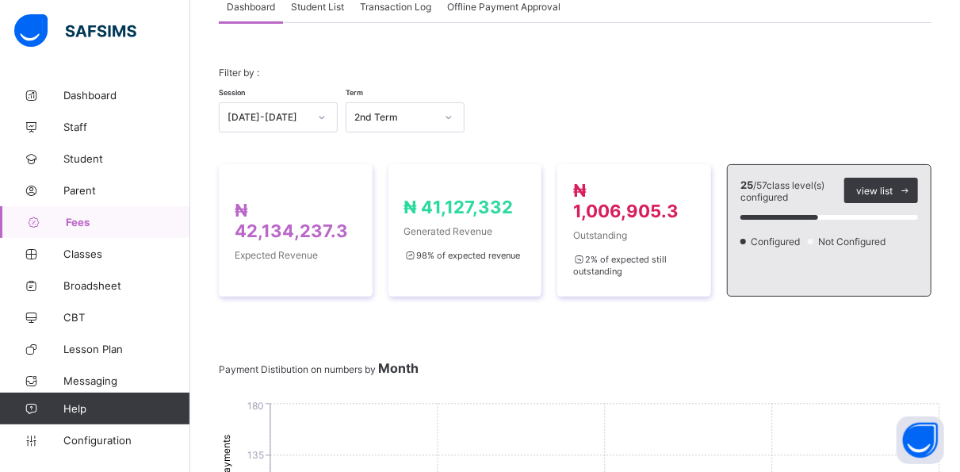
scroll to position [0, 0]
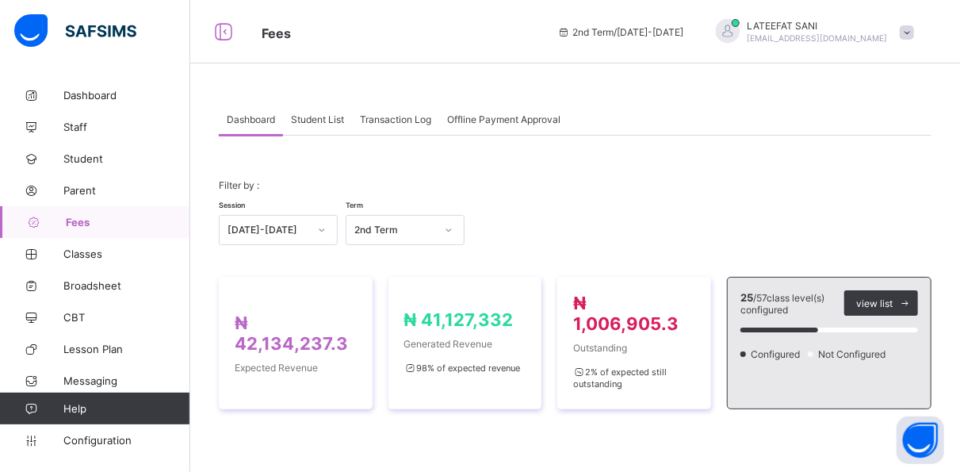
click at [340, 115] on span "Student List" at bounding box center [317, 119] width 53 height 12
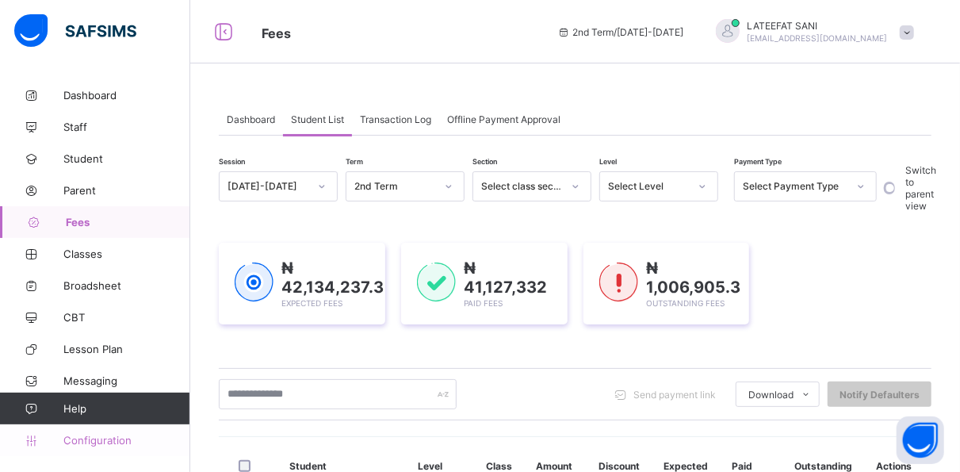
click at [129, 430] on link "Configuration" at bounding box center [94, 440] width 189 height 32
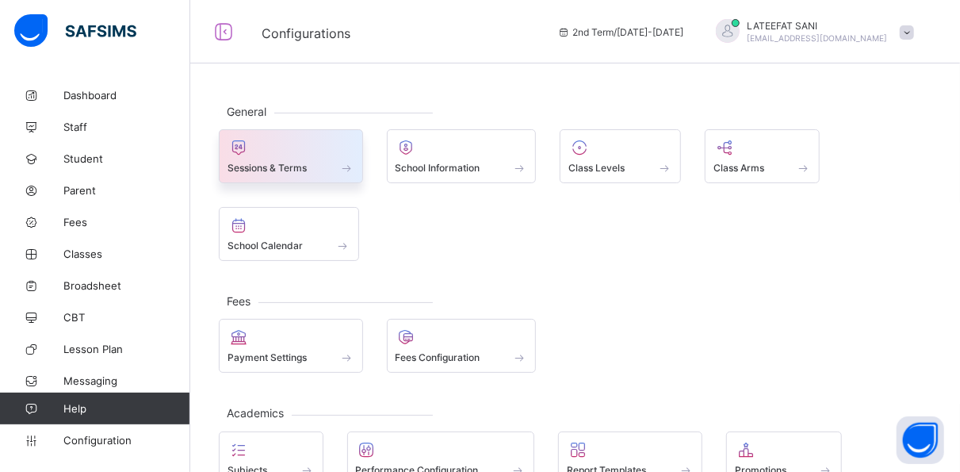
click at [321, 152] on div at bounding box center [290, 147] width 127 height 19
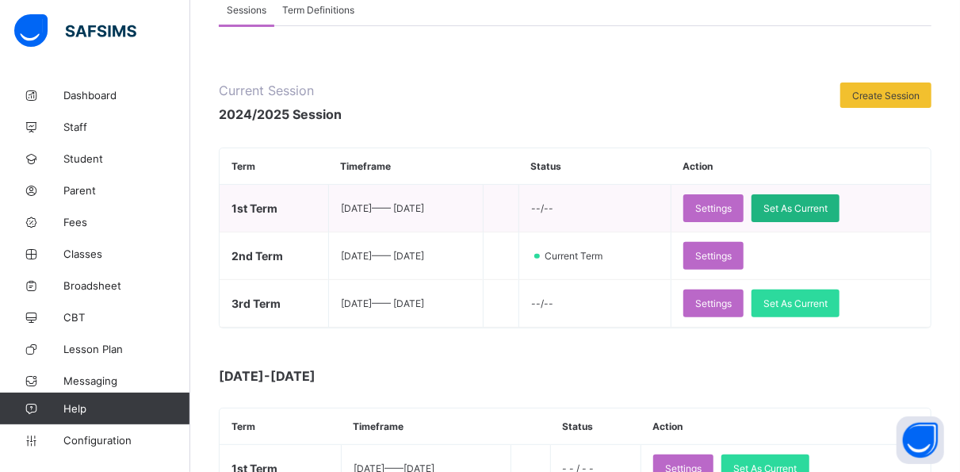
scroll to position [138, 0]
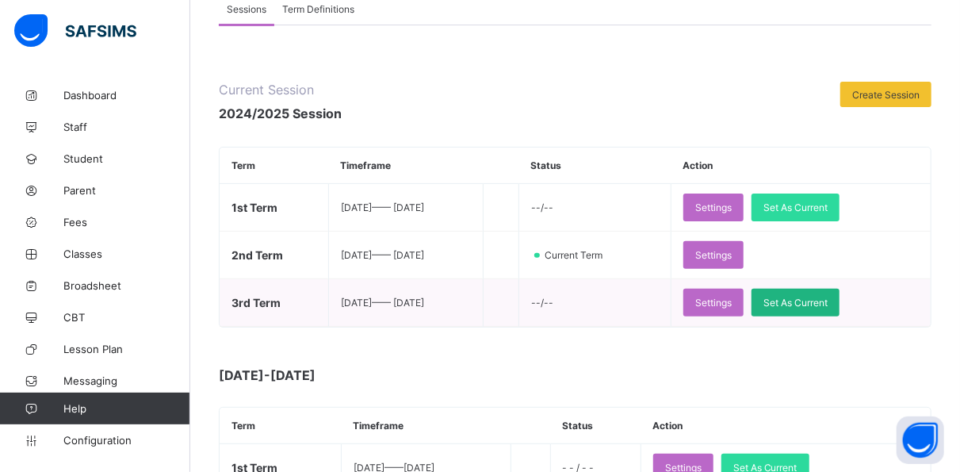
click at [827, 303] on span "Set As Current" at bounding box center [795, 302] width 64 height 12
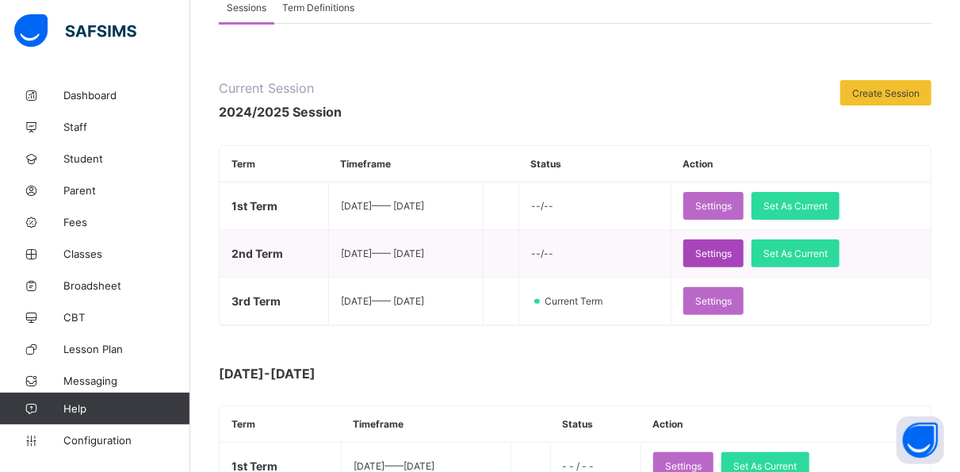
scroll to position [200, 0]
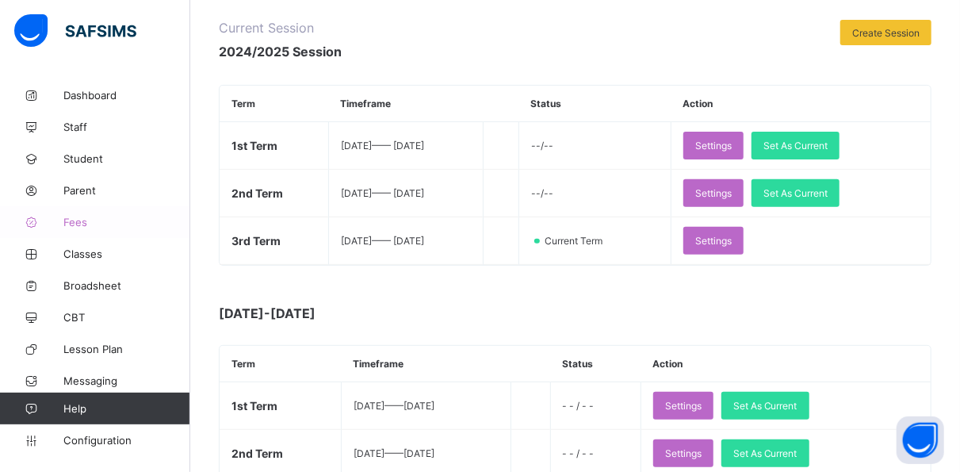
click at [78, 219] on span "Fees" at bounding box center [126, 222] width 127 height 13
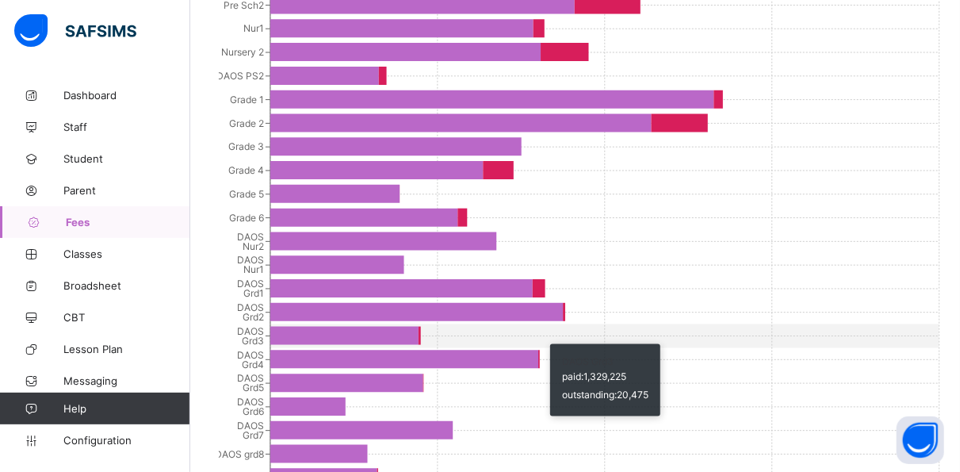
scroll to position [888, 0]
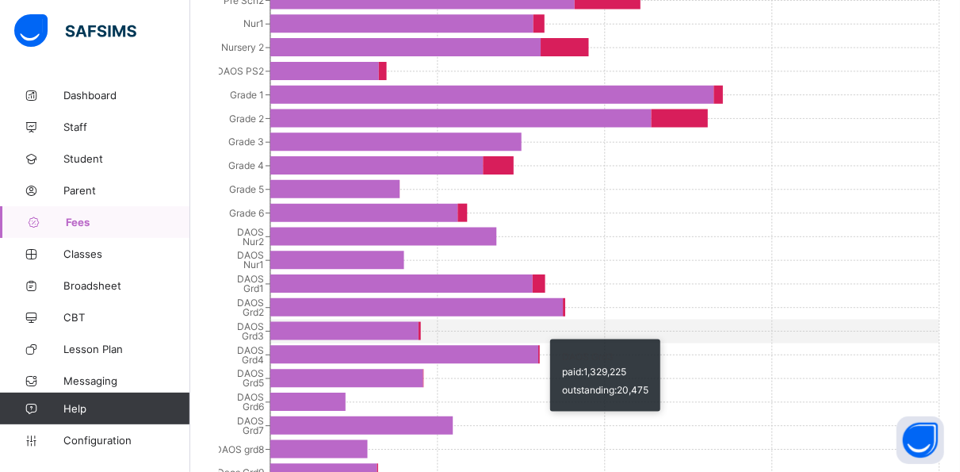
click at [468, 387] on icon "Pre Sch1 Pre Sch2 Nur1 Nursery 2 DAOS PS2 Grade 1 Grade 2 Grade 3 Grade 4 Grade…" at bounding box center [581, 266] width 724 height 634
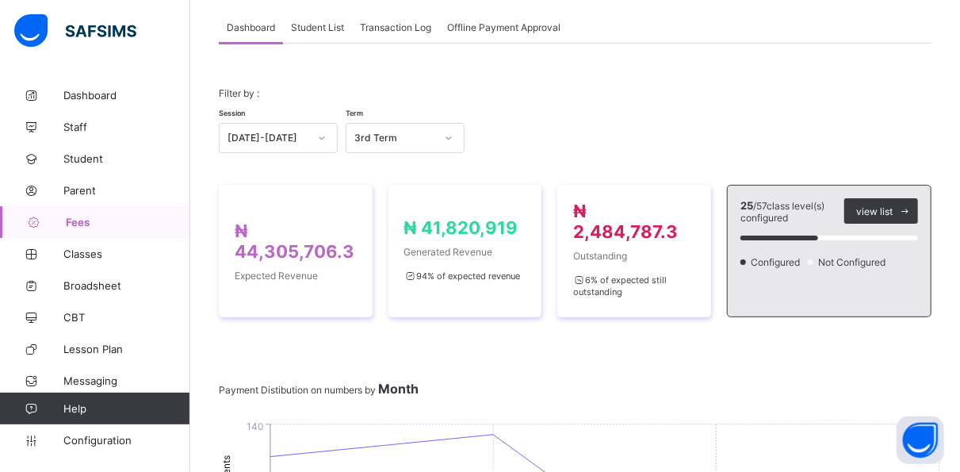
scroll to position [38, 0]
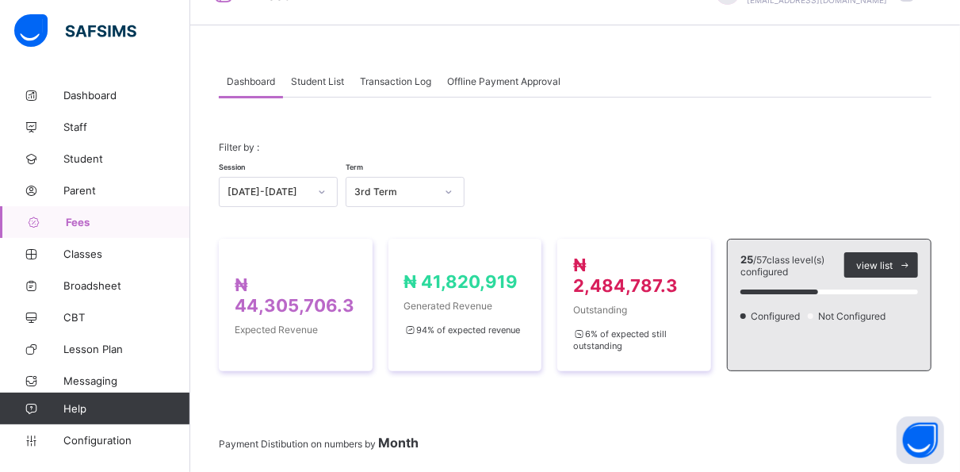
click at [334, 79] on span "Student List" at bounding box center [317, 81] width 53 height 12
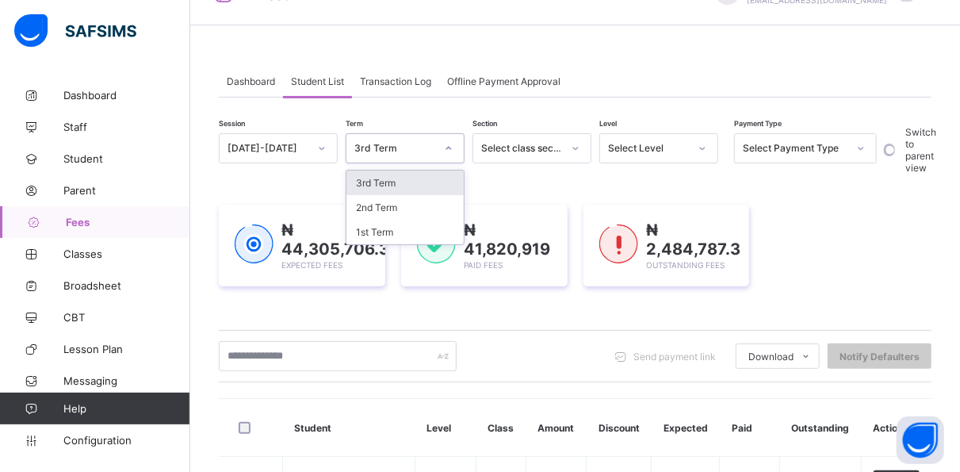
click at [446, 146] on icon at bounding box center [449, 148] width 10 height 16
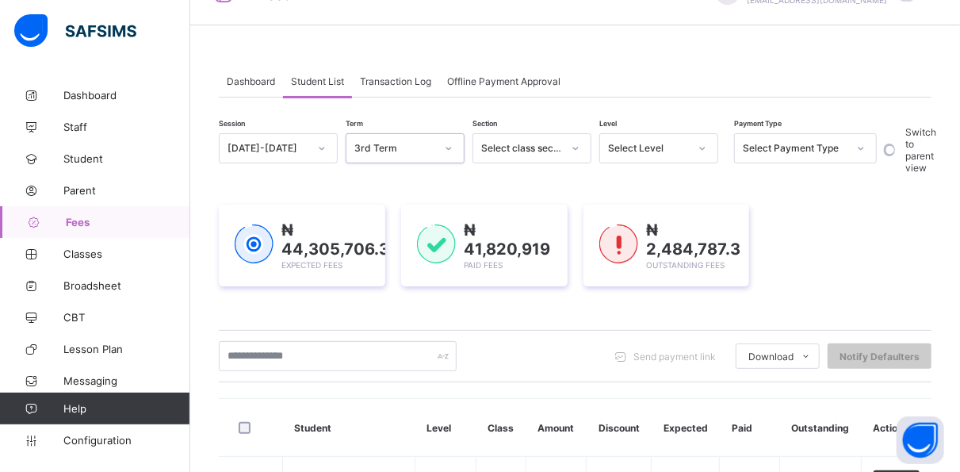
click at [447, 144] on icon at bounding box center [449, 148] width 10 height 16
click at [575, 147] on icon at bounding box center [576, 148] width 6 height 3
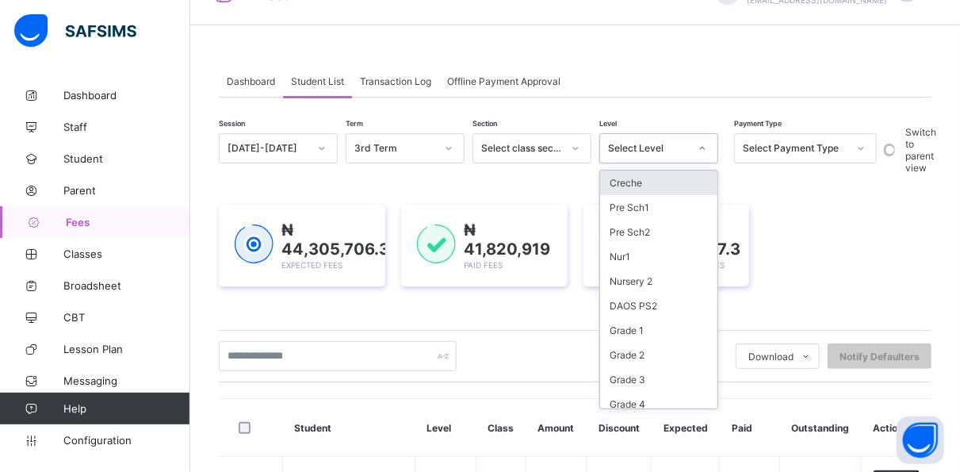
click at [708, 148] on div at bounding box center [702, 148] width 27 height 25
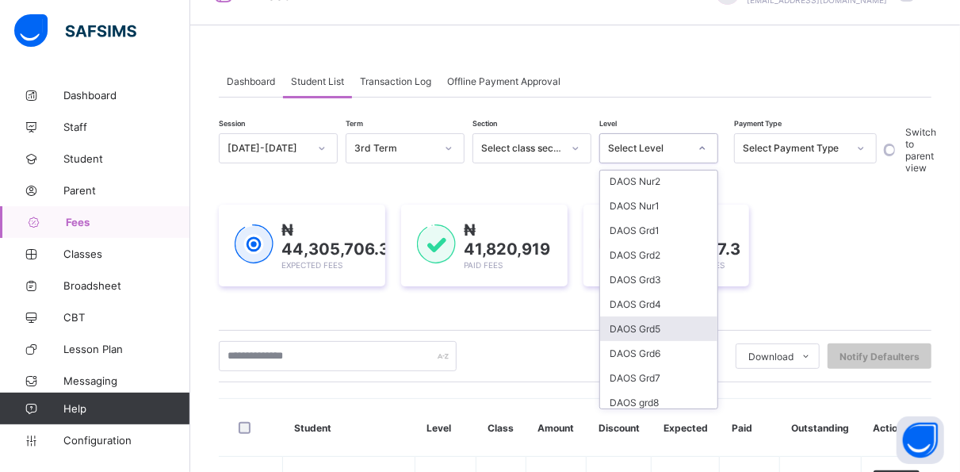
scroll to position [296, 0]
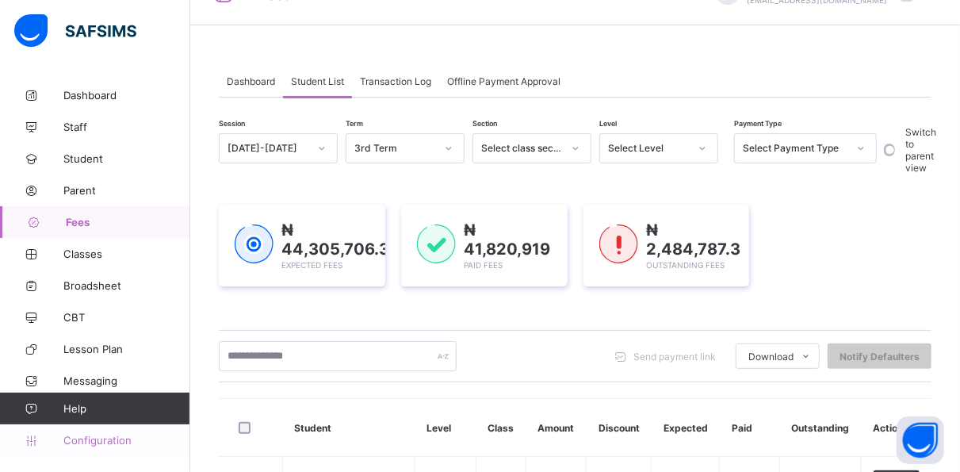
click at [104, 442] on span "Configuration" at bounding box center [126, 440] width 126 height 13
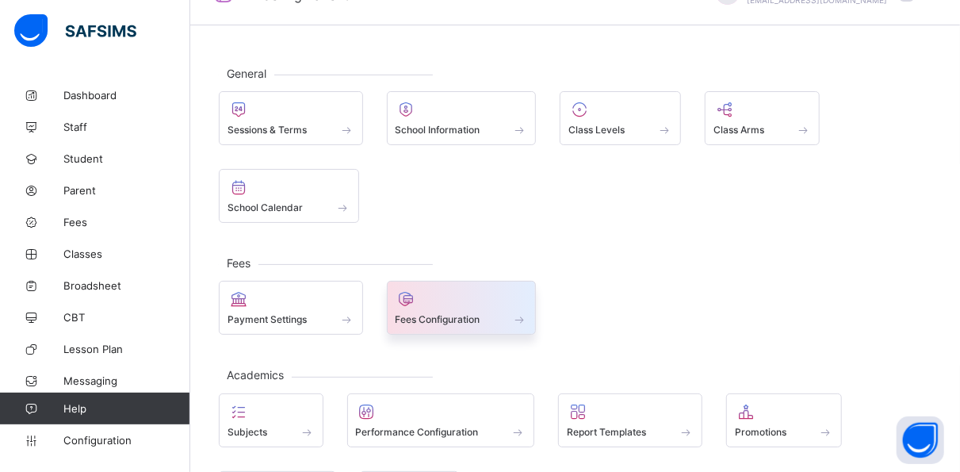
click at [480, 300] on div at bounding box center [461, 298] width 132 height 19
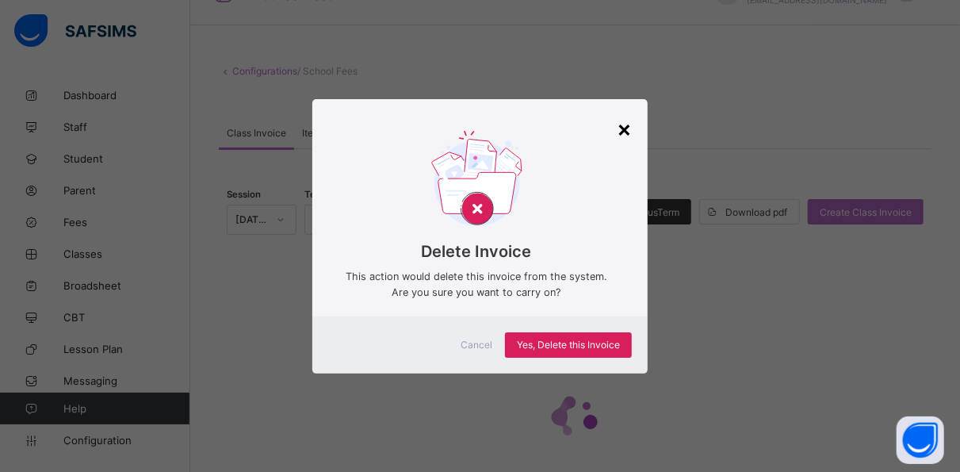
click at [629, 124] on div "×" at bounding box center [624, 128] width 15 height 27
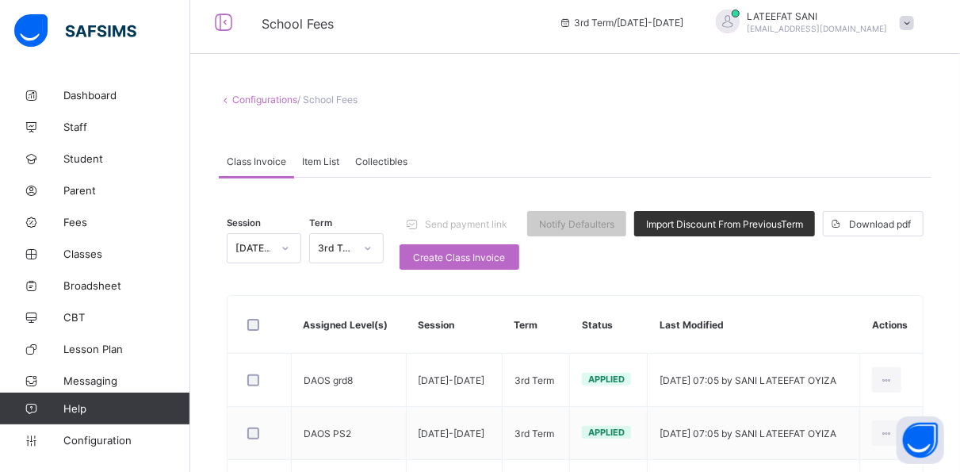
scroll to position [8, 0]
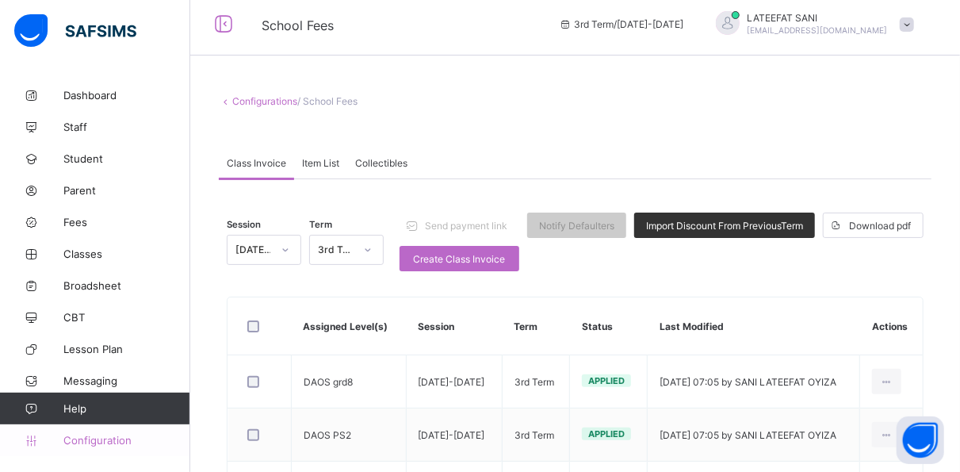
click at [112, 441] on span "Configuration" at bounding box center [126, 440] width 126 height 13
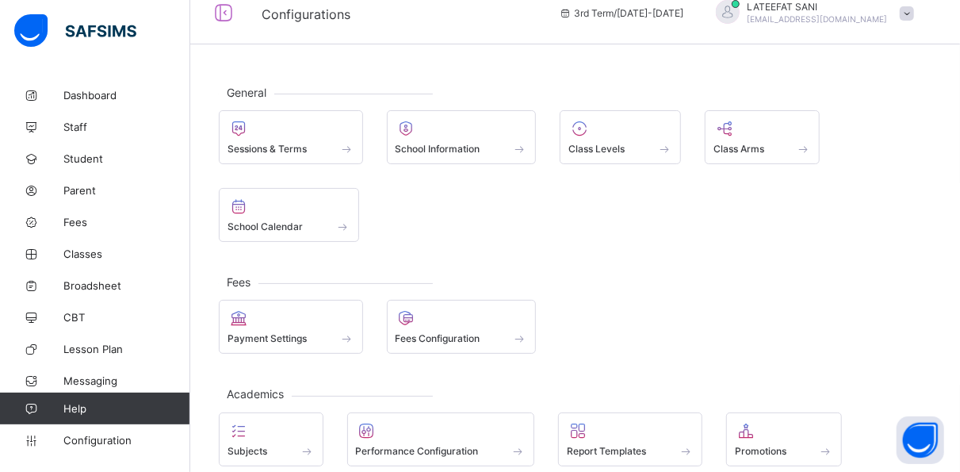
scroll to position [16, 0]
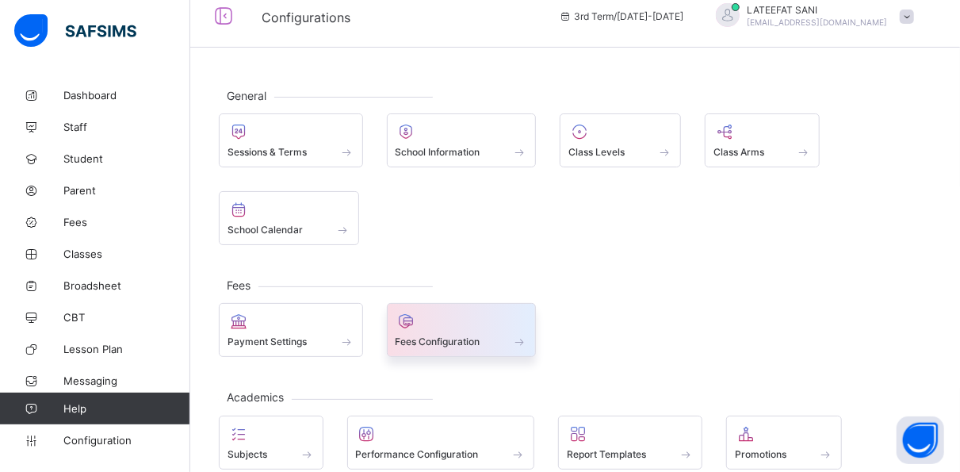
click at [475, 322] on div at bounding box center [461, 320] width 132 height 19
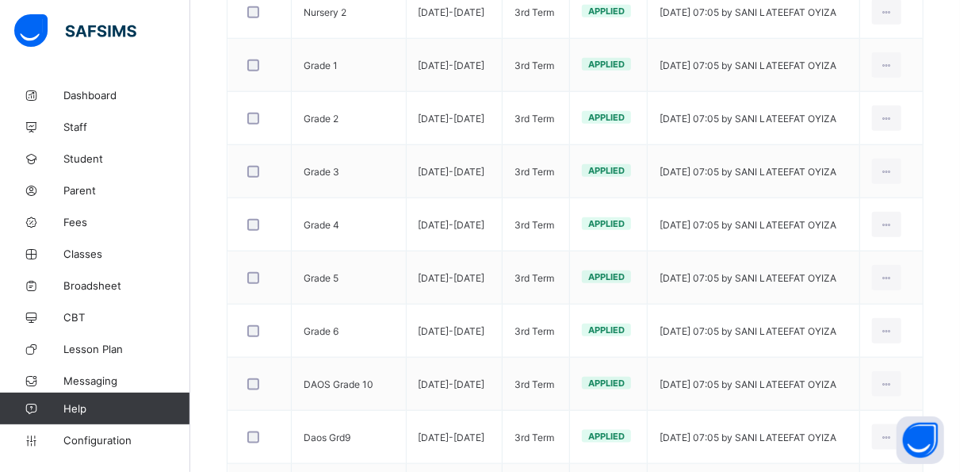
scroll to position [731, 0]
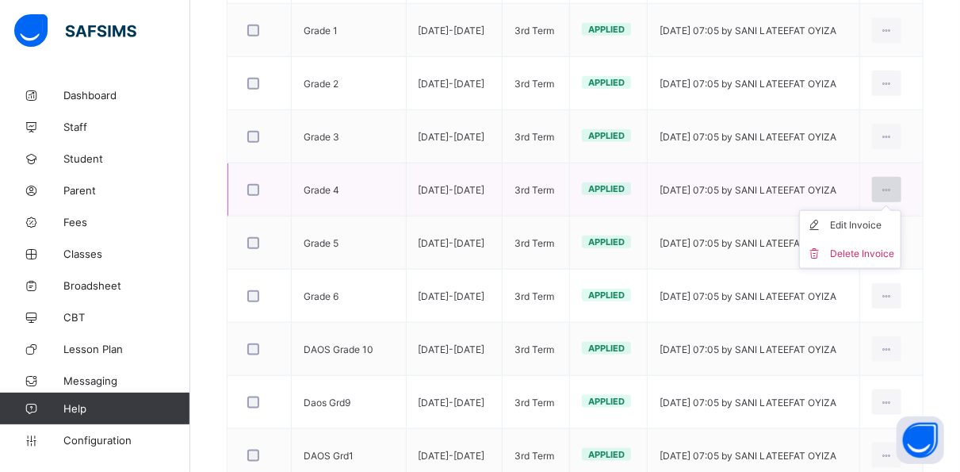
click at [901, 184] on div at bounding box center [886, 189] width 29 height 25
click at [886, 217] on div "Edit Invoice" at bounding box center [862, 225] width 64 height 16
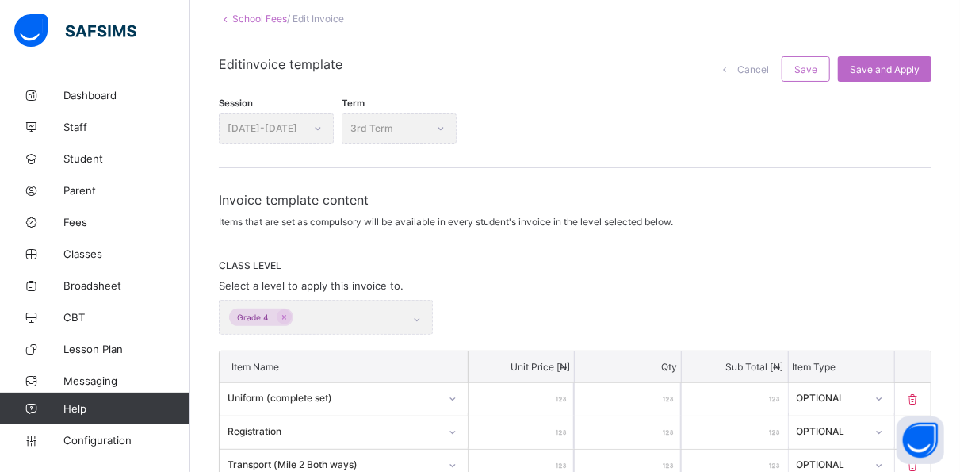
scroll to position [90, 0]
click at [101, 434] on span "Configuration" at bounding box center [126, 440] width 126 height 13
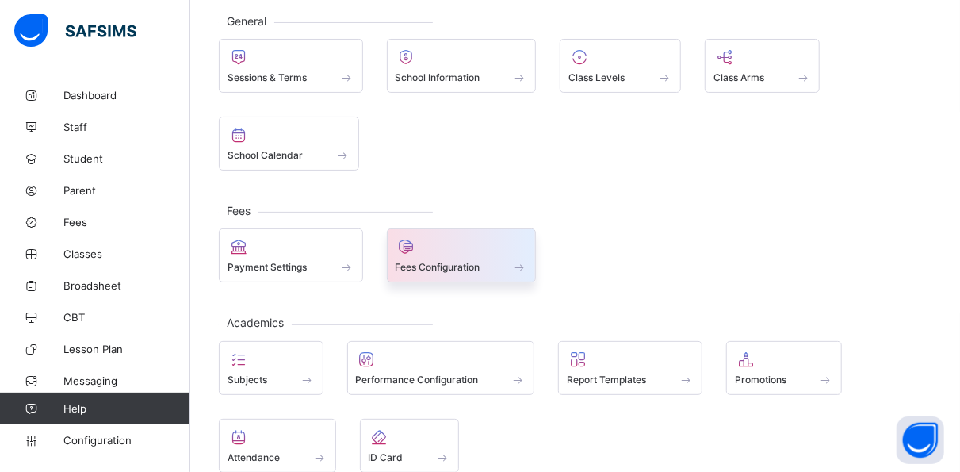
click at [447, 244] on div at bounding box center [461, 246] width 132 height 19
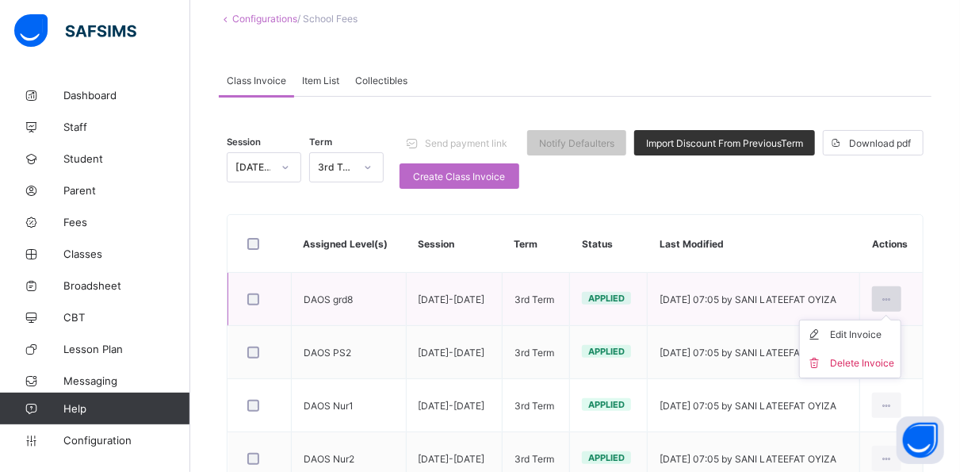
click at [893, 296] on icon at bounding box center [886, 299] width 13 height 12
click at [885, 330] on div "Edit Invoice" at bounding box center [862, 335] width 64 height 16
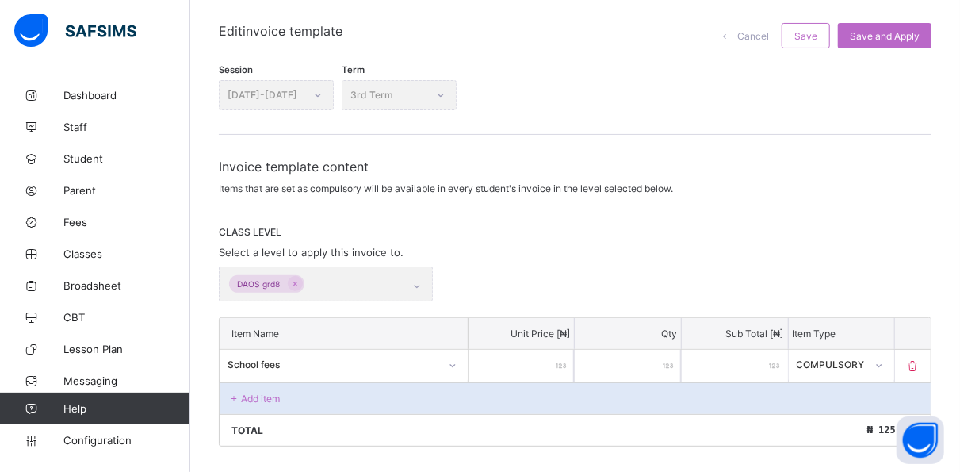
scroll to position [124, 0]
click at [265, 392] on p "Add item" at bounding box center [260, 398] width 39 height 12
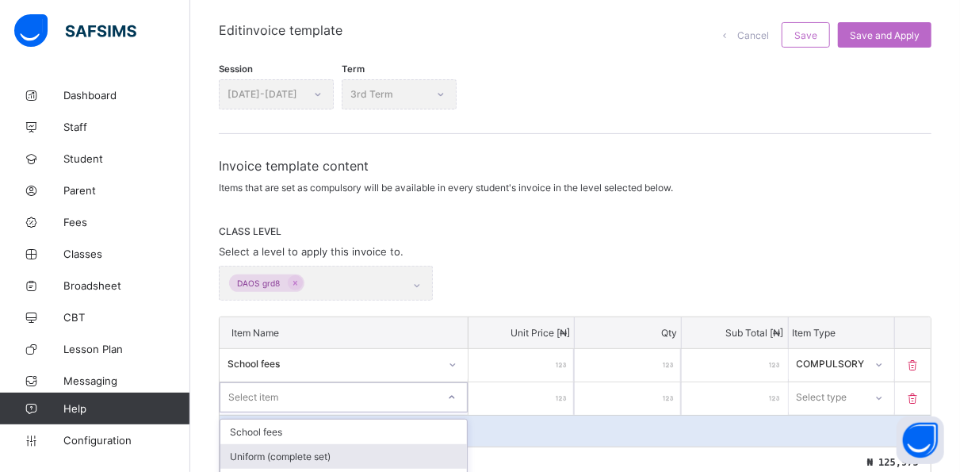
scroll to position [311, 0]
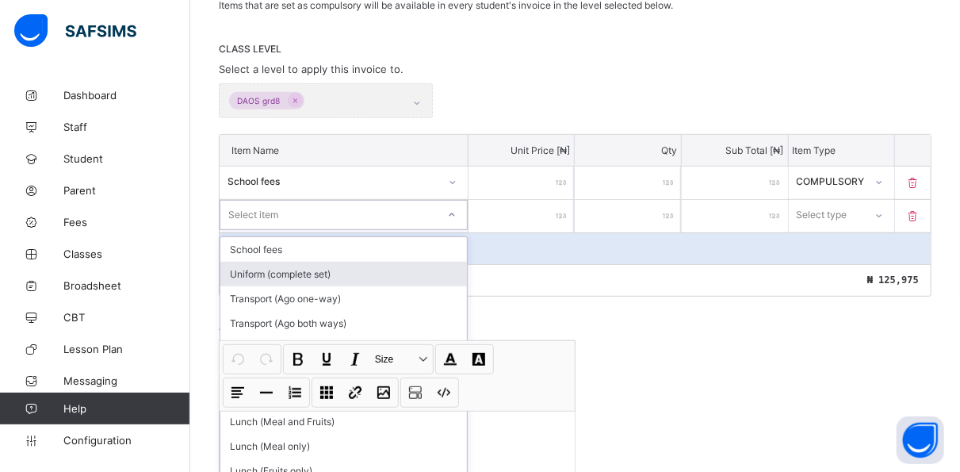
click at [456, 389] on div "Invoice template content Items that are set as compulsory will be available in …" at bounding box center [575, 267] width 713 height 585
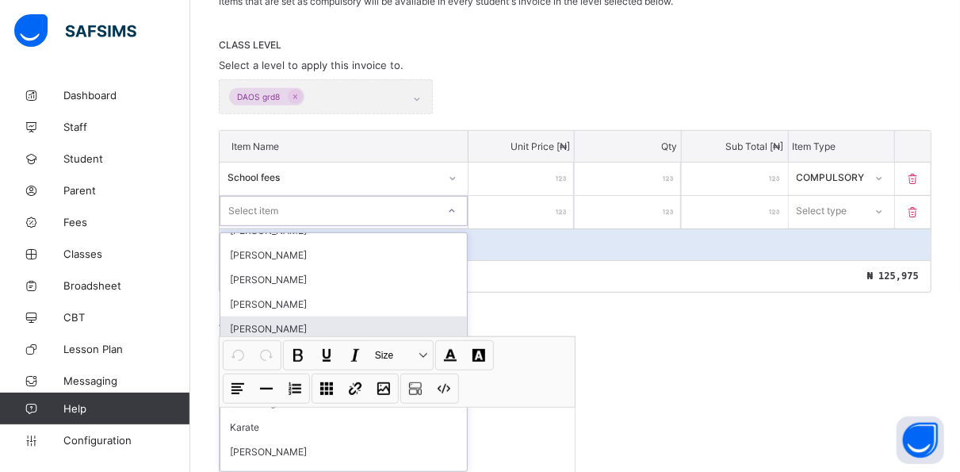
scroll to position [1295, 0]
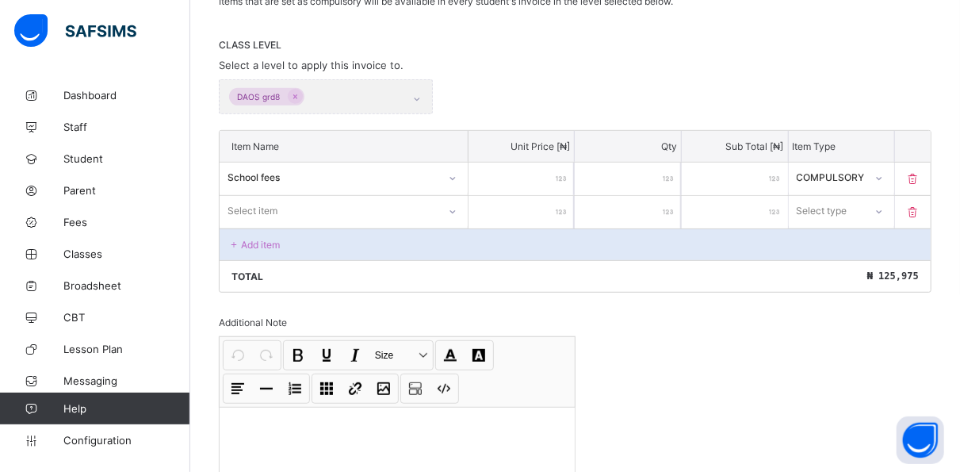
click at [547, 277] on div "Total ₦ 125,975" at bounding box center [575, 276] width 711 height 32
click at [755, 334] on div "Invoice template content Items that are set as compulsory will be available in …" at bounding box center [575, 263] width 713 height 585
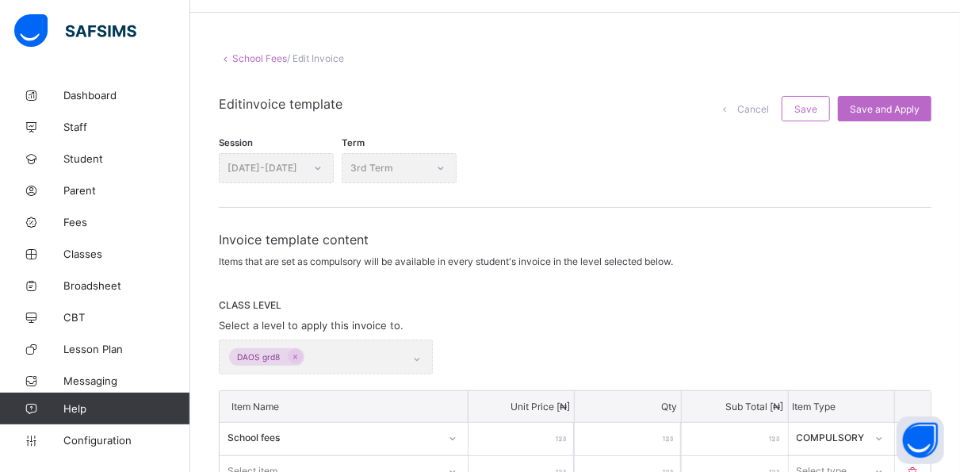
scroll to position [0, 0]
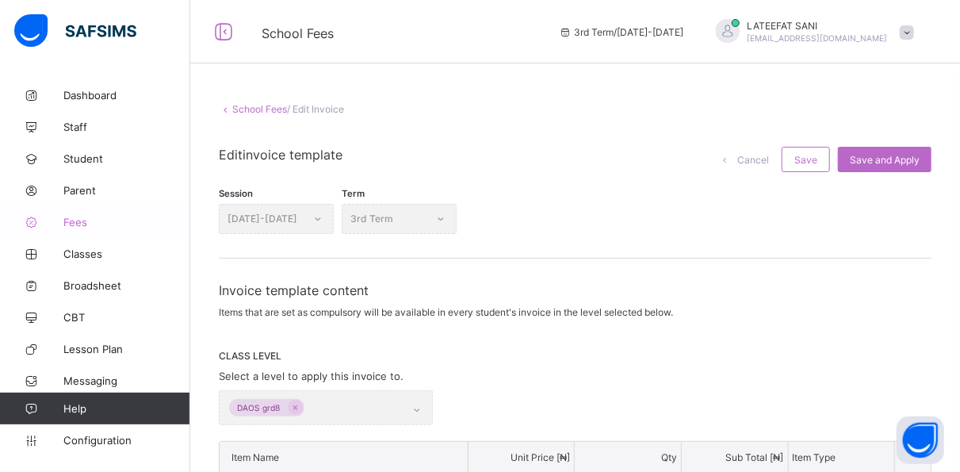
click at [81, 220] on span "Fees" at bounding box center [126, 222] width 127 height 13
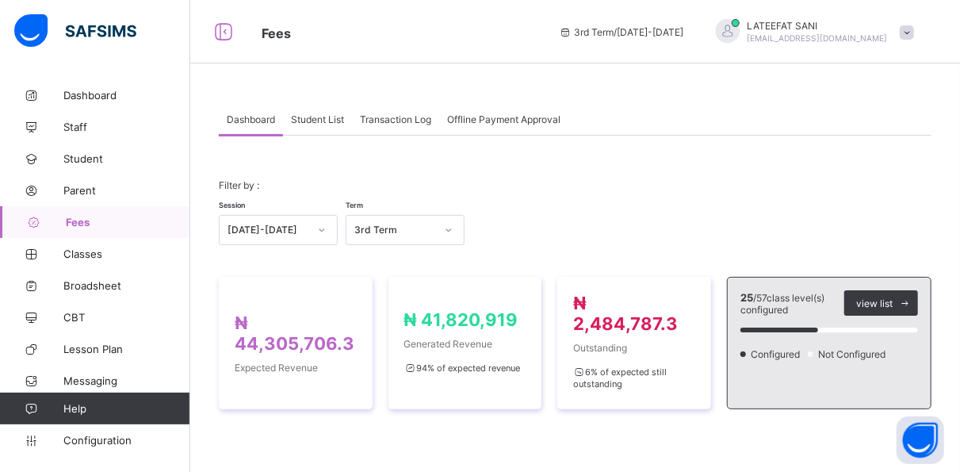
click at [331, 124] on span "Student List" at bounding box center [317, 119] width 53 height 12
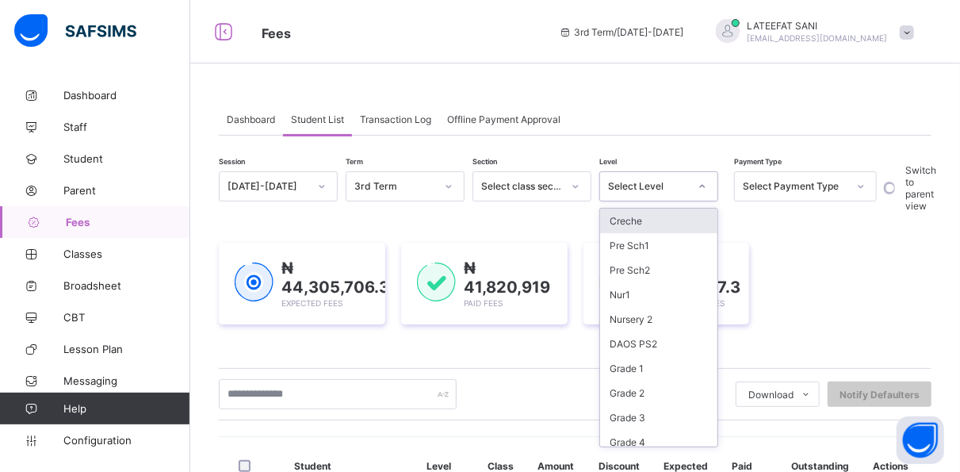
click at [701, 179] on icon at bounding box center [702, 186] width 10 height 16
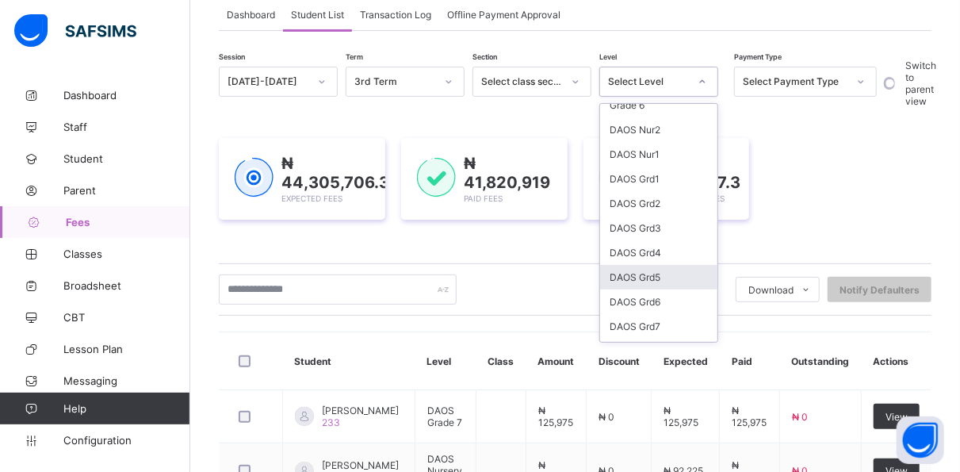
scroll to position [272, 0]
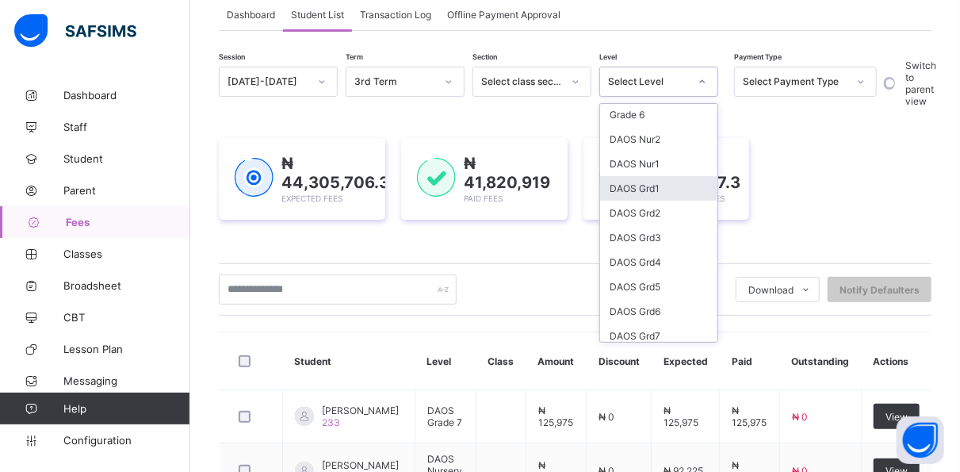
click at [669, 179] on div "DAOS Grd1" at bounding box center [658, 188] width 117 height 25
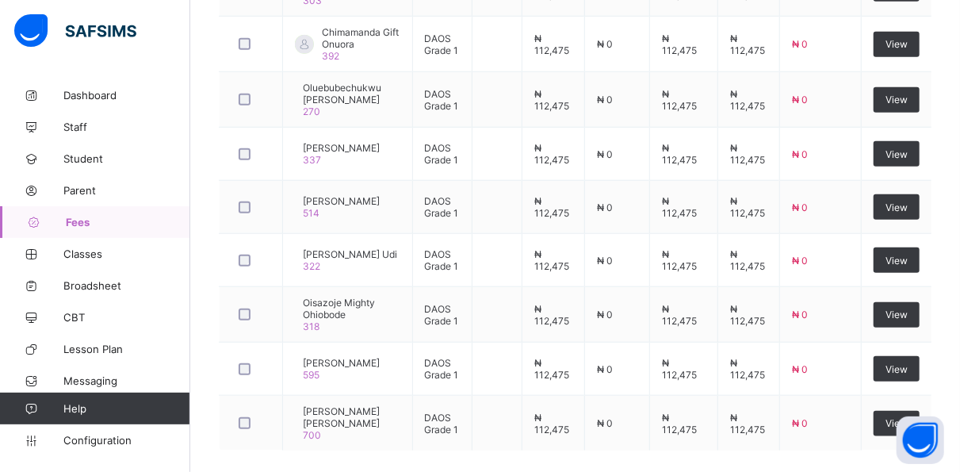
scroll to position [759, 0]
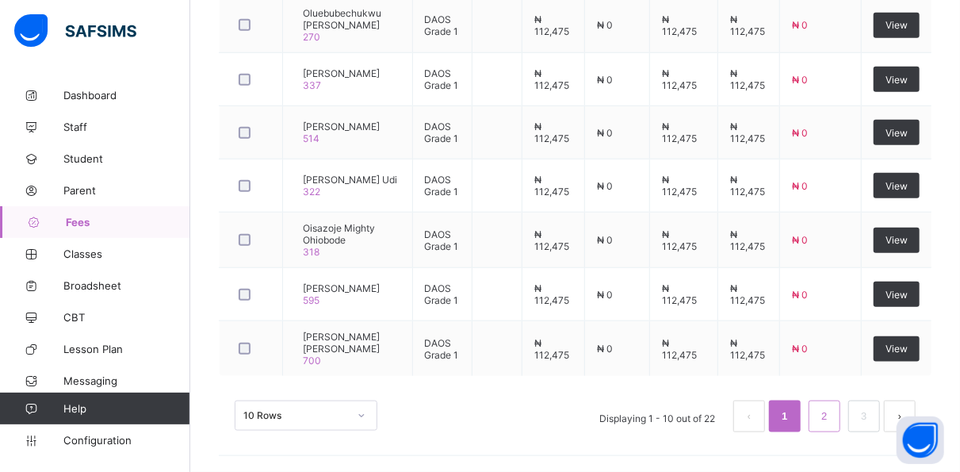
click at [831, 408] on link "2" at bounding box center [823, 416] width 15 height 21
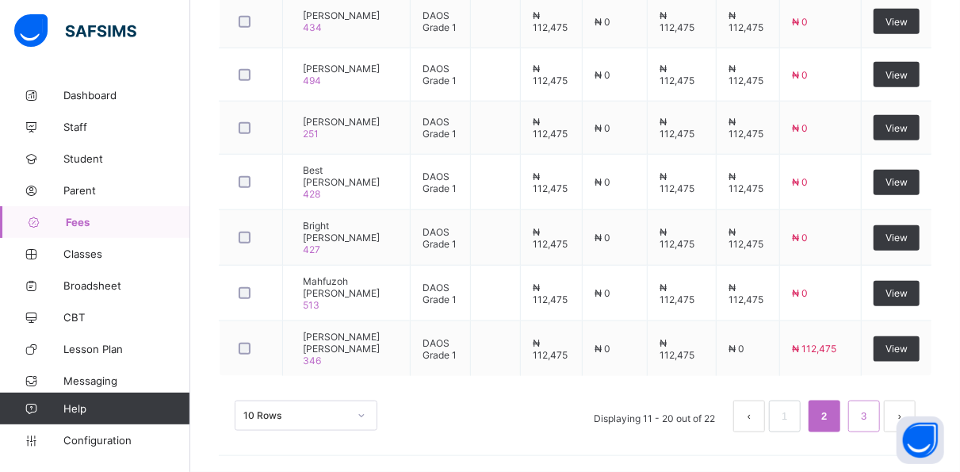
click at [880, 407] on li "3" at bounding box center [864, 416] width 32 height 32
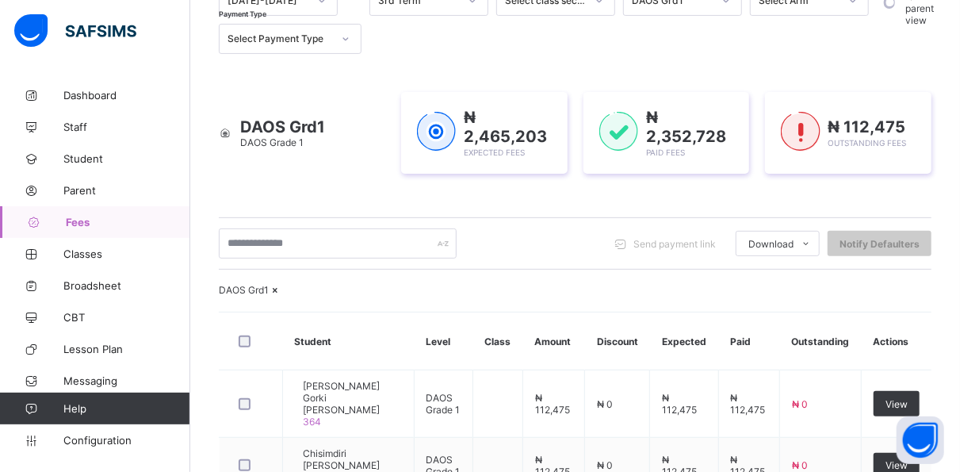
scroll to position [337, 0]
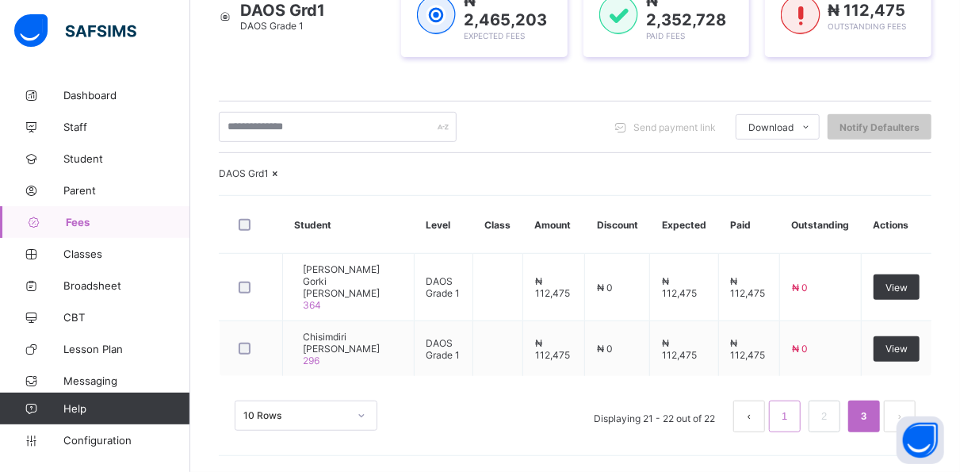
click at [792, 415] on link "1" at bounding box center [784, 416] width 15 height 21
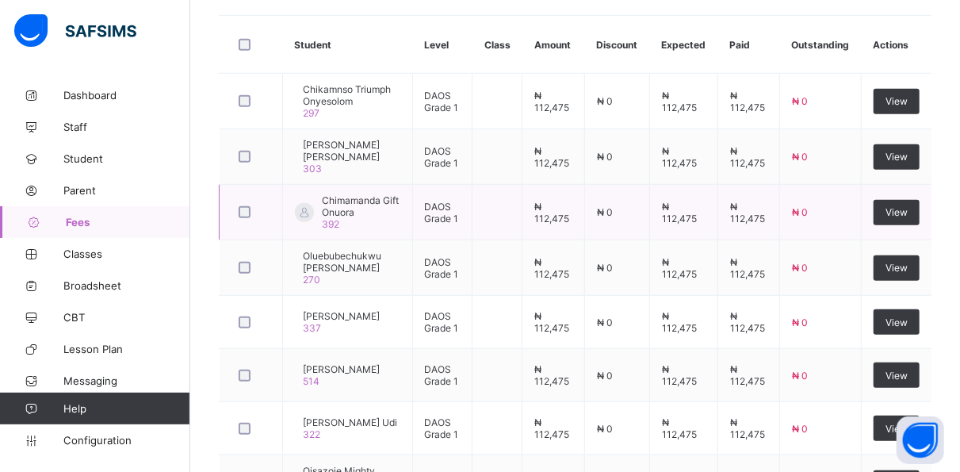
scroll to position [759, 0]
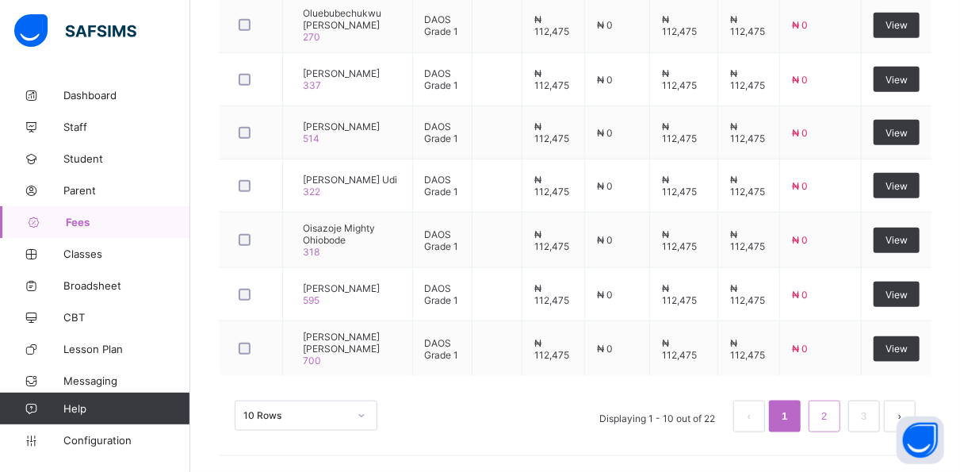
click at [831, 415] on link "2" at bounding box center [823, 416] width 15 height 21
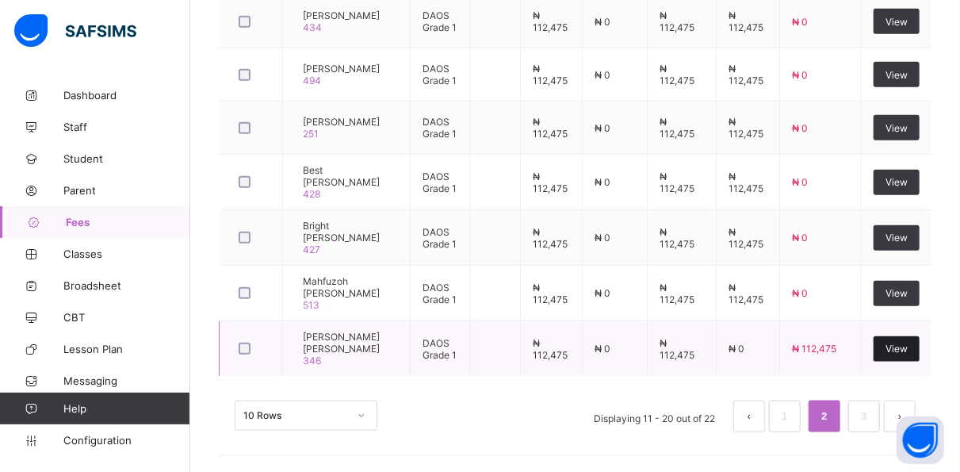
click at [907, 350] on span "View" at bounding box center [896, 348] width 22 height 12
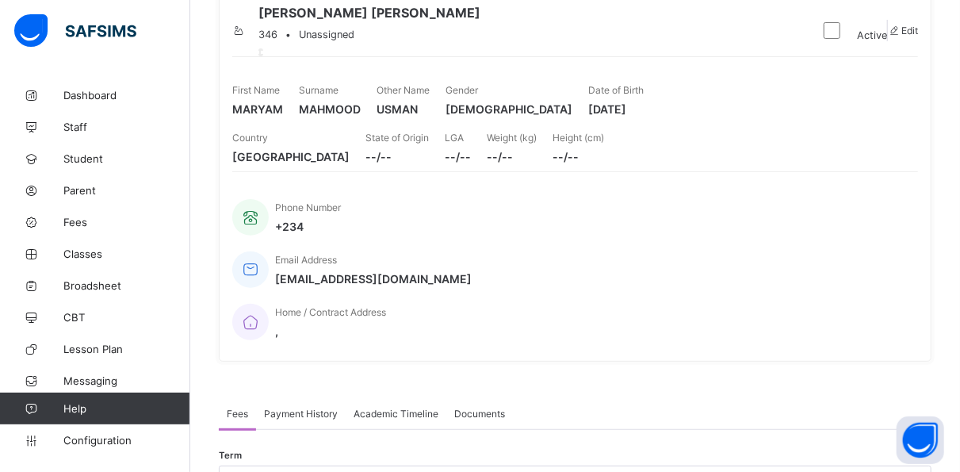
scroll to position [488, 0]
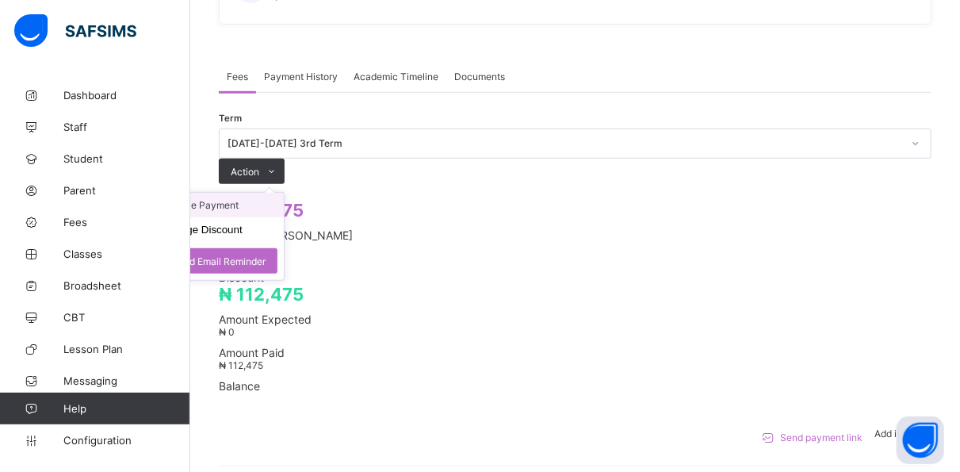
click at [284, 193] on li "Receive Payment" at bounding box center [219, 205] width 130 height 25
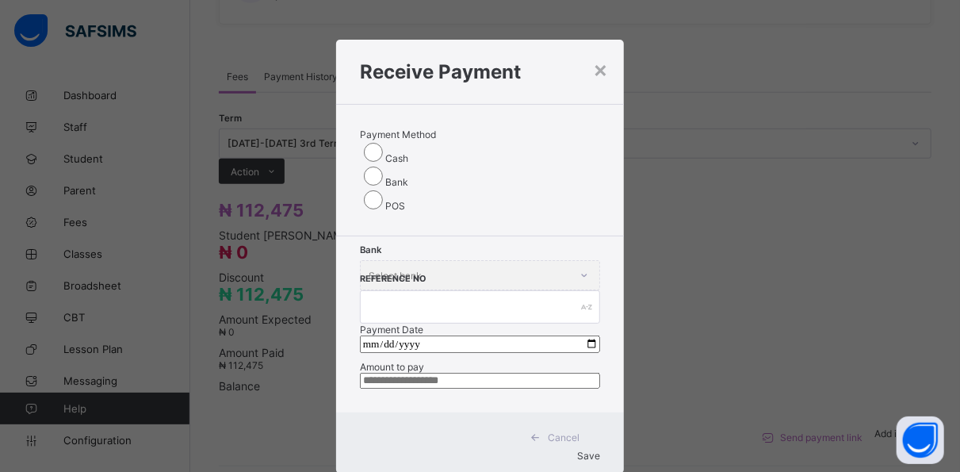
click at [608, 59] on div "Receive Payment" at bounding box center [480, 72] width 288 height 64
click at [605, 65] on div "×" at bounding box center [600, 68] width 15 height 27
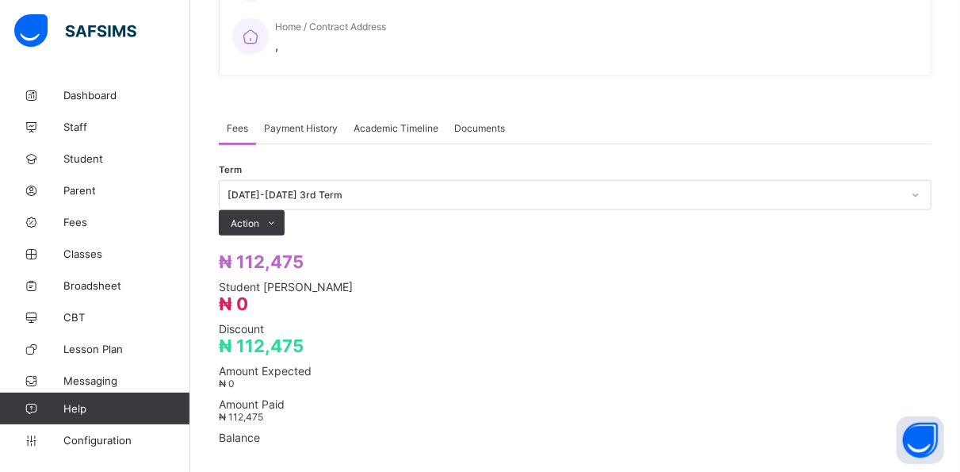
scroll to position [433, 0]
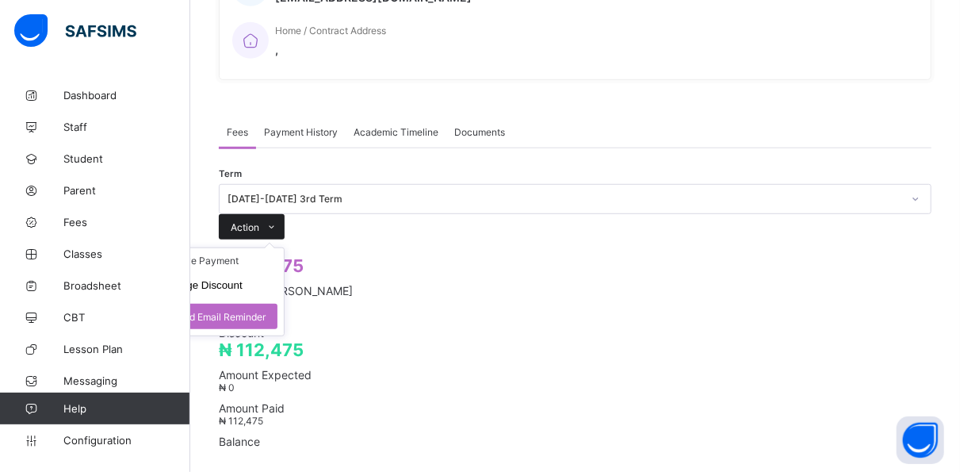
click at [285, 214] on span at bounding box center [271, 226] width 25 height 25
click at [285, 247] on ul "Receive Payment Manage Discount Send Email Reminder" at bounding box center [219, 291] width 132 height 89
click at [284, 248] on li "Receive Payment" at bounding box center [219, 260] width 130 height 25
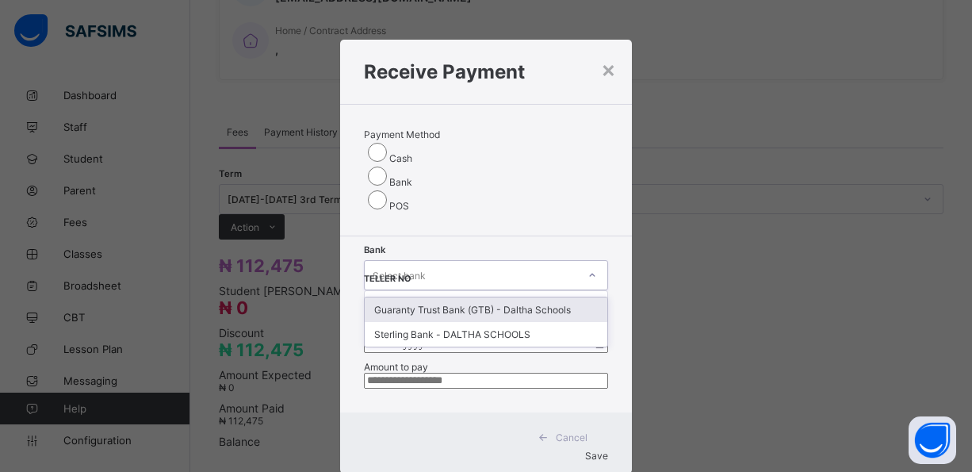
click at [579, 262] on div at bounding box center [592, 274] width 27 height 25
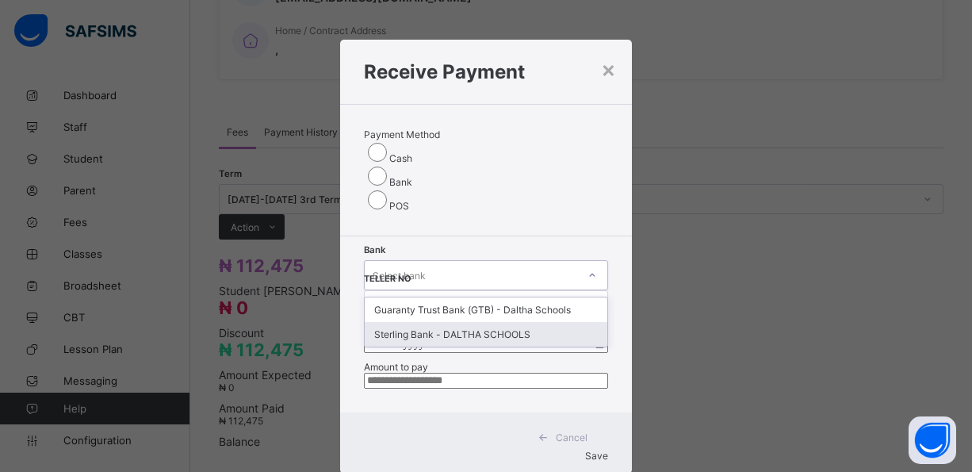
click at [414, 322] on div "Sterling Bank - DALTHA SCHOOLS" at bounding box center [486, 334] width 243 height 25
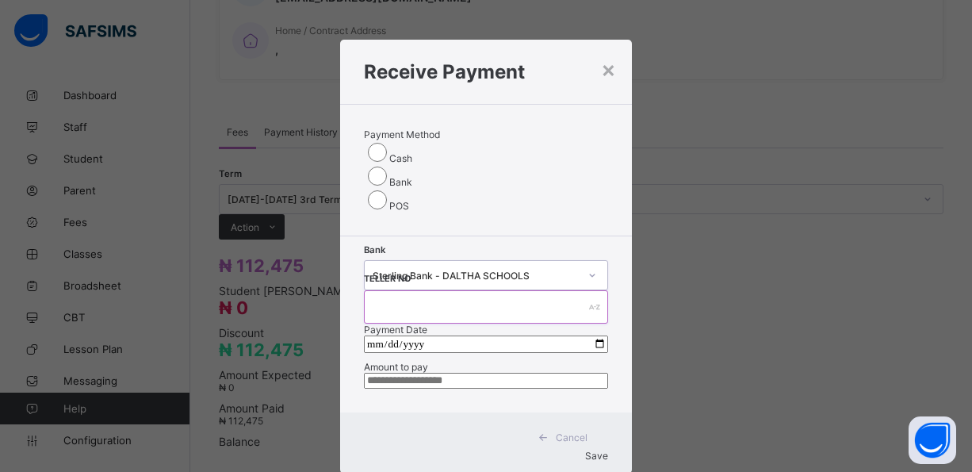
click at [529, 290] on input "text" at bounding box center [486, 306] width 244 height 33
type input "*****"
click at [375, 335] on input "date" at bounding box center [486, 343] width 244 height 17
click at [398, 335] on input "**********" at bounding box center [486, 343] width 244 height 17
drag, startPoint x: 406, startPoint y: 376, endPoint x: 434, endPoint y: 303, distance: 78.0
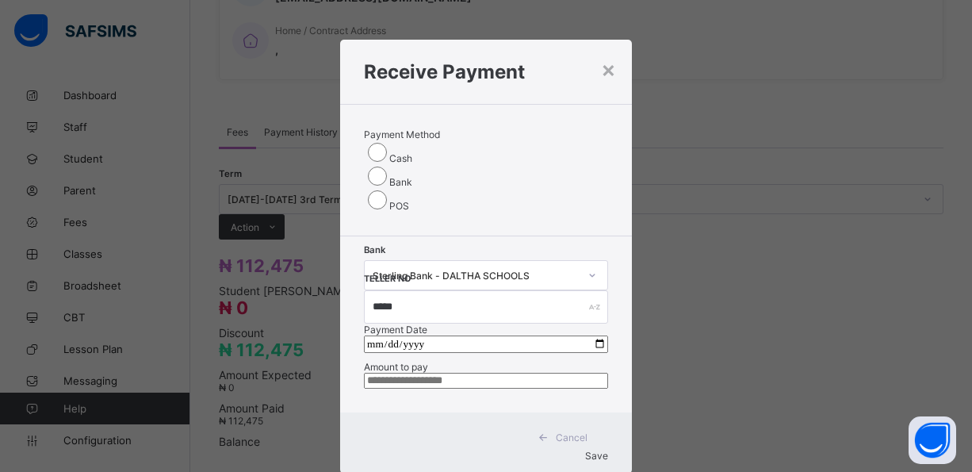
click at [434, 323] on div "**********" at bounding box center [486, 355] width 244 height 65
click at [434, 335] on input "**********" at bounding box center [486, 343] width 244 height 17
type input "**********"
click at [403, 374] on input "currency" at bounding box center [486, 381] width 244 height 16
type input "*********"
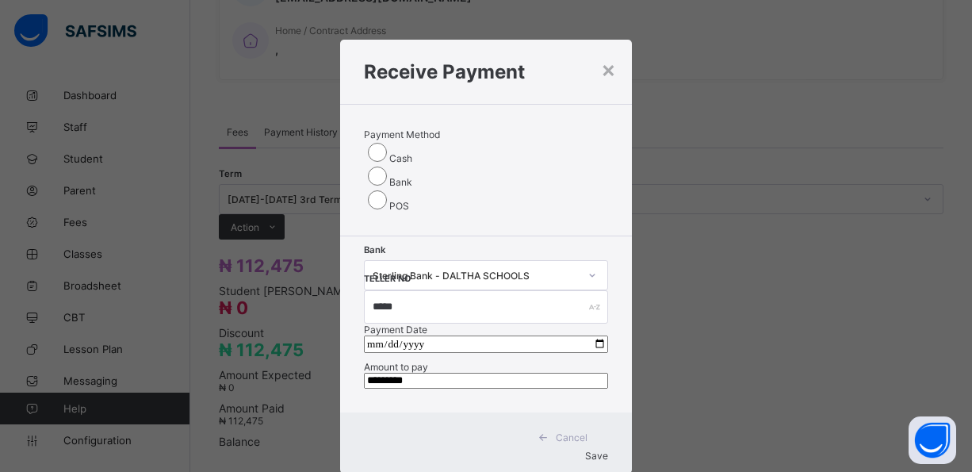
click at [585, 449] on span "Save" at bounding box center [596, 455] width 23 height 12
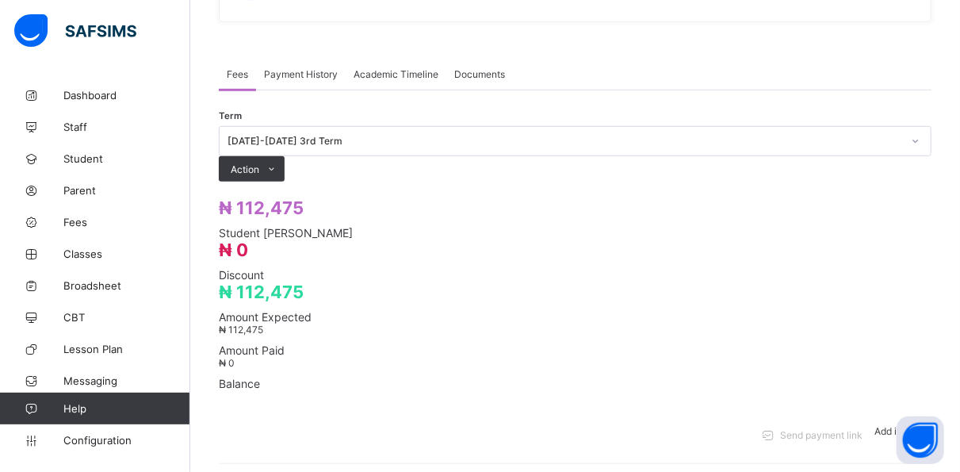
scroll to position [491, 0]
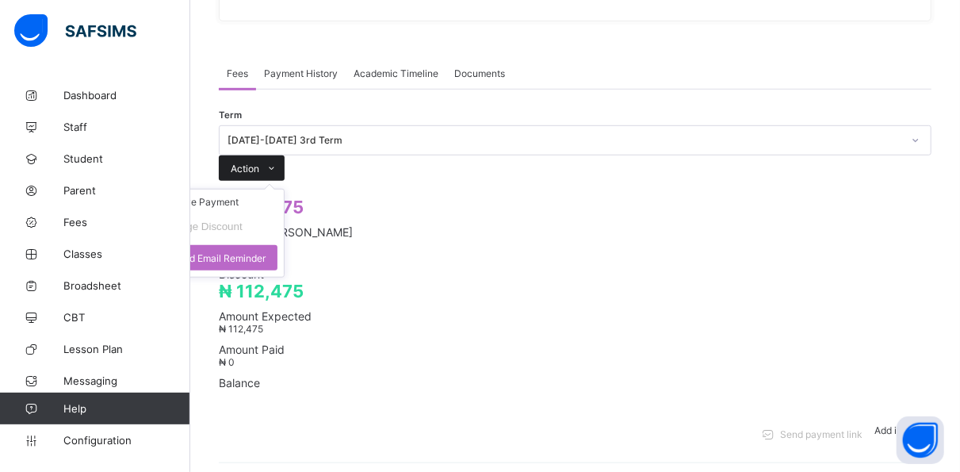
click at [259, 162] on span "Action" at bounding box center [245, 168] width 29 height 12
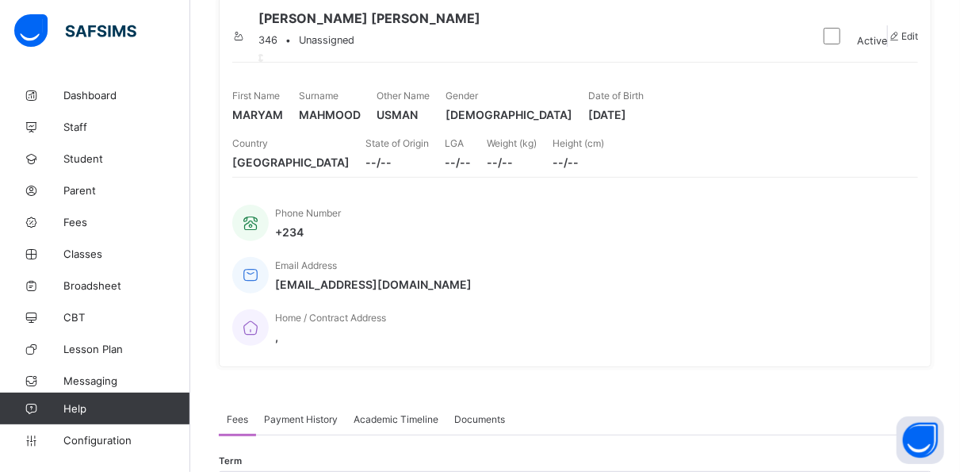
scroll to position [0, 0]
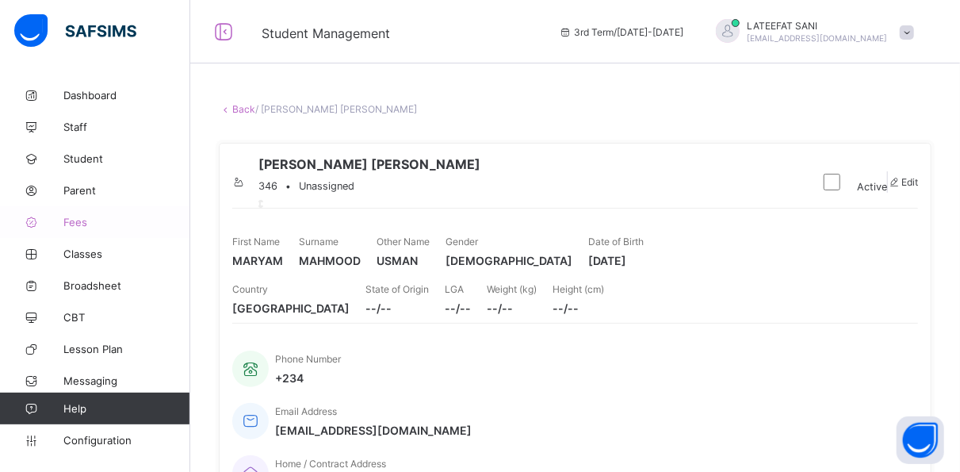
click at [88, 216] on span "Fees" at bounding box center [126, 222] width 127 height 13
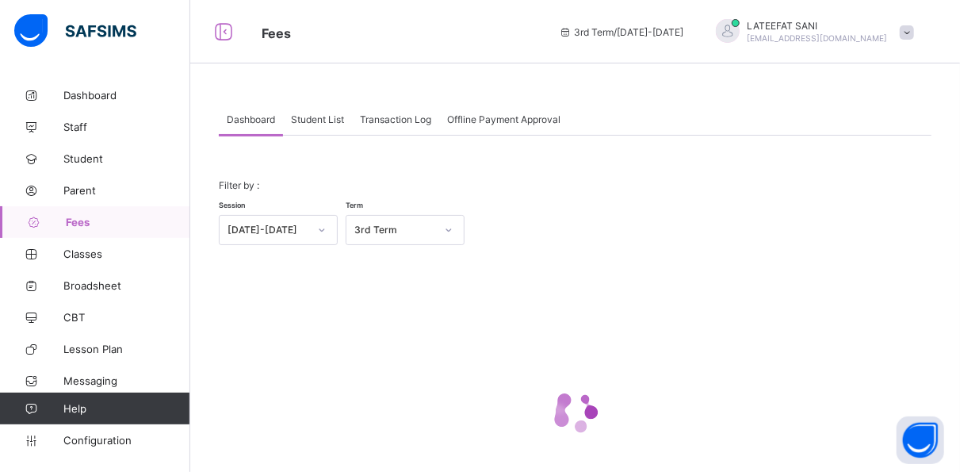
click at [332, 120] on span "Student List" at bounding box center [317, 119] width 53 height 12
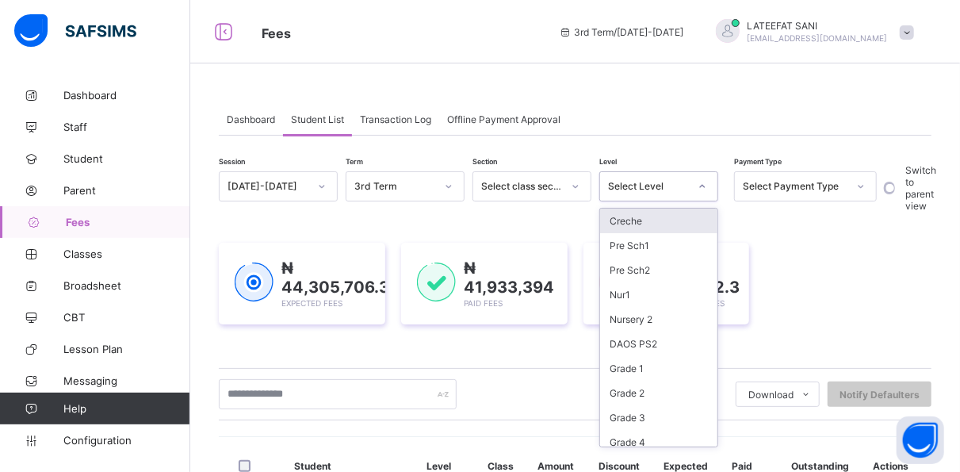
click at [698, 185] on icon at bounding box center [702, 186] width 10 height 16
click at [667, 385] on div "Grade 2" at bounding box center [658, 392] width 117 height 25
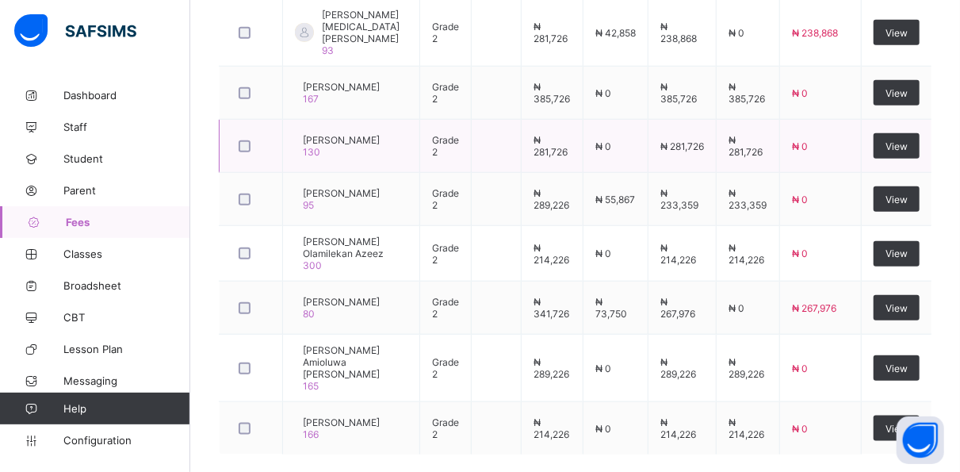
scroll to position [651, 0]
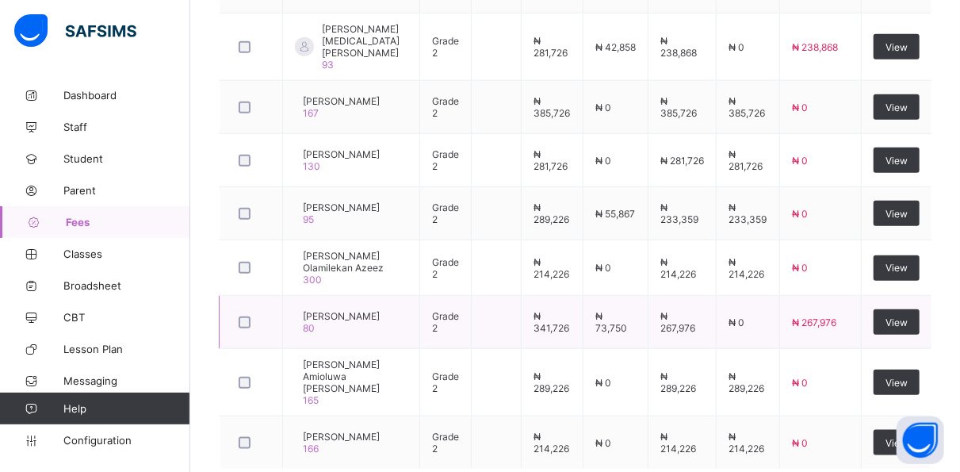
click at [765, 281] on td "₦ 214,226" at bounding box center [747, 267] width 63 height 55
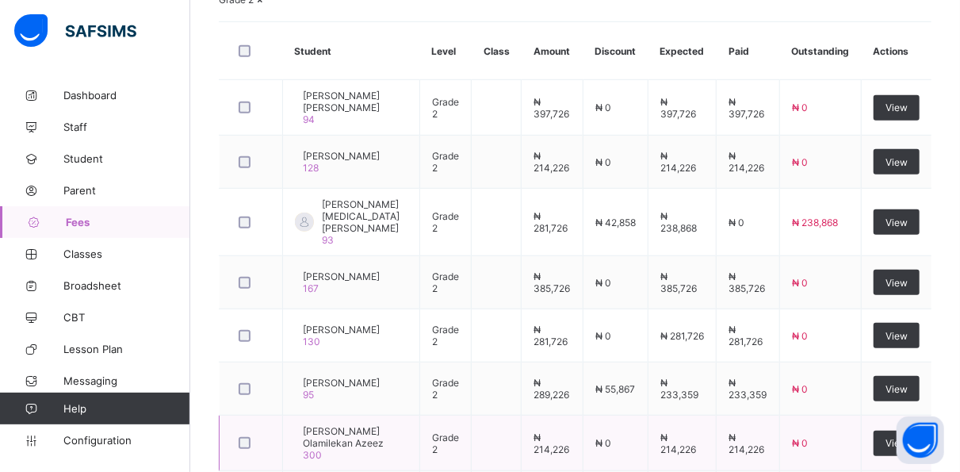
scroll to position [474, 0]
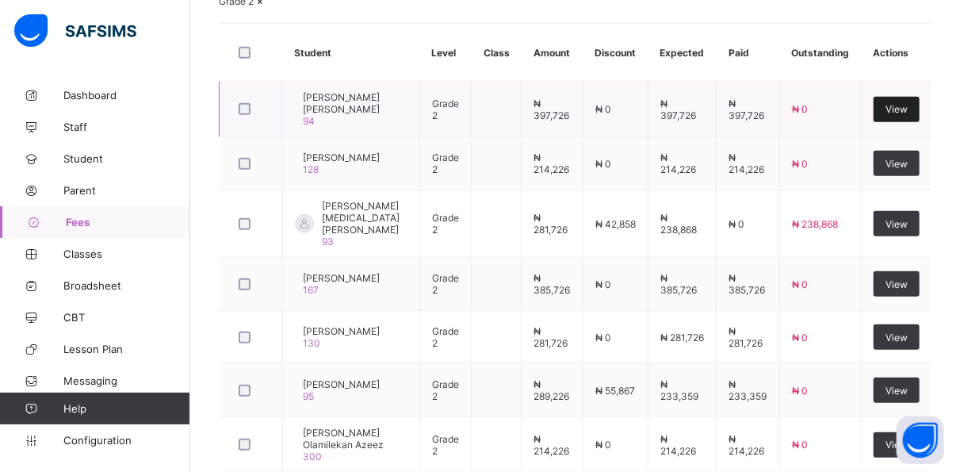
click at [906, 115] on span "View" at bounding box center [896, 109] width 22 height 12
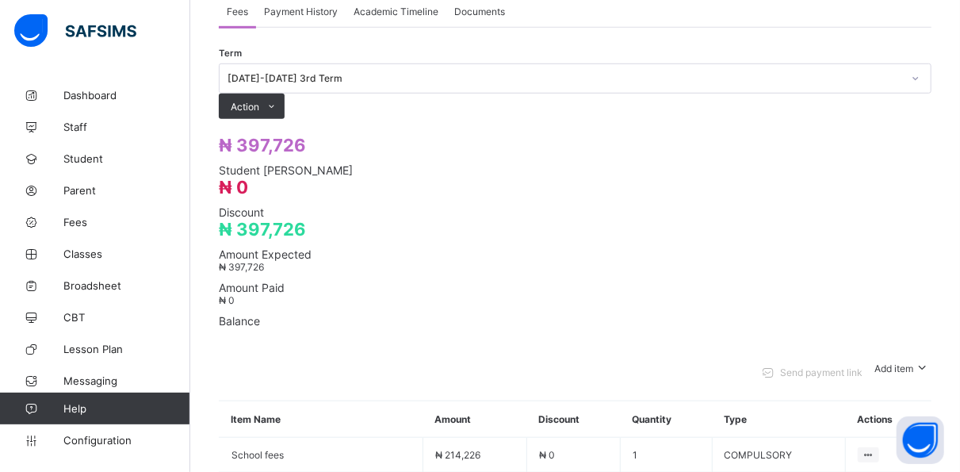
scroll to position [550, 0]
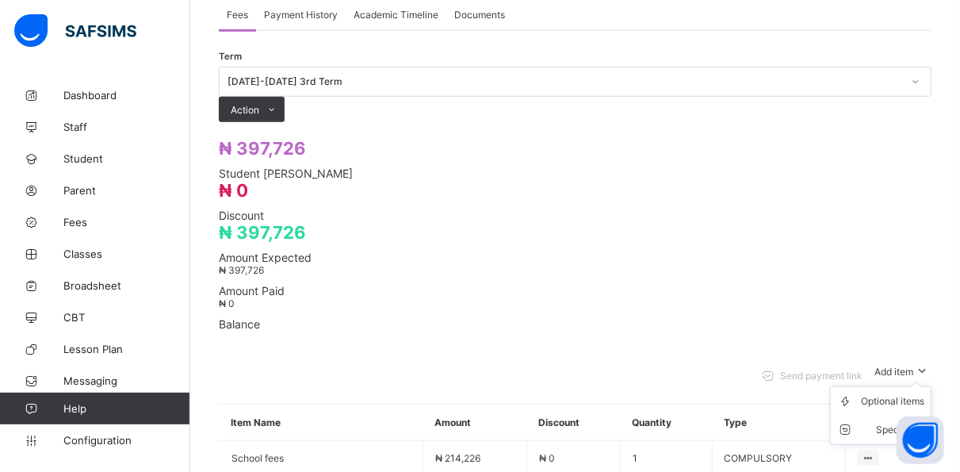
click at [899, 365] on span "Add item" at bounding box center [894, 371] width 39 height 12
click at [902, 393] on div "Optional items" at bounding box center [892, 401] width 63 height 16
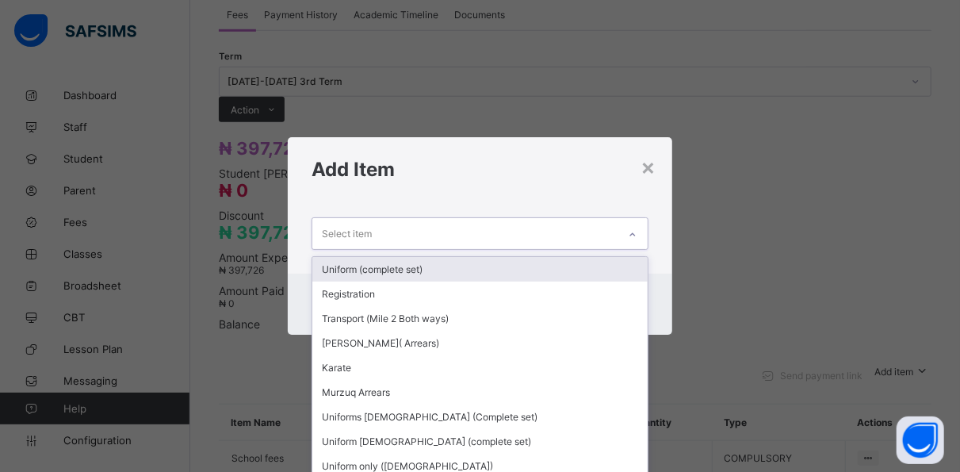
scroll to position [0, 0]
click at [641, 236] on div at bounding box center [632, 234] width 27 height 25
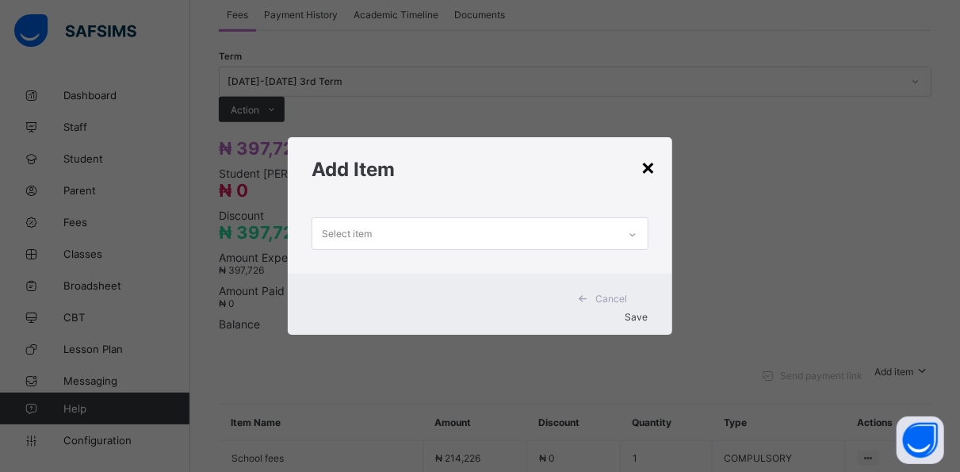
click at [648, 178] on div "×" at bounding box center [648, 166] width 15 height 27
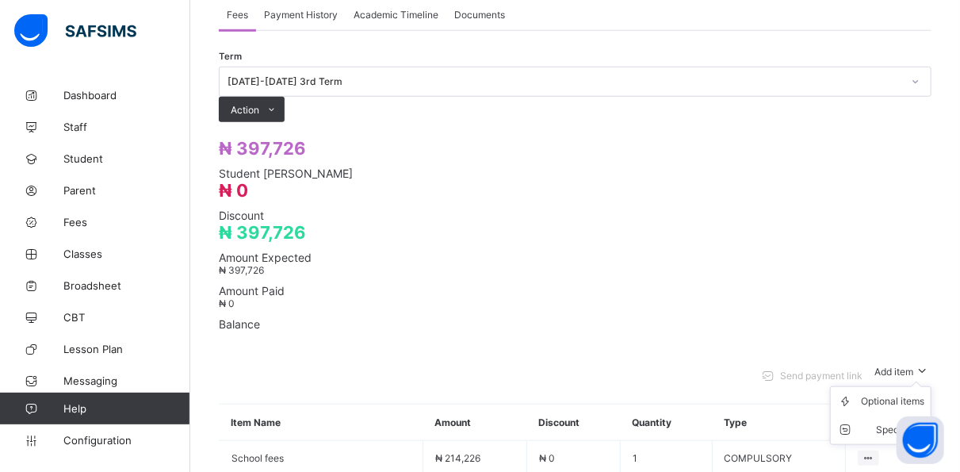
click at [906, 386] on ul "Optional items Special bill" at bounding box center [880, 415] width 101 height 59
click at [903, 393] on div "Optional items" at bounding box center [892, 401] width 63 height 16
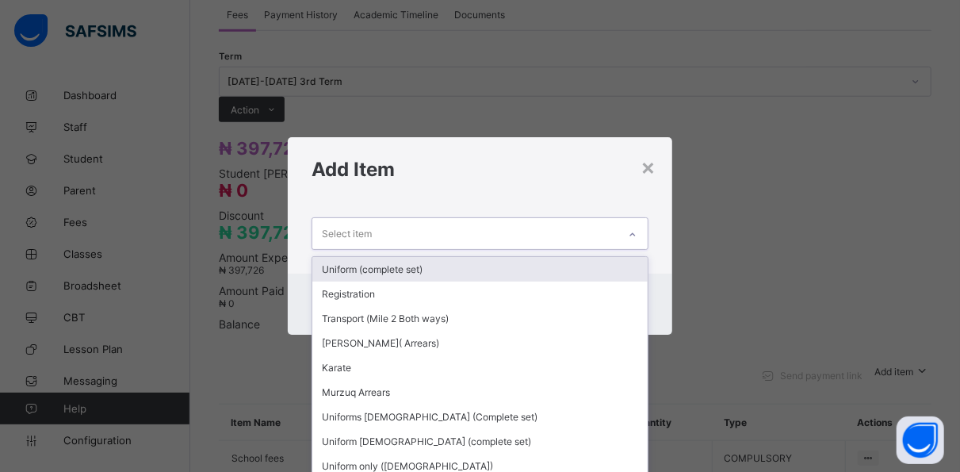
click at [638, 233] on div at bounding box center [632, 234] width 27 height 25
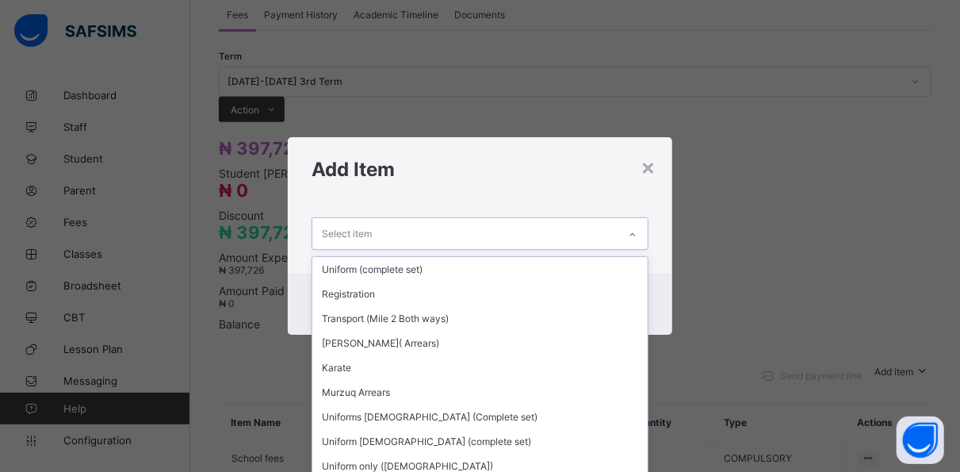
scroll to position [342, 0]
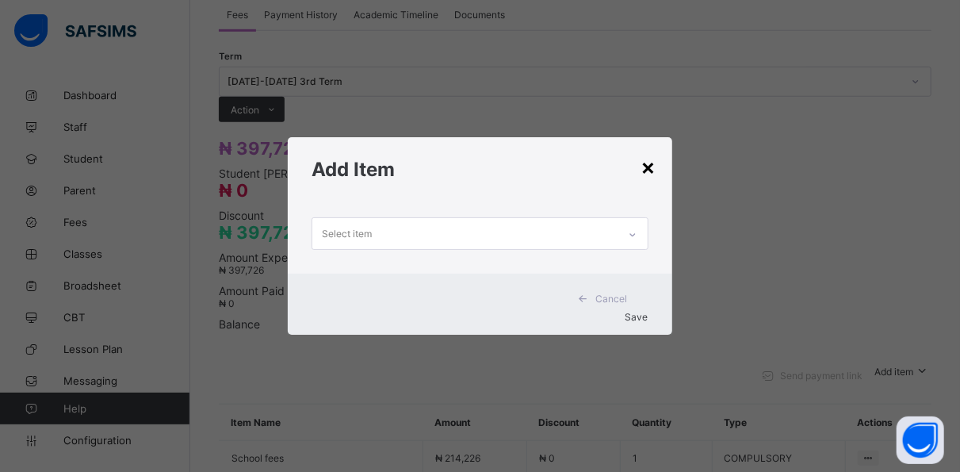
click at [649, 171] on div "×" at bounding box center [648, 166] width 15 height 27
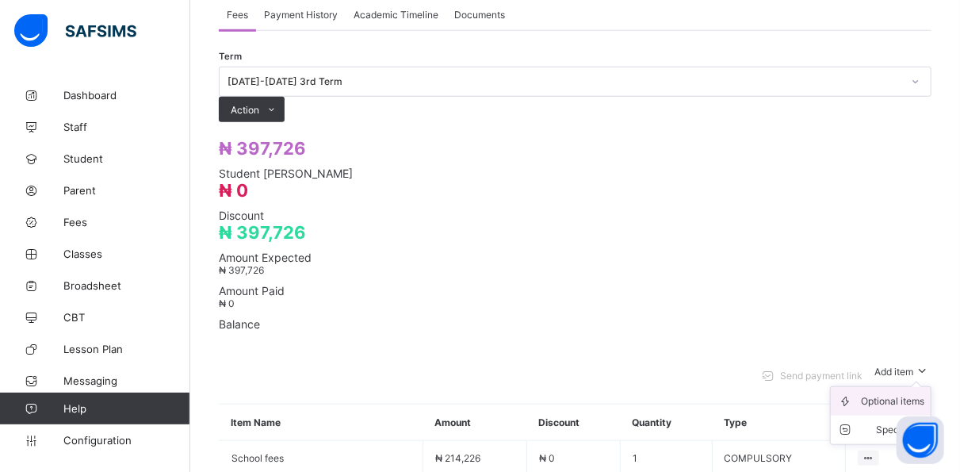
click at [901, 393] on div "Optional items" at bounding box center [892, 401] width 63 height 16
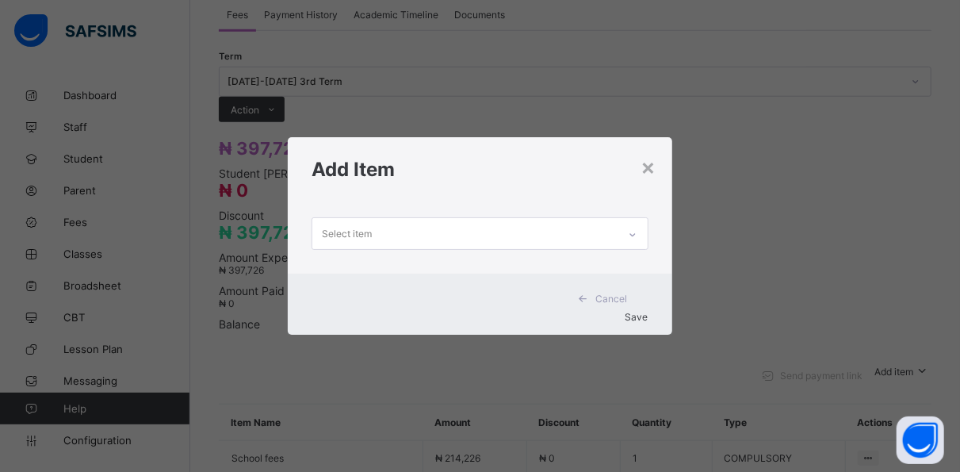
scroll to position [0, 0]
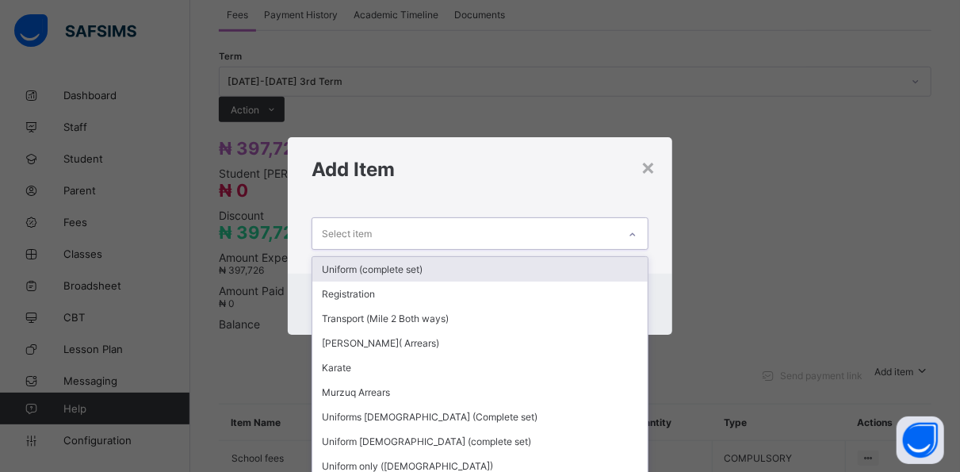
click at [635, 235] on icon at bounding box center [633, 235] width 10 height 16
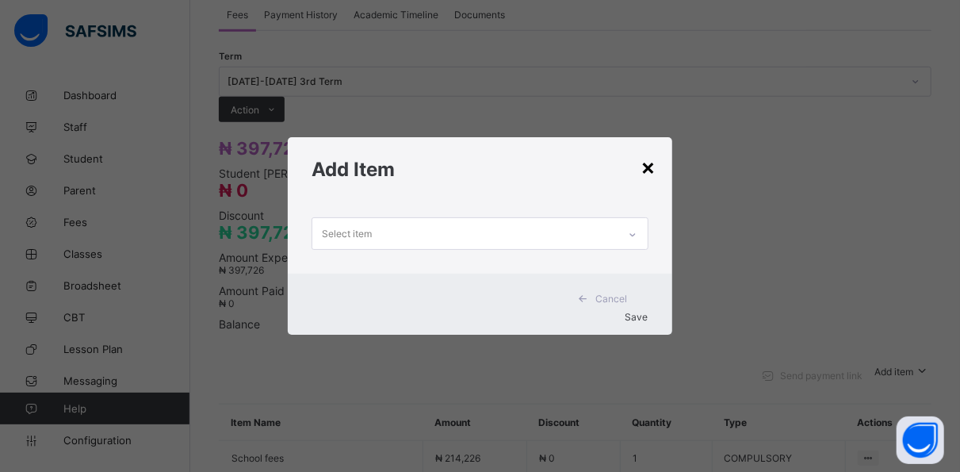
click at [651, 168] on div "×" at bounding box center [648, 166] width 15 height 27
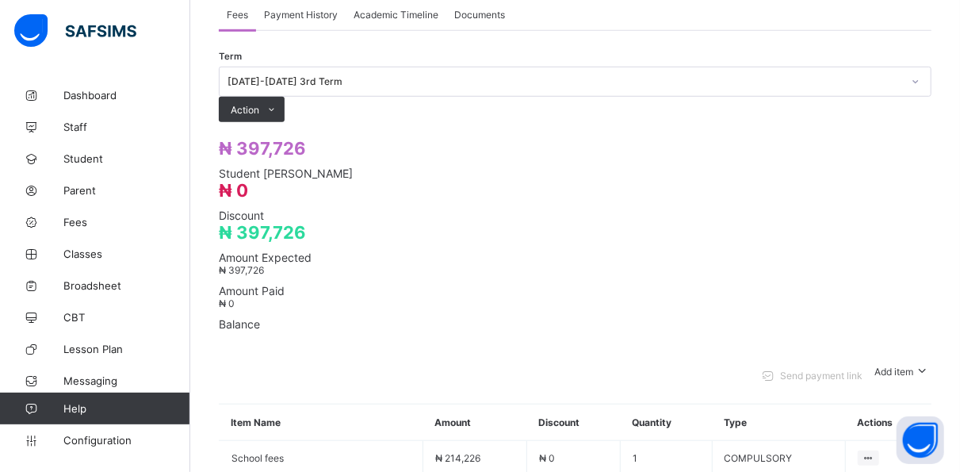
click at [897, 393] on div "Optional items" at bounding box center [892, 401] width 63 height 16
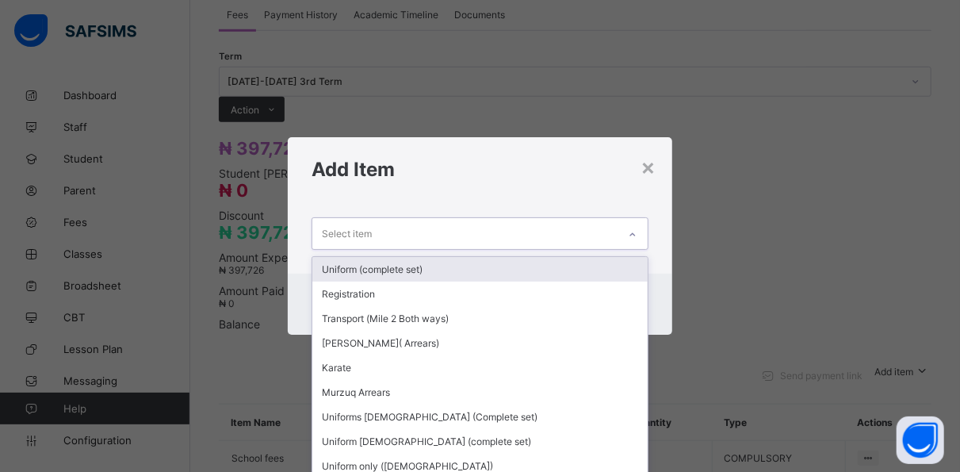
click at [635, 240] on icon at bounding box center [633, 235] width 10 height 16
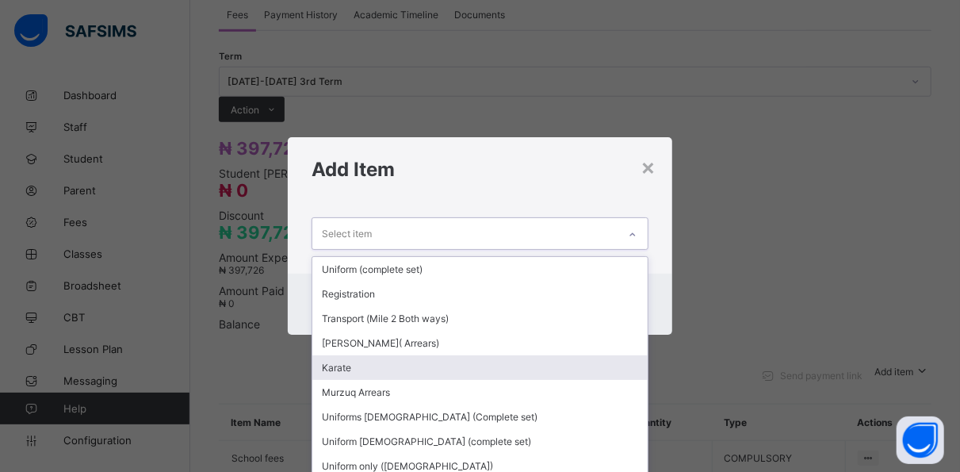
scroll to position [13, 0]
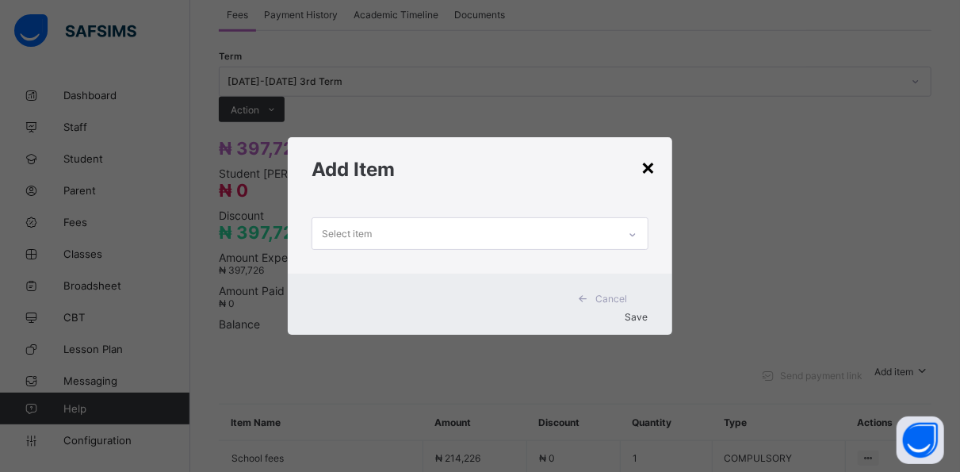
click at [651, 170] on div "×" at bounding box center [648, 166] width 15 height 27
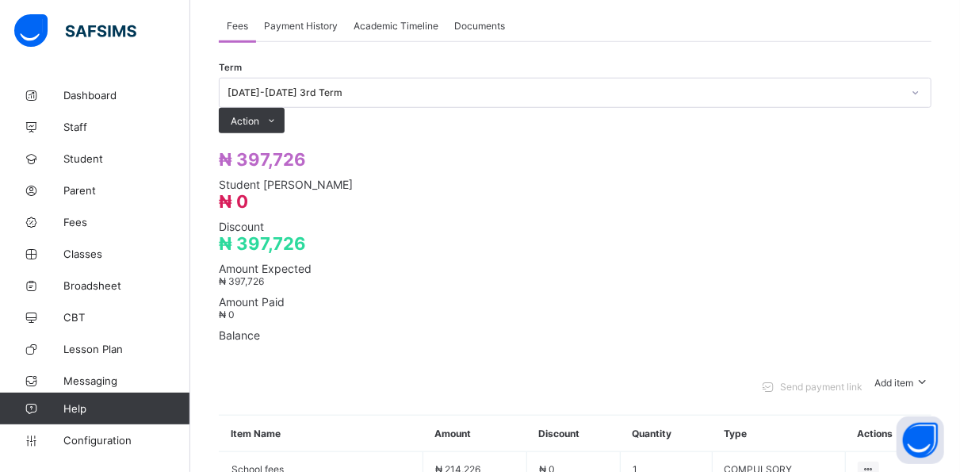
scroll to position [537, 0]
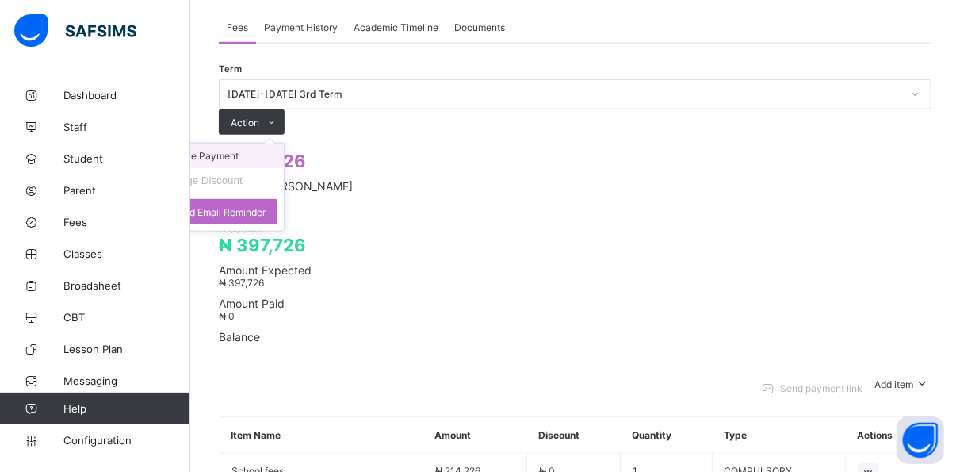
click at [284, 143] on li "Receive Payment" at bounding box center [219, 155] width 130 height 25
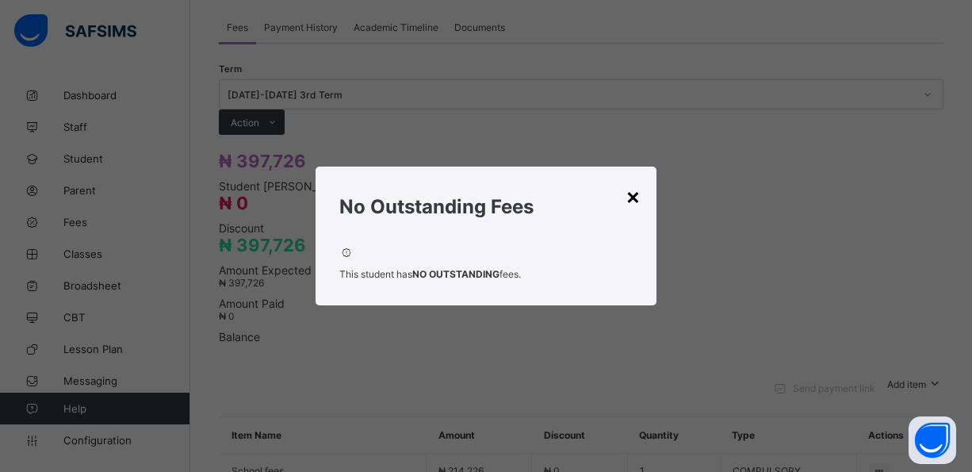
click at [635, 203] on div "×" at bounding box center [632, 195] width 15 height 27
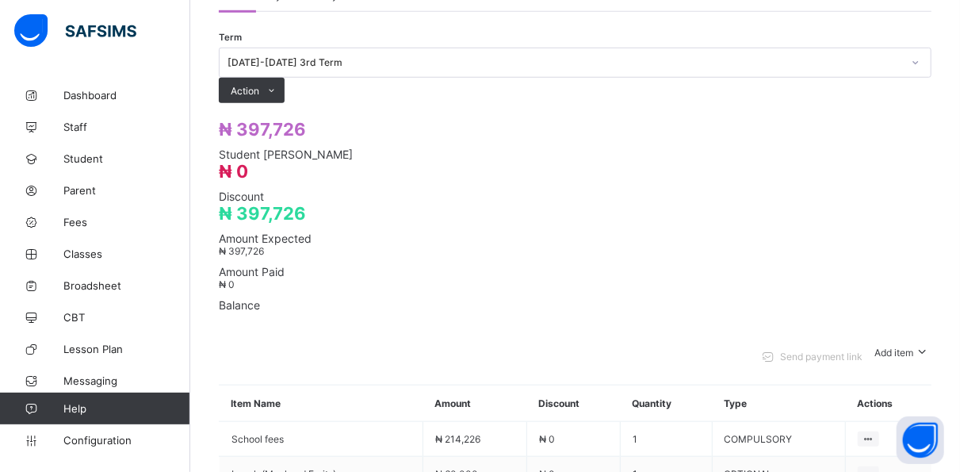
scroll to position [615, 0]
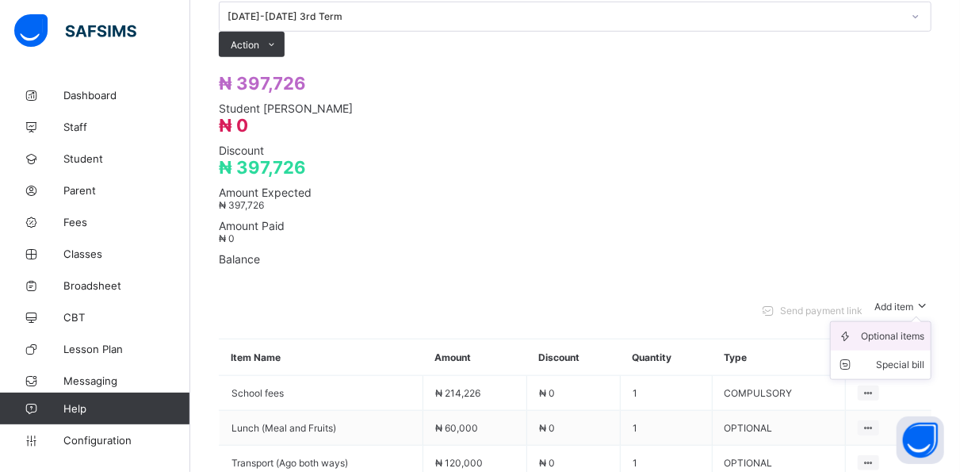
click at [911, 328] on div "Optional items" at bounding box center [892, 336] width 63 height 16
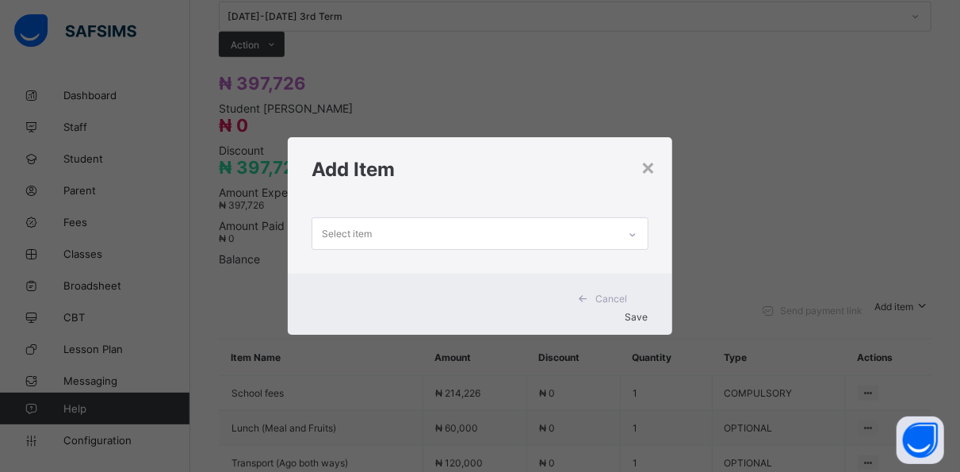
scroll to position [0, 0]
click at [638, 234] on div at bounding box center [632, 234] width 27 height 25
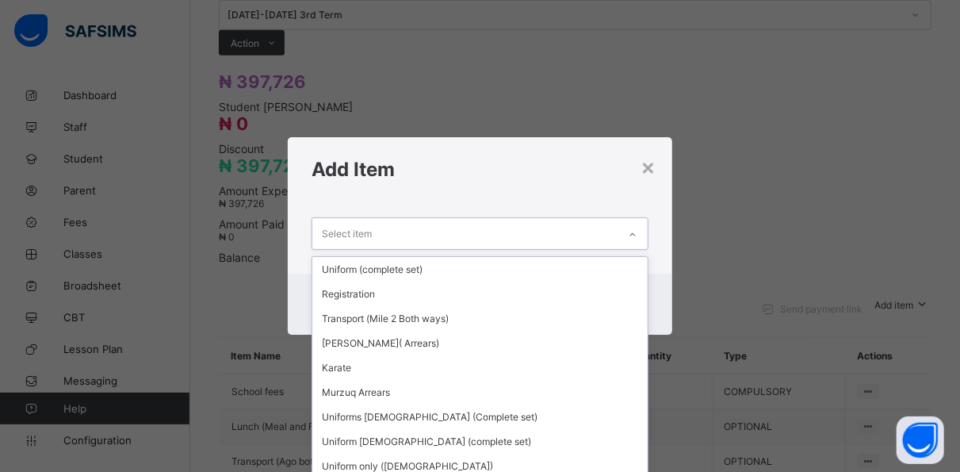
scroll to position [617, 0]
click at [403, 237] on div "Select item" at bounding box center [464, 233] width 304 height 31
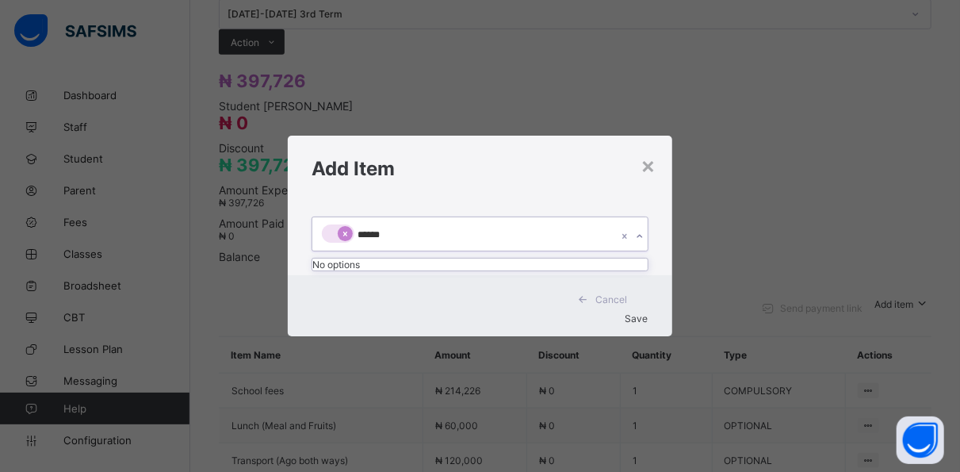
click at [341, 237] on icon at bounding box center [345, 233] width 9 height 11
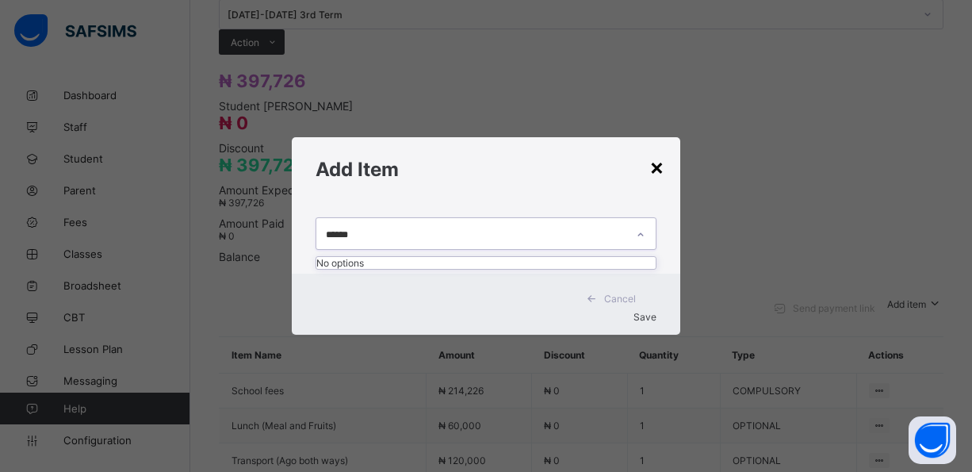
type input "******"
click at [661, 168] on div "×" at bounding box center [656, 166] width 15 height 27
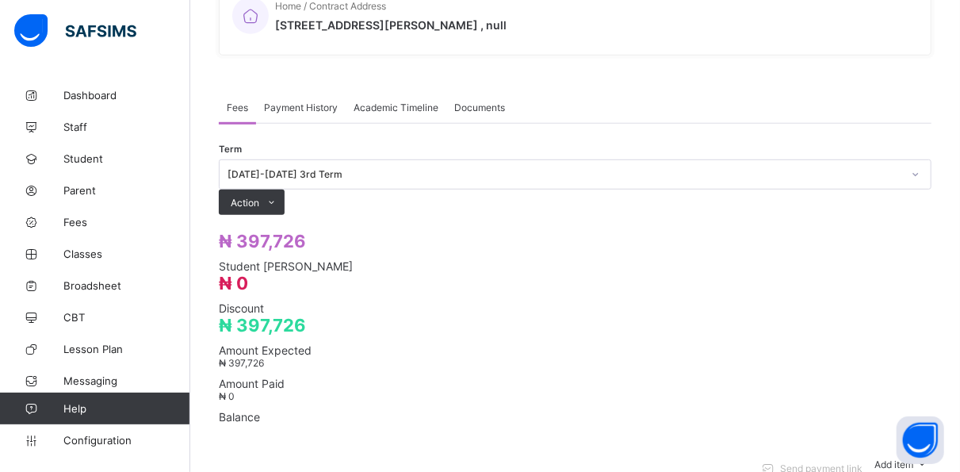
scroll to position [468, 0]
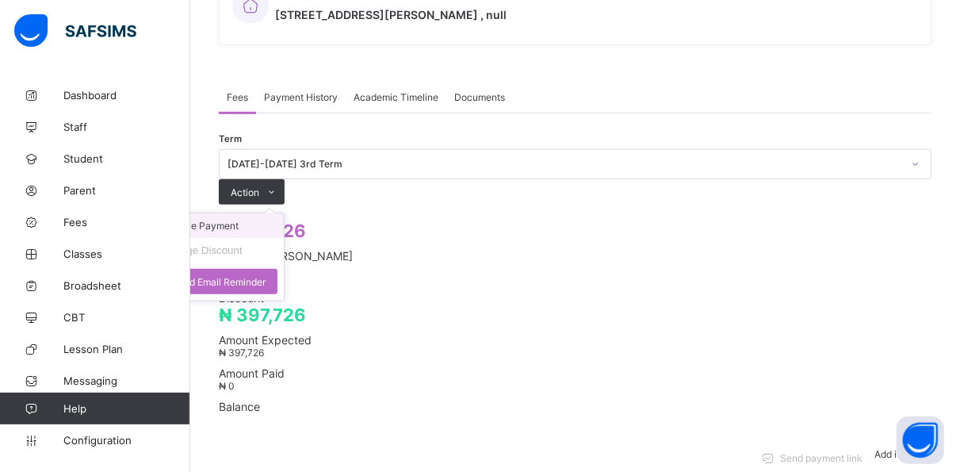
click at [284, 213] on li "Receive Payment" at bounding box center [219, 225] width 130 height 25
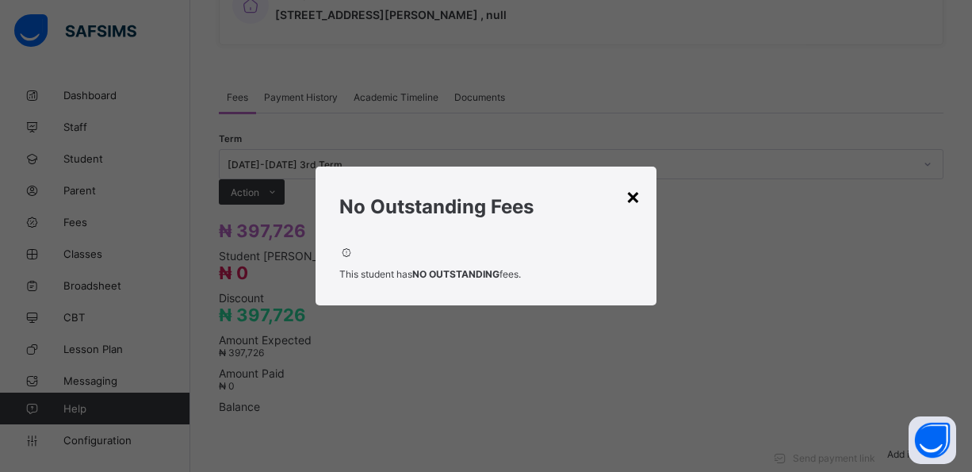
click at [635, 202] on div "×" at bounding box center [632, 195] width 15 height 27
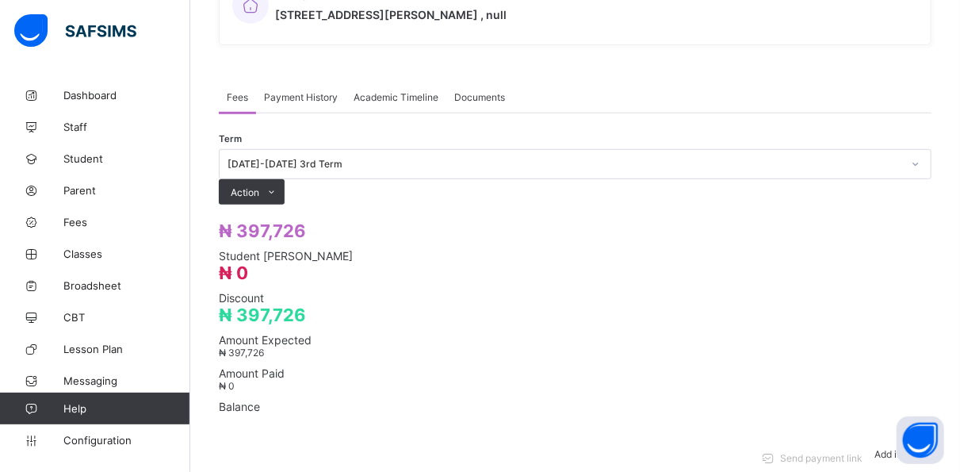
click at [310, 91] on span "Payment History" at bounding box center [301, 97] width 74 height 12
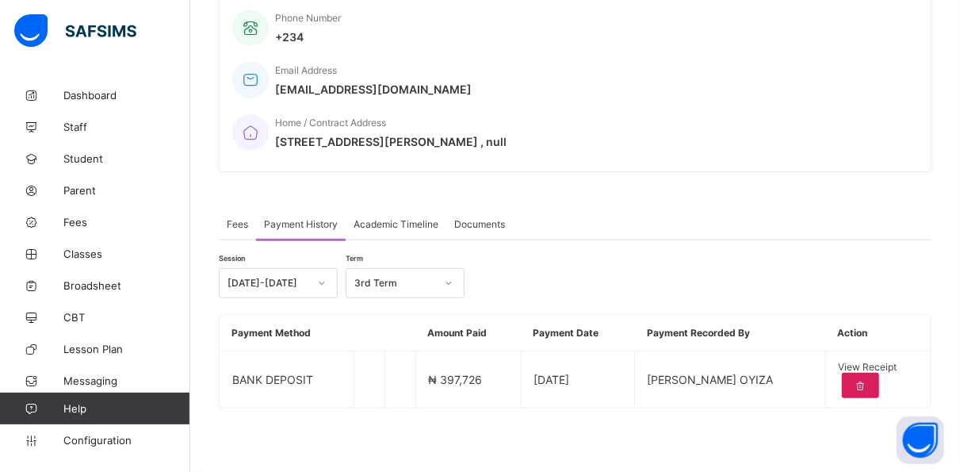
scroll to position [284, 0]
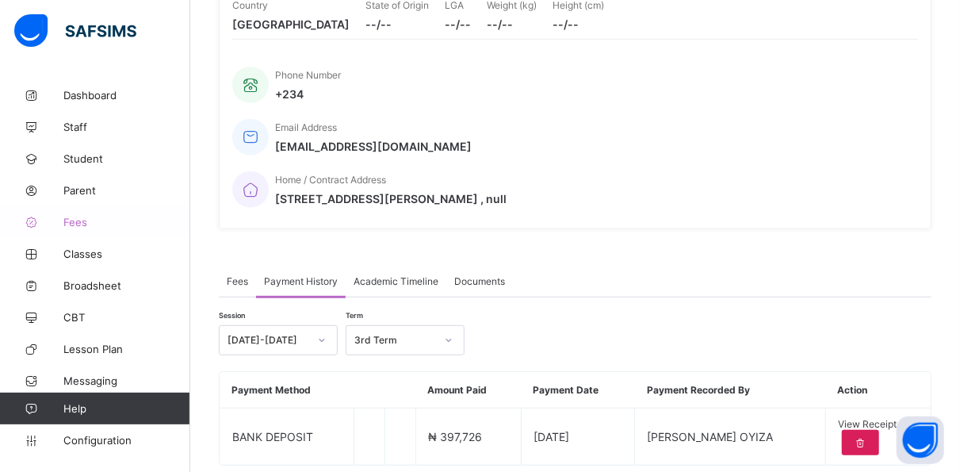
click at [96, 220] on span "Fees" at bounding box center [126, 222] width 127 height 13
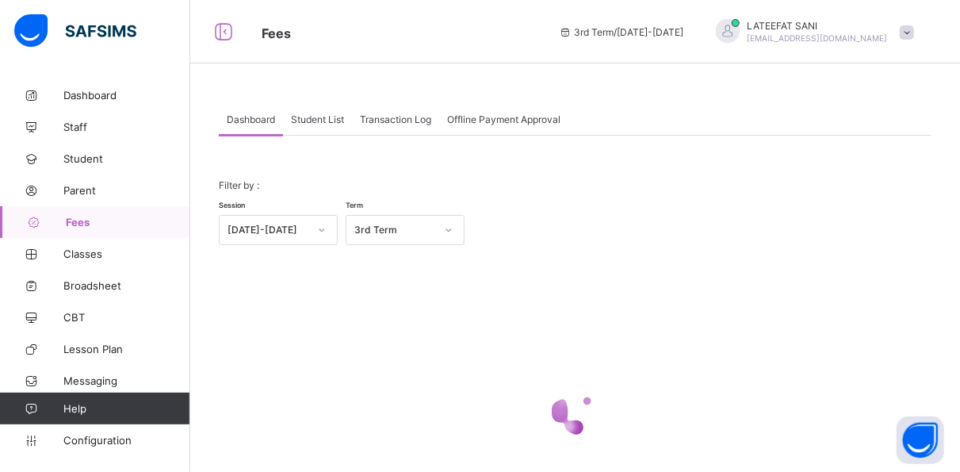
click at [419, 116] on span "Transaction Log" at bounding box center [395, 119] width 71 height 12
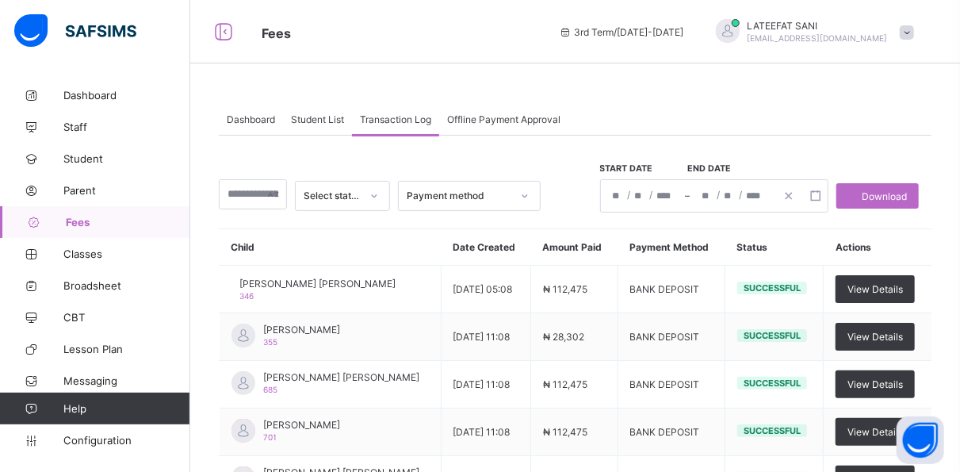
click at [537, 117] on span "Offline Payment Approval" at bounding box center [503, 119] width 113 height 12
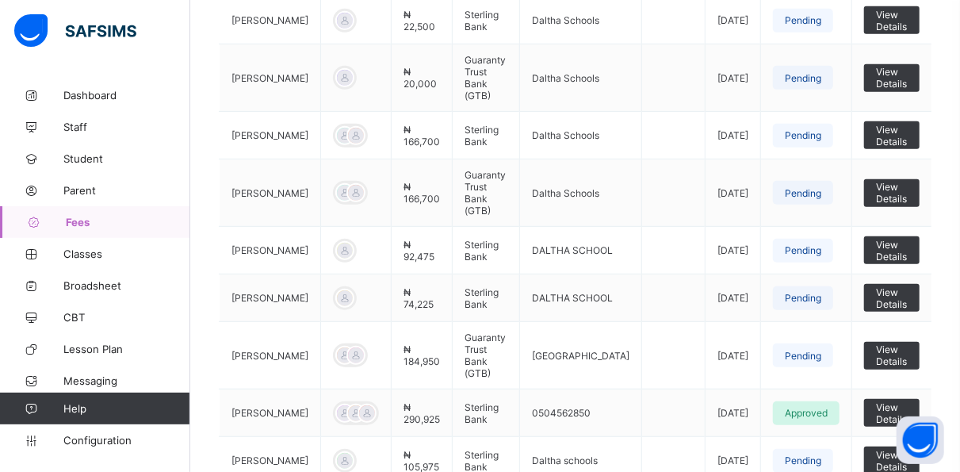
scroll to position [487, 0]
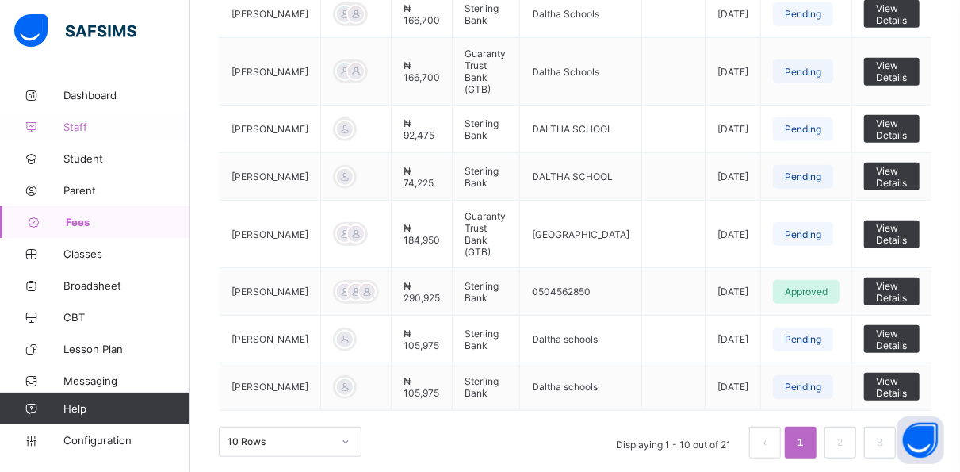
click at [184, 125] on span "Staff" at bounding box center [126, 126] width 127 height 13
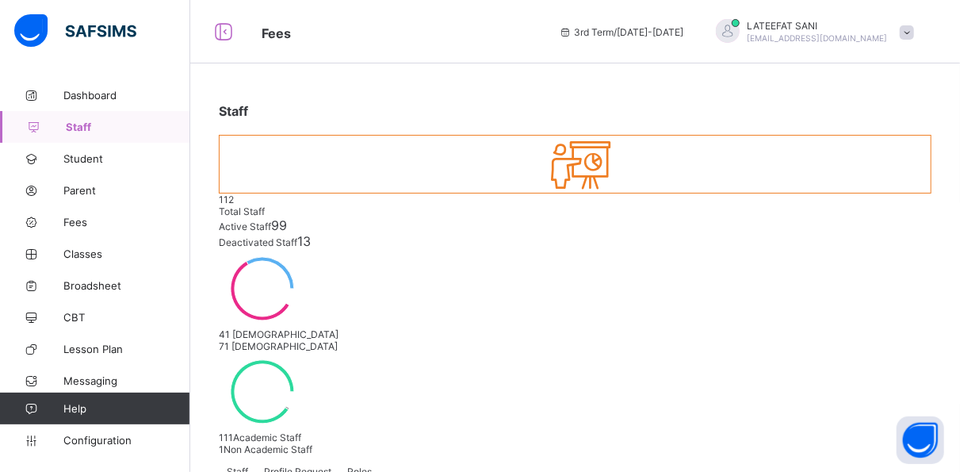
click at [169, 24] on div at bounding box center [94, 31] width 190 height 63
click at [88, 185] on span "Parent" at bounding box center [126, 190] width 127 height 13
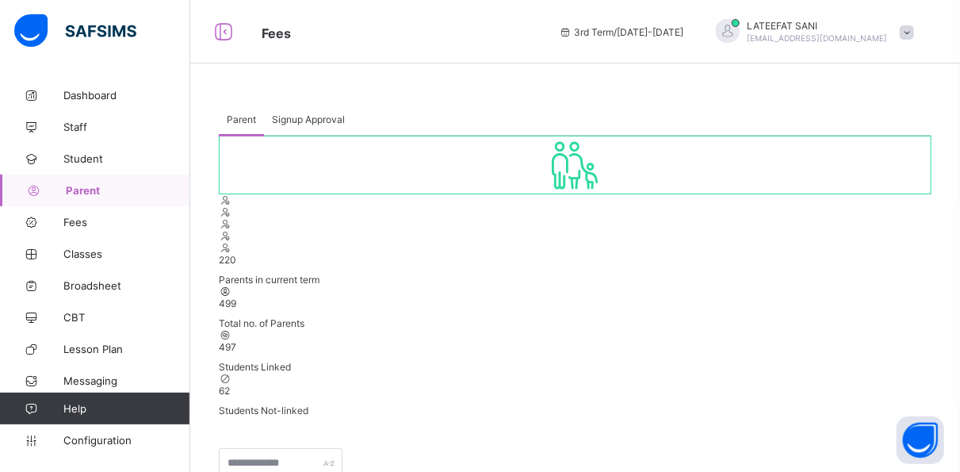
click at [319, 111] on div "Signup Approval" at bounding box center [308, 119] width 89 height 32
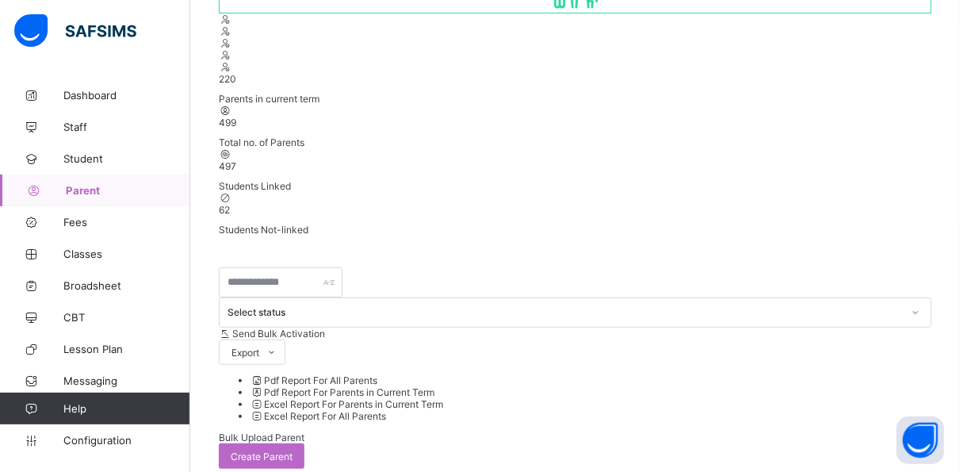
scroll to position [199, 0]
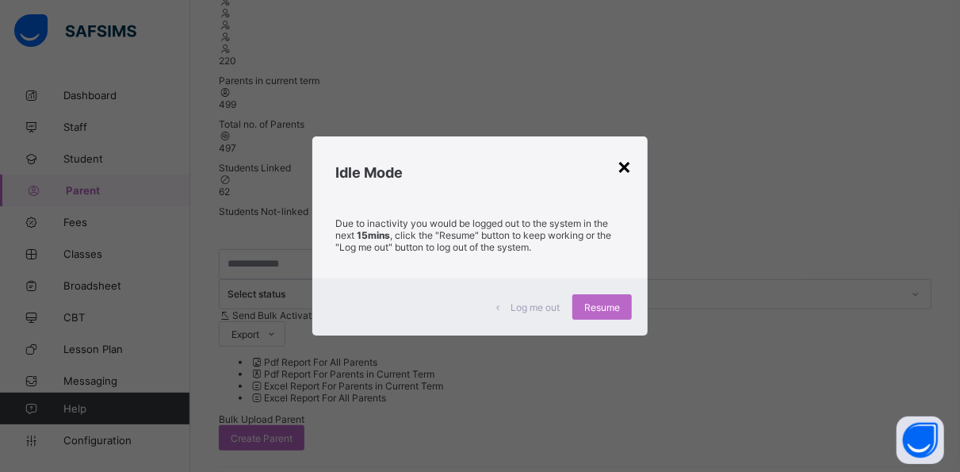
click at [627, 160] on div "×" at bounding box center [624, 165] width 15 height 27
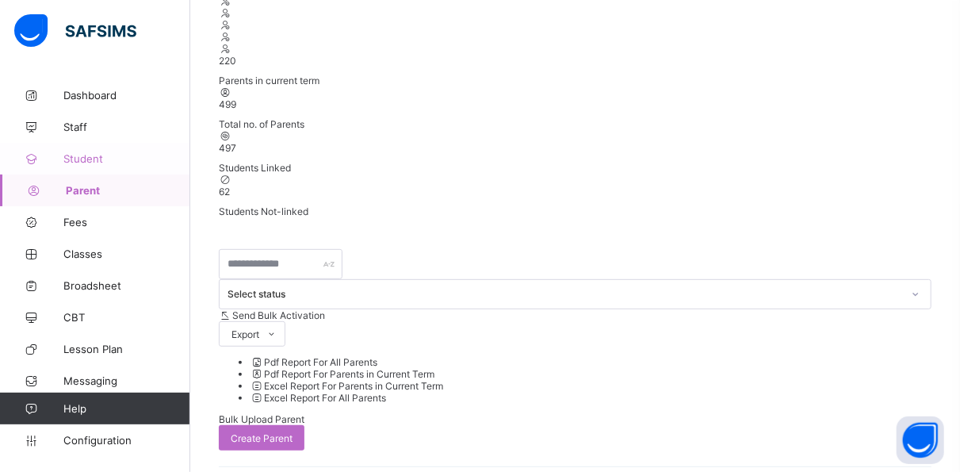
click at [89, 154] on span "Student" at bounding box center [126, 158] width 127 height 13
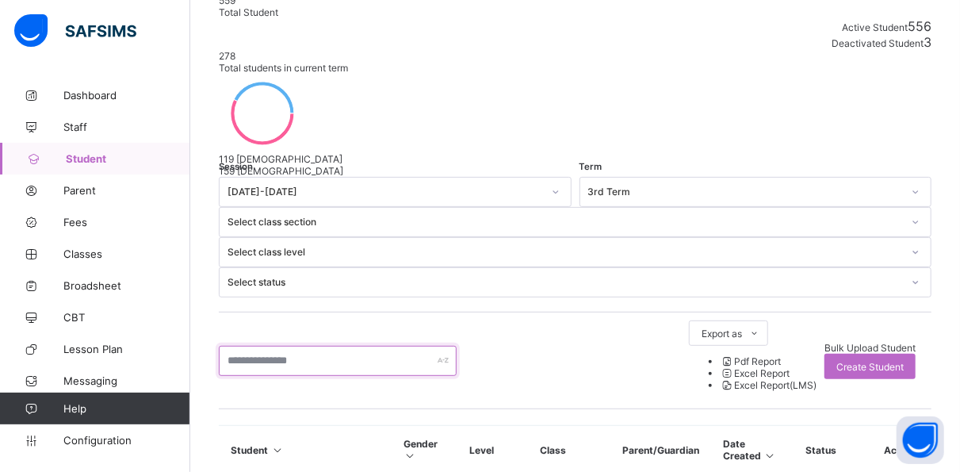
click at [370, 346] on input "text" at bounding box center [338, 361] width 238 height 30
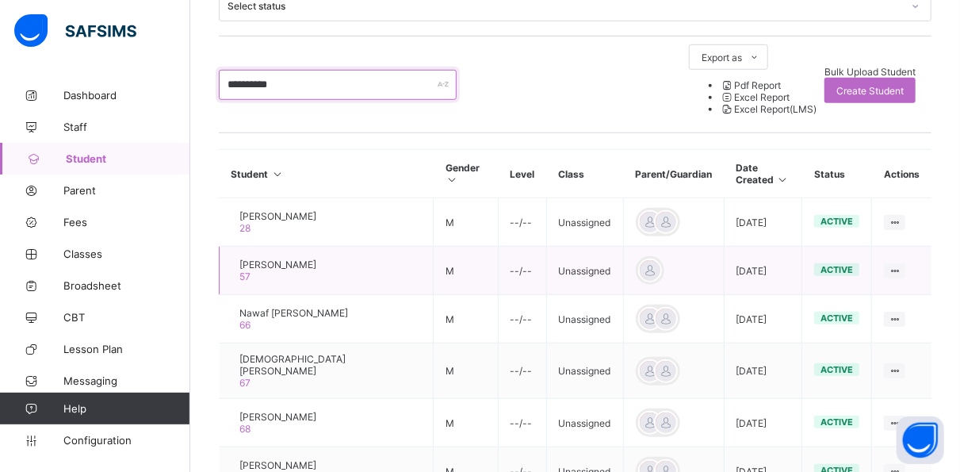
scroll to position [532, 0]
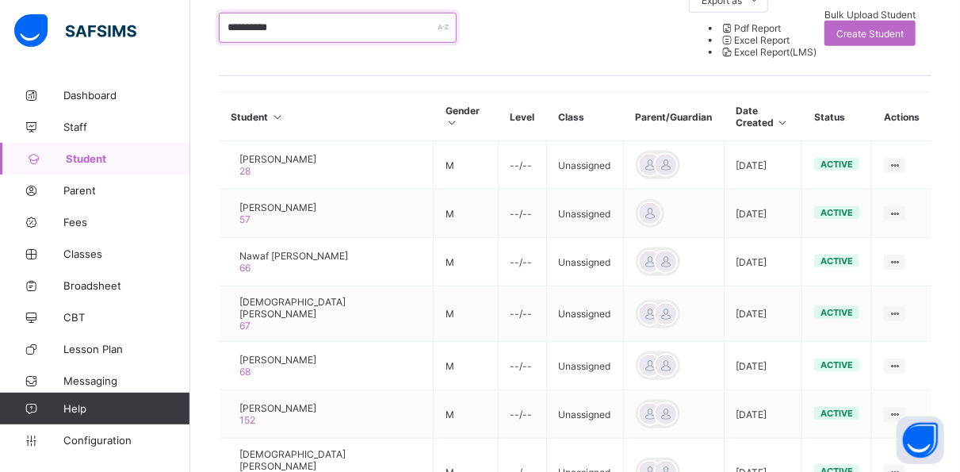
type input "**********"
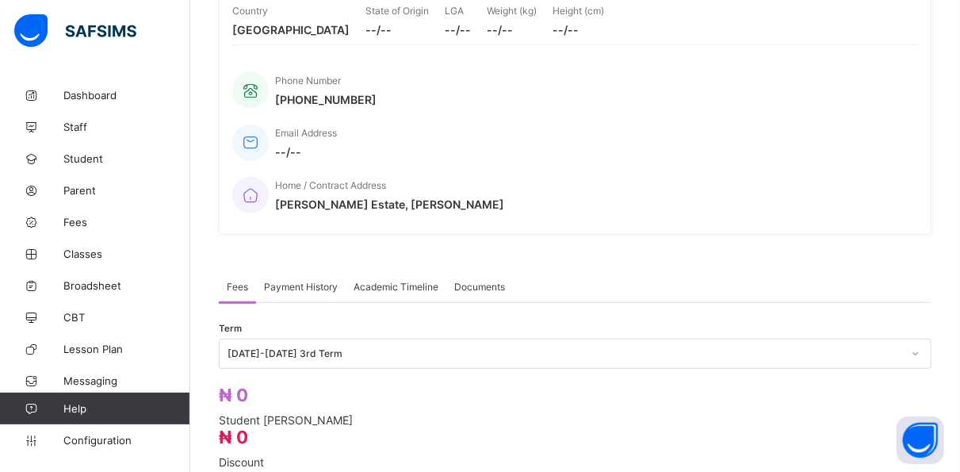
scroll to position [279, 0]
click at [332, 280] on span "Payment History" at bounding box center [301, 286] width 74 height 12
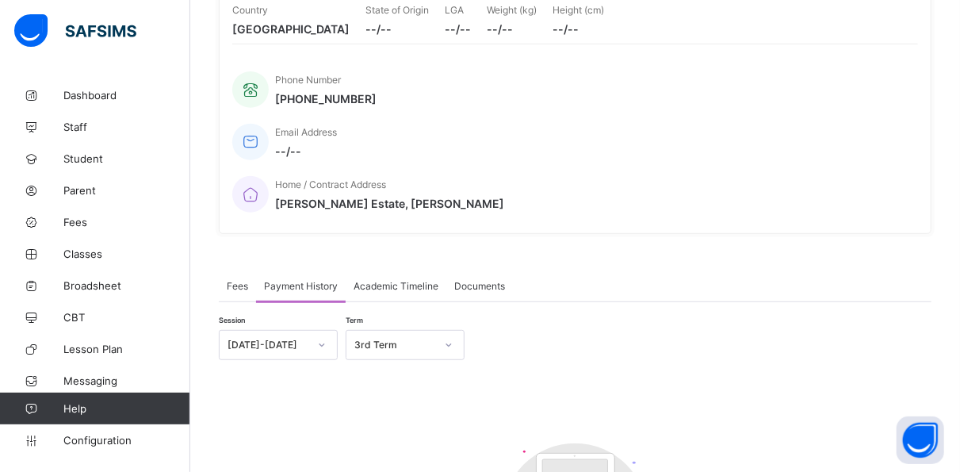
click at [403, 280] on span "Academic Timeline" at bounding box center [395, 286] width 85 height 12
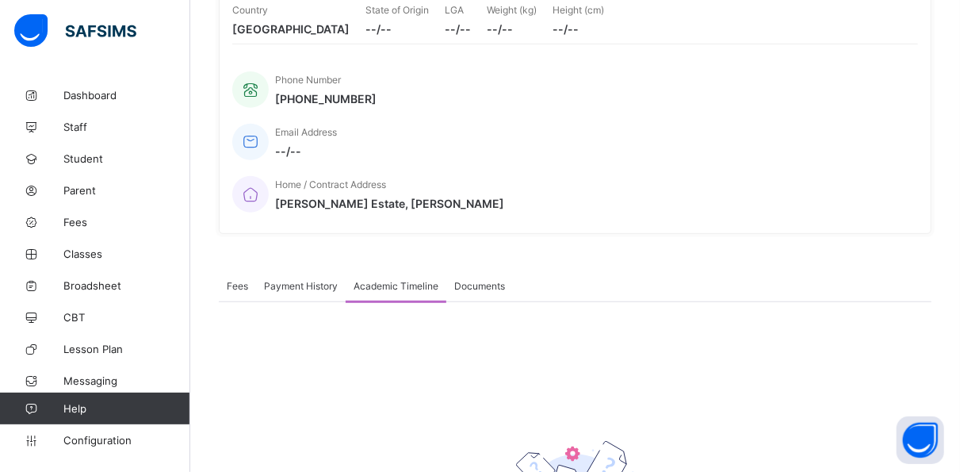
click at [477, 280] on span "Documents" at bounding box center [479, 286] width 51 height 12
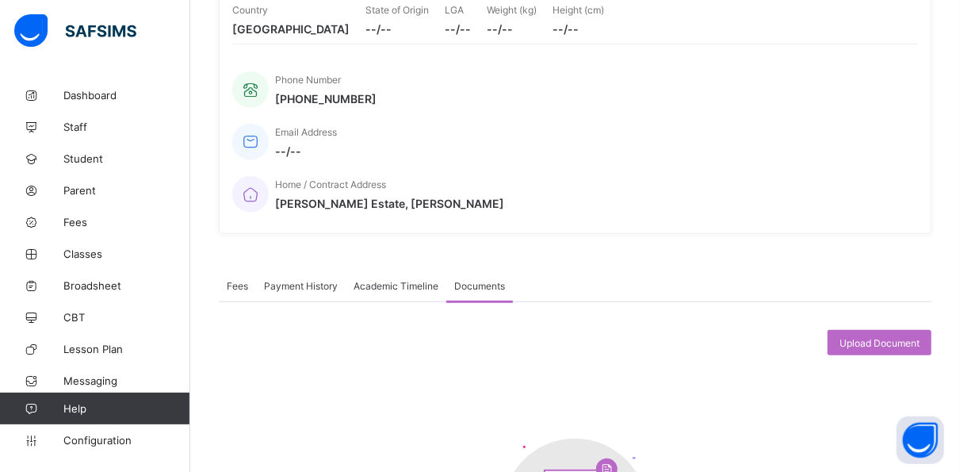
click at [310, 280] on span "Payment History" at bounding box center [301, 286] width 74 height 12
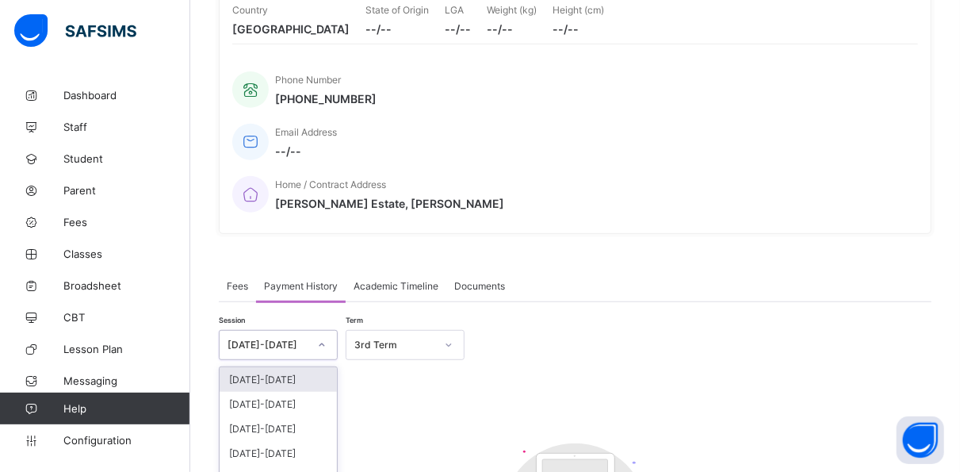
click at [318, 337] on icon at bounding box center [322, 345] width 10 height 16
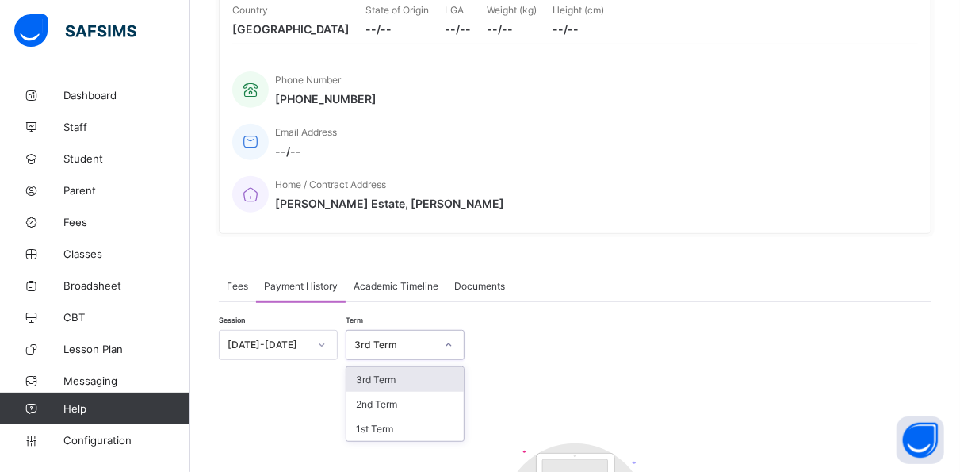
click at [450, 343] on icon at bounding box center [449, 344] width 6 height 3
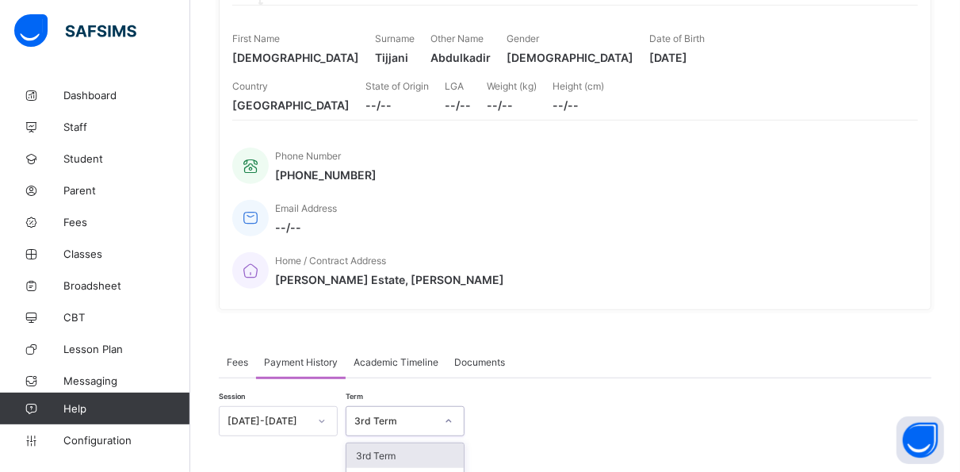
scroll to position [202, 0]
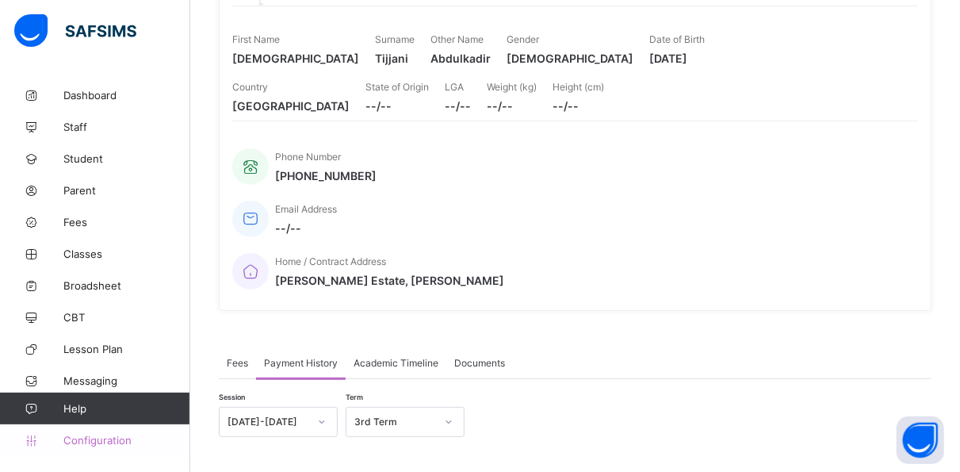
click at [91, 439] on span "Configuration" at bounding box center [126, 440] width 126 height 13
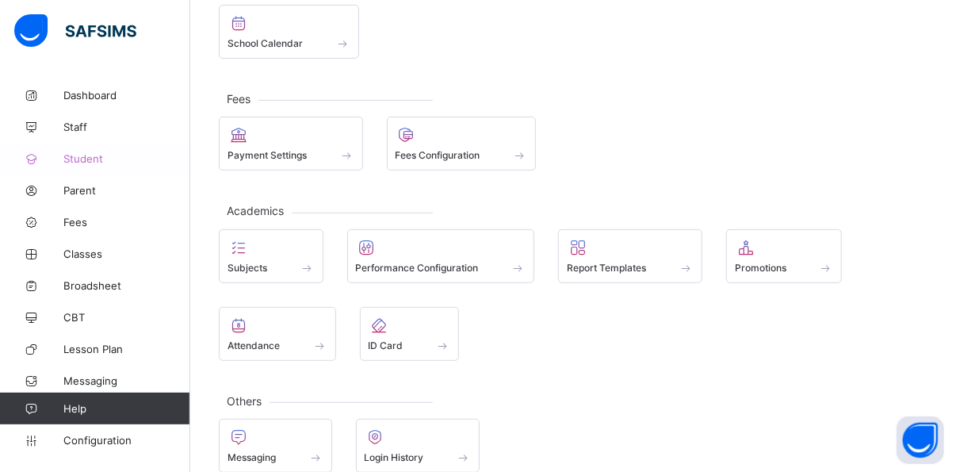
click at [90, 156] on span "Student" at bounding box center [126, 158] width 127 height 13
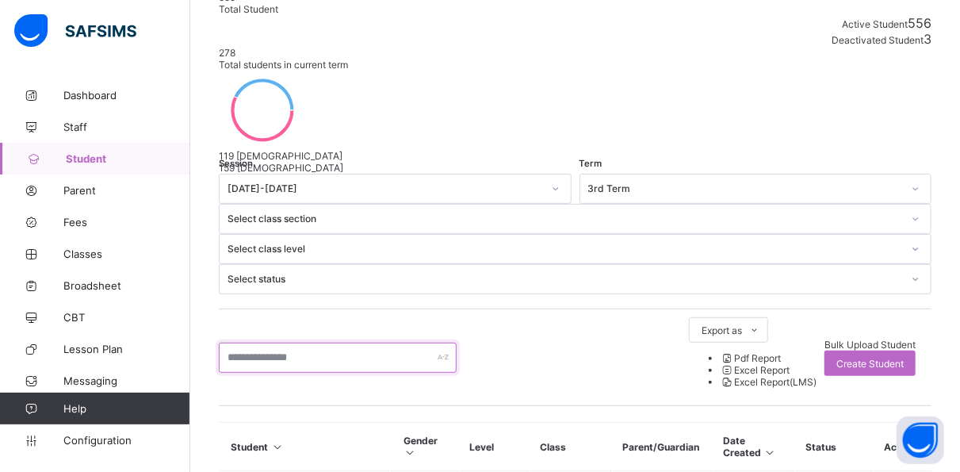
click at [340, 342] on input "text" at bounding box center [338, 357] width 238 height 30
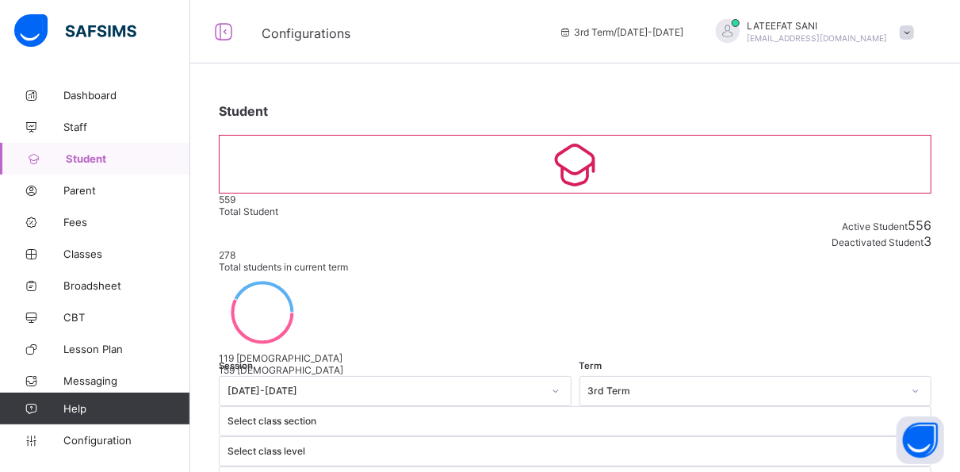
type input "**********"
click at [120, 435] on span "Configuration" at bounding box center [126, 440] width 126 height 13
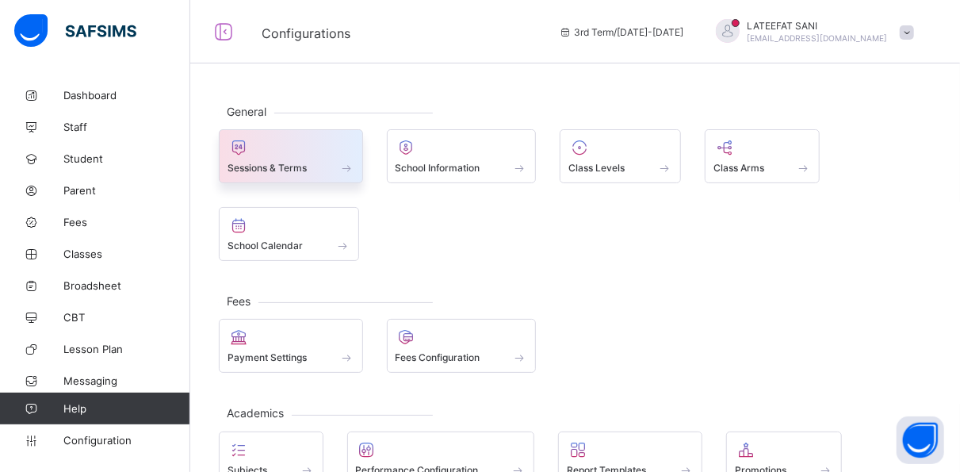
click at [318, 139] on div at bounding box center [290, 147] width 127 height 19
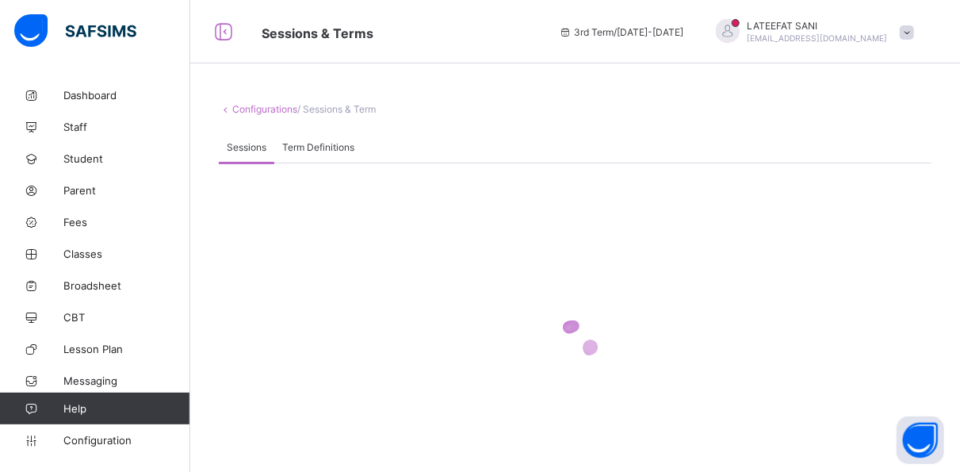
click at [318, 139] on div "Term Definitions" at bounding box center [318, 147] width 88 height 32
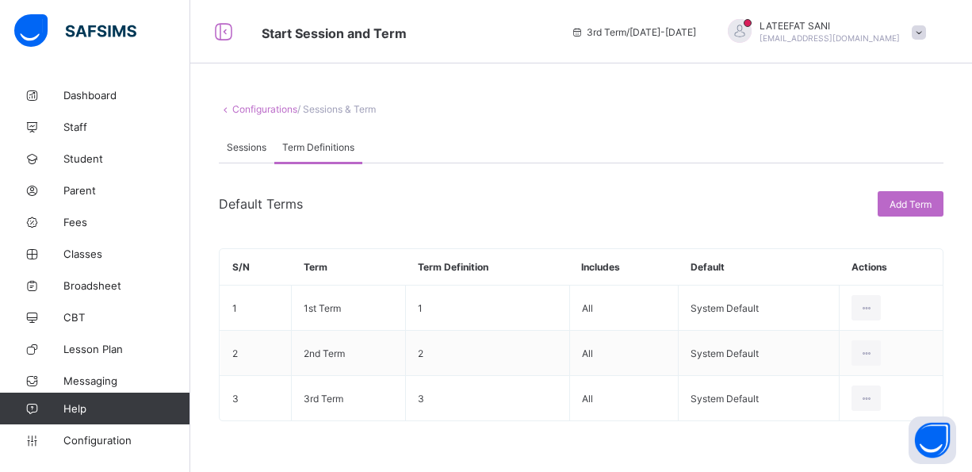
click at [254, 147] on span "Sessions" at bounding box center [247, 147] width 40 height 12
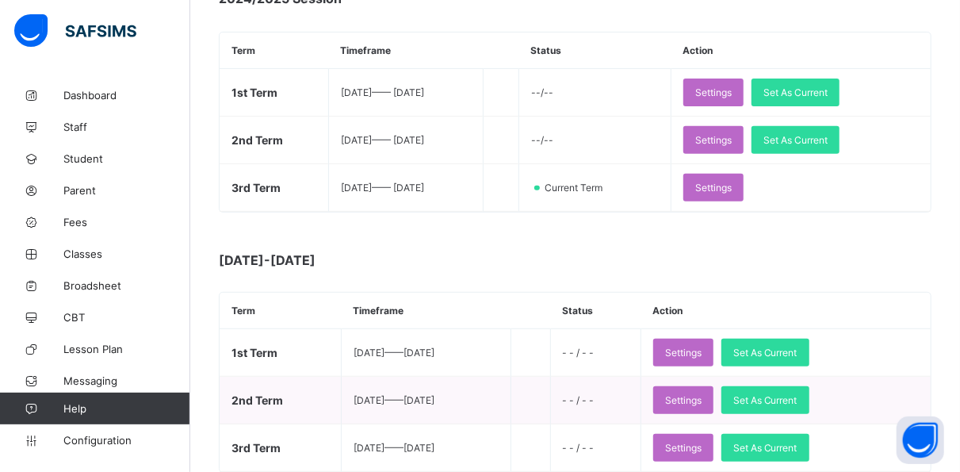
scroll to position [350, 0]
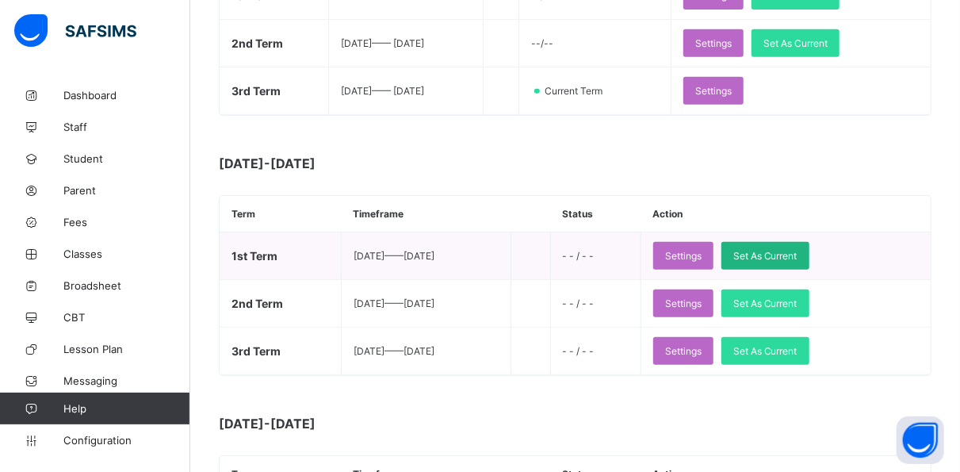
click at [783, 243] on div "Set As Current" at bounding box center [765, 256] width 88 height 28
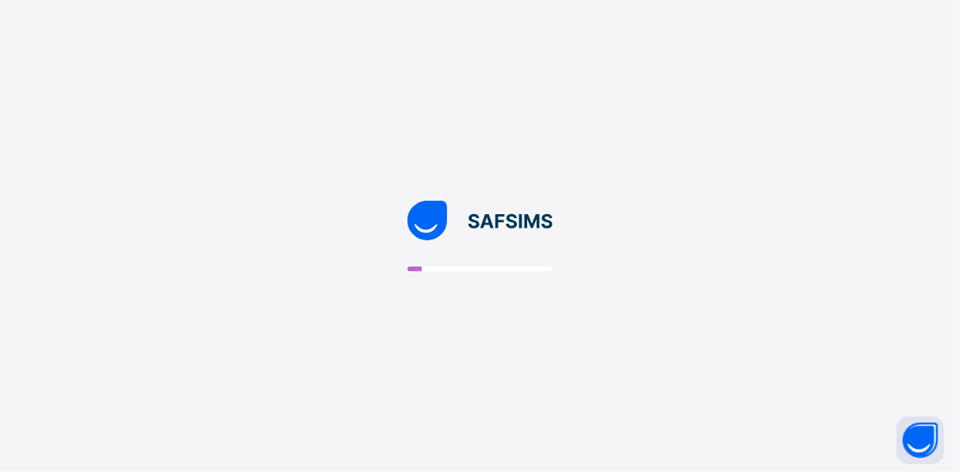
scroll to position [0, 0]
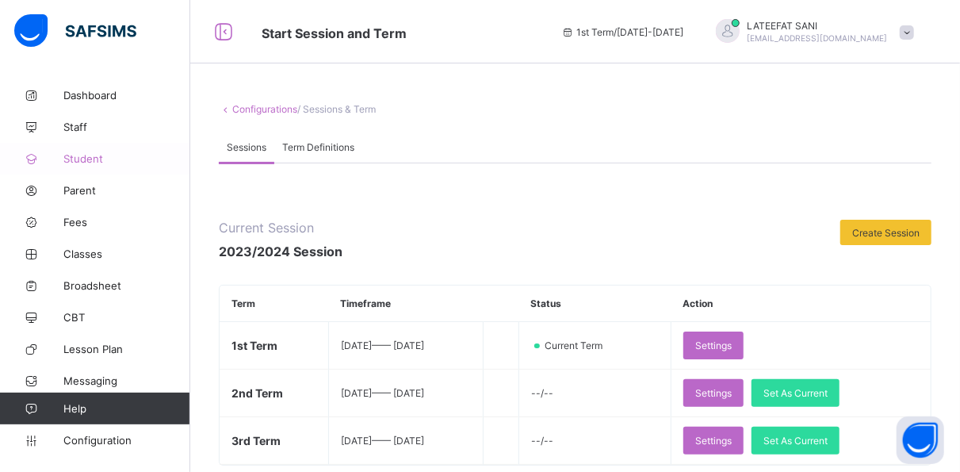
click at [104, 155] on span "Student" at bounding box center [126, 158] width 127 height 13
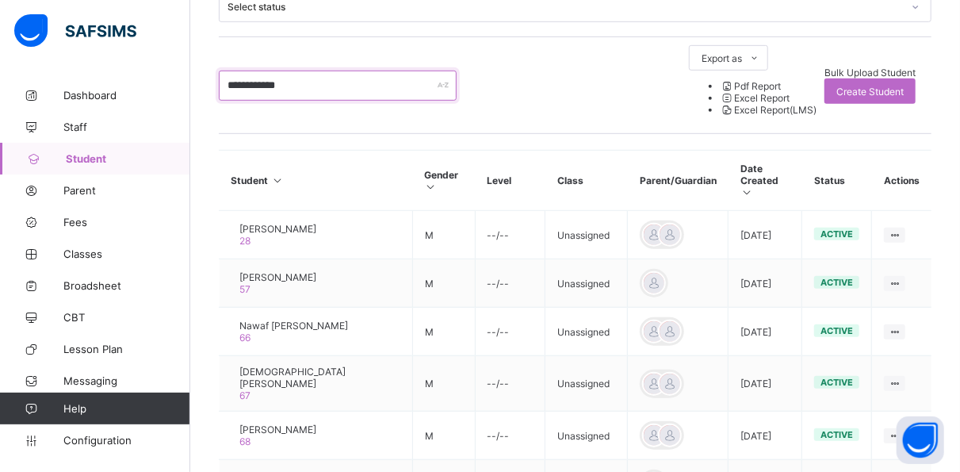
scroll to position [513, 0]
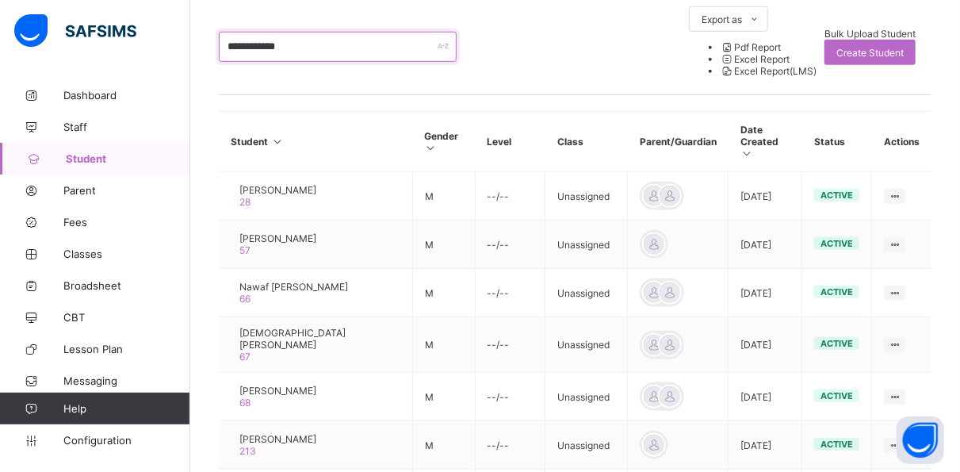
type input "**********"
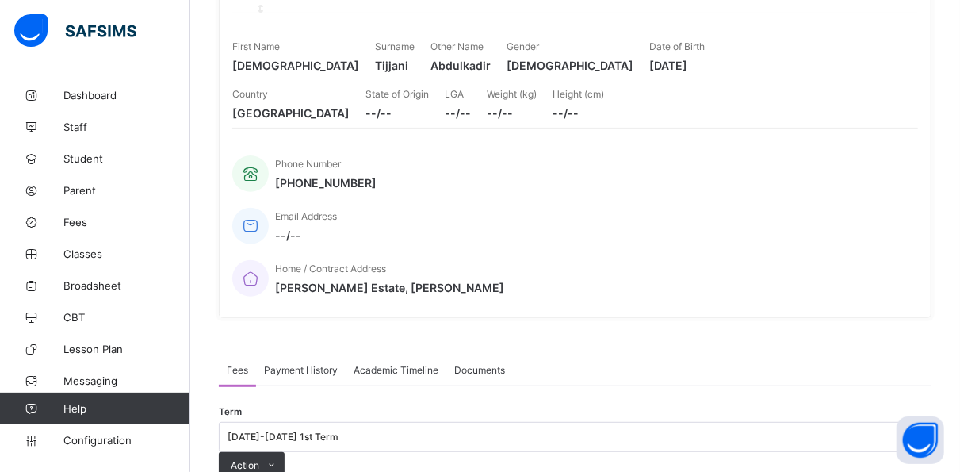
scroll to position [220, 0]
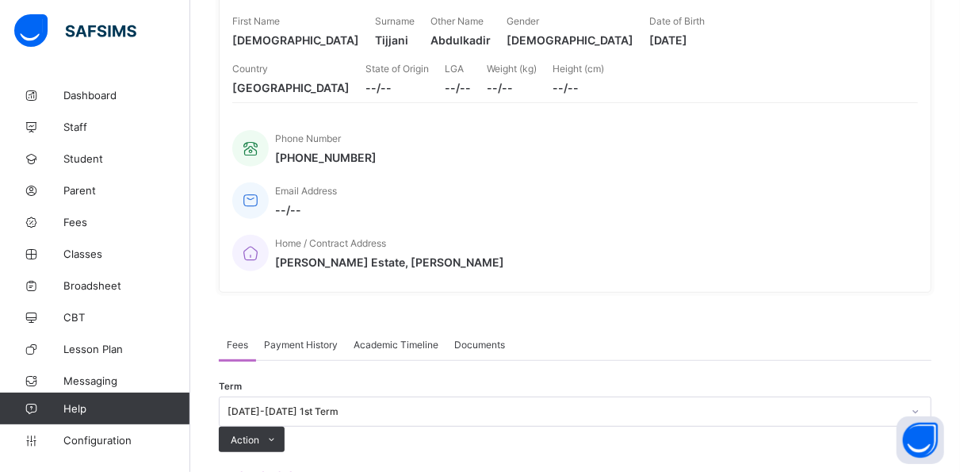
click at [310, 338] on span "Payment History" at bounding box center [301, 344] width 74 height 12
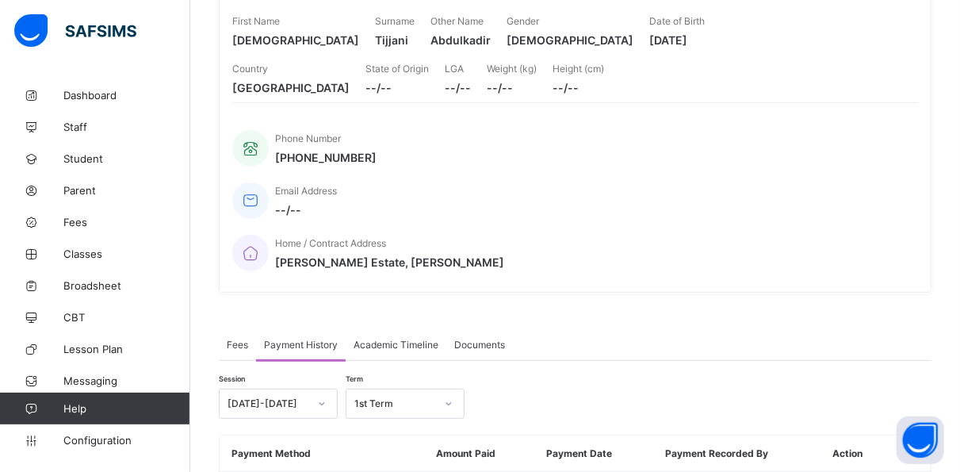
scroll to position [277, 0]
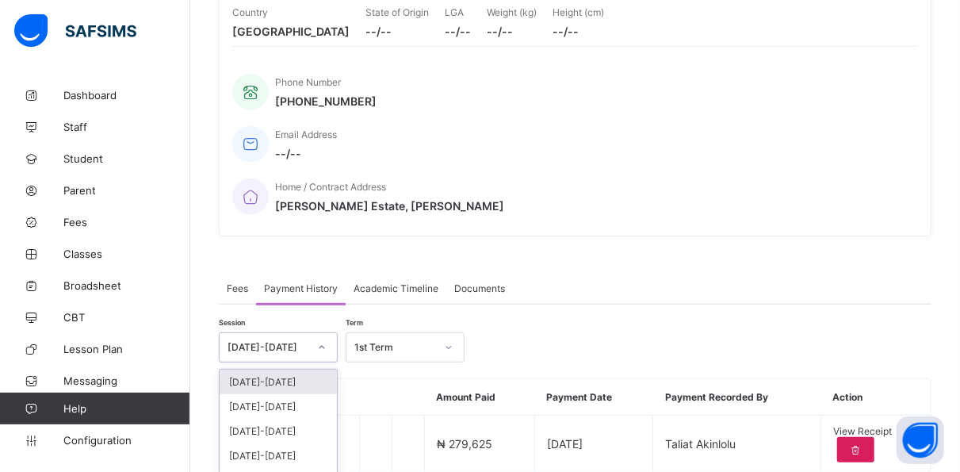
click at [322, 339] on icon at bounding box center [322, 347] width 10 height 16
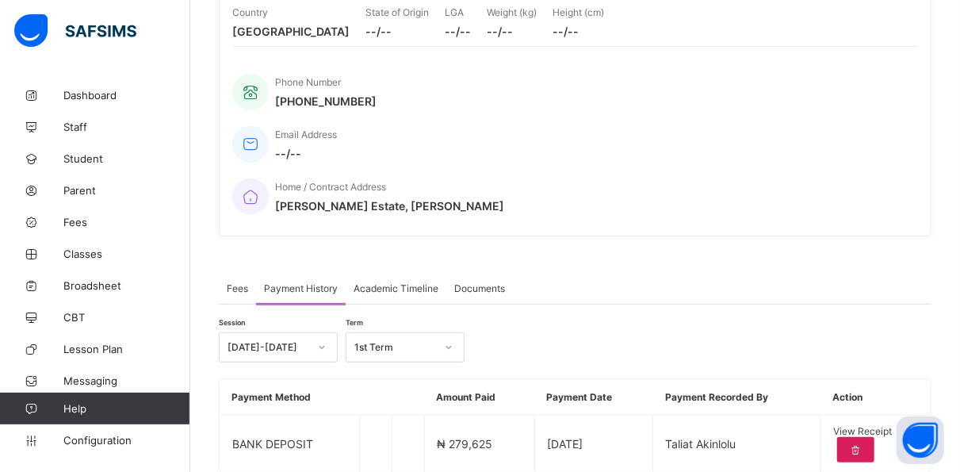
click at [521, 304] on div "Session 2023-2024 Term 1st Term Payment Method Amount Paid Payment Date Payment…" at bounding box center [575, 388] width 713 height 168
click at [455, 334] on div at bounding box center [448, 346] width 27 height 25
click at [416, 369] on div "3rd Term" at bounding box center [404, 381] width 117 height 25
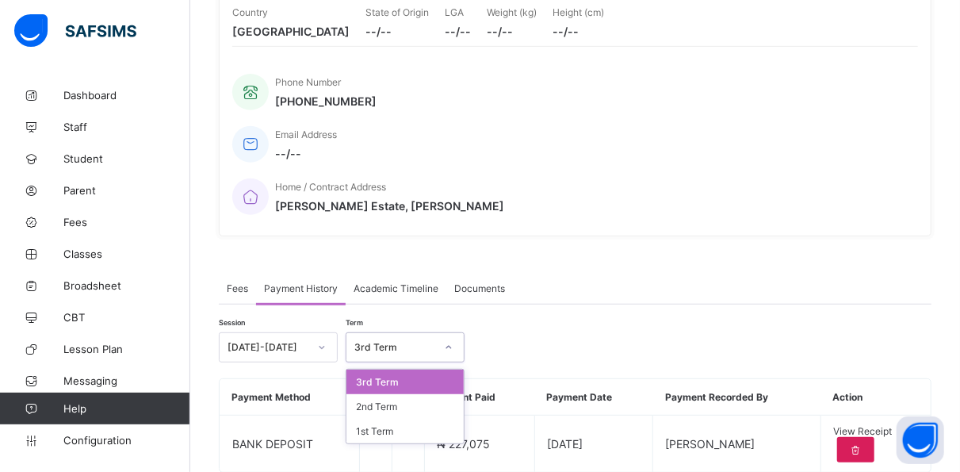
click at [449, 339] on icon at bounding box center [449, 347] width 10 height 16
click at [403, 418] on div "1st Term" at bounding box center [404, 430] width 117 height 25
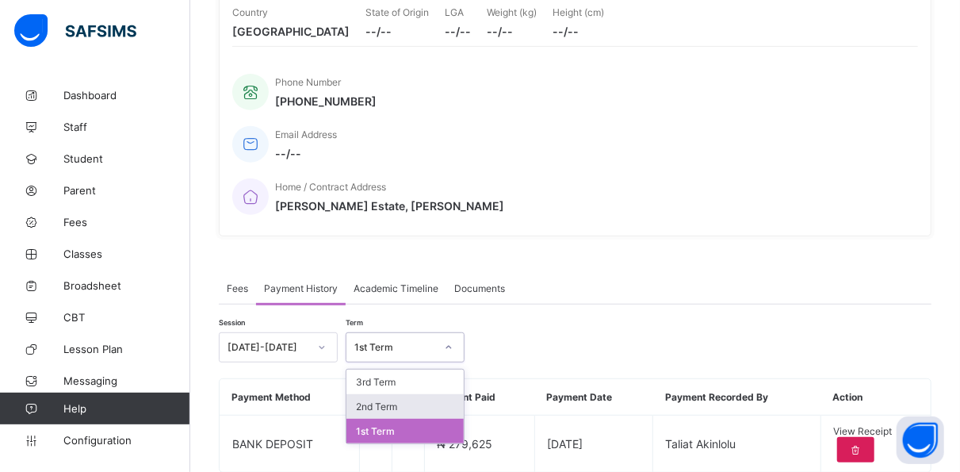
drag, startPoint x: 449, startPoint y: 296, endPoint x: 414, endPoint y: 351, distance: 66.0
click at [414, 351] on div "option 1st Term, selected. option 2nd Term focused, 2 of 3. 3 results available…" at bounding box center [405, 347] width 119 height 30
click at [414, 394] on div "2nd Term" at bounding box center [404, 406] width 117 height 25
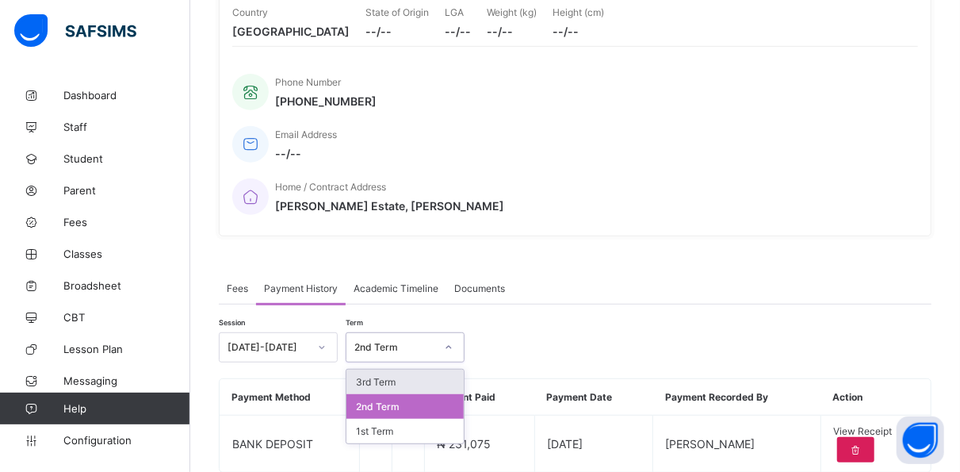
click at [446, 339] on icon at bounding box center [449, 347] width 10 height 16
click at [422, 369] on div "3rd Term" at bounding box center [404, 381] width 117 height 25
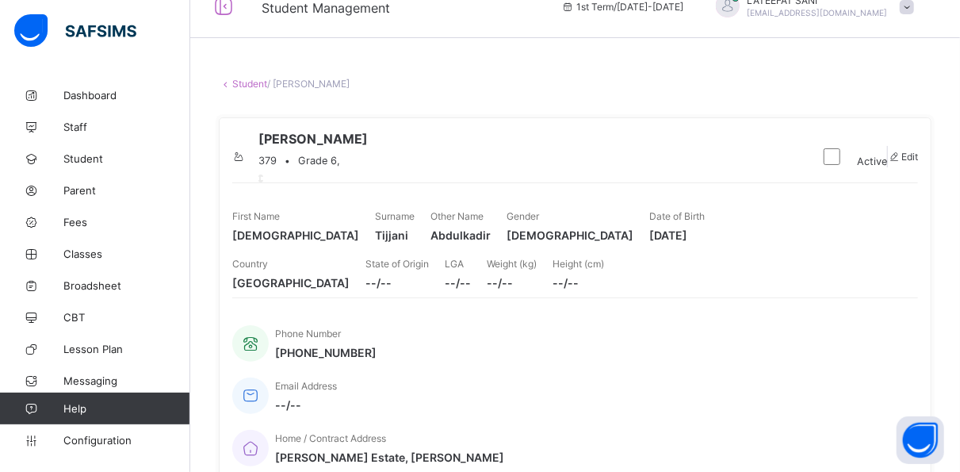
scroll to position [23, 0]
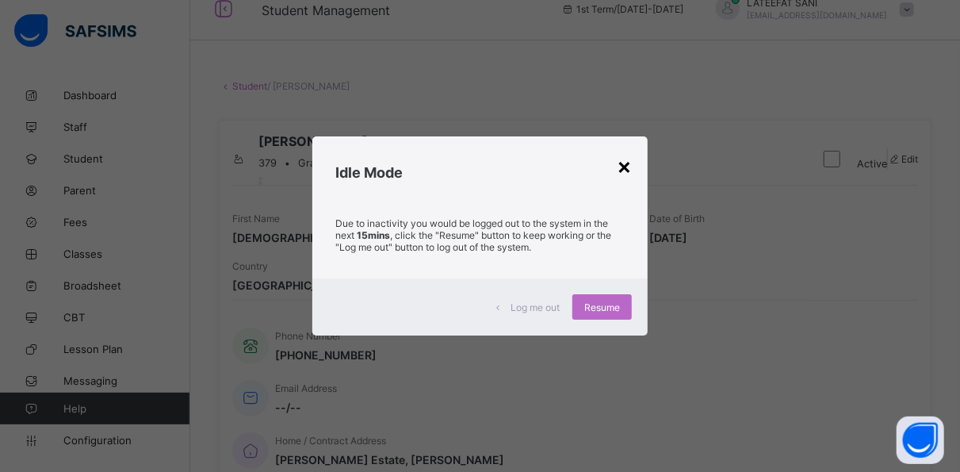
click at [632, 165] on div "×" at bounding box center [624, 165] width 15 height 27
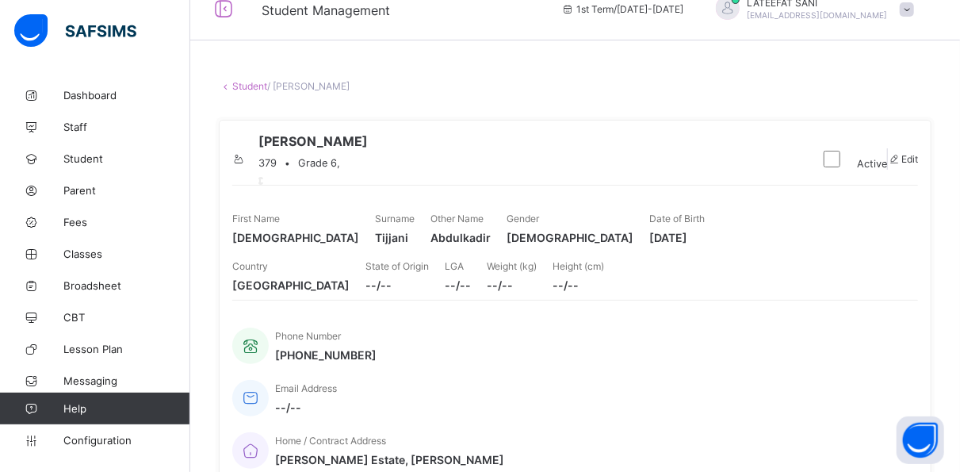
click at [178, 41] on div at bounding box center [94, 31] width 190 height 63
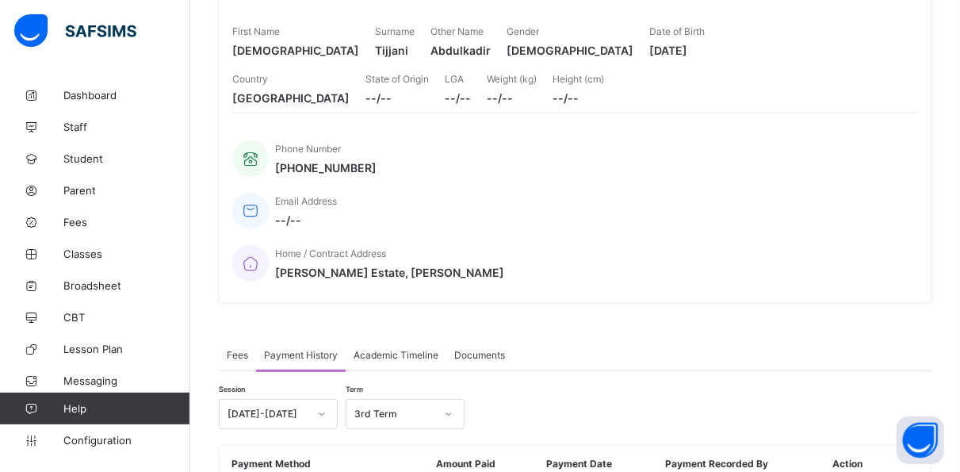
scroll to position [208, 0]
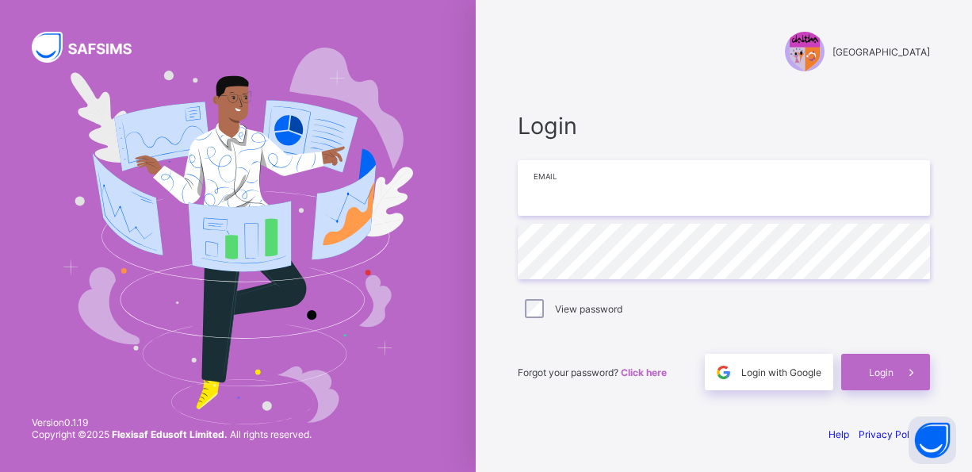
click at [598, 198] on input "email" at bounding box center [724, 187] width 412 height 55
type input "**********"
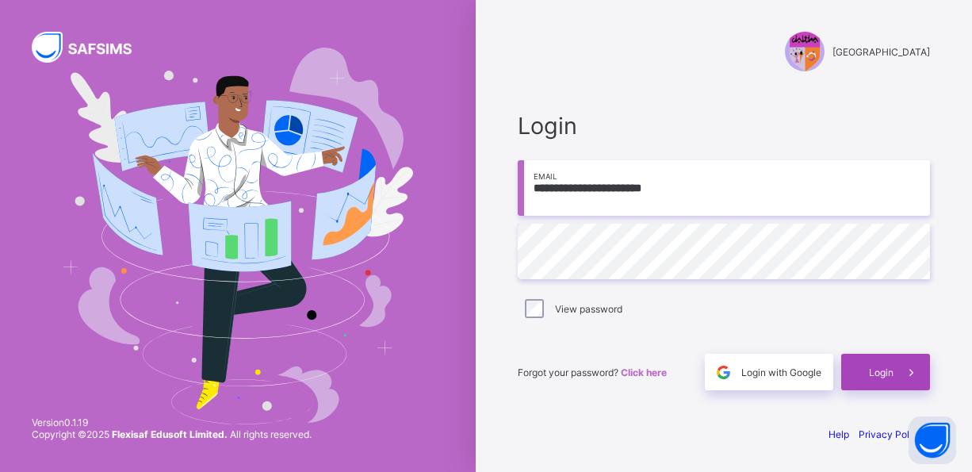
click at [873, 366] on span "Login" at bounding box center [881, 372] width 25 height 12
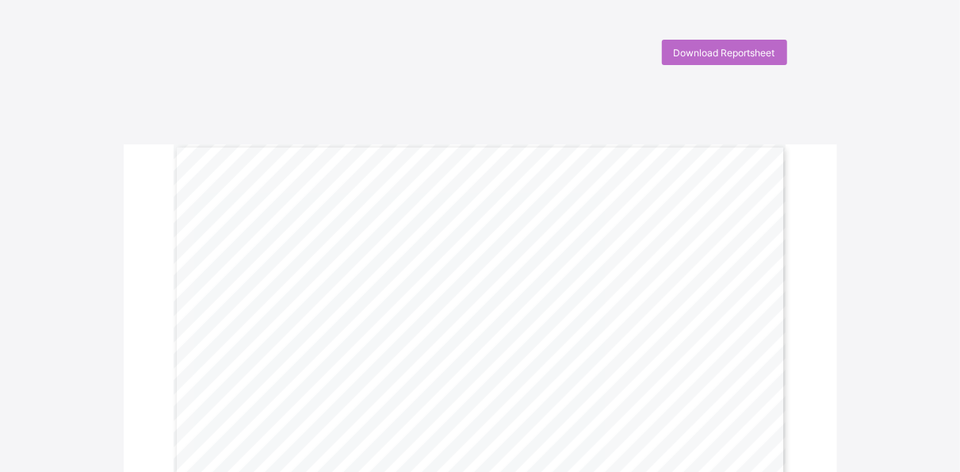
click at [741, 52] on span "Download Reportsheet" at bounding box center [724, 53] width 101 height 12
